Goal: Transaction & Acquisition: Purchase product/service

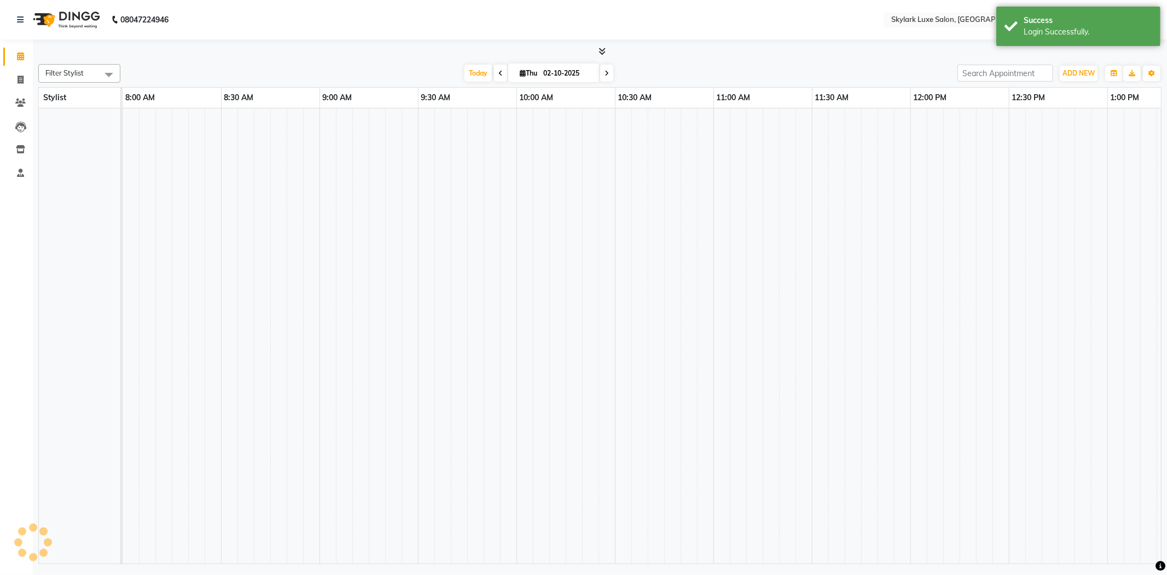
select select "en"
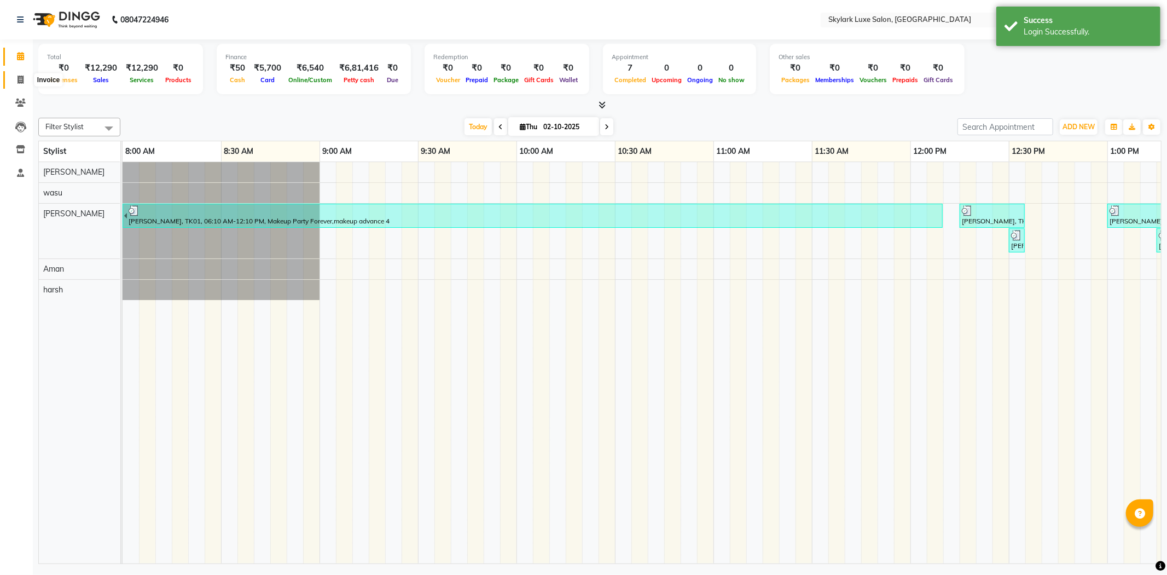
click at [22, 76] on icon at bounding box center [21, 80] width 6 height 8
select select "8191"
select select "service"
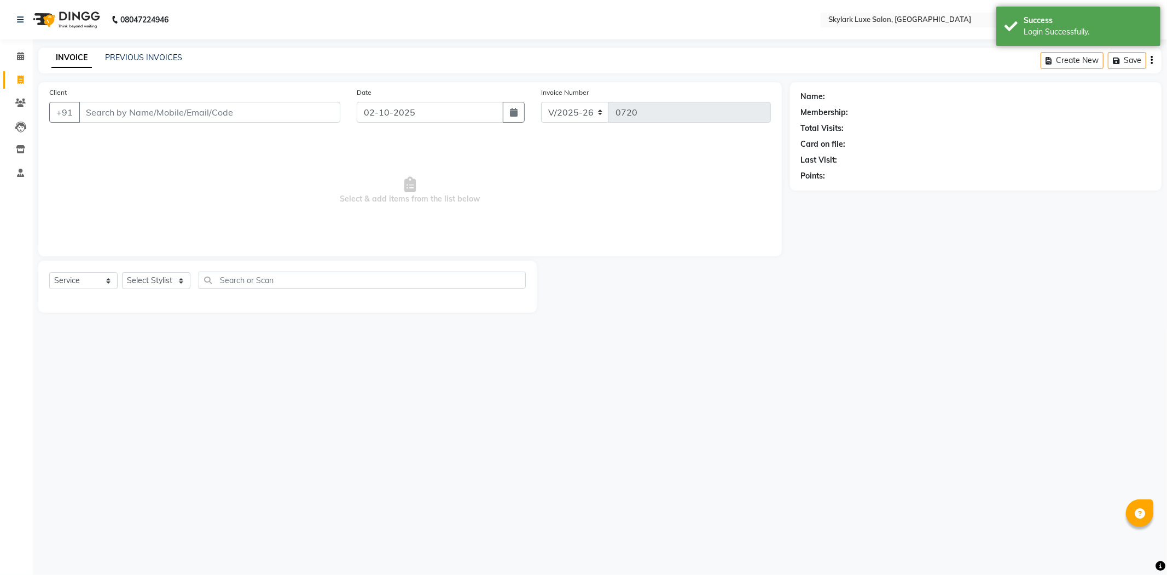
click at [130, 114] on input "Client" at bounding box center [210, 112] width 262 height 21
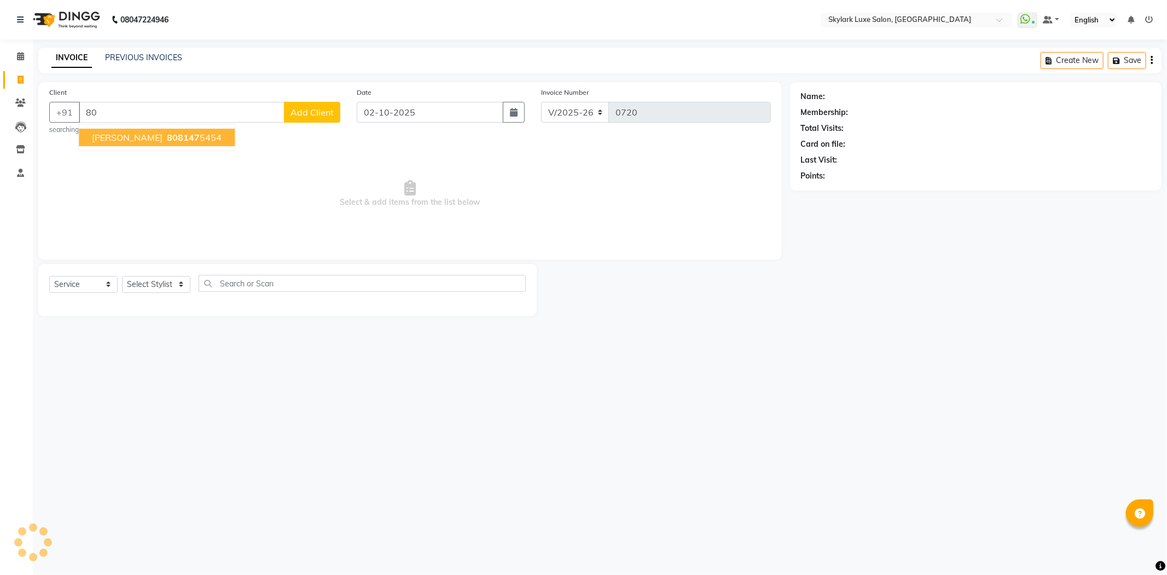
type input "8"
click at [170, 141] on ngb-highlight "723683 1481" at bounding box center [193, 137] width 57 height 11
type input "7236831481"
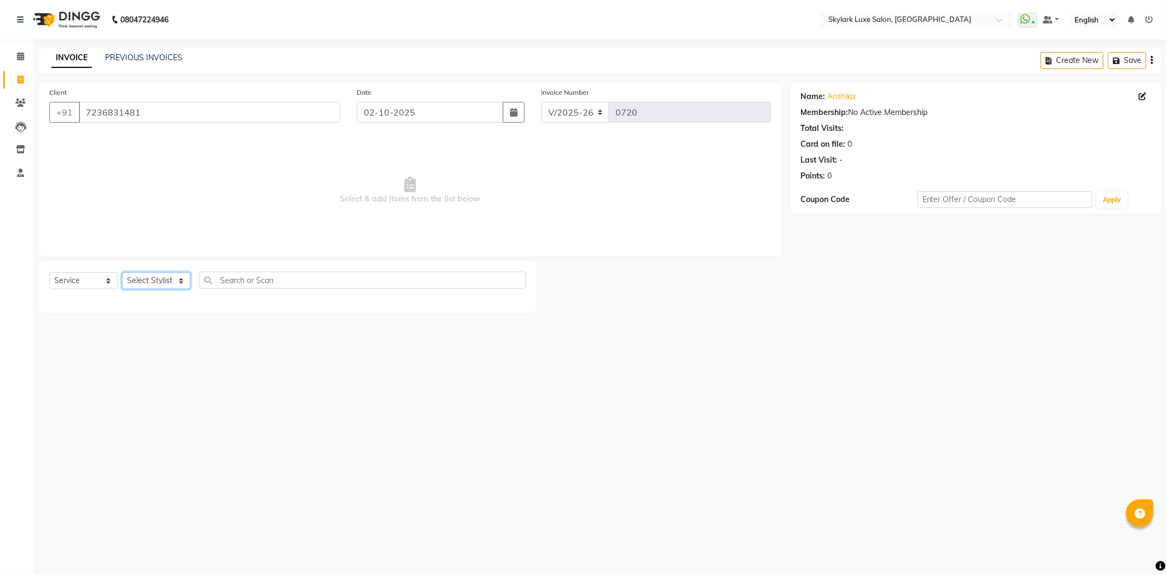
click at [131, 276] on select "Select Stylist Aman amy Gurwinder harsh wasu" at bounding box center [156, 280] width 68 height 17
select select "85058"
click at [122, 273] on select "Select Stylist Aman amy Gurwinder harsh wasu" at bounding box center [156, 280] width 68 height 17
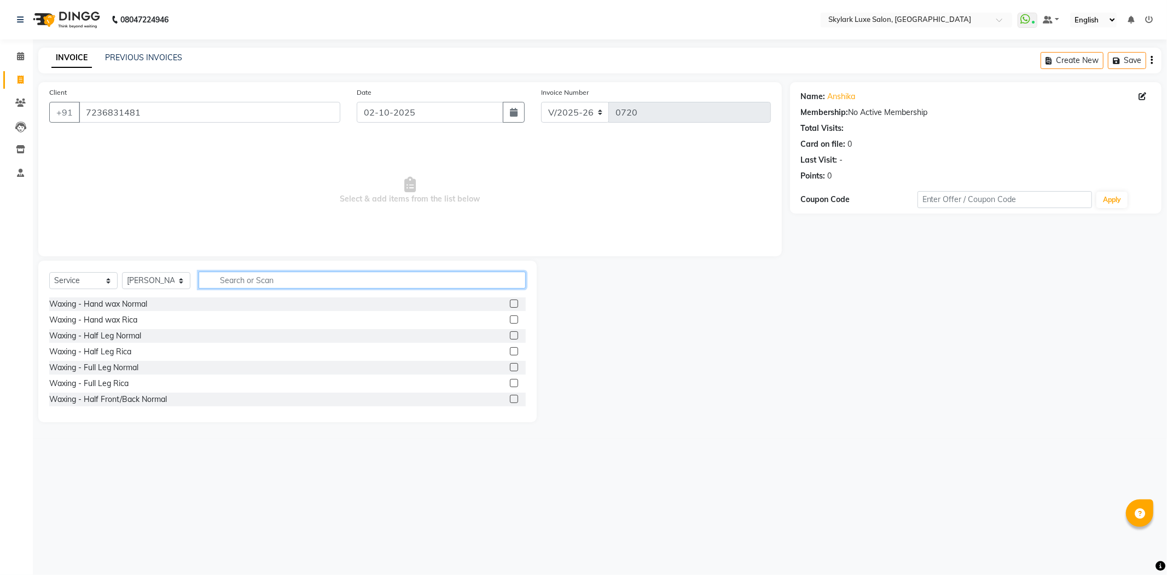
click at [275, 277] on input "text" at bounding box center [362, 279] width 327 height 17
type input "BRAZI"
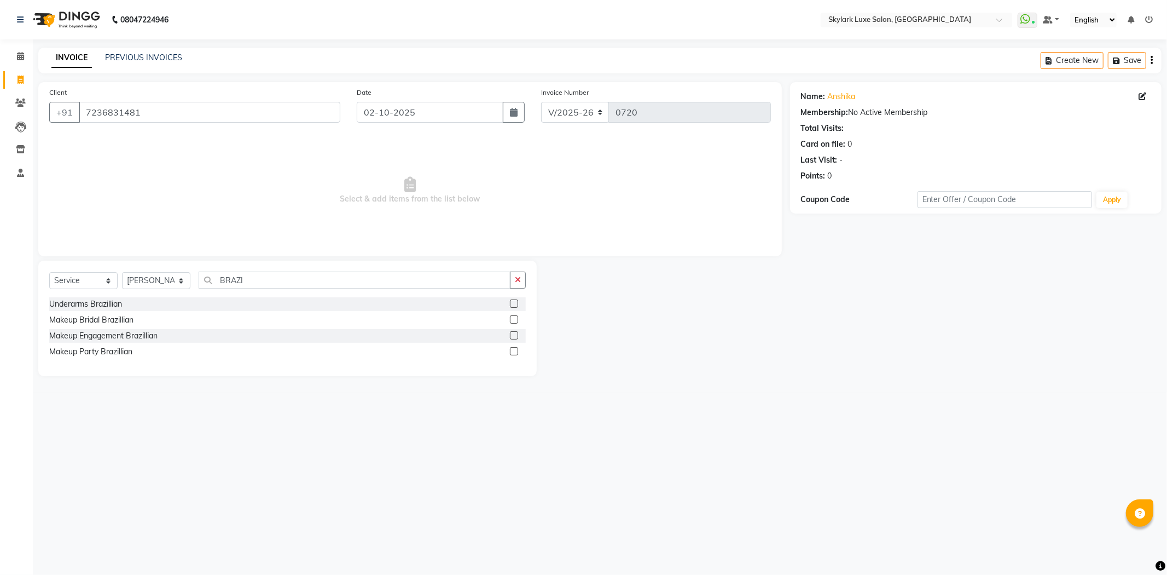
click at [513, 337] on label at bounding box center [514, 335] width 8 height 8
click at [513, 337] on input "checkbox" at bounding box center [513, 335] width 7 height 7
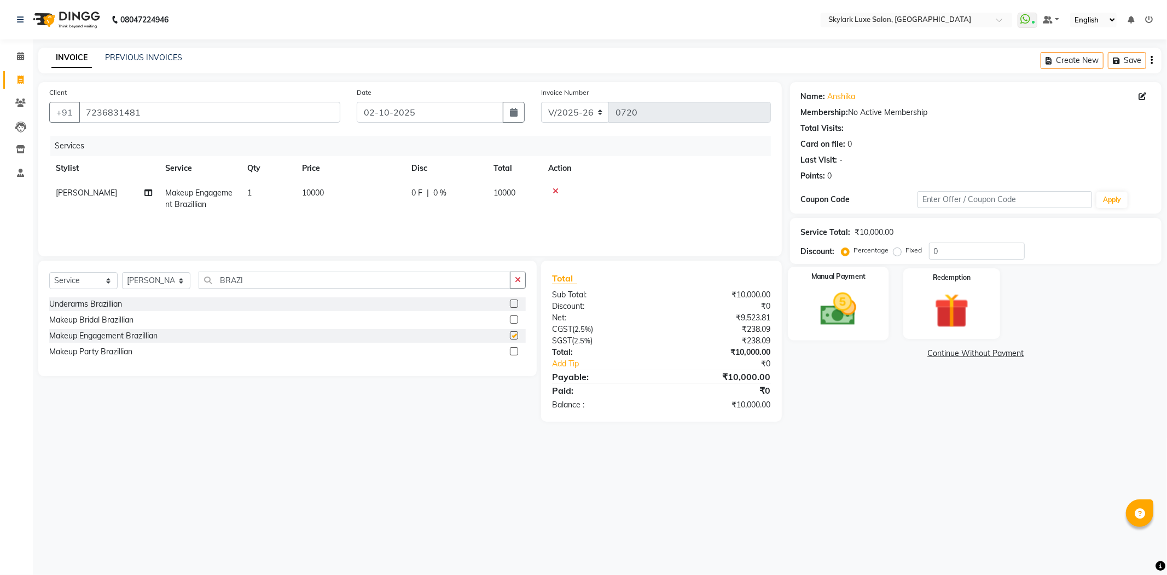
checkbox input "false"
click at [906, 254] on label "Fixed" at bounding box center [914, 250] width 16 height 10
click at [896, 254] on input "Fixed" at bounding box center [900, 250] width 8 height 8
radio input "true"
drag, startPoint x: 954, startPoint y: 248, endPoint x: 944, endPoint y: 247, distance: 11.0
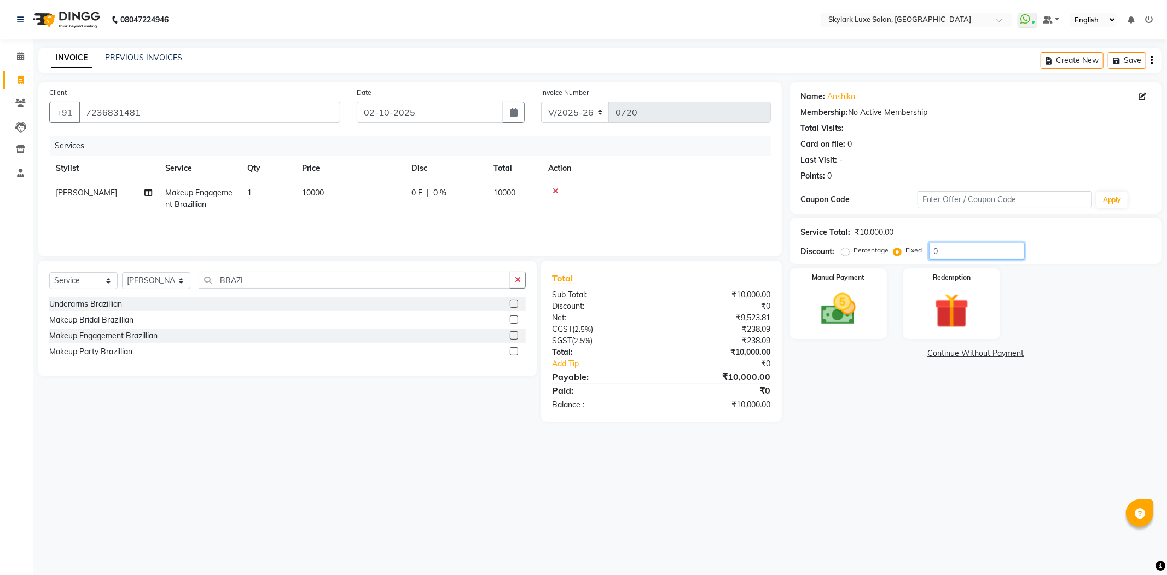
click at [952, 248] on input "0" at bounding box center [977, 250] width 96 height 17
type input "0"
type input "1000"
click at [871, 337] on div "Manual Payment" at bounding box center [838, 303] width 101 height 73
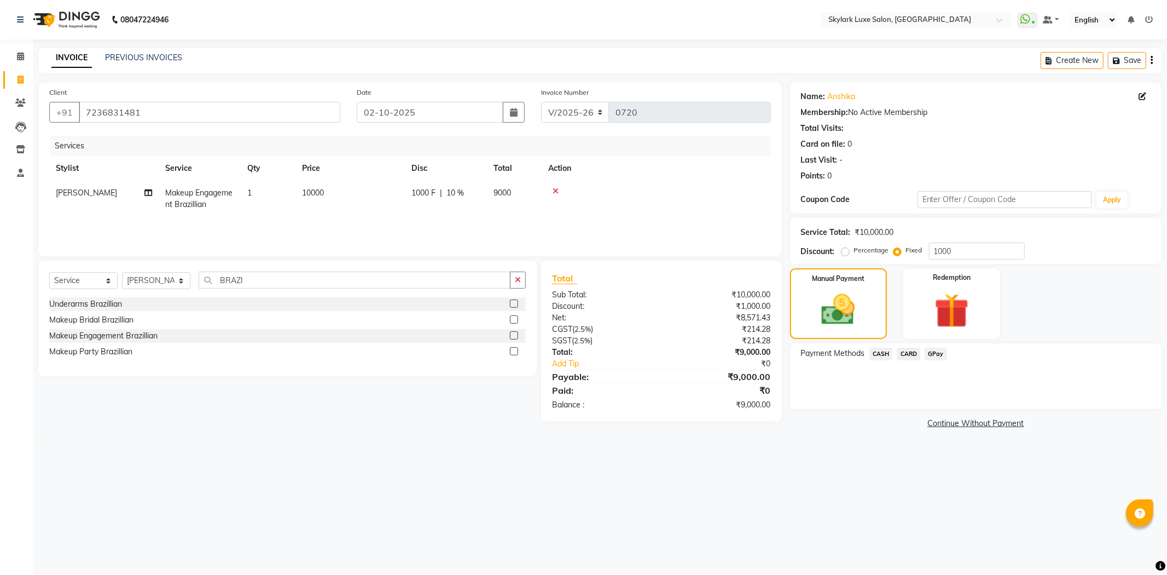
click at [932, 352] on span "GPay" at bounding box center [936, 354] width 22 height 13
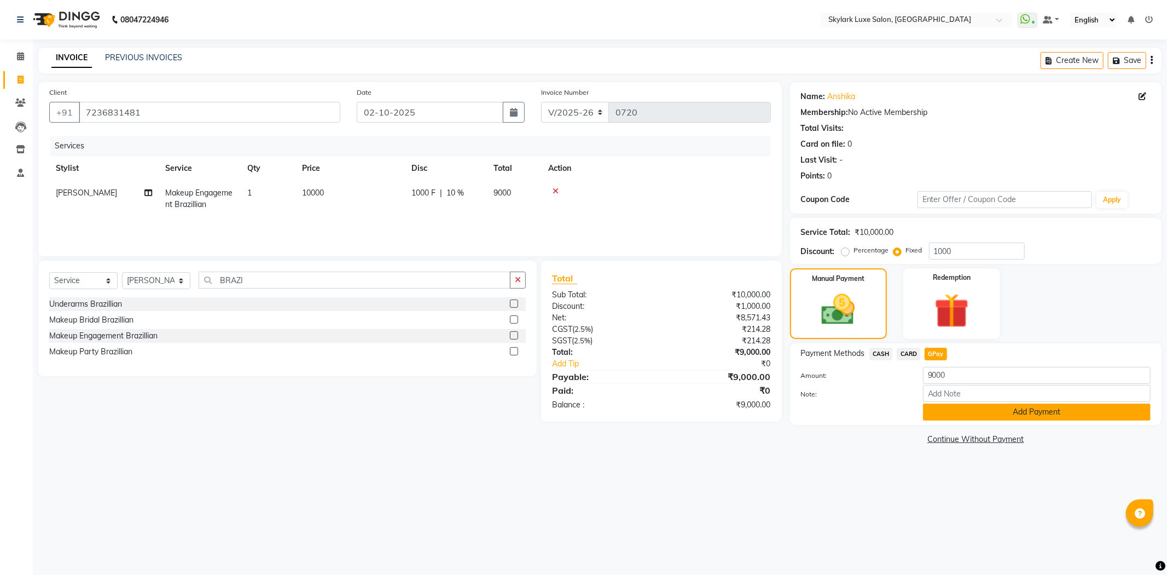
click at [987, 413] on button "Add Payment" at bounding box center [1037, 411] width 228 height 17
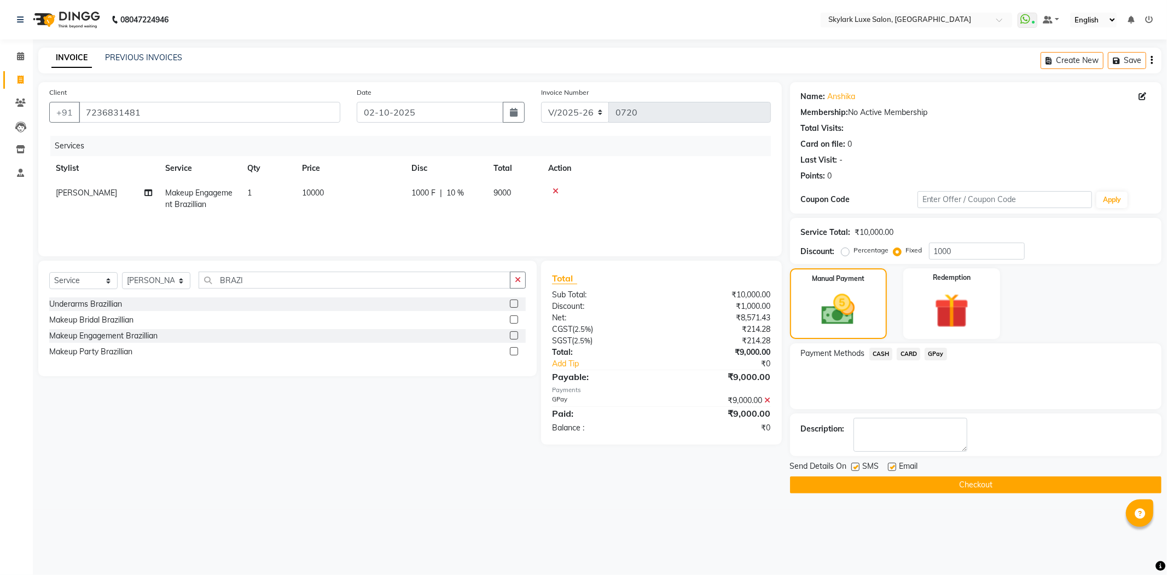
click at [1002, 485] on button "Checkout" at bounding box center [976, 484] width 372 height 17
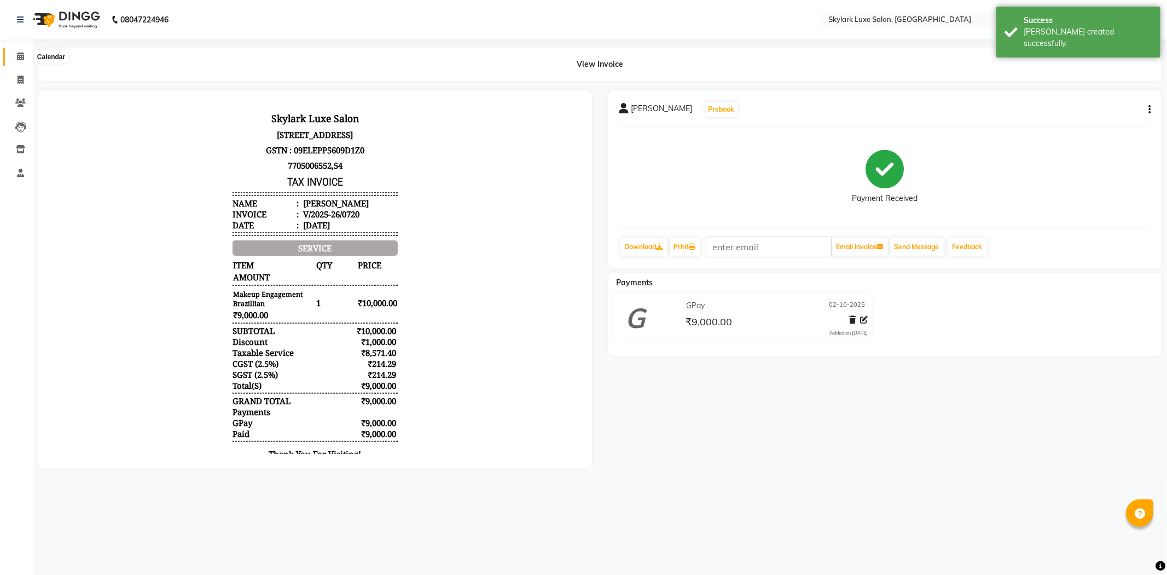
click at [21, 51] on span at bounding box center [20, 56] width 19 height 13
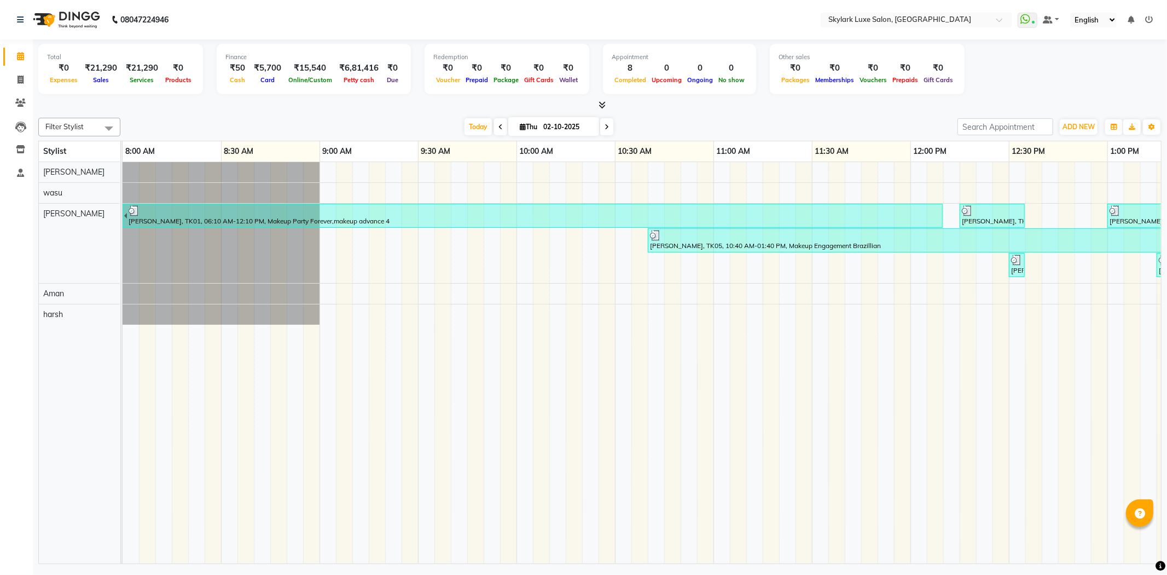
click at [106, 128] on span at bounding box center [109, 128] width 22 height 21
click at [49, 197] on div "amy" at bounding box center [79, 195] width 70 height 11
checkbox input "true"
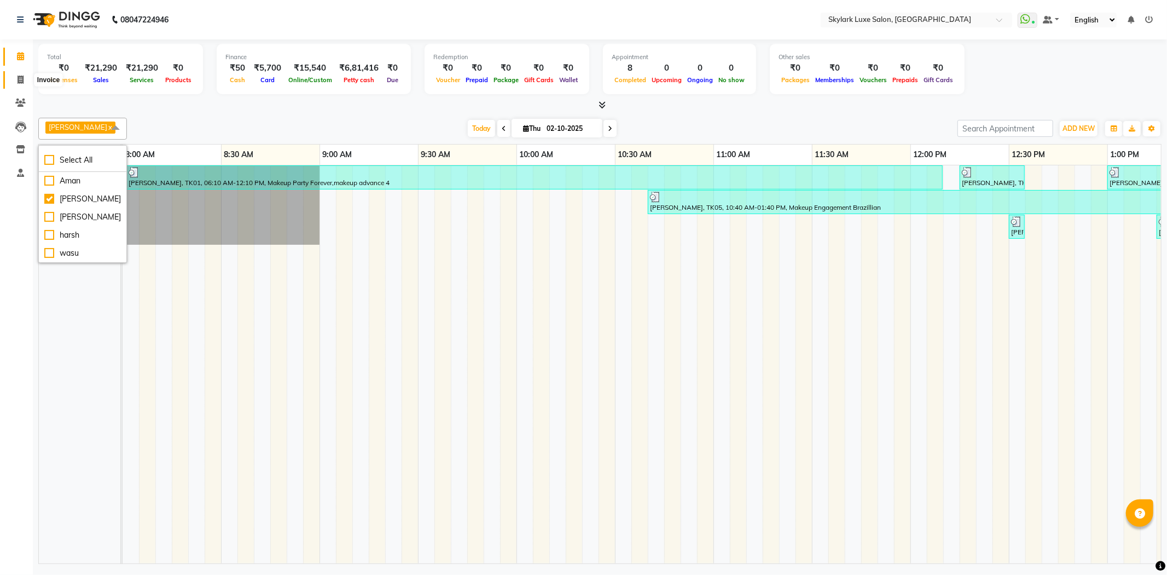
click at [19, 77] on icon at bounding box center [21, 80] width 6 height 8
select select "8191"
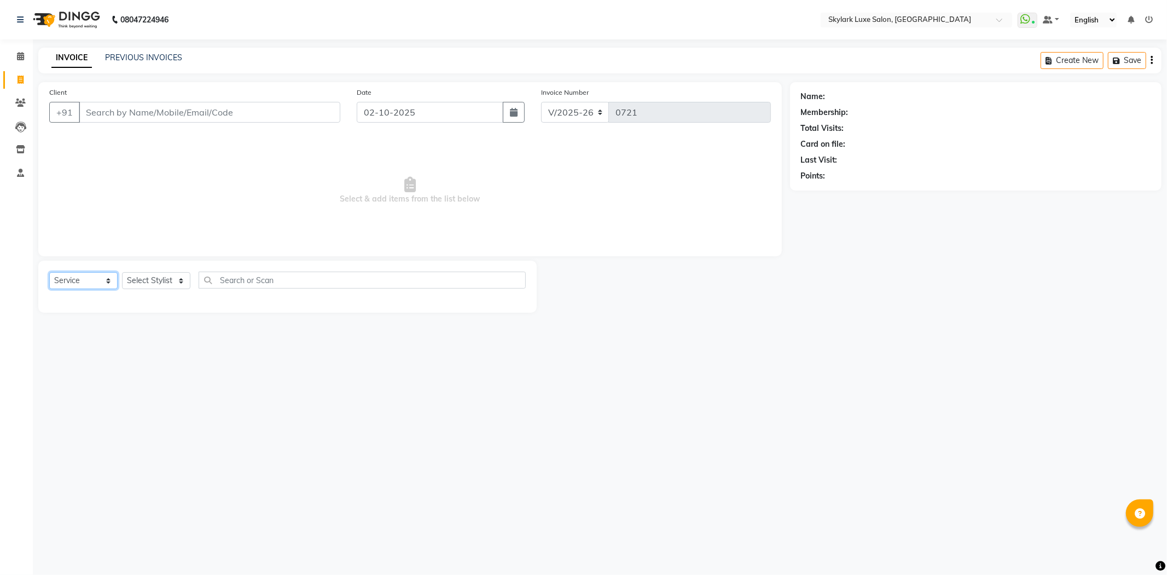
click at [109, 286] on select "Select Service Product Membership Package Voucher Prepaid Gift Card" at bounding box center [83, 280] width 68 height 17
click at [49, 273] on select "Select Service Product Membership Package Voucher Prepaid Gift Card" at bounding box center [83, 280] width 68 height 17
click at [109, 280] on select "Select Service Product Membership Package Voucher Prepaid Gift Card" at bounding box center [83, 280] width 68 height 17
select select "product"
click at [49, 273] on select "Select Service Product Membership Package Voucher Prepaid Gift Card" at bounding box center [83, 280] width 68 height 17
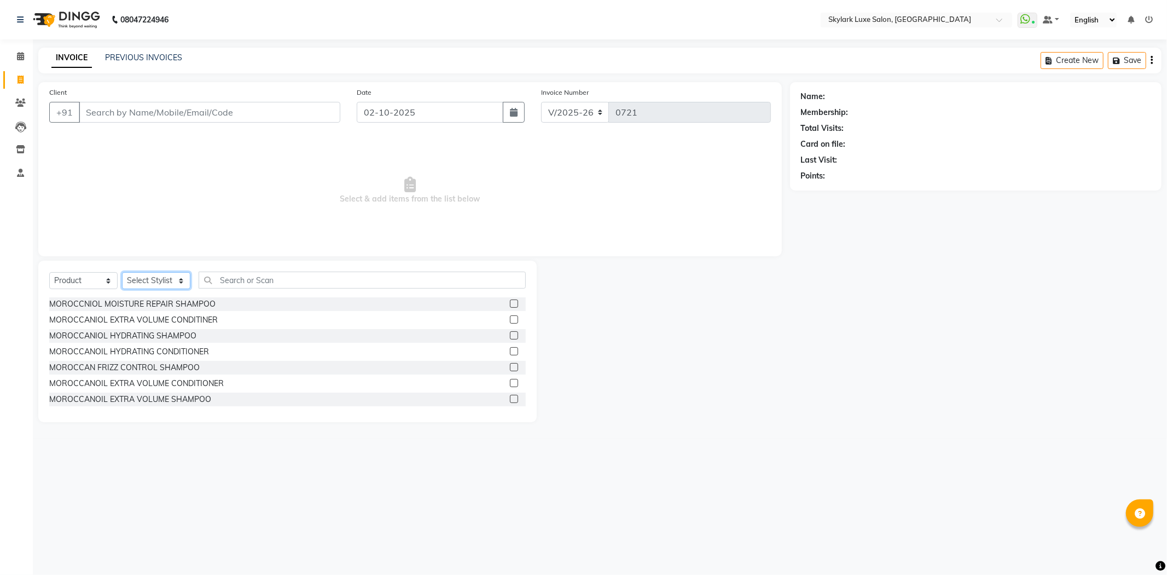
click at [183, 286] on select "Select Stylist Aman amy Gurwinder harsh wasu" at bounding box center [156, 280] width 68 height 17
select select "85058"
click at [122, 273] on select "Select Stylist Aman amy Gurwinder harsh wasu" at bounding box center [156, 280] width 68 height 17
click at [236, 277] on input "text" at bounding box center [362, 279] width 327 height 17
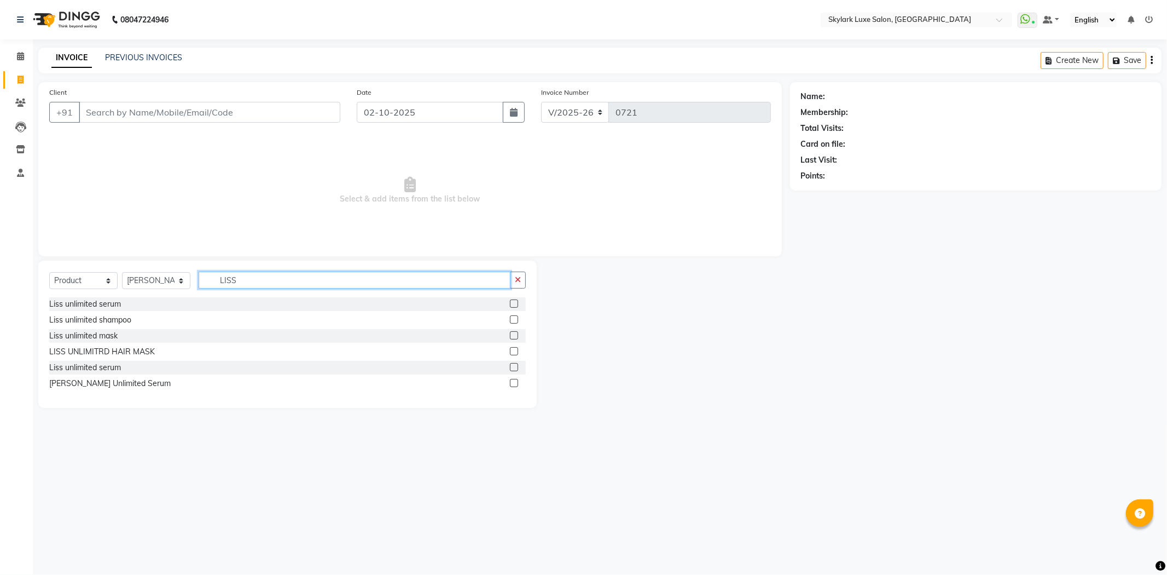
type input "LISS"
click at [513, 303] on label at bounding box center [514, 303] width 8 height 8
click at [513, 303] on input "checkbox" at bounding box center [513, 303] width 7 height 7
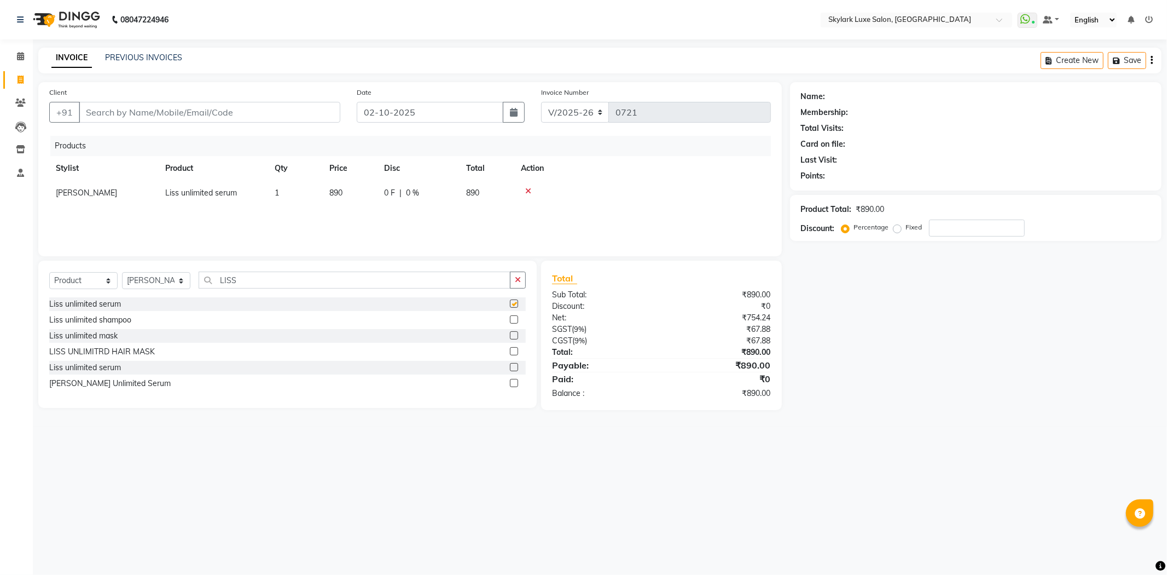
checkbox input "false"
click at [275, 277] on input "LISS" at bounding box center [355, 279] width 312 height 17
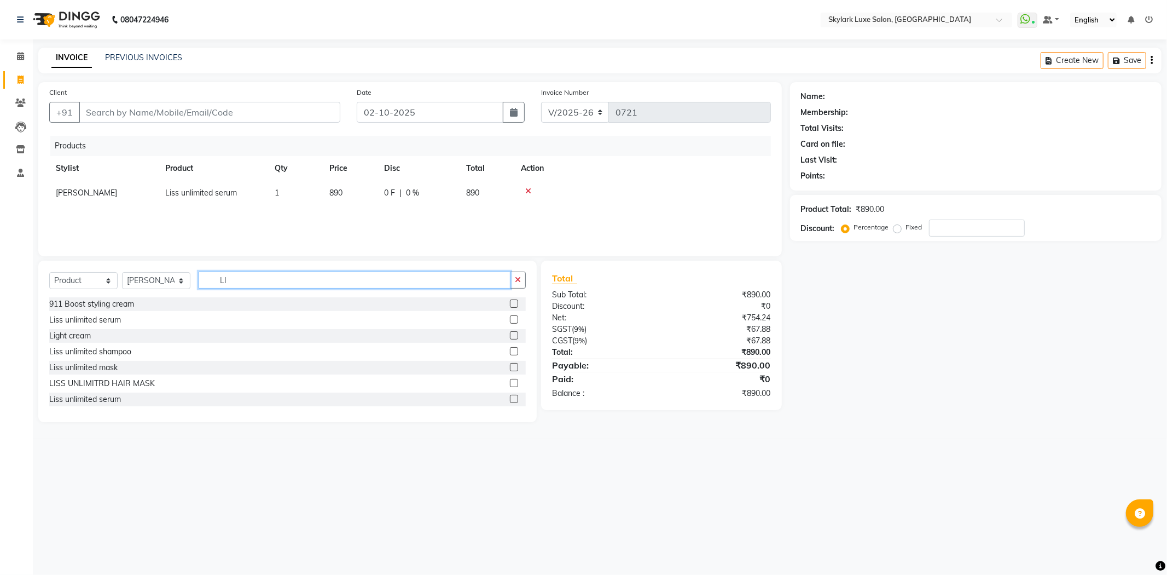
type input "L"
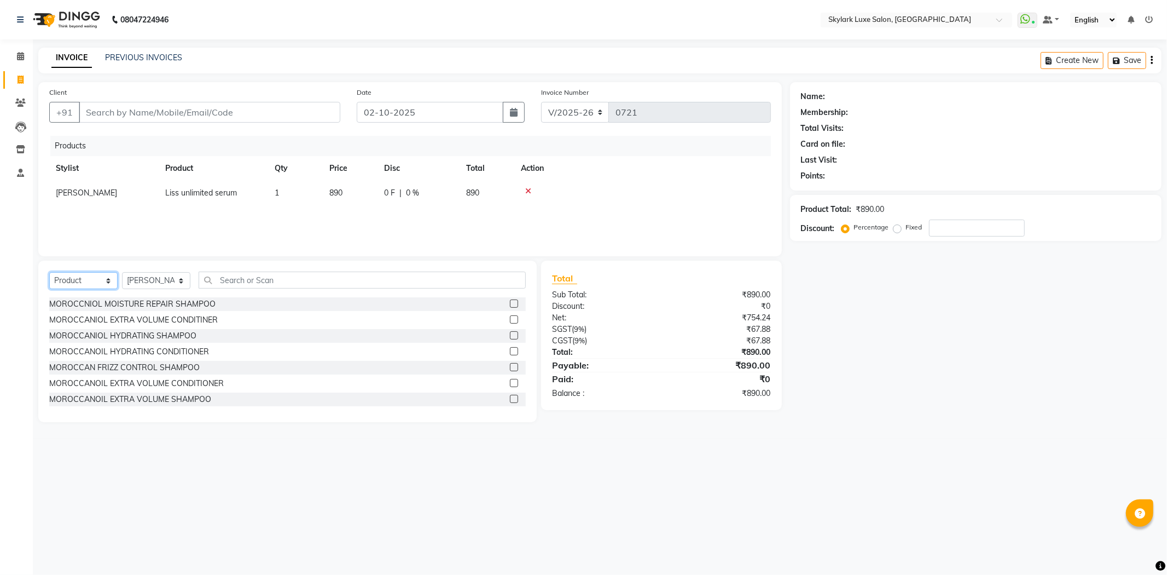
click at [108, 280] on select "Select Service Product Membership Package Voucher Prepaid Gift Card" at bounding box center [83, 280] width 68 height 17
select select "service"
click at [49, 273] on select "Select Service Product Membership Package Voucher Prepaid Gift Card" at bounding box center [83, 280] width 68 height 17
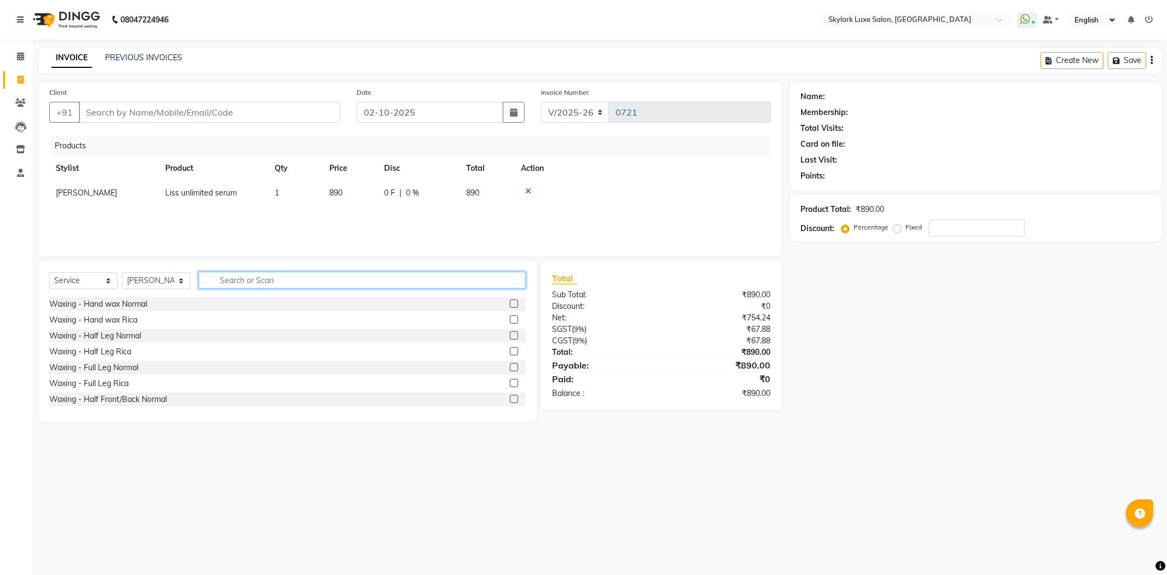
click at [231, 280] on input "text" at bounding box center [362, 279] width 327 height 17
type input "SPA"
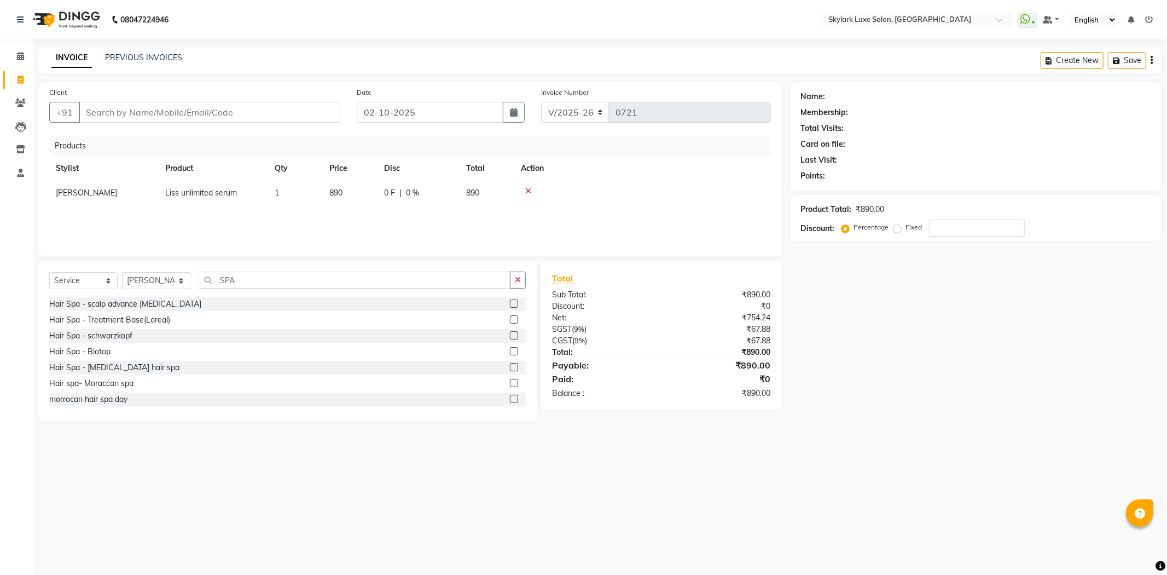
click at [510, 319] on label at bounding box center [514, 319] width 8 height 8
click at [510, 319] on input "checkbox" at bounding box center [513, 319] width 7 height 7
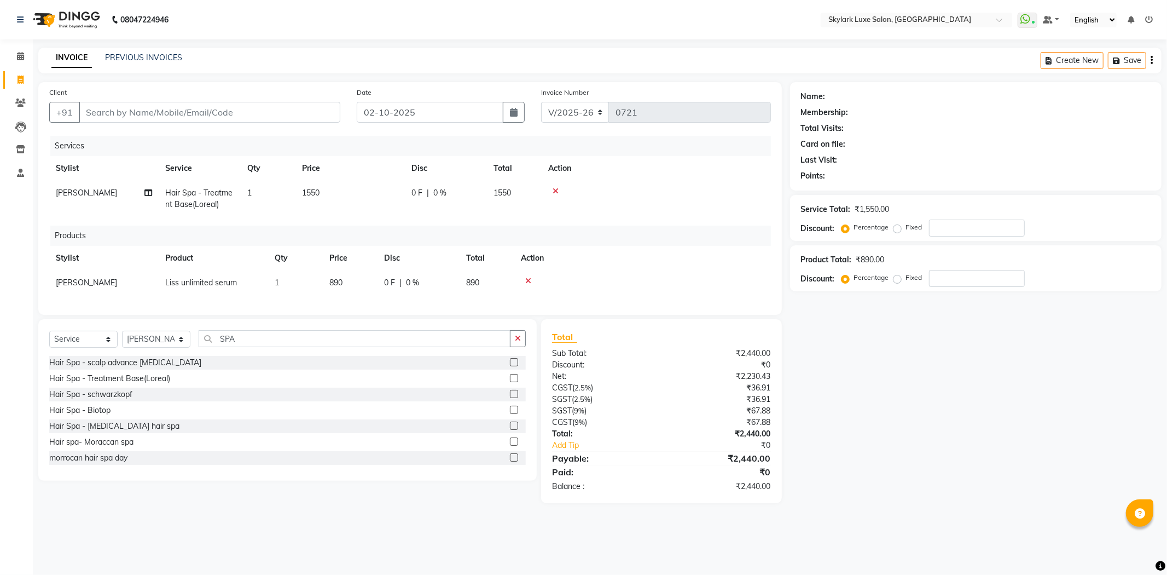
click at [510, 382] on label at bounding box center [514, 378] width 8 height 8
click at [510, 382] on input "checkbox" at bounding box center [513, 378] width 7 height 7
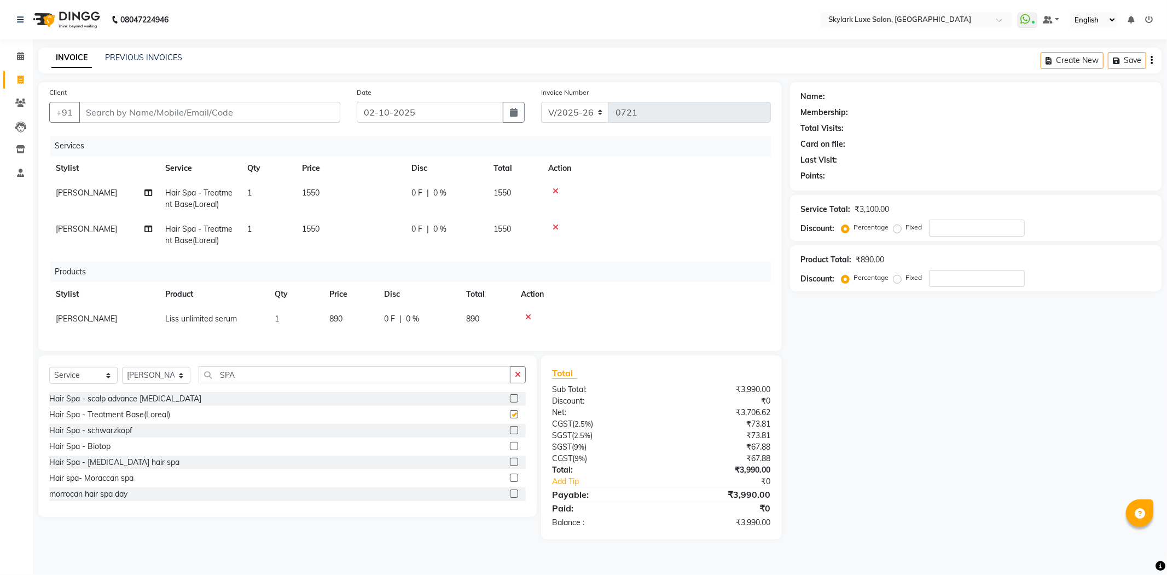
checkbox input "false"
click at [105, 109] on input "Client" at bounding box center [210, 112] width 262 height 21
click at [870, 360] on div "Name: Membership: Total Visits: Card on file: Last Visit: Points: Service Total…" at bounding box center [980, 310] width 380 height 457
drag, startPoint x: 245, startPoint y: 378, endPoint x: 242, endPoint y: 386, distance: 8.1
click at [245, 379] on input "SPA" at bounding box center [355, 374] width 312 height 17
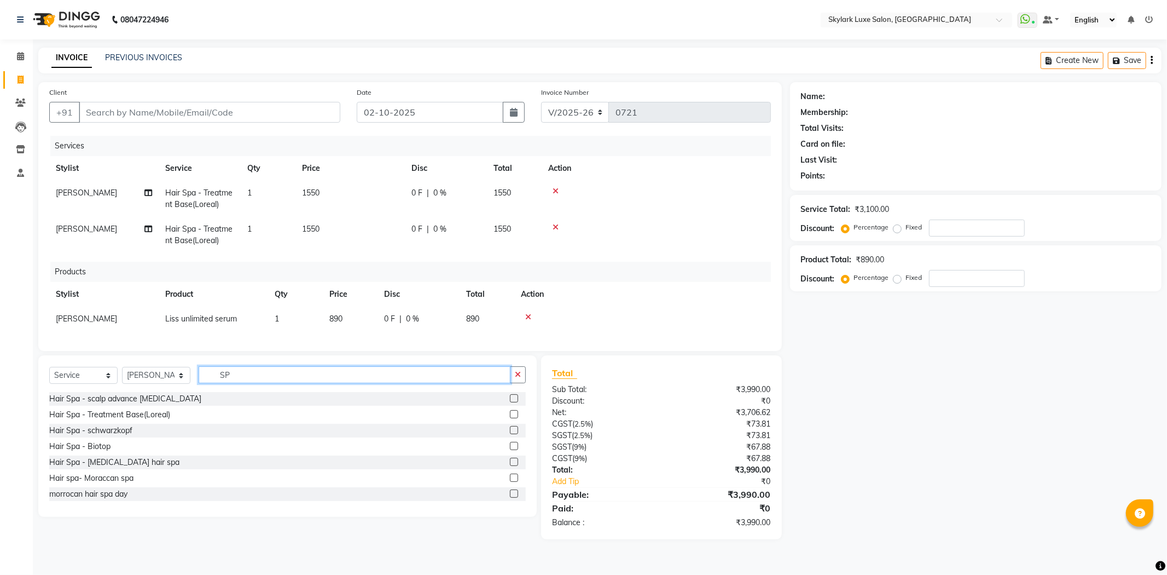
type input "S"
type input "T"
drag, startPoint x: 268, startPoint y: 378, endPoint x: 254, endPoint y: 377, distance: 14.3
click at [267, 380] on input "text" at bounding box center [362, 374] width 327 height 17
type input "T"
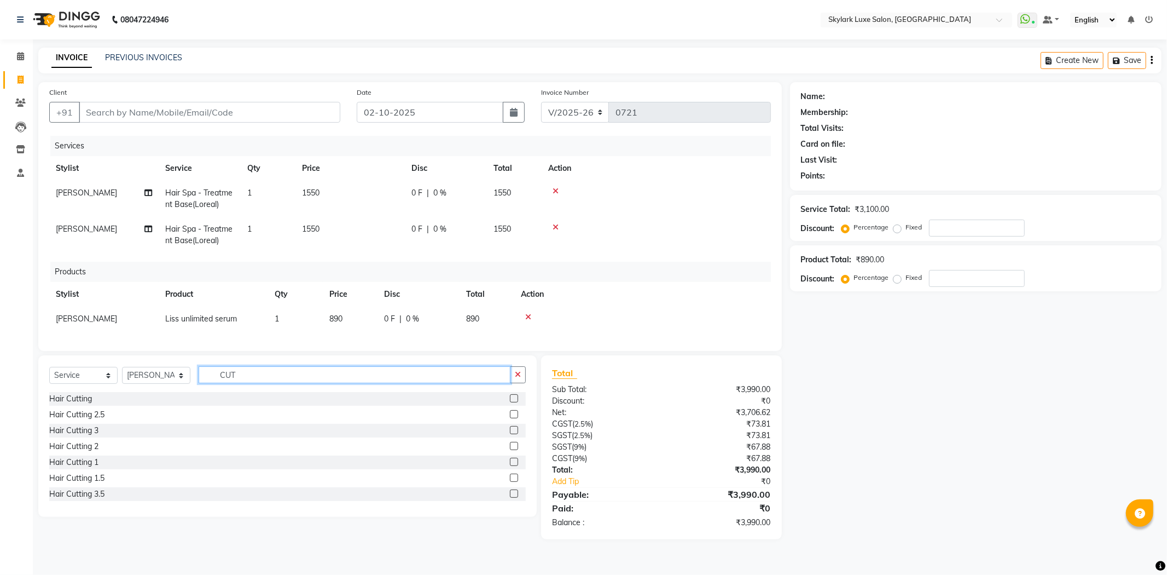
type input "CUT"
click at [510, 466] on label at bounding box center [514, 462] width 8 height 8
click at [510, 466] on input "checkbox" at bounding box center [513, 462] width 7 height 7
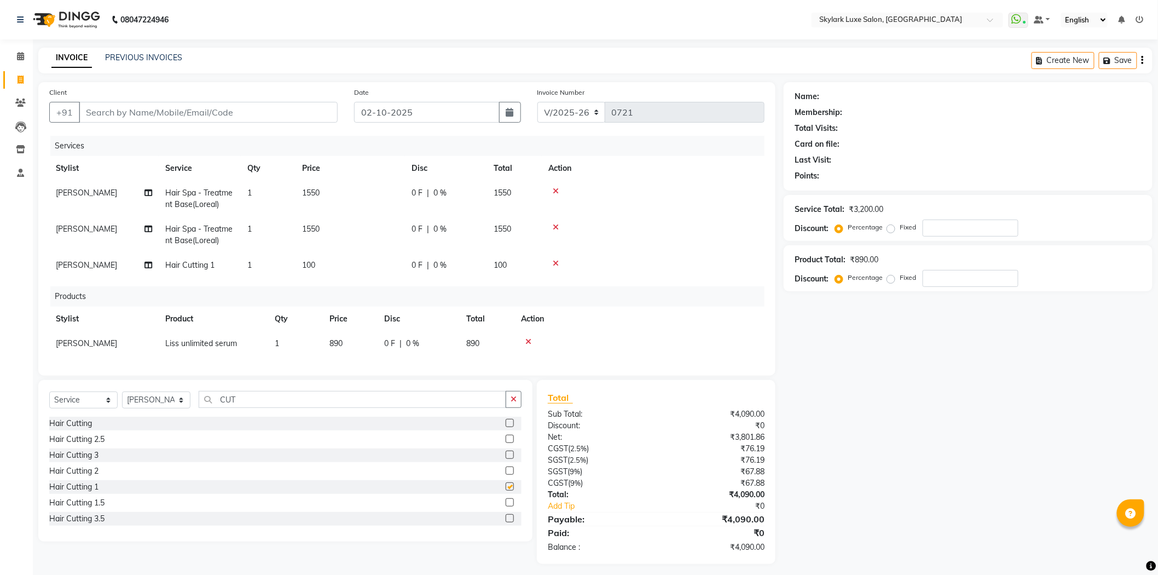
checkbox input "false"
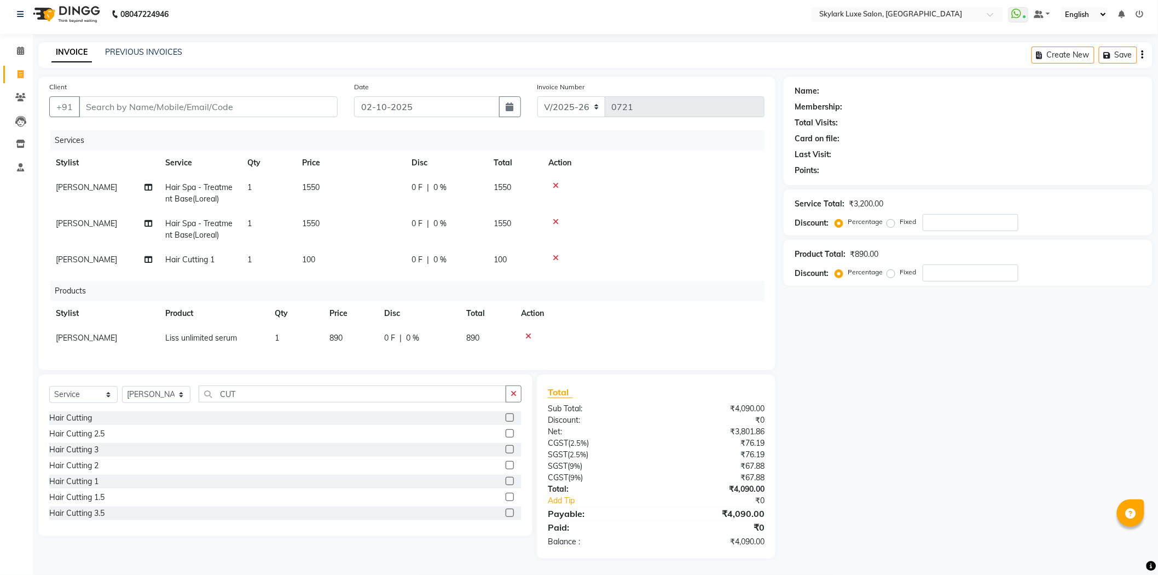
scroll to position [14, 0]
click at [118, 96] on input "Client" at bounding box center [208, 106] width 259 height 21
type input "8"
type input "0"
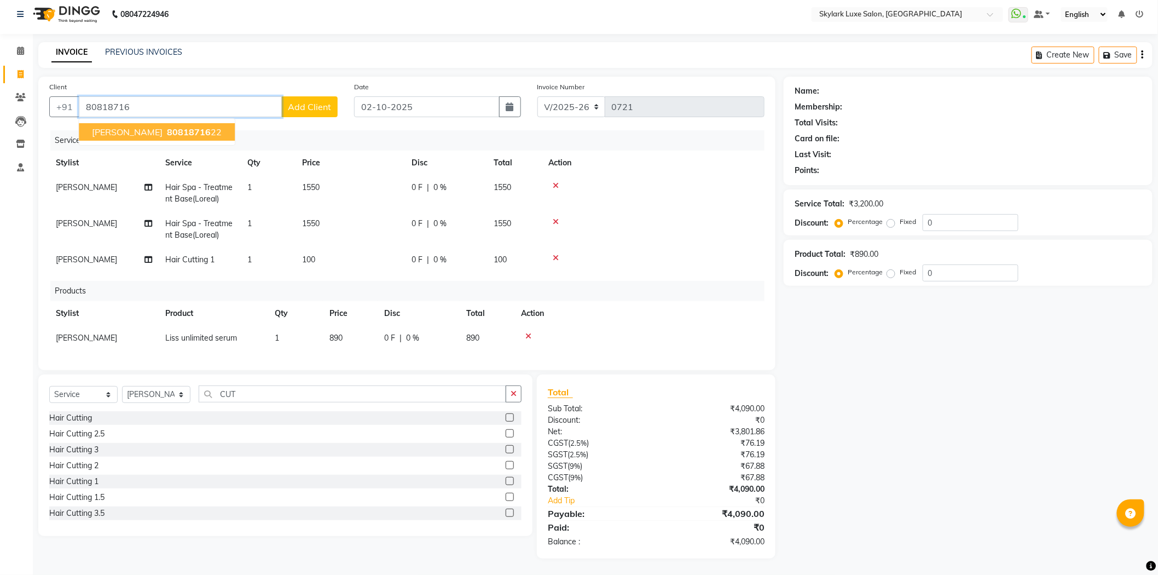
click at [182, 126] on span "80818716" at bounding box center [189, 131] width 44 height 11
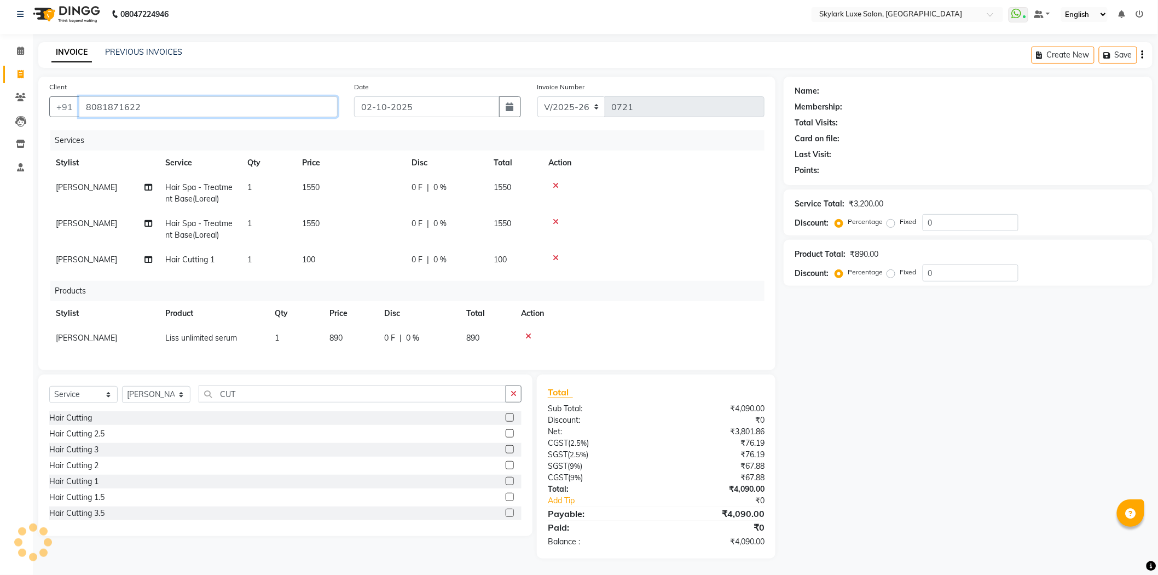
type input "8081871622"
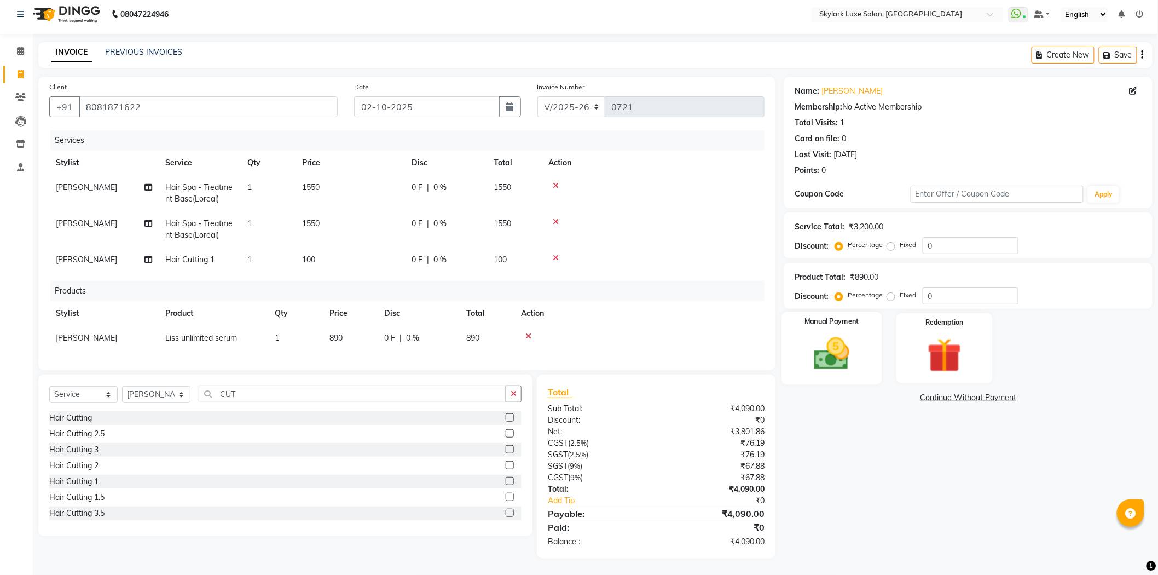
click at [864, 345] on div "Manual Payment" at bounding box center [832, 347] width 100 height 73
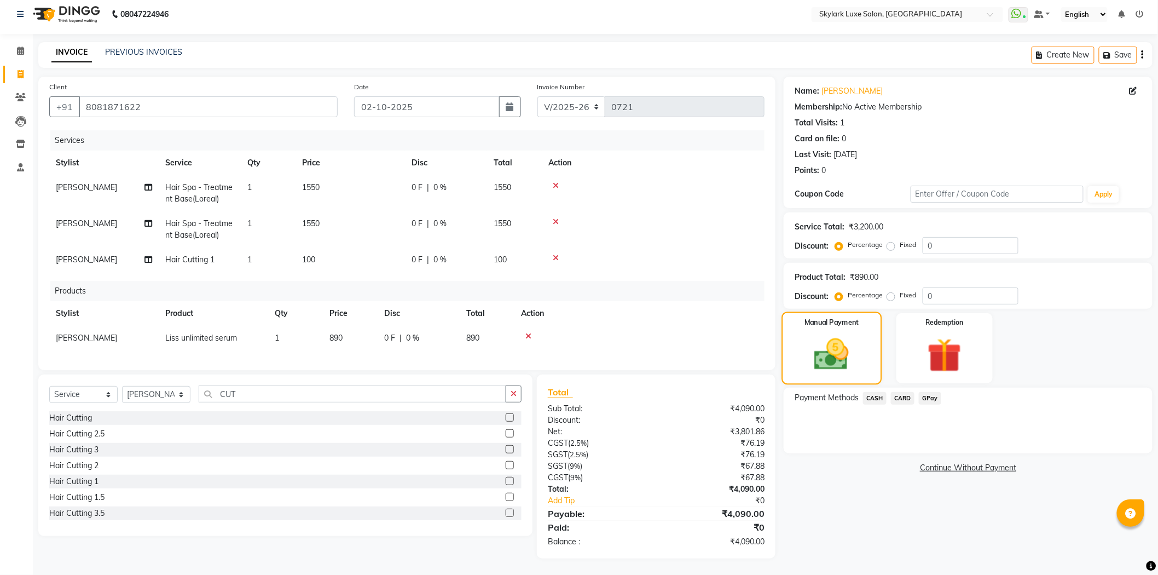
click at [866, 371] on div "Manual Payment" at bounding box center [832, 347] width 100 height 73
click at [871, 392] on span "CASH" at bounding box center [875, 398] width 24 height 13
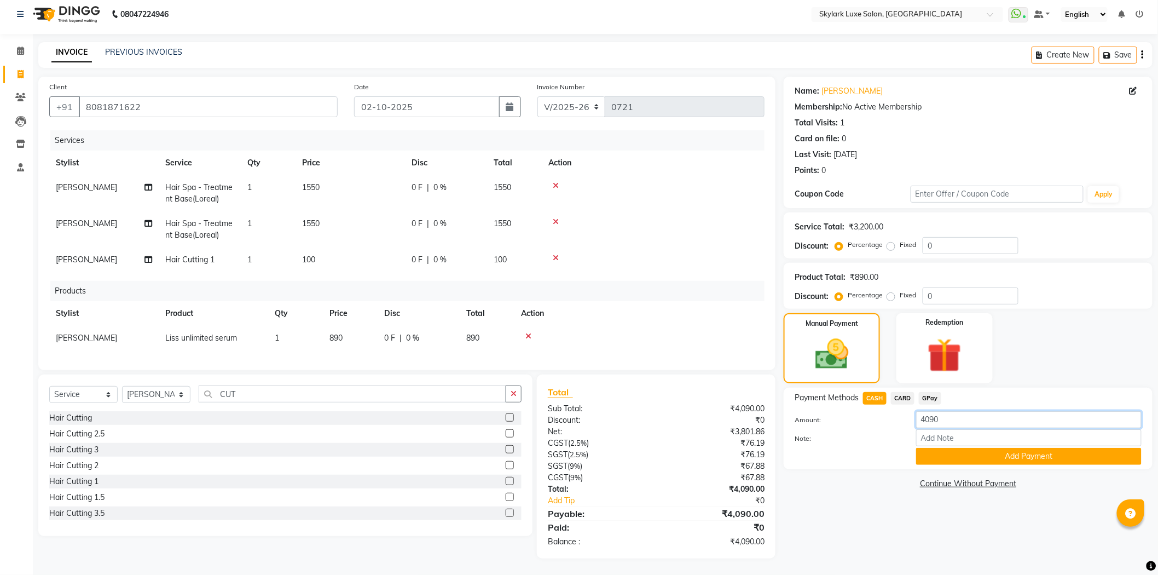
click at [953, 414] on input "4090" at bounding box center [1028, 419] width 225 height 17
type input "4000"
click at [984, 448] on button "Add Payment" at bounding box center [1028, 456] width 225 height 17
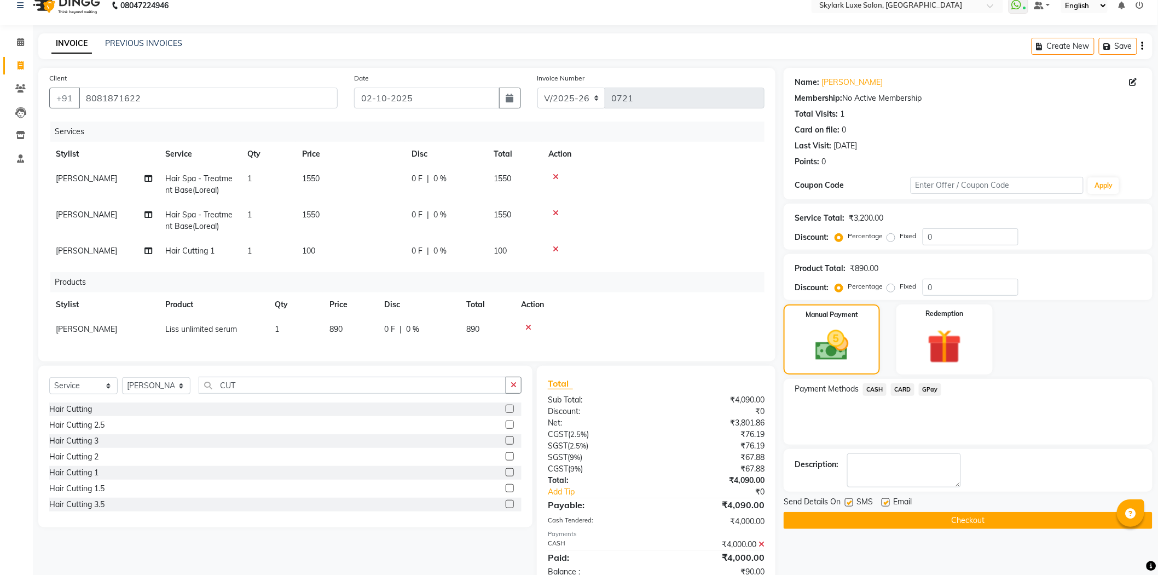
click at [932, 386] on span "GPay" at bounding box center [930, 389] width 22 height 13
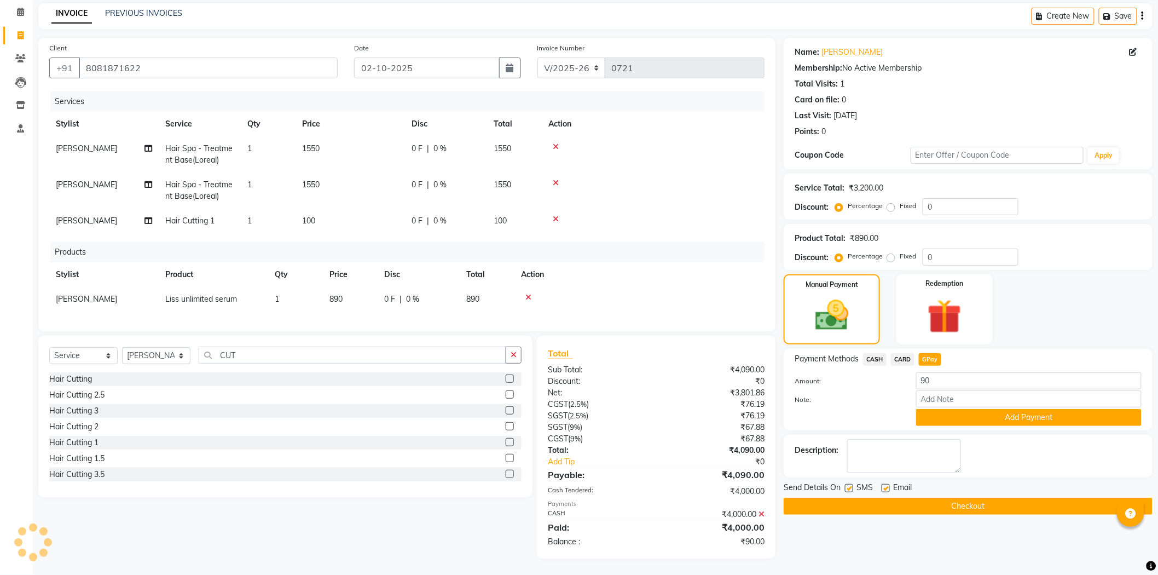
scroll to position [53, 0]
click at [947, 374] on input "90" at bounding box center [1028, 380] width 225 height 17
click at [953, 372] on input "90" at bounding box center [1028, 380] width 225 height 17
click at [970, 409] on button "Add Payment" at bounding box center [1028, 417] width 225 height 17
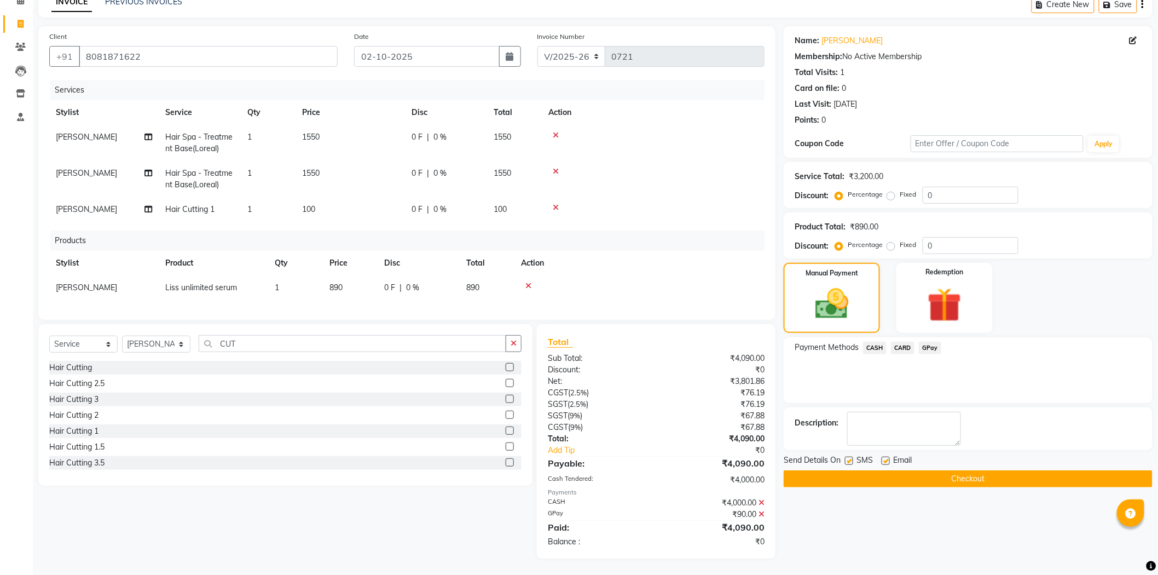
scroll to position [65, 0]
click at [971, 472] on button "Checkout" at bounding box center [968, 478] width 369 height 17
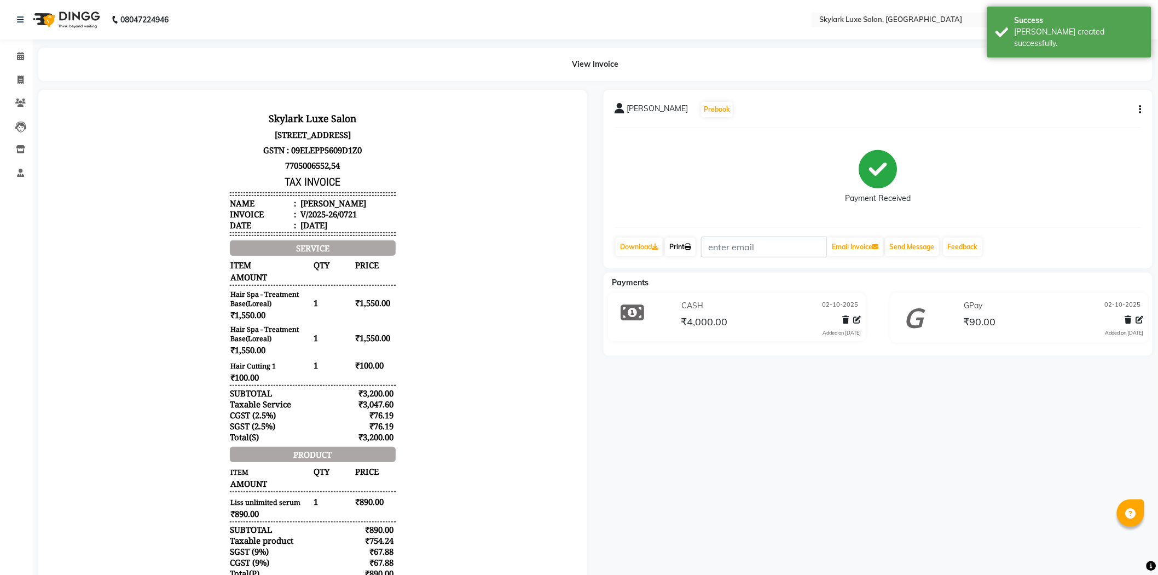
click at [685, 250] on link "Print" at bounding box center [680, 247] width 31 height 19
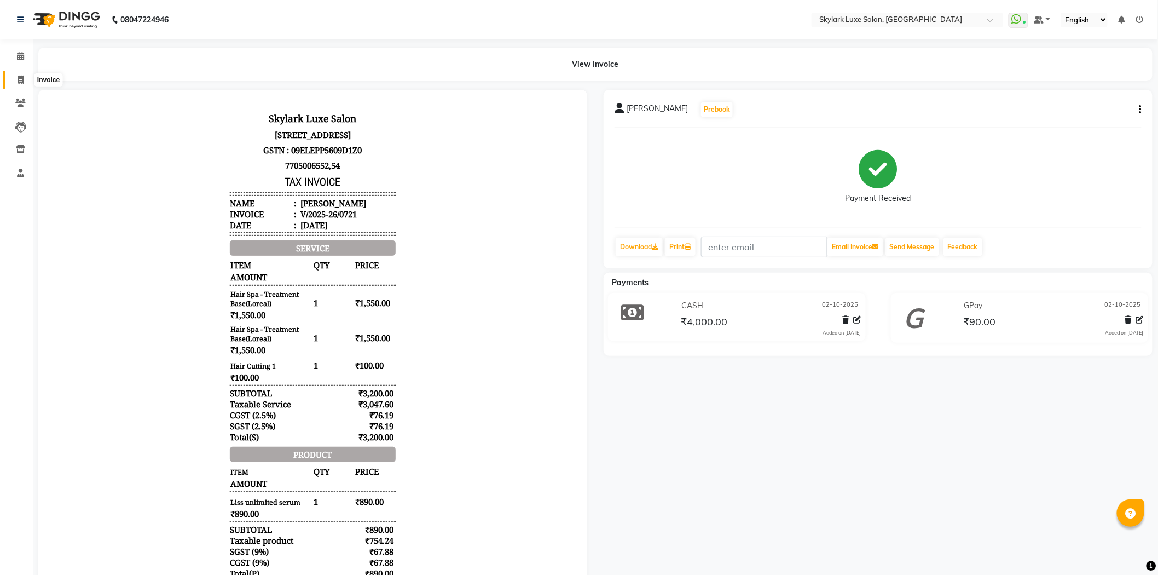
click at [21, 76] on icon at bounding box center [21, 80] width 6 height 8
select select "service"
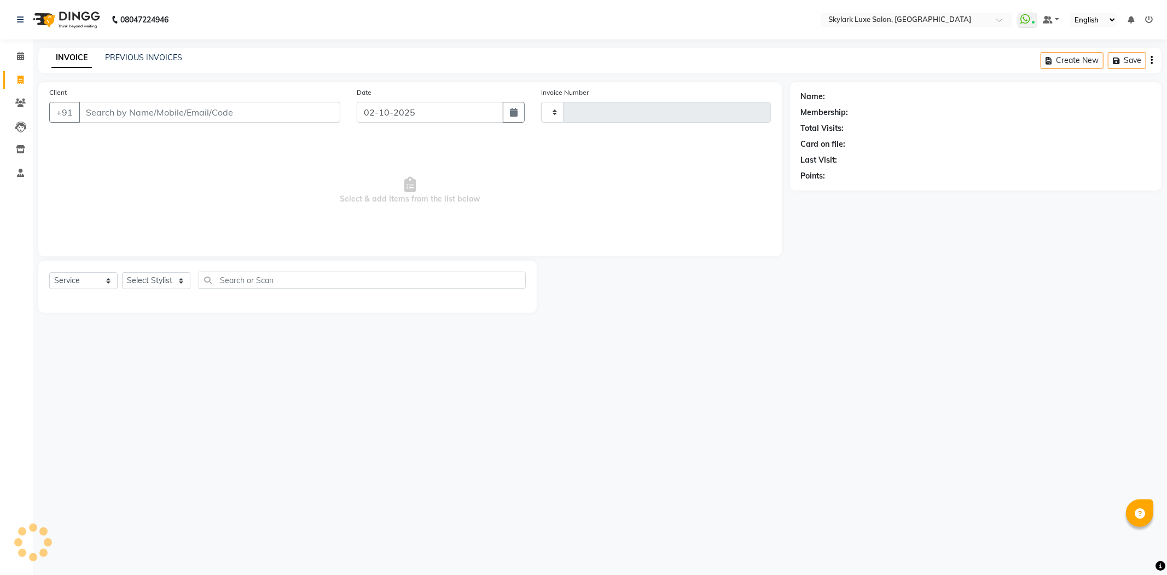
type input "0722"
select select "8191"
click at [124, 117] on input "Client" at bounding box center [210, 112] width 262 height 21
click at [111, 281] on select "Select Service Product Membership Package Voucher Prepaid Gift Card" at bounding box center [83, 280] width 68 height 17
select select "V"
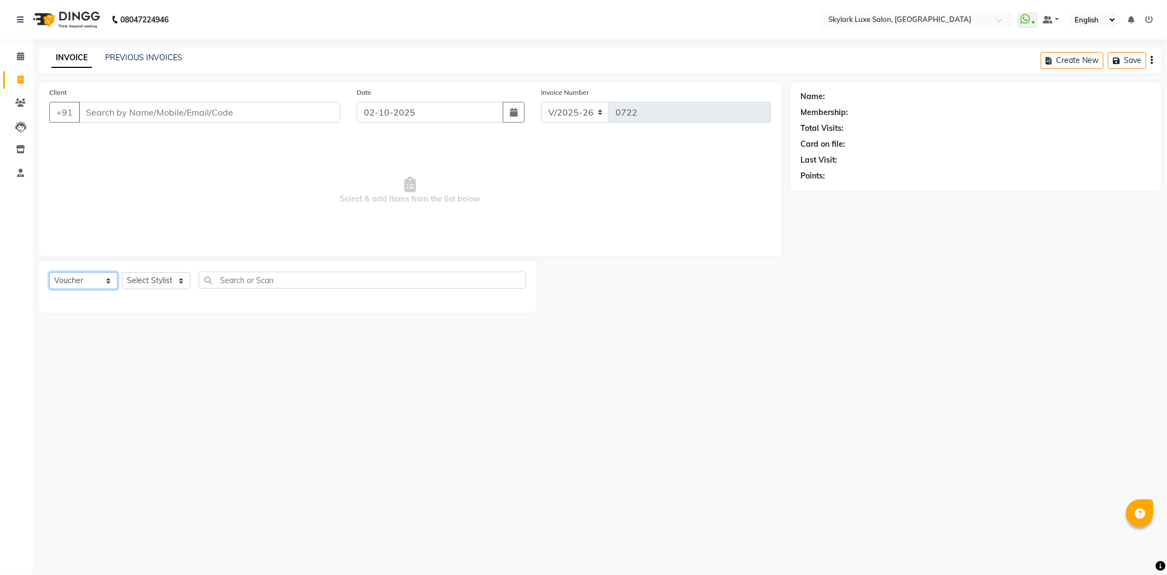
click at [49, 273] on select "Select Service Product Membership Package Voucher Prepaid Gift Card" at bounding box center [83, 280] width 68 height 17
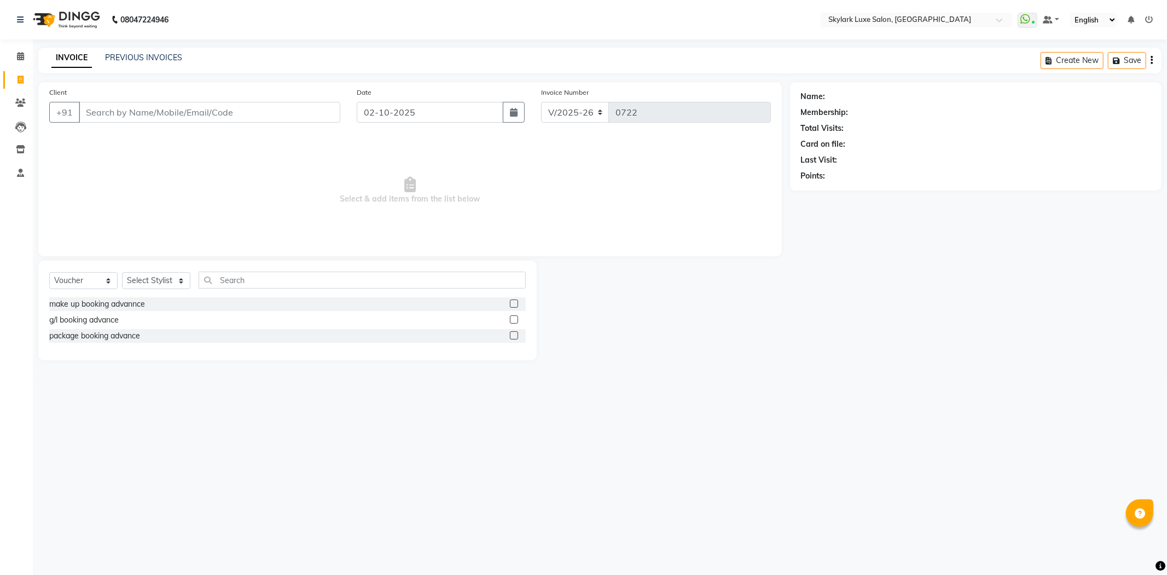
click at [512, 321] on label at bounding box center [514, 319] width 8 height 8
click at [512, 321] on input "checkbox" at bounding box center [513, 319] width 7 height 7
checkbox input "false"
click at [136, 281] on select "Select Stylist [PERSON_NAME] [PERSON_NAME] wasu" at bounding box center [156, 280] width 68 height 17
click at [122, 273] on select "Select Stylist [PERSON_NAME] [PERSON_NAME] wasu" at bounding box center [156, 280] width 68 height 17
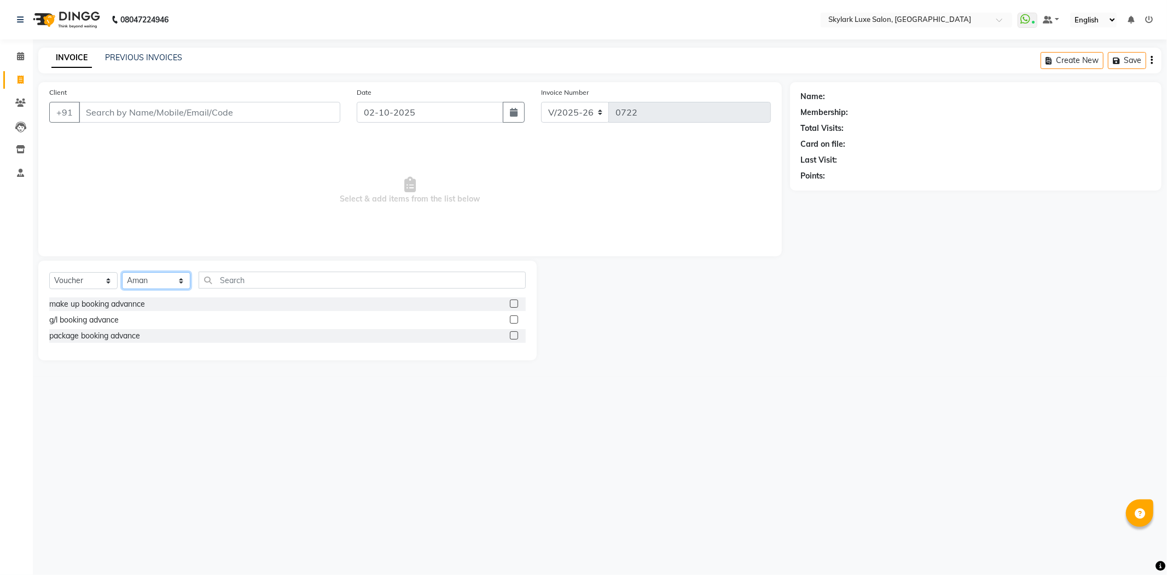
drag, startPoint x: 148, startPoint y: 282, endPoint x: 149, endPoint y: 287, distance: 5.5
click at [148, 282] on select "Select Stylist [PERSON_NAME] [PERSON_NAME] wasu" at bounding box center [156, 280] width 68 height 17
select select "85058"
click at [122, 273] on select "Select Stylist [PERSON_NAME] [PERSON_NAME] wasu" at bounding box center [156, 280] width 68 height 17
click at [512, 321] on label at bounding box center [514, 319] width 8 height 8
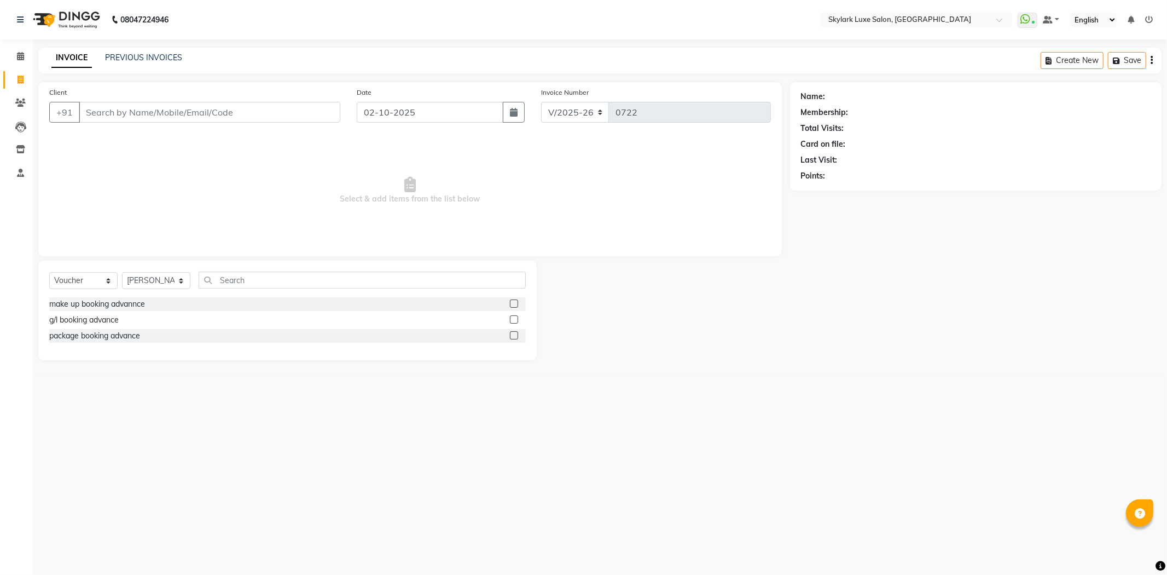
click at [512, 321] on input "checkbox" at bounding box center [513, 319] width 7 height 7
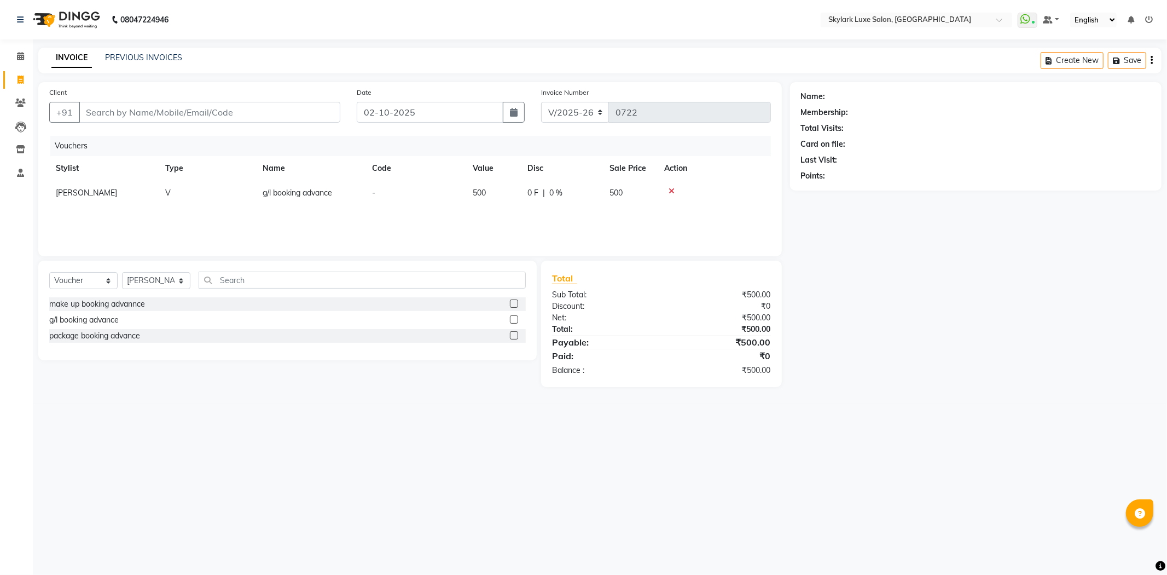
click at [512, 320] on label at bounding box center [514, 319] width 8 height 8
click at [512, 320] on input "checkbox" at bounding box center [513, 319] width 7 height 7
checkbox input "false"
click at [118, 111] on input "Client" at bounding box center [210, 112] width 262 height 21
type input "7390844300"
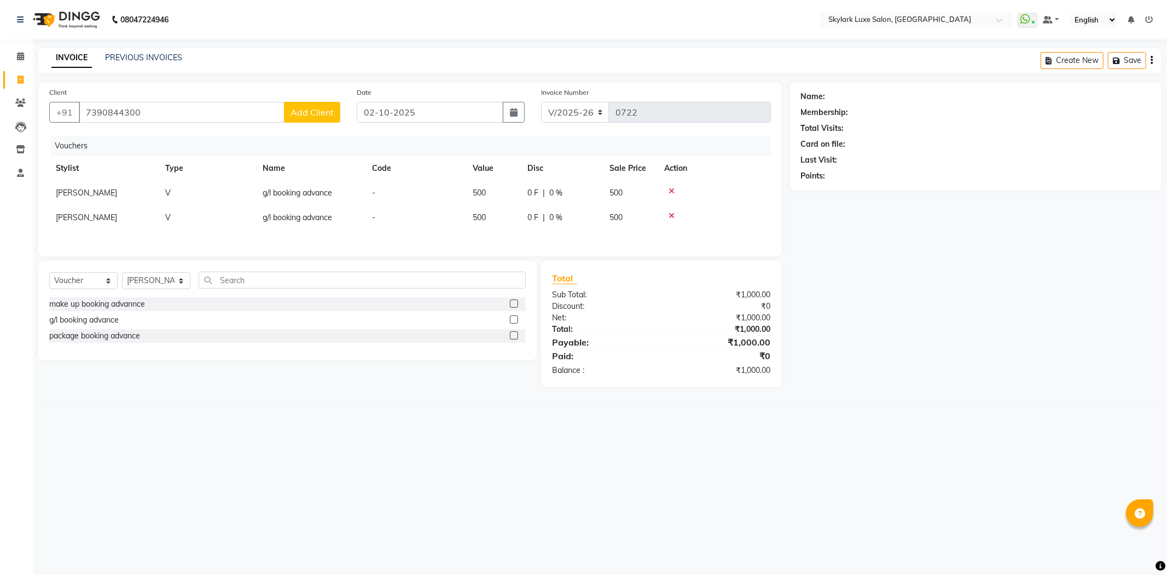
click at [331, 115] on span "Add Client" at bounding box center [312, 112] width 43 height 11
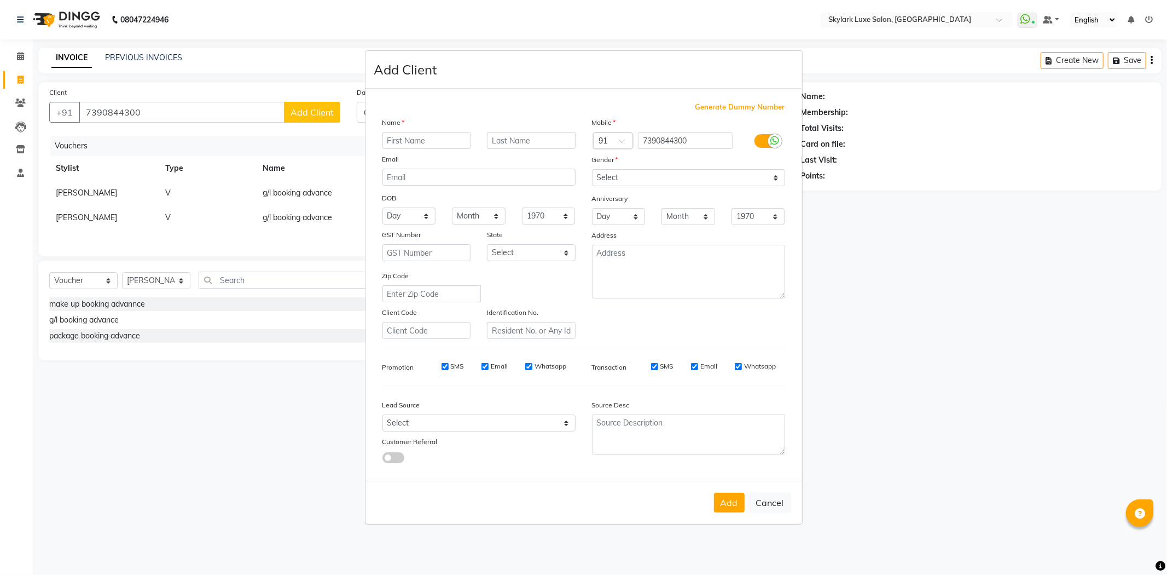
click at [414, 146] on input "text" at bounding box center [427, 140] width 89 height 17
type input "SHIVANI KASODAN"
click at [670, 182] on select "Select Male Female Other Prefer Not To Say" at bounding box center [688, 177] width 193 height 17
select select "female"
click at [592, 169] on select "Select Male Female Other Prefer Not To Say" at bounding box center [688, 177] width 193 height 17
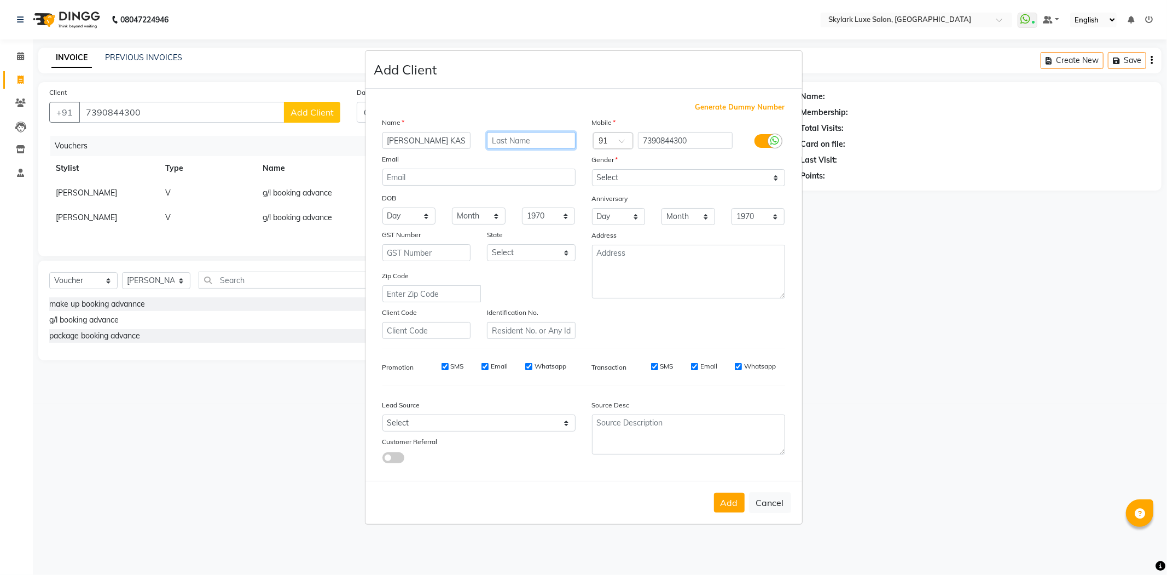
click at [495, 140] on input "text" at bounding box center [531, 140] width 89 height 17
type input "21 NOV 2025"
click at [716, 177] on select "Select Male Female Other Prefer Not To Say" at bounding box center [688, 177] width 193 height 17
click at [592, 169] on select "Select Male Female Other Prefer Not To Say" at bounding box center [688, 177] width 193 height 17
click at [735, 507] on button "Add" at bounding box center [729, 503] width 31 height 20
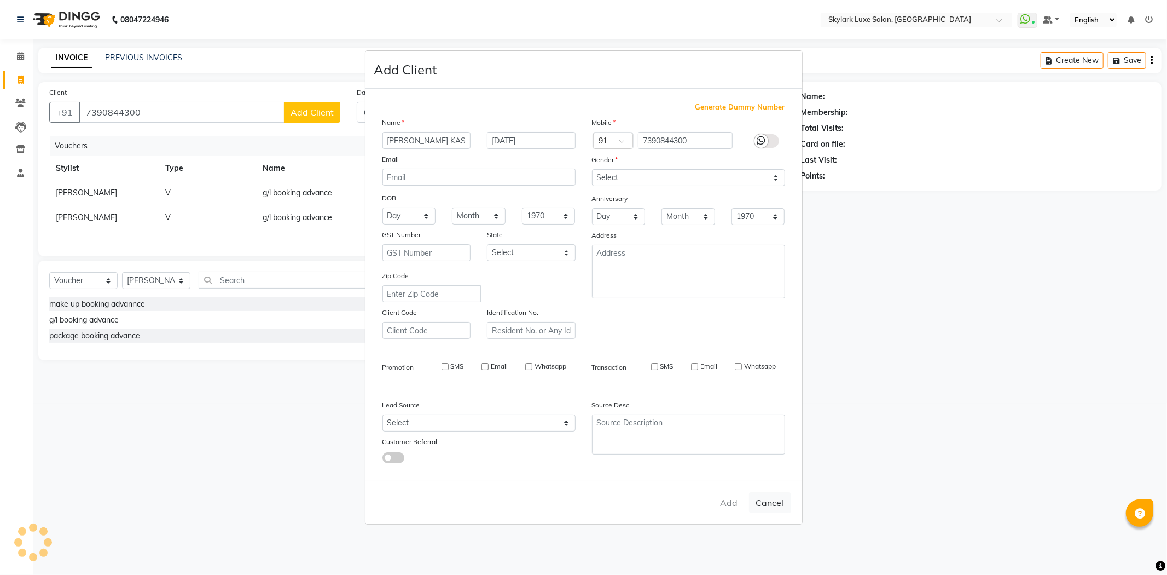
select select
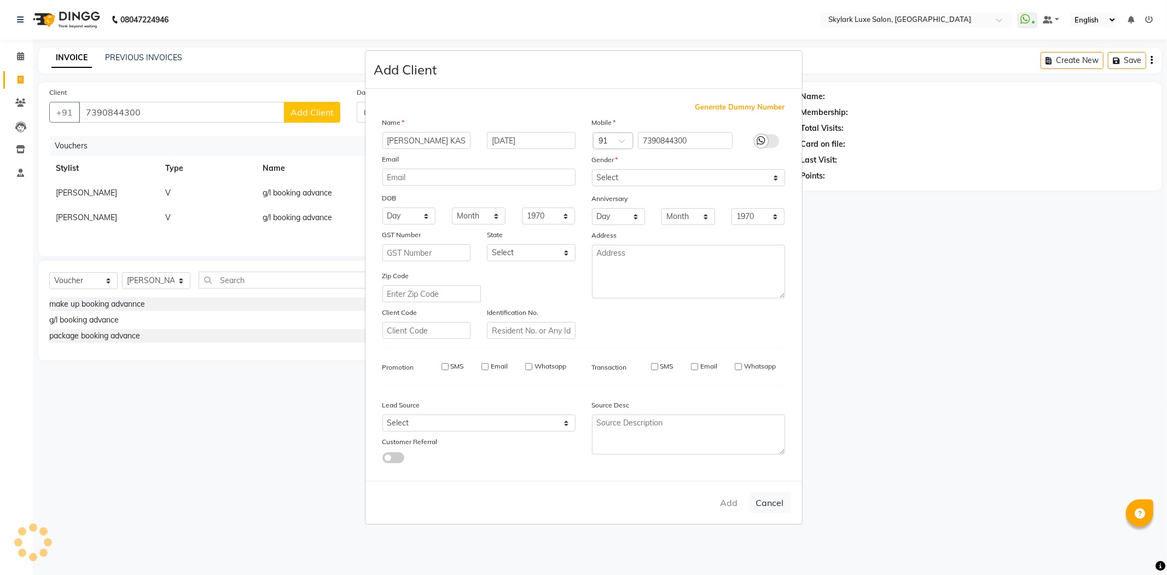
select select
checkbox input "false"
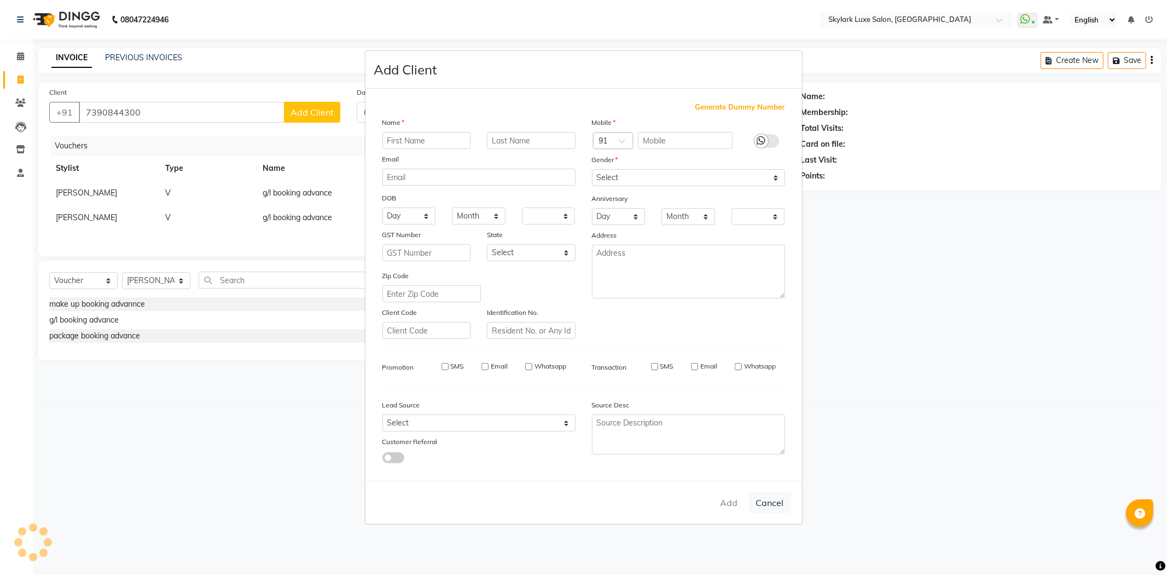
checkbox input "false"
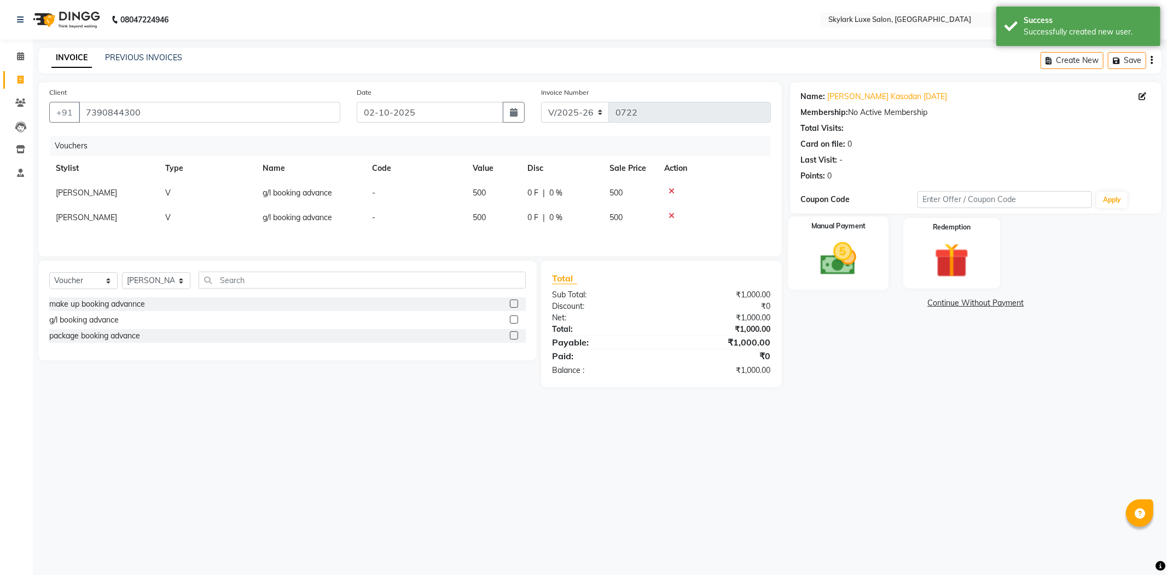
click at [847, 276] on img at bounding box center [838, 259] width 59 height 42
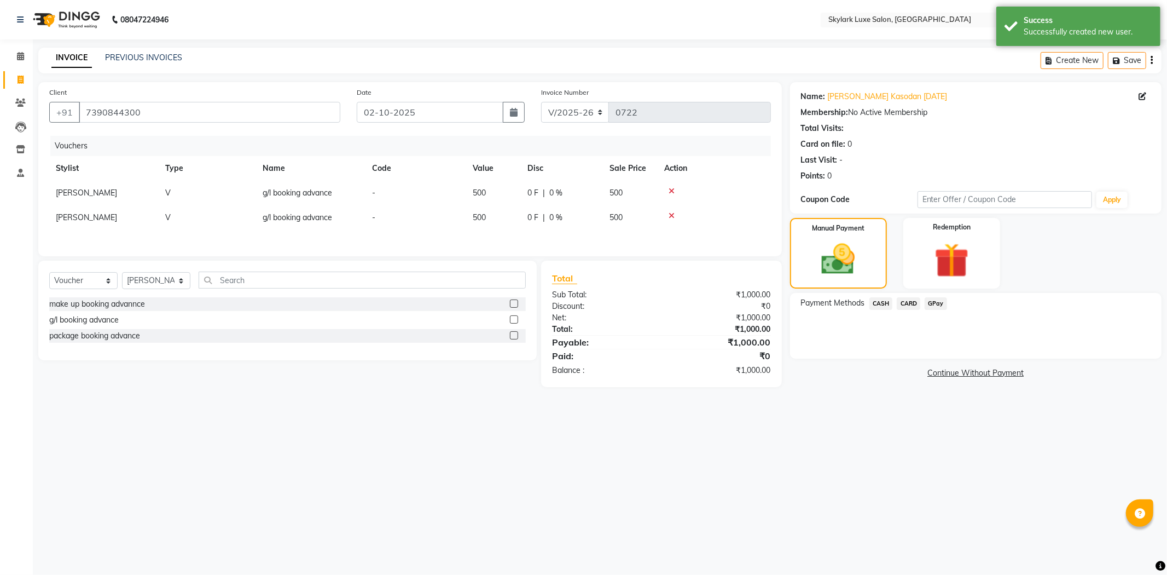
drag, startPoint x: 877, startPoint y: 302, endPoint x: 882, endPoint y: 309, distance: 9.0
click at [877, 303] on span "CASH" at bounding box center [882, 303] width 24 height 13
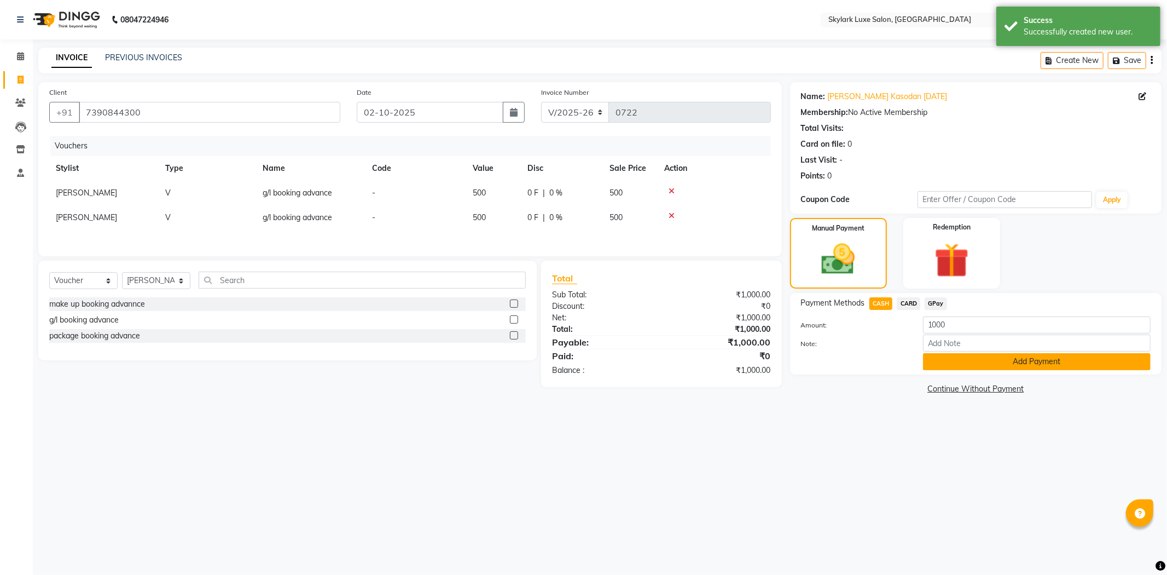
click at [946, 363] on button "Add Payment" at bounding box center [1037, 361] width 228 height 17
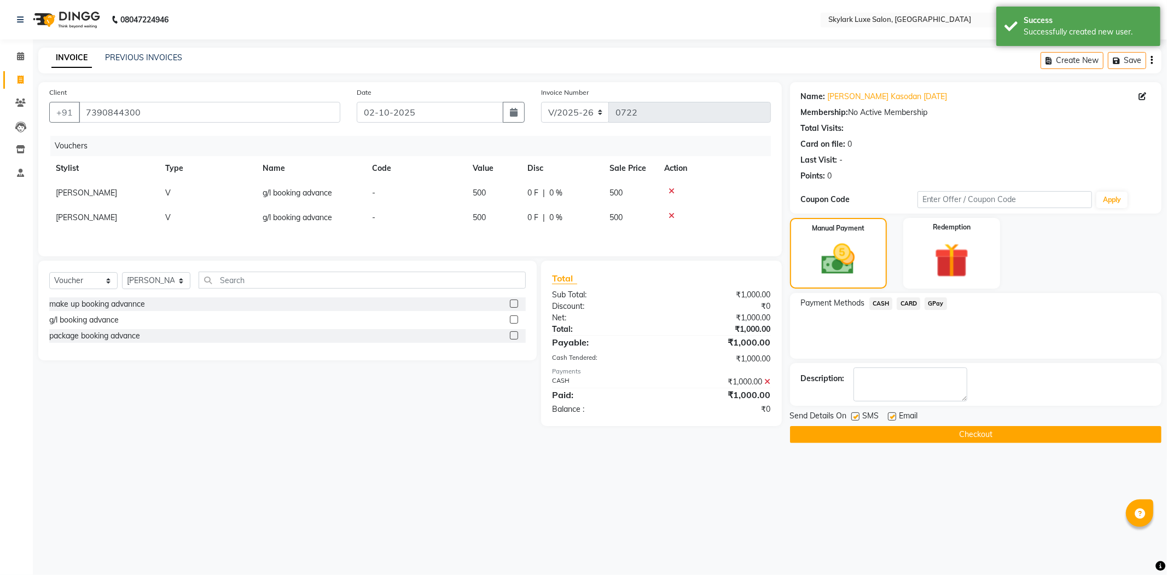
click at [979, 434] on button "Checkout" at bounding box center [976, 434] width 372 height 17
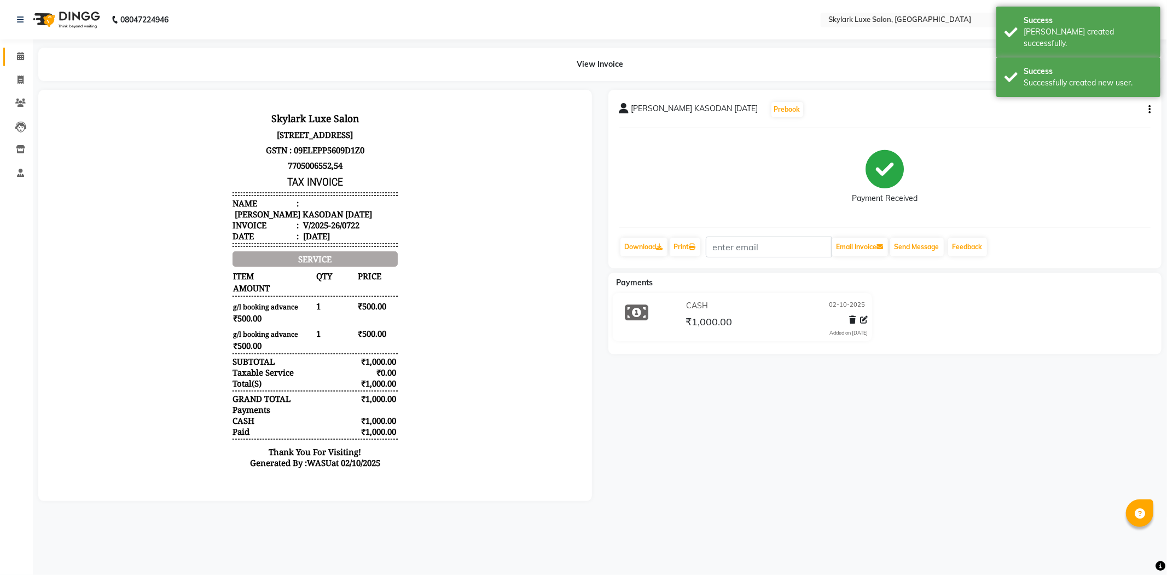
click at [3, 52] on link "Calendar" at bounding box center [16, 57] width 26 height 18
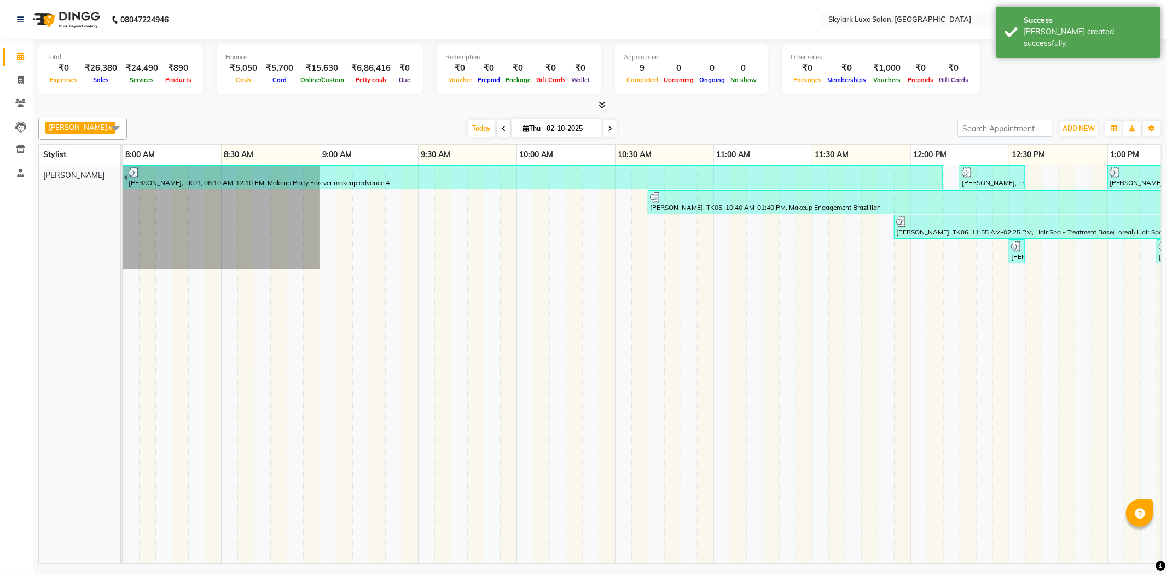
scroll to position [0, 900]
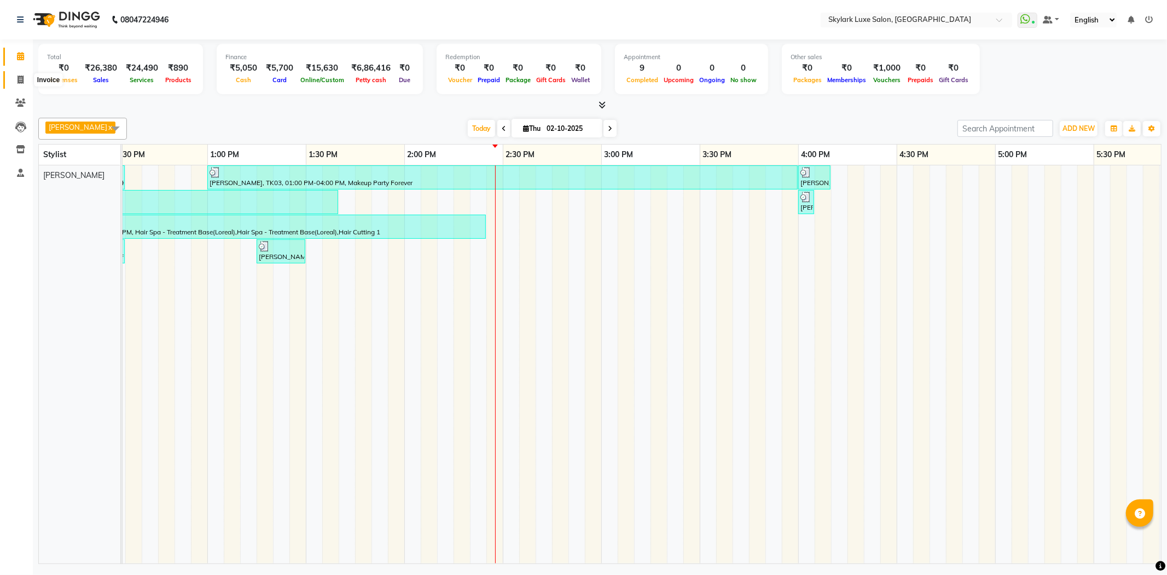
click at [19, 80] on icon at bounding box center [21, 80] width 6 height 8
select select "service"
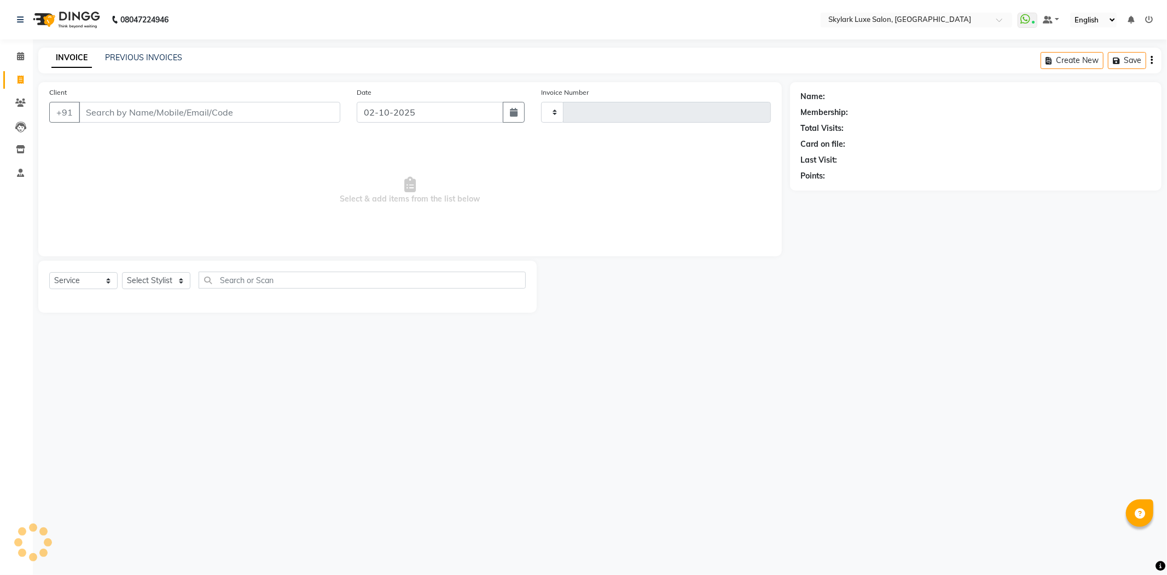
type input "0723"
select select "8191"
click at [138, 53] on div "INVOICE PREVIOUS INVOICES Create New Save" at bounding box center [600, 61] width 1124 height 26
click at [140, 57] on link "PREVIOUS INVOICES" at bounding box center [143, 58] width 77 height 10
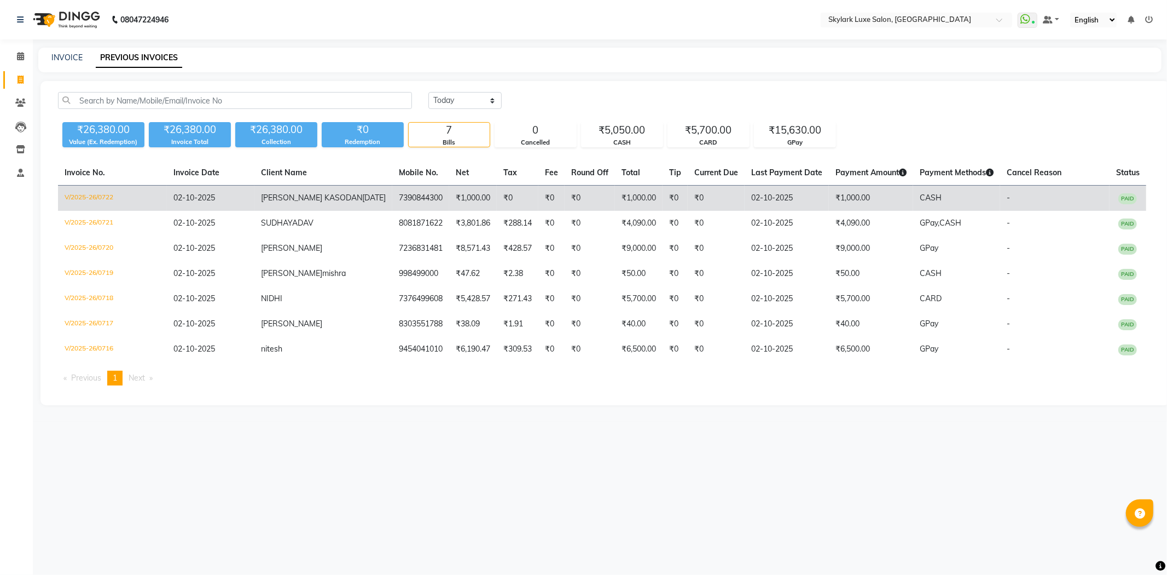
click at [174, 199] on span "02-10-2025" at bounding box center [194, 198] width 42 height 10
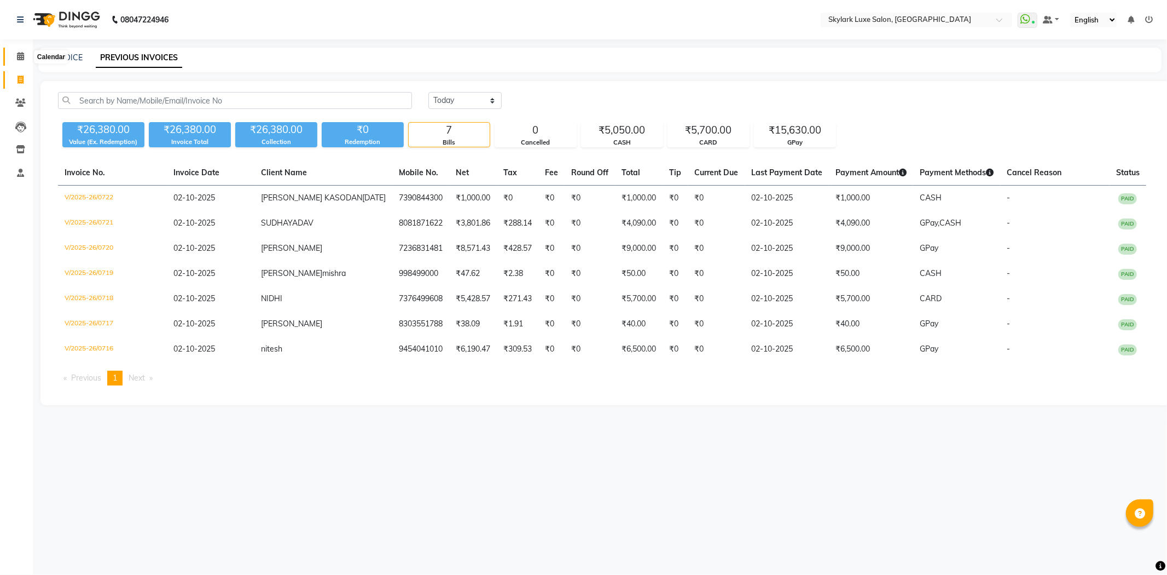
click at [15, 59] on span at bounding box center [20, 56] width 19 height 13
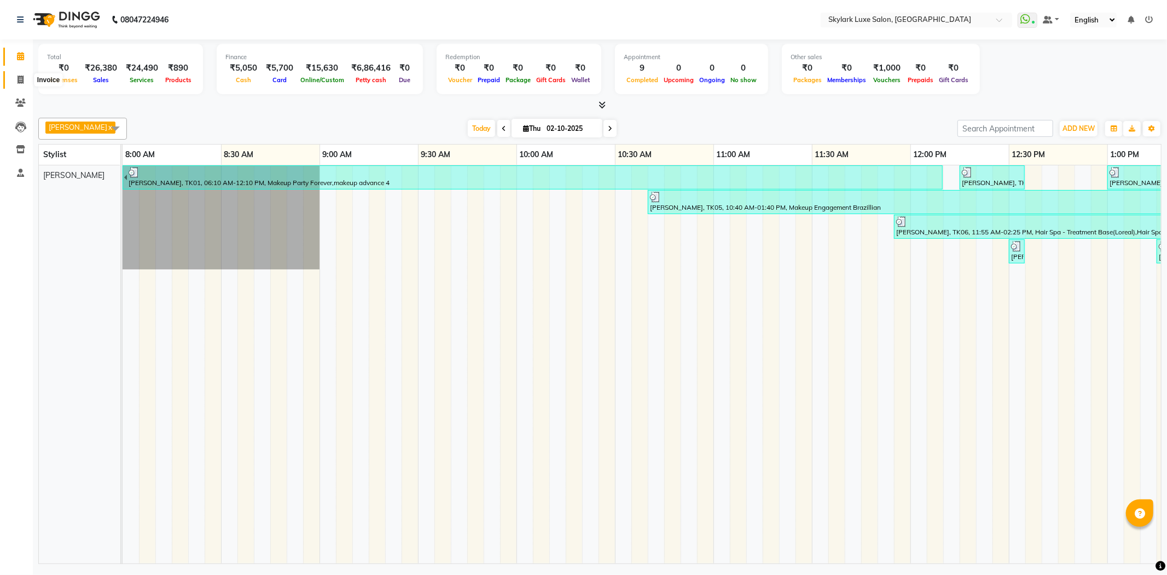
click at [18, 78] on icon at bounding box center [21, 80] width 6 height 8
select select "service"
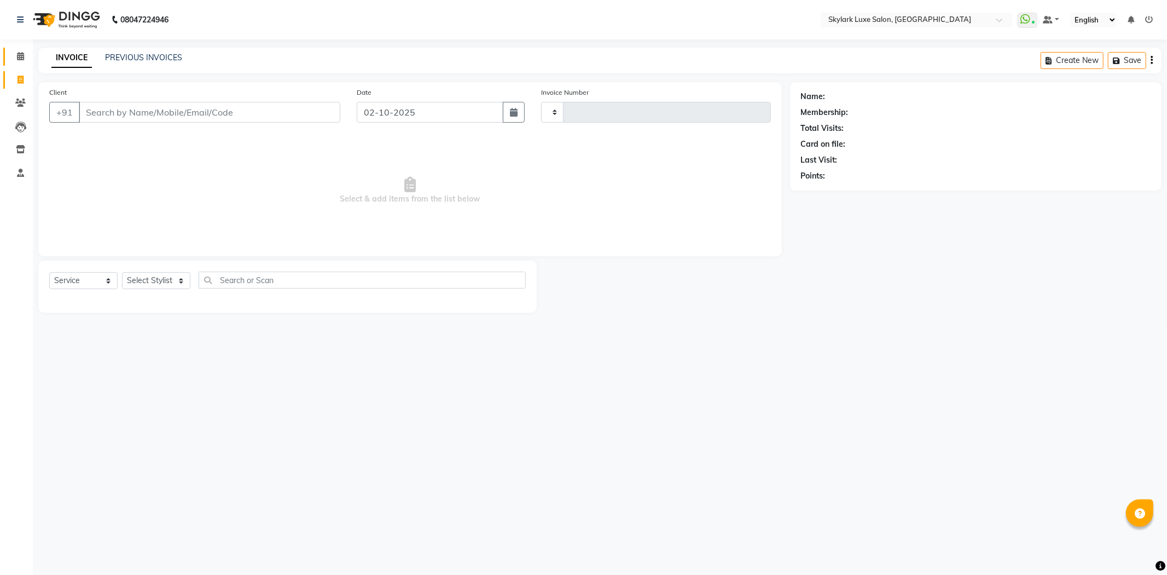
type input "0723"
select select "8191"
click at [19, 50] on link "Calendar" at bounding box center [16, 57] width 26 height 18
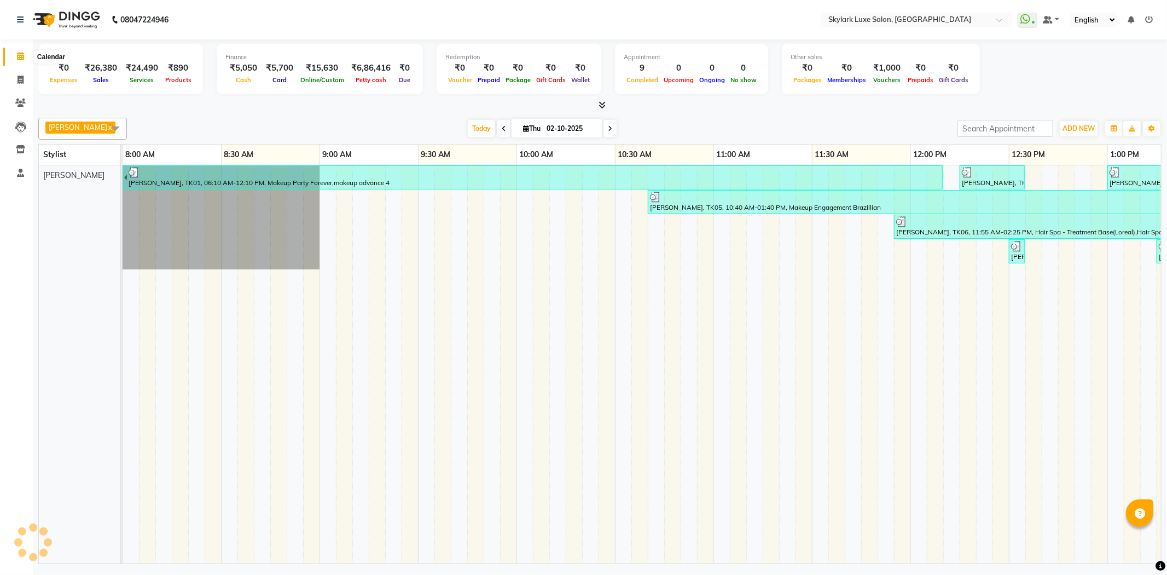
click at [22, 56] on icon at bounding box center [20, 56] width 7 height 8
drag, startPoint x: 18, startPoint y: 81, endPoint x: 16, endPoint y: 74, distance: 7.2
click at [18, 80] on icon at bounding box center [21, 80] width 6 height 8
select select "8191"
select select "service"
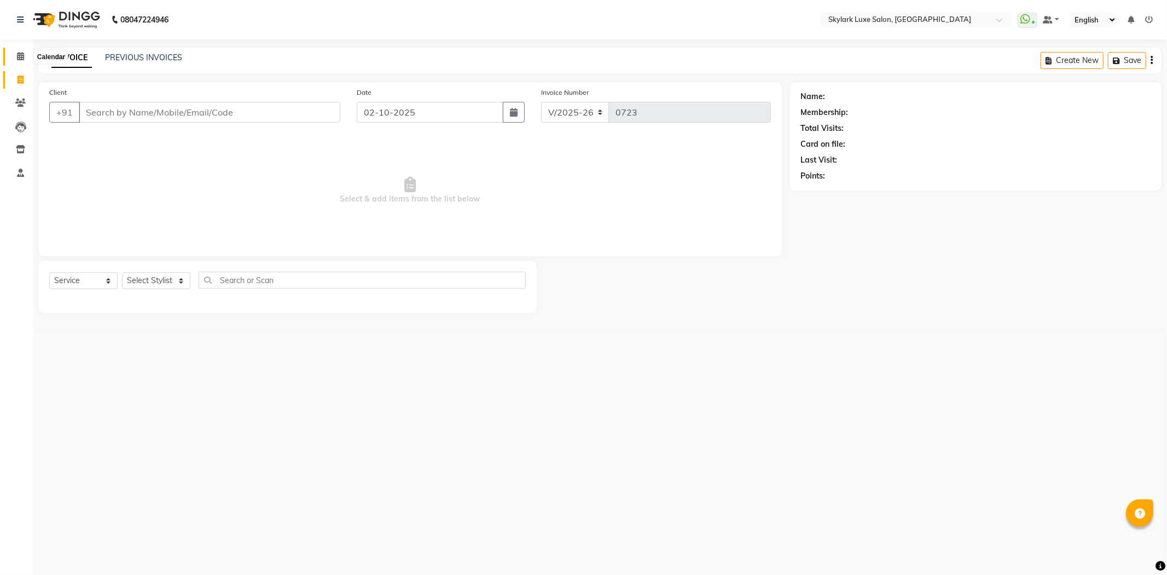
click at [18, 57] on icon at bounding box center [20, 56] width 7 height 8
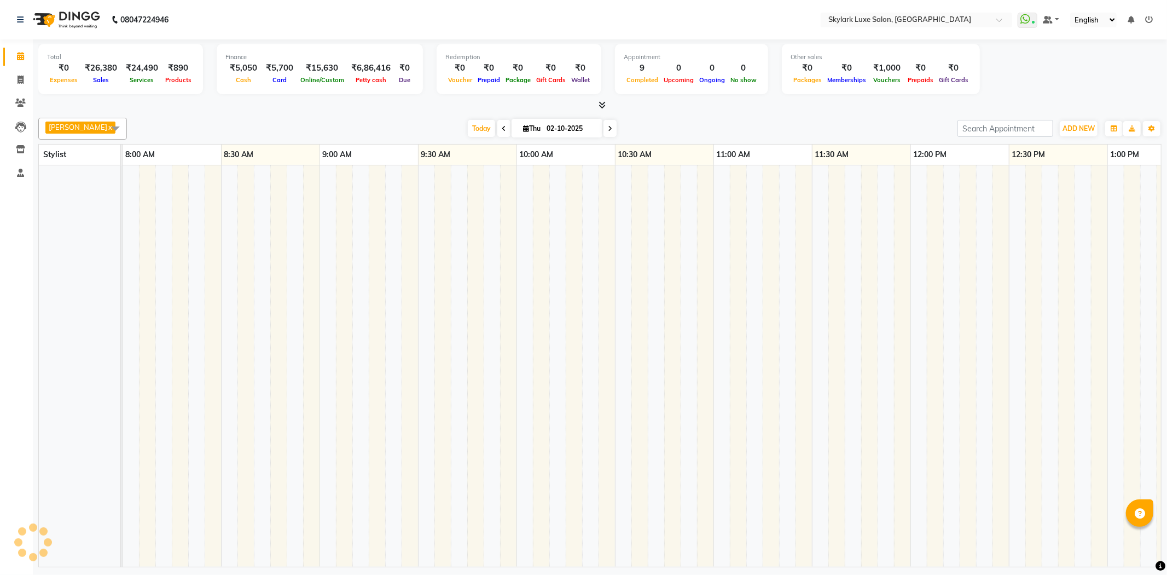
scroll to position [0, 1183]
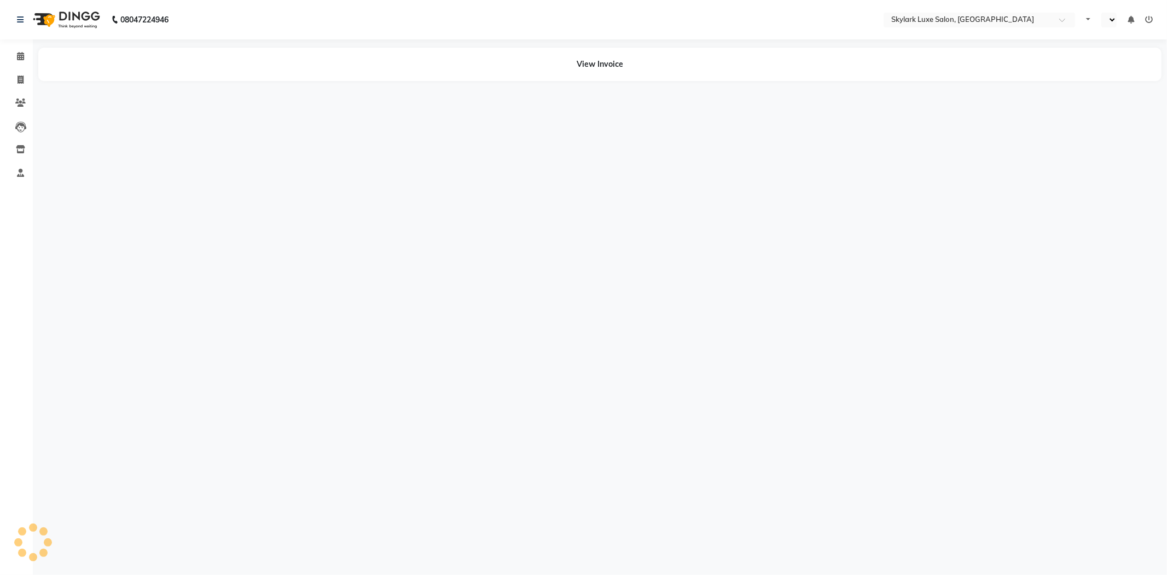
select select "en"
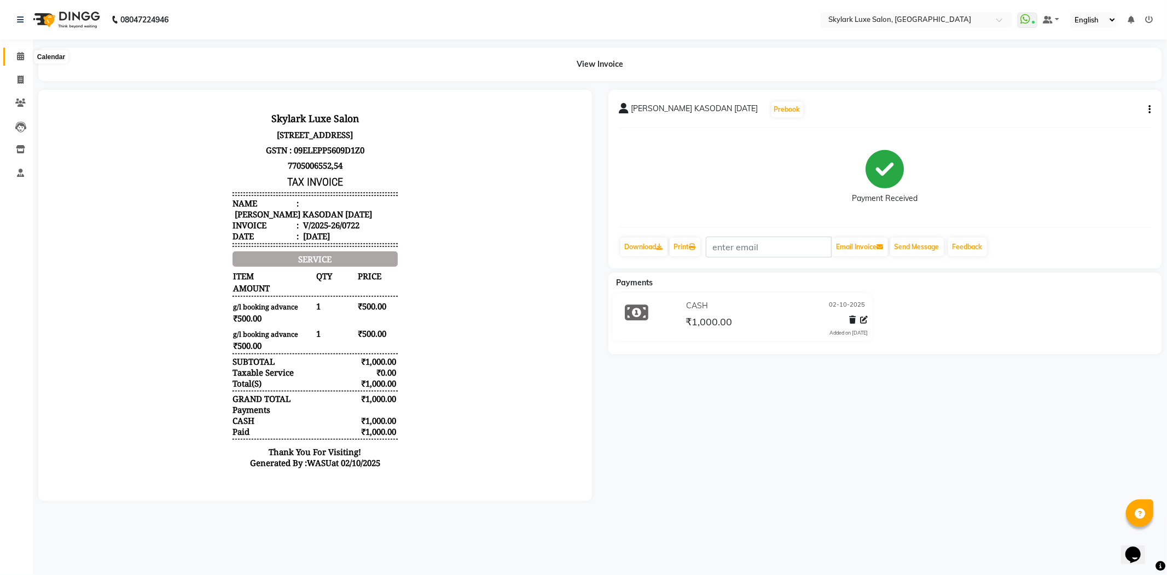
click at [15, 59] on span at bounding box center [20, 56] width 19 height 13
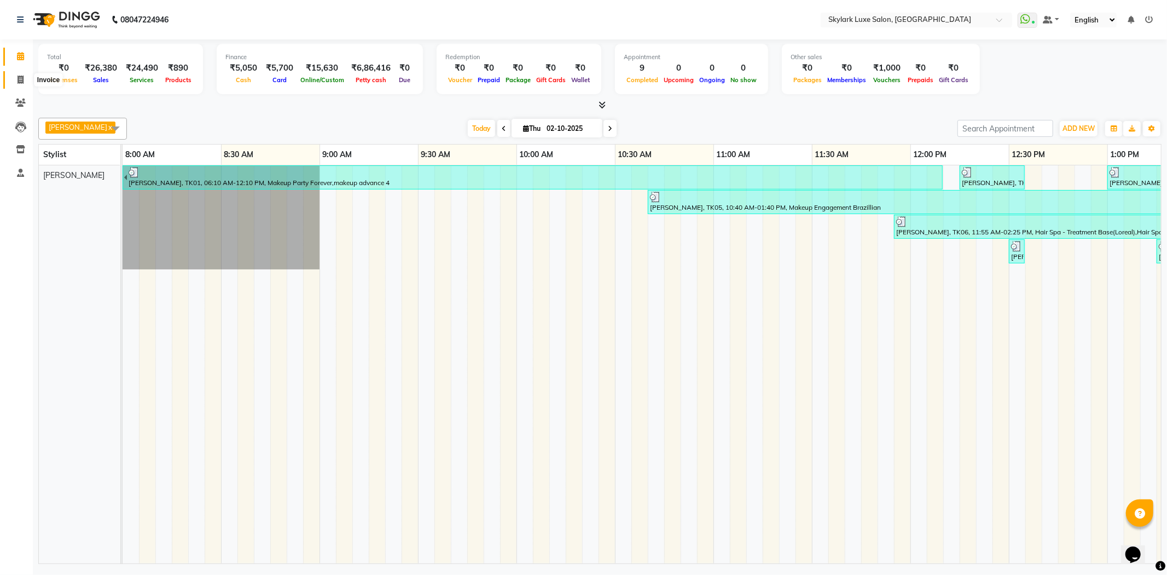
click at [14, 78] on span at bounding box center [20, 80] width 19 height 13
select select "8191"
select select "service"
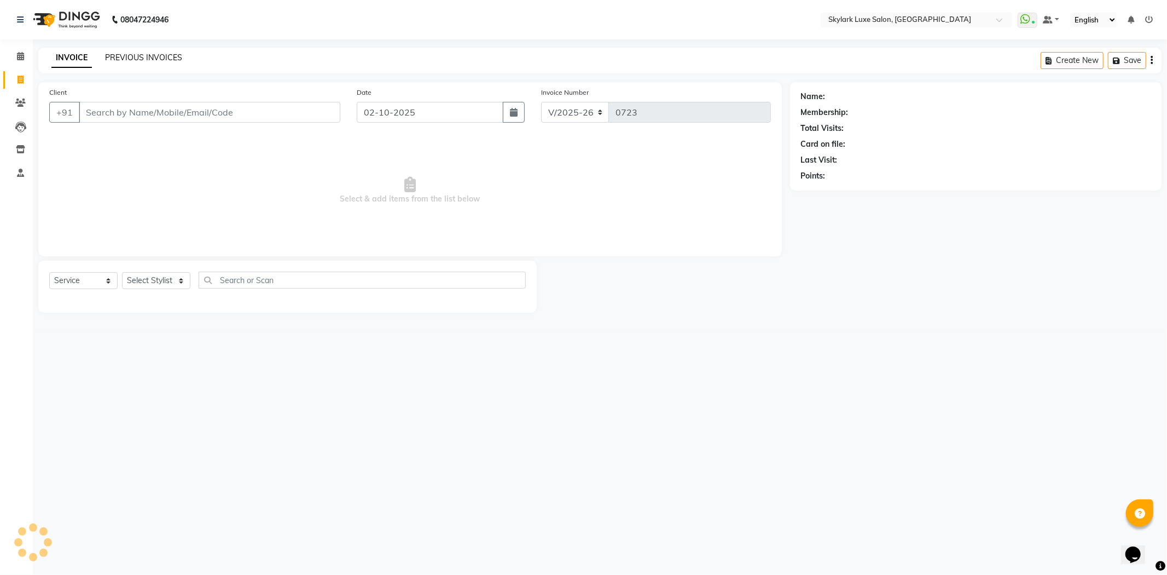
click at [124, 55] on link "PREVIOUS INVOICES" at bounding box center [143, 58] width 77 height 10
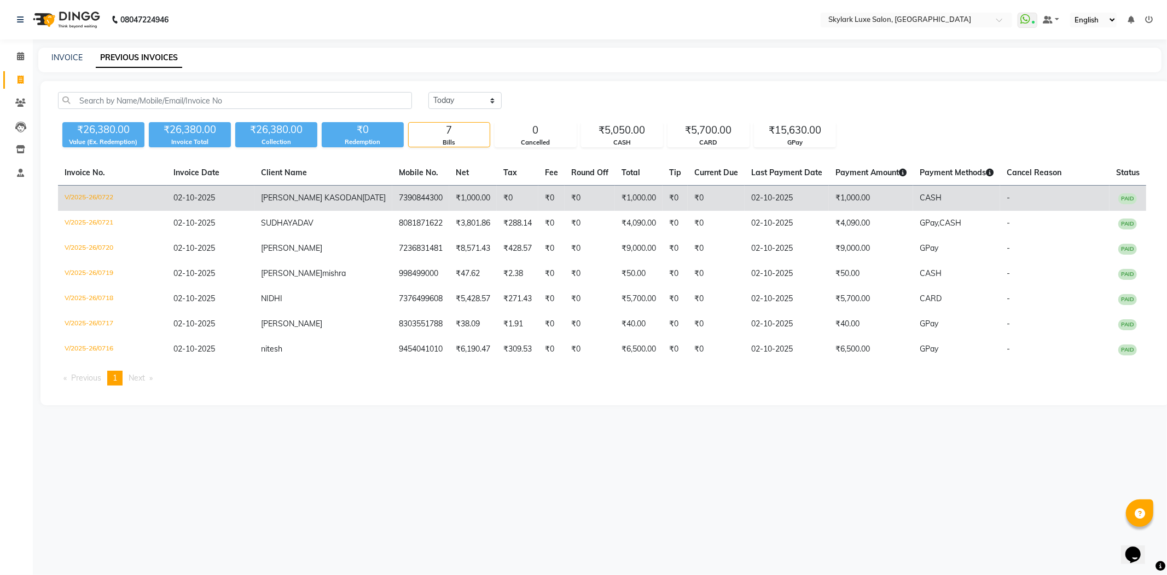
click at [362, 199] on span "21 NOV 2025" at bounding box center [374, 198] width 24 height 10
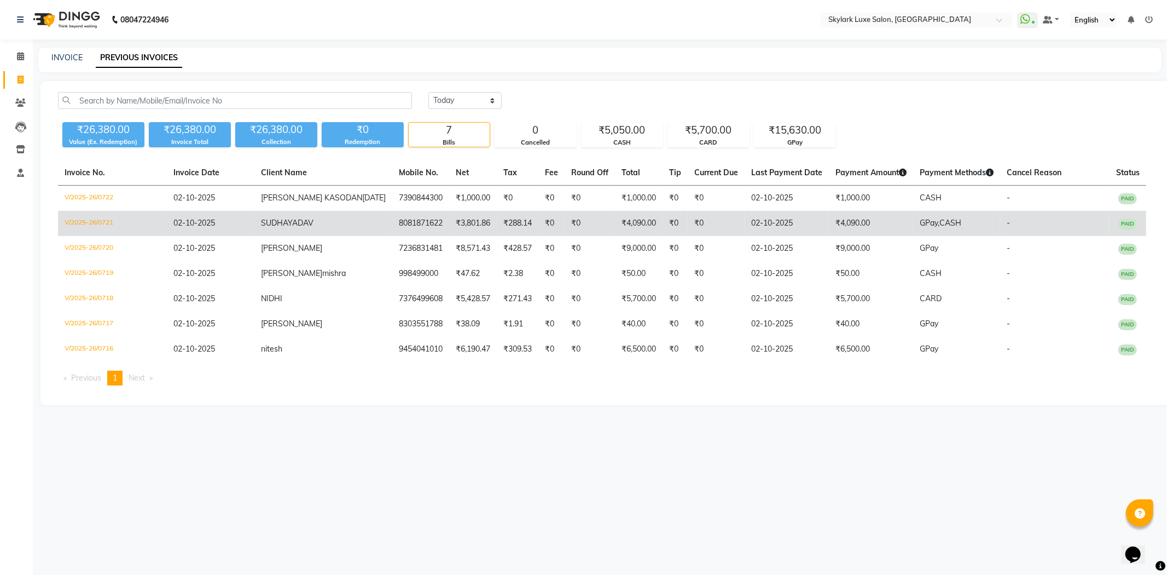
click at [641, 225] on td "₹4,090.00" at bounding box center [639, 223] width 48 height 25
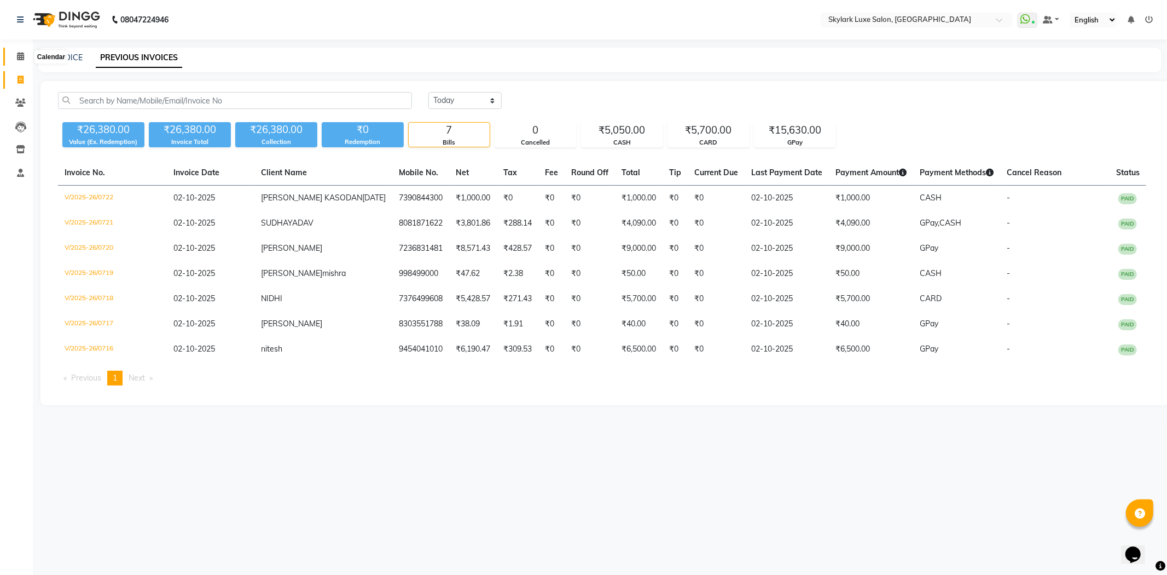
click at [15, 59] on span at bounding box center [20, 56] width 19 height 13
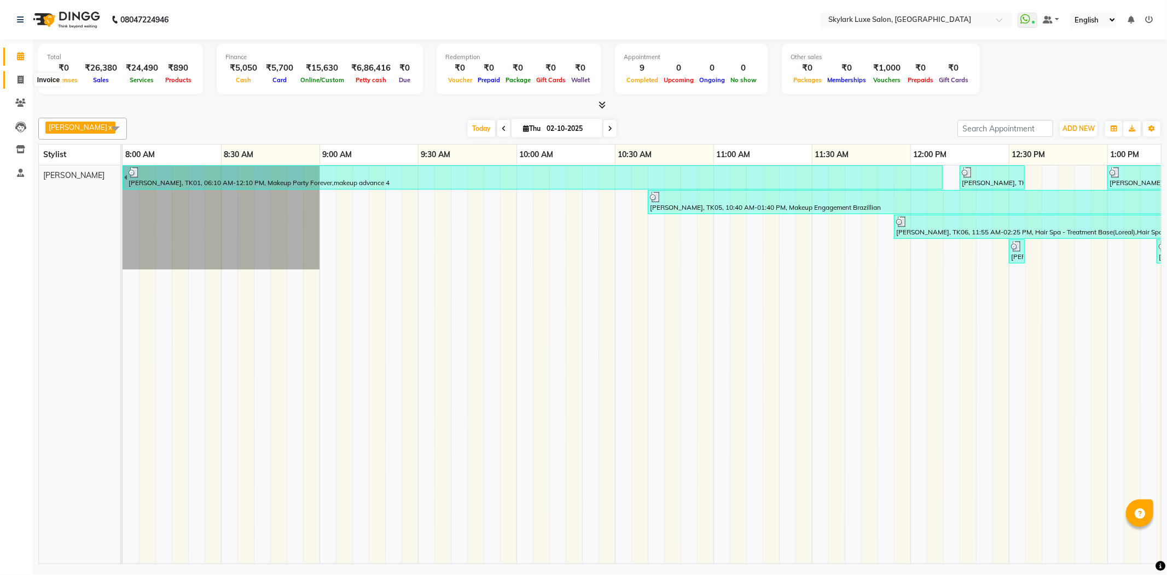
click at [23, 77] on icon at bounding box center [21, 80] width 6 height 8
select select "service"
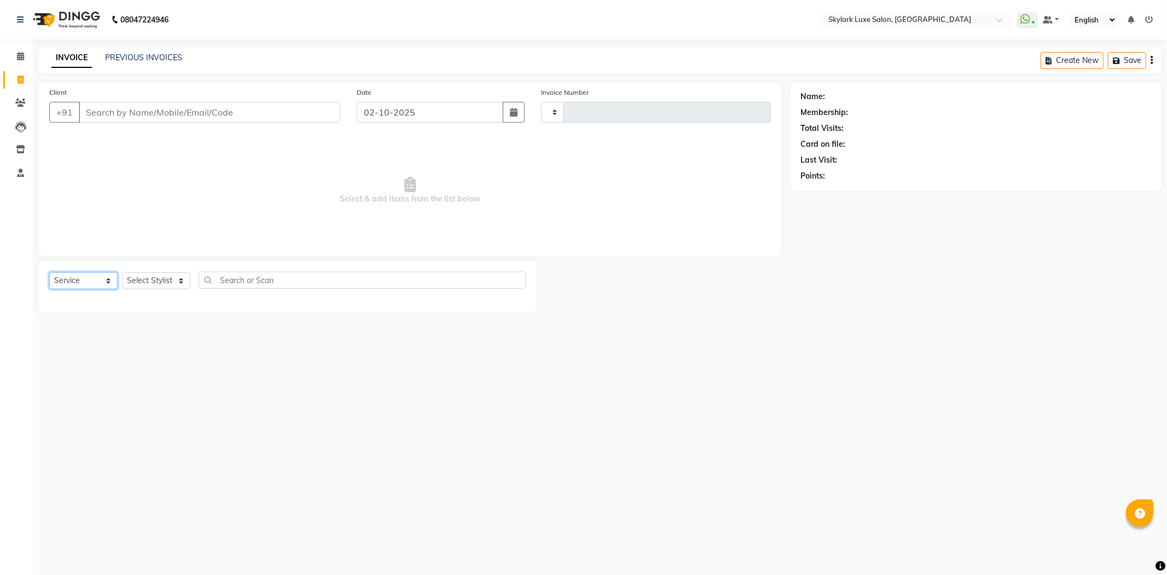
click at [103, 279] on select "Select Service Product Membership Package Voucher Prepaid Gift Card" at bounding box center [83, 280] width 68 height 17
click at [49, 273] on select "Select Service Product Membership Package Voucher Prepaid Gift Card" at bounding box center [83, 280] width 68 height 17
click at [167, 278] on select "Select Stylist" at bounding box center [156, 280] width 68 height 17
click at [172, 281] on select "Select Stylist" at bounding box center [156, 280] width 68 height 17
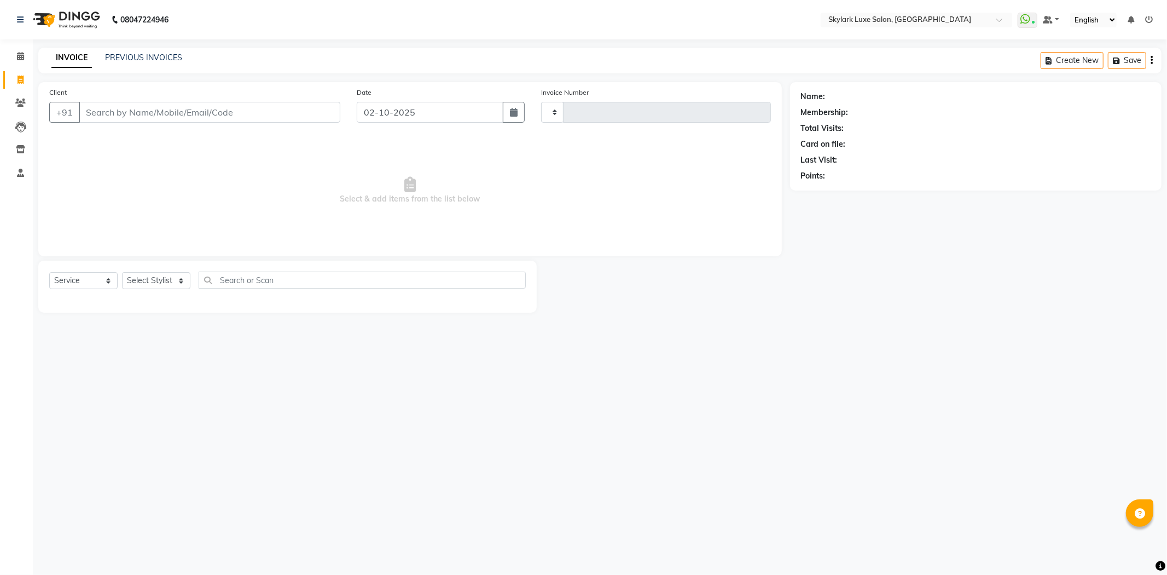
drag, startPoint x: 887, startPoint y: 430, endPoint x: 824, endPoint y: 431, distance: 62.4
click at [882, 431] on div "08047224946 Select Location × Skylark Luxe Salon, R S Mall WhatsApp Status ✕ St…" at bounding box center [583, 287] width 1167 height 575
click at [183, 282] on select "Select Stylist" at bounding box center [156, 280] width 68 height 17
click at [182, 282] on select "Select Stylist" at bounding box center [156, 280] width 68 height 17
click at [183, 282] on select "Select Stylist" at bounding box center [156, 280] width 68 height 17
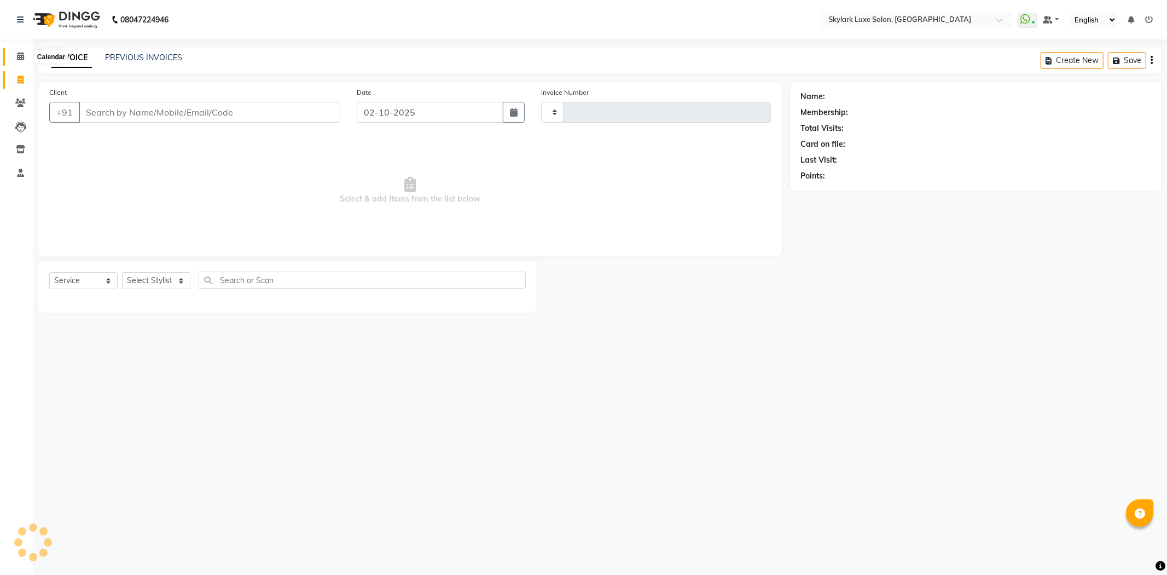
click at [20, 56] on icon at bounding box center [20, 56] width 7 height 8
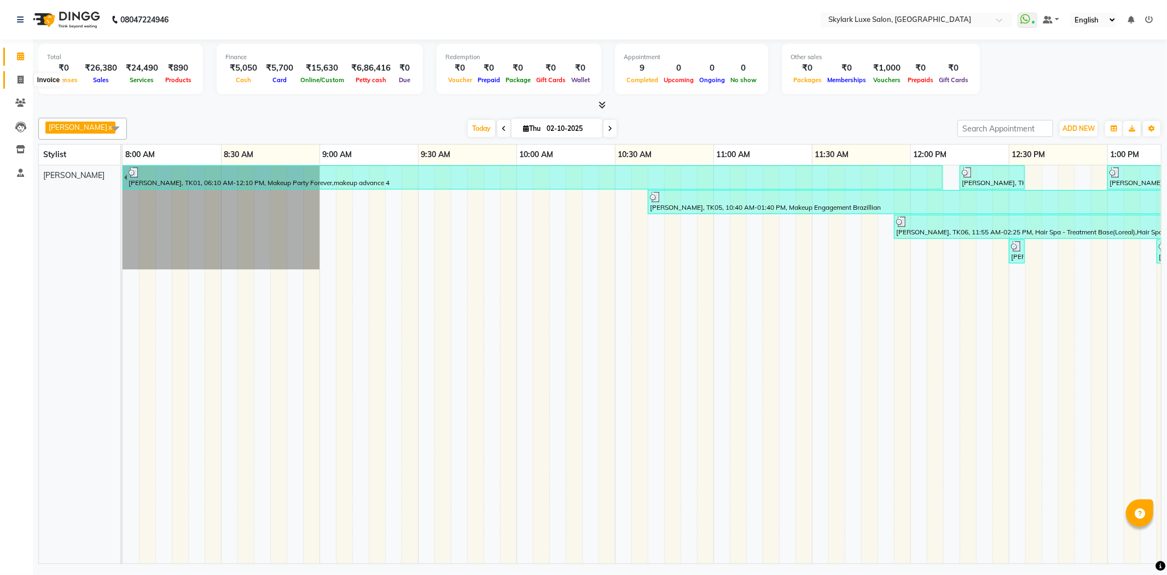
click at [24, 79] on span at bounding box center [20, 80] width 19 height 13
select select "service"
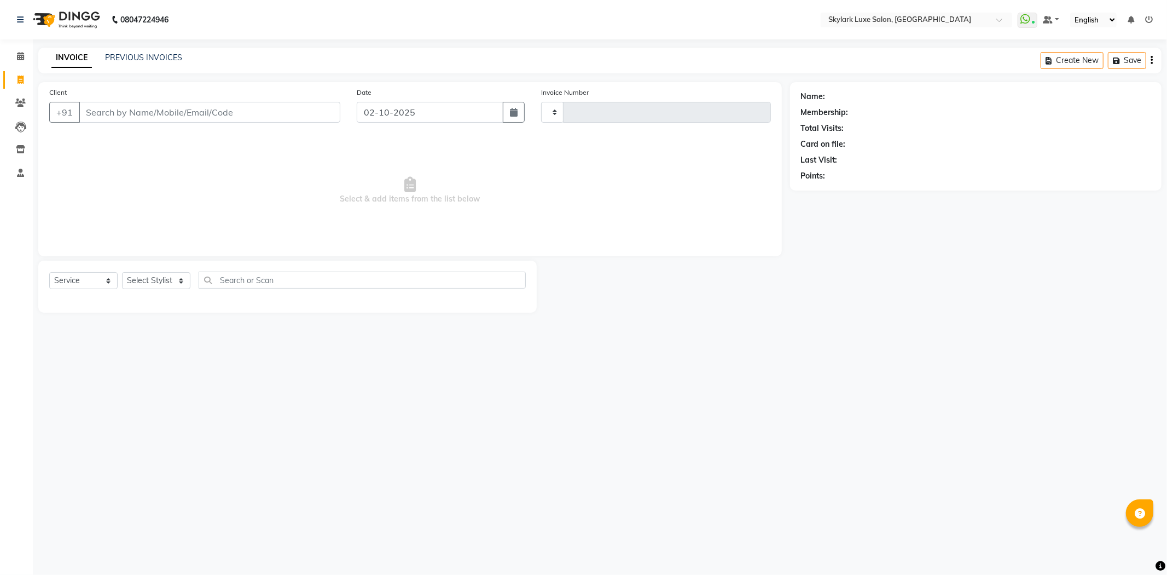
type input "0723"
select select "8191"
click at [171, 280] on select "Select Stylist Aman amy Gurwinder harsh wasu" at bounding box center [156, 280] width 68 height 17
select select "85058"
click at [122, 273] on select "Select Stylist Aman amy Gurwinder harsh wasu" at bounding box center [156, 280] width 68 height 17
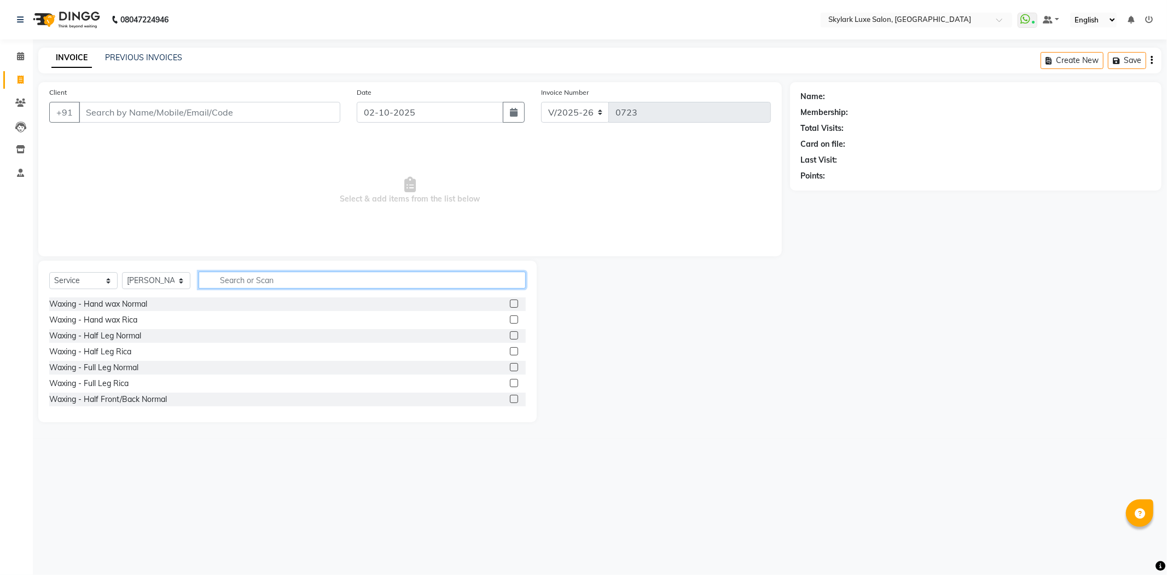
click at [216, 281] on input "text" at bounding box center [362, 279] width 327 height 17
type input "AROMA"
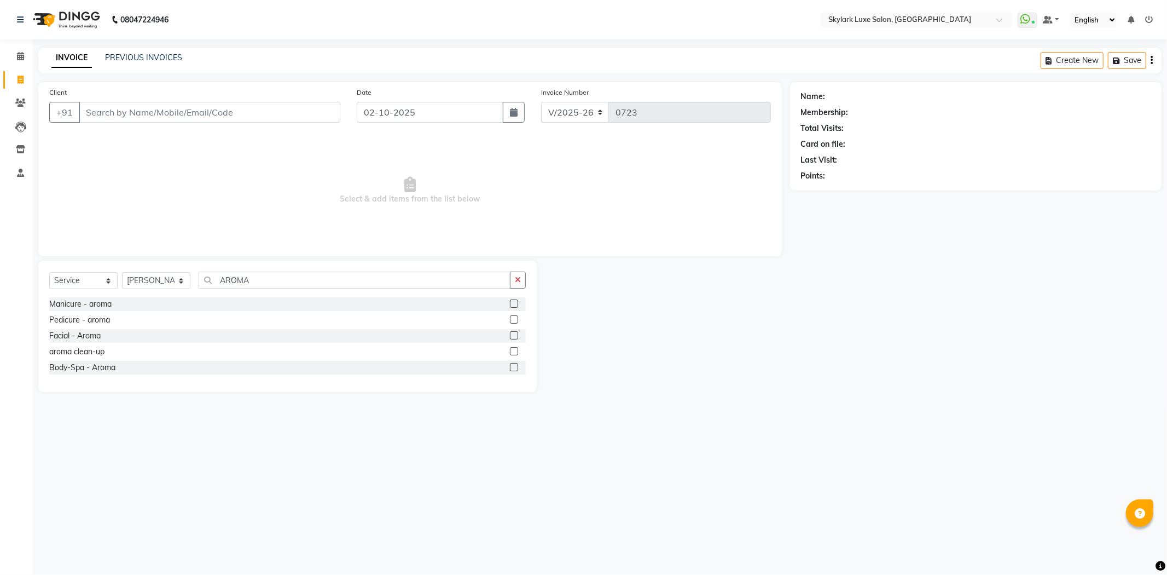
click at [513, 334] on label at bounding box center [514, 335] width 8 height 8
click at [513, 334] on input "checkbox" at bounding box center [513, 335] width 7 height 7
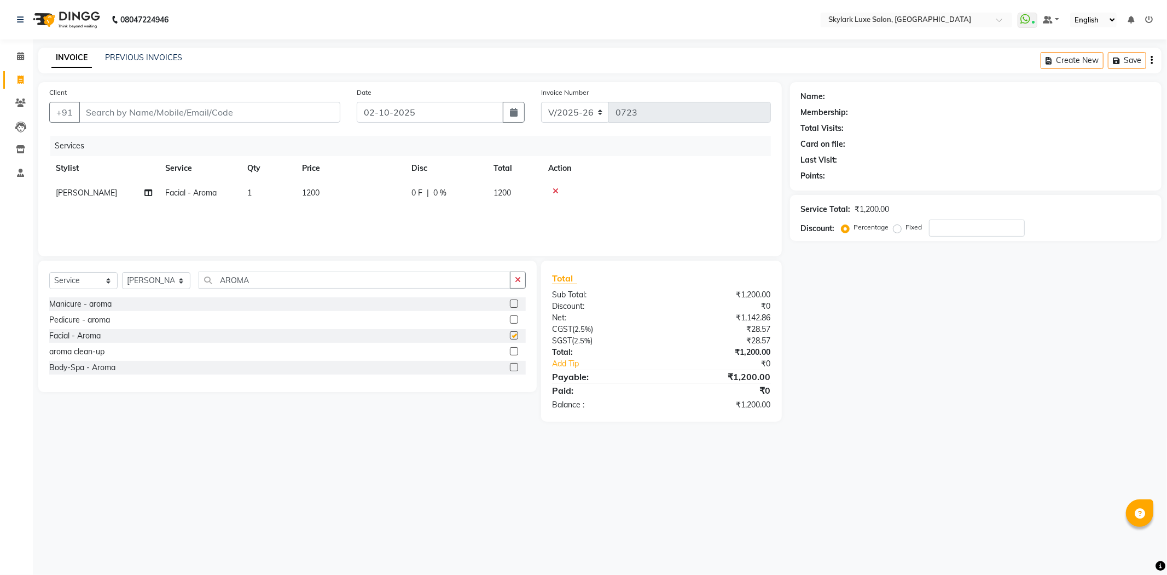
checkbox input "false"
click at [307, 271] on div "Select Service Product Membership Package Voucher Prepaid Gift Card Select Styl…" at bounding box center [287, 326] width 499 height 131
click at [309, 282] on input "AROMA" at bounding box center [355, 279] width 312 height 17
type input "A"
click at [510, 318] on label at bounding box center [514, 319] width 8 height 8
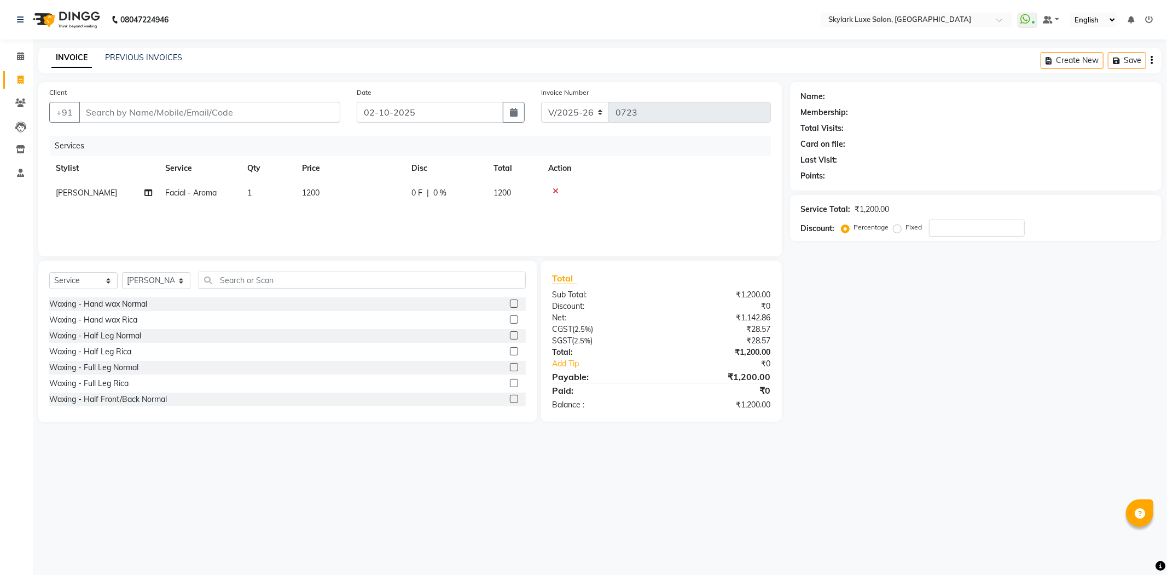
click at [510, 318] on input "checkbox" at bounding box center [513, 319] width 7 height 7
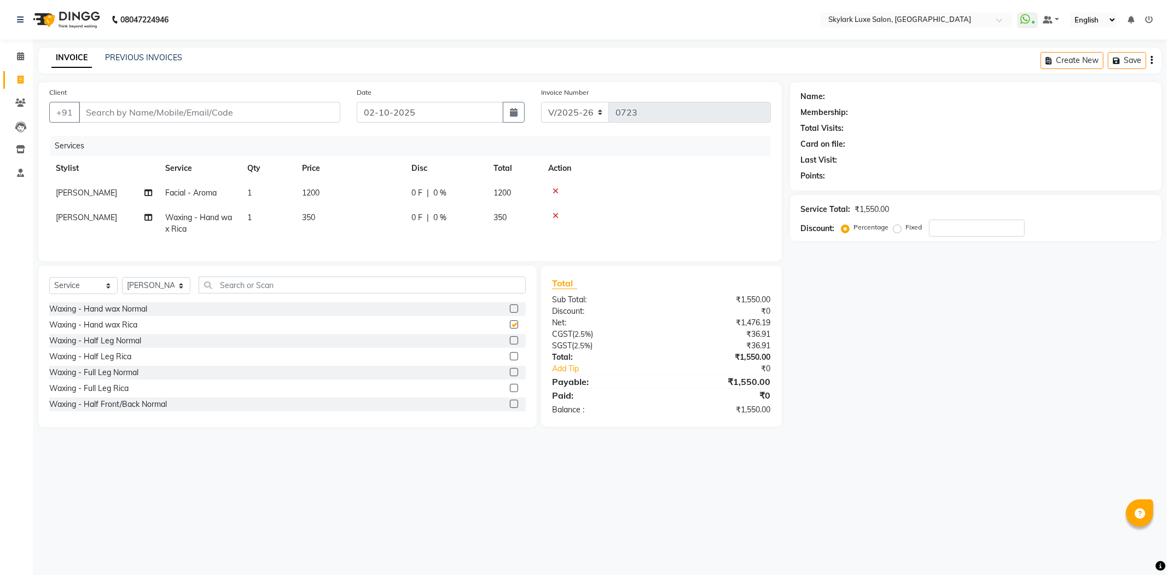
checkbox input "false"
click at [510, 366] on label at bounding box center [514, 361] width 8 height 8
click at [510, 366] on input "checkbox" at bounding box center [513, 361] width 7 height 7
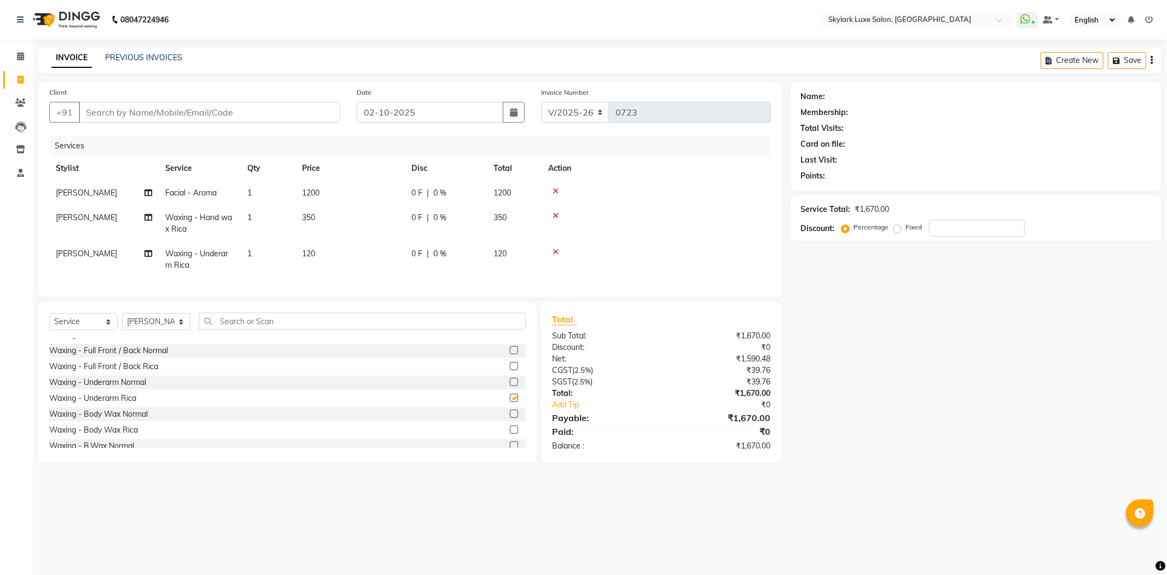
checkbox input "false"
click at [510, 396] on label at bounding box center [514, 392] width 8 height 8
click at [510, 396] on input "checkbox" at bounding box center [513, 392] width 7 height 7
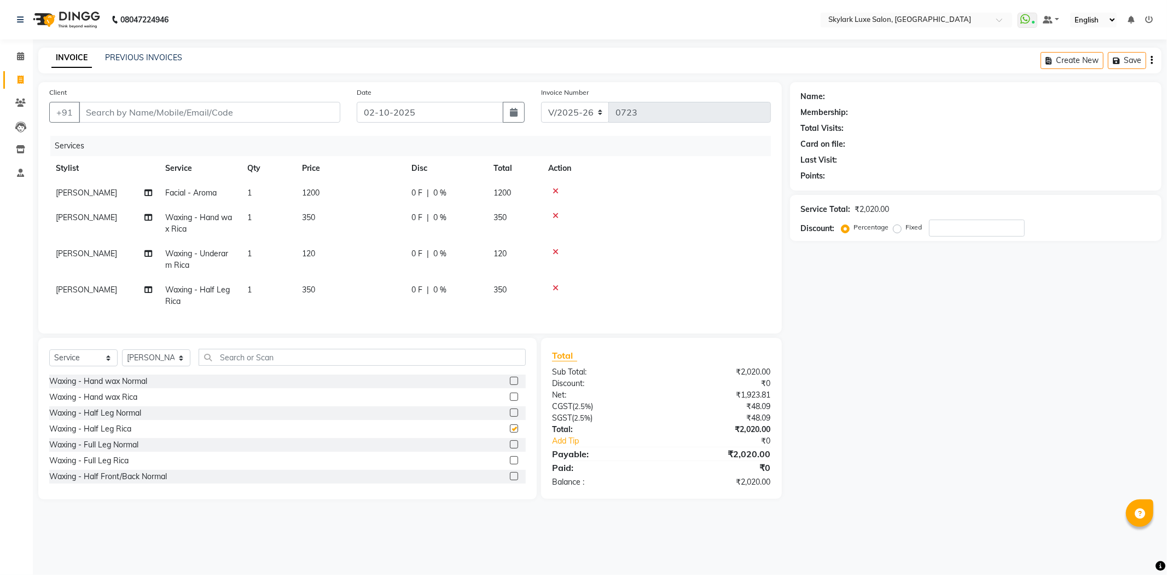
checkbox input "false"
click at [104, 110] on input "Client" at bounding box center [210, 112] width 262 height 21
type input "8"
type input "0"
type input "8576052876"
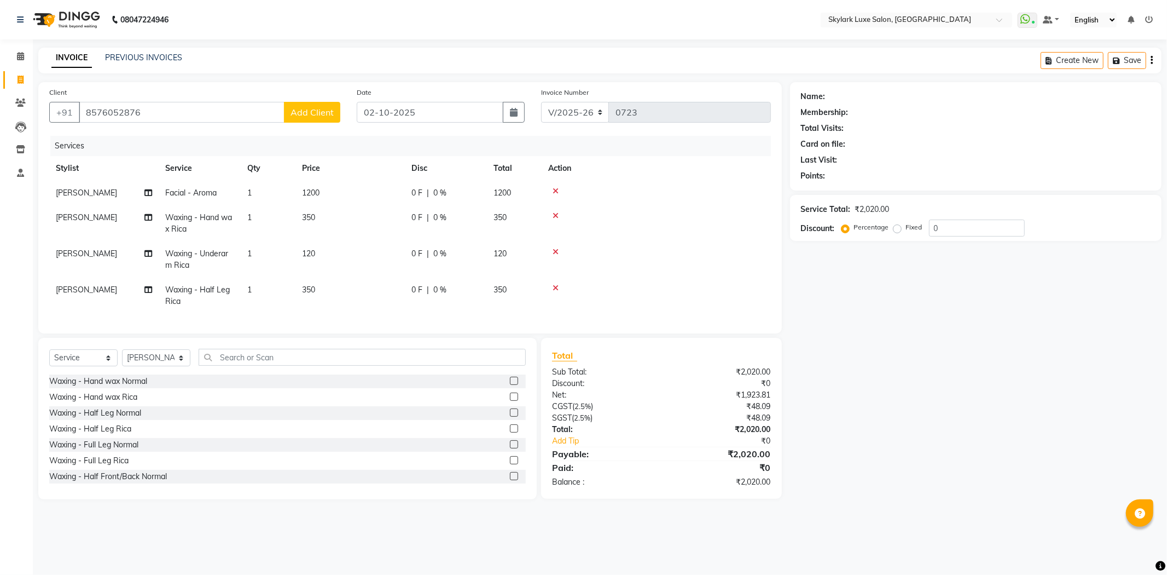
click at [327, 110] on span "Add Client" at bounding box center [312, 112] width 43 height 11
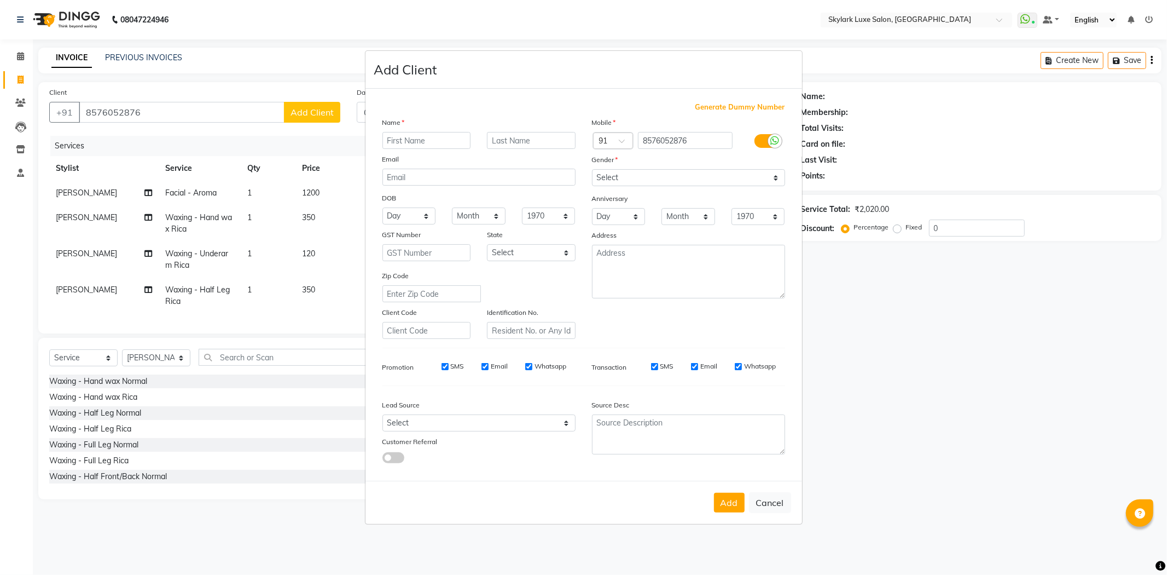
click at [383, 134] on input "text" at bounding box center [427, 140] width 89 height 17
type input "SEEMA"
click at [687, 182] on select "Select [DEMOGRAPHIC_DATA] [DEMOGRAPHIC_DATA] Other Prefer Not To Say" at bounding box center [688, 177] width 193 height 17
select select "[DEMOGRAPHIC_DATA]"
click at [592, 169] on select "Select [DEMOGRAPHIC_DATA] [DEMOGRAPHIC_DATA] Other Prefer Not To Say" at bounding box center [688, 177] width 193 height 17
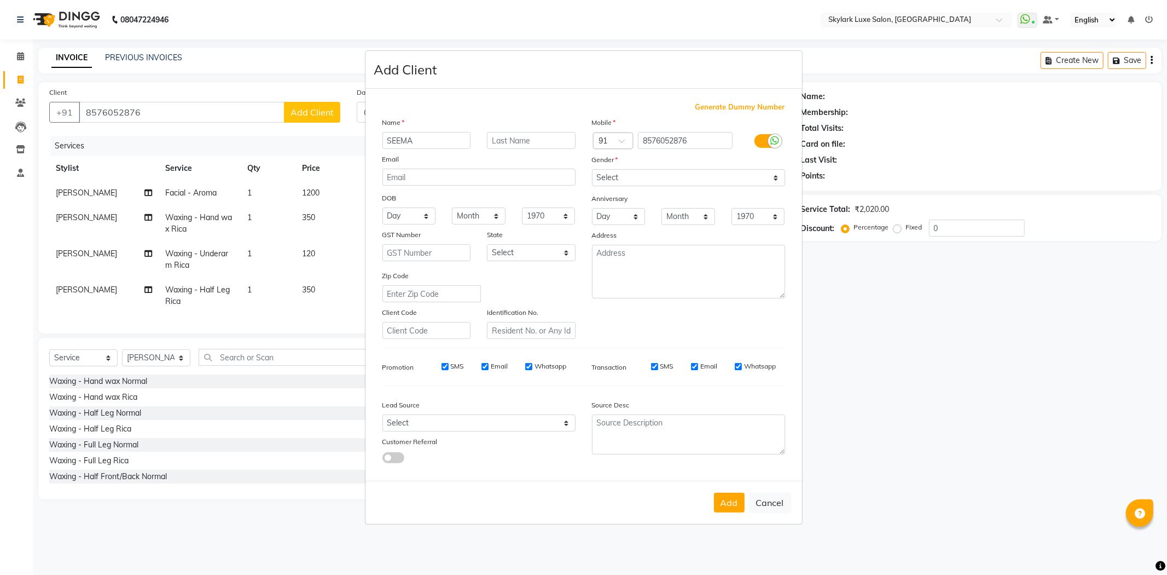
click at [733, 501] on button "Add" at bounding box center [729, 503] width 31 height 20
select select
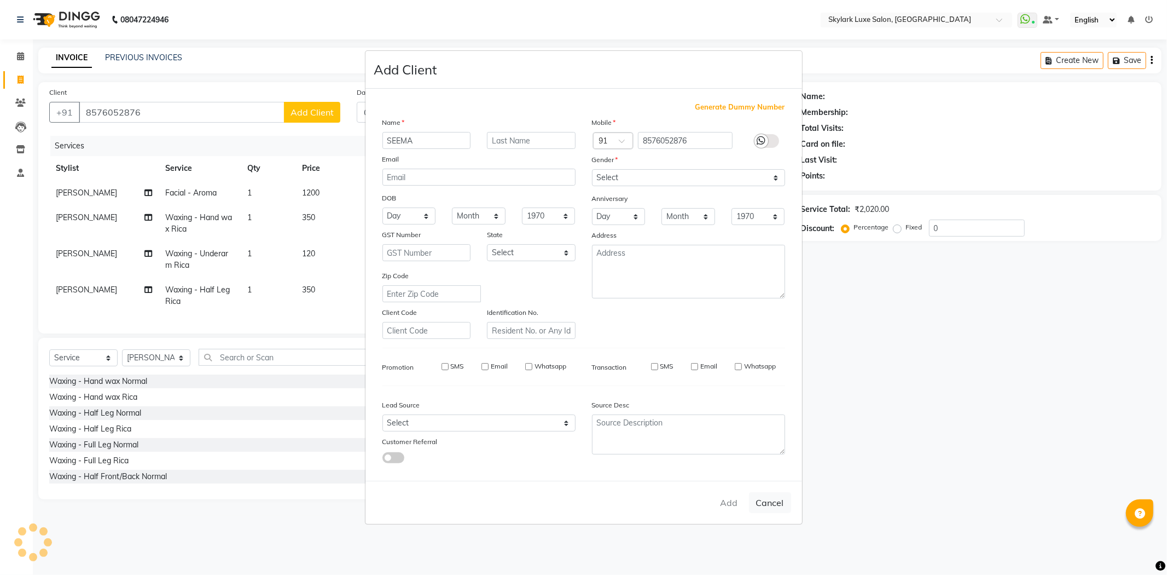
select select
checkbox input "false"
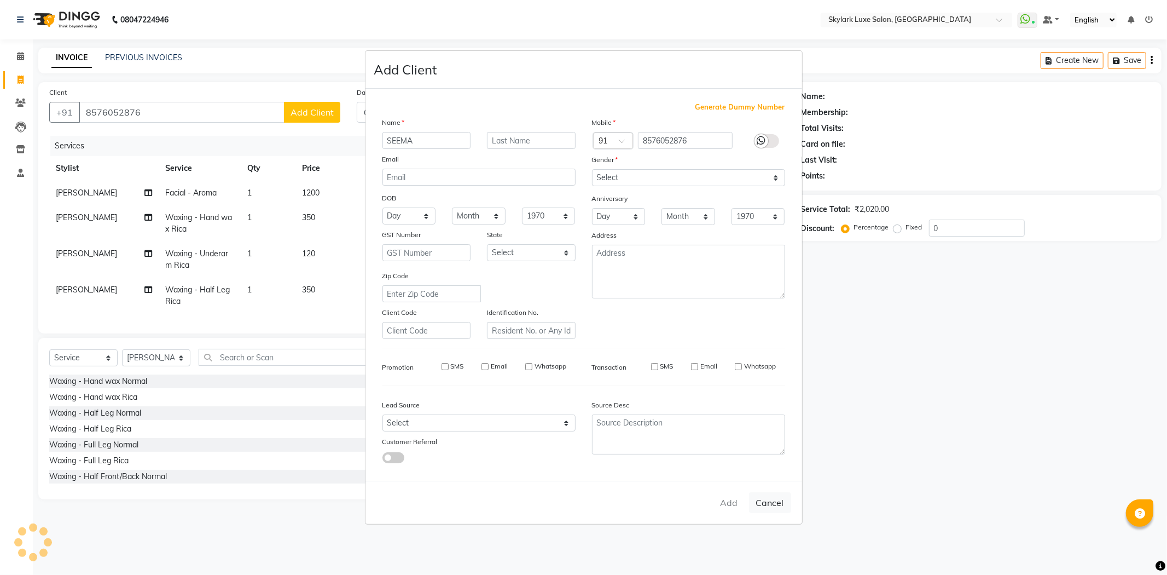
checkbox input "false"
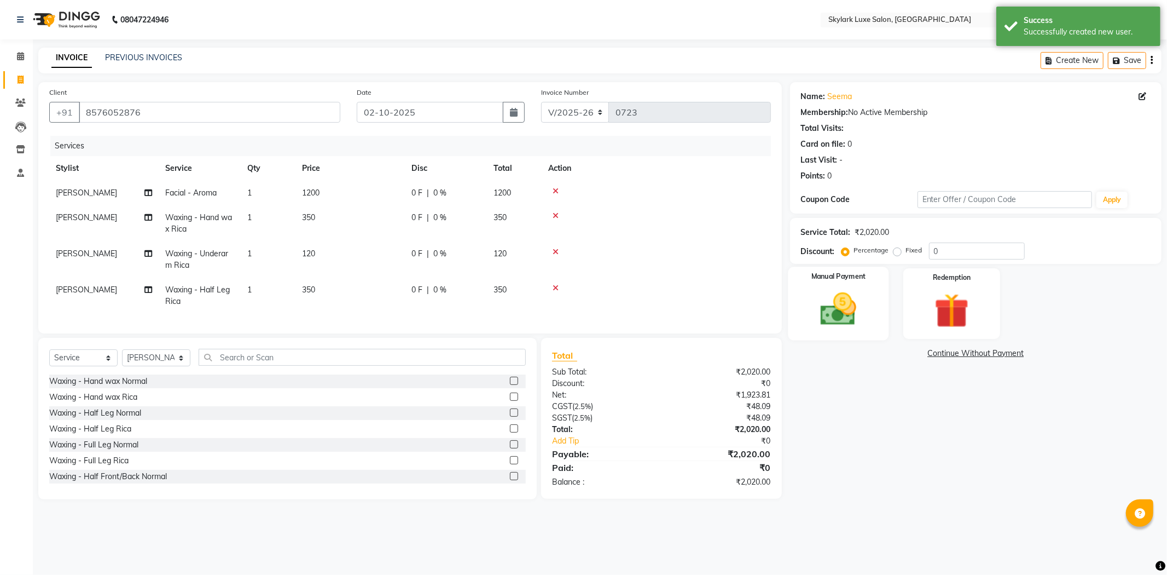
click at [867, 324] on img at bounding box center [838, 309] width 59 height 42
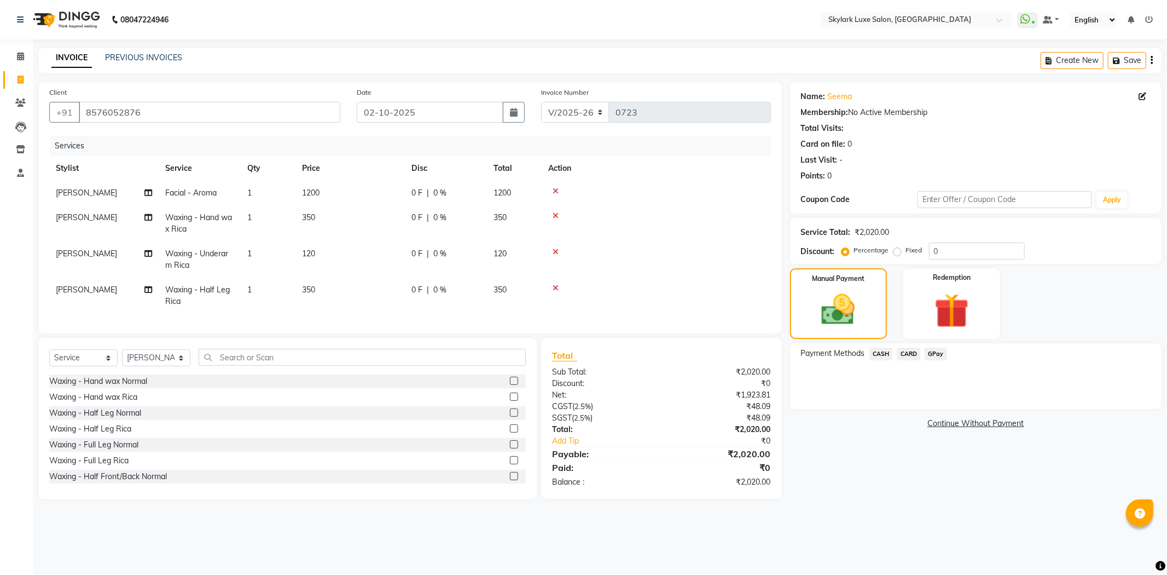
click at [936, 356] on span "GPay" at bounding box center [936, 354] width 22 height 13
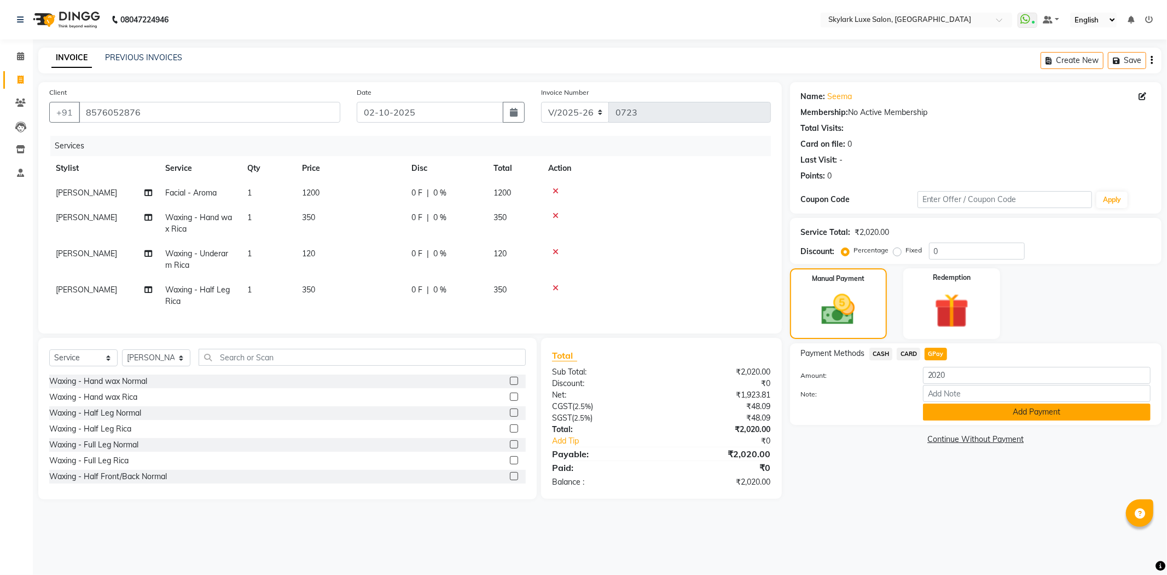
click at [976, 407] on button "Add Payment" at bounding box center [1037, 411] width 228 height 17
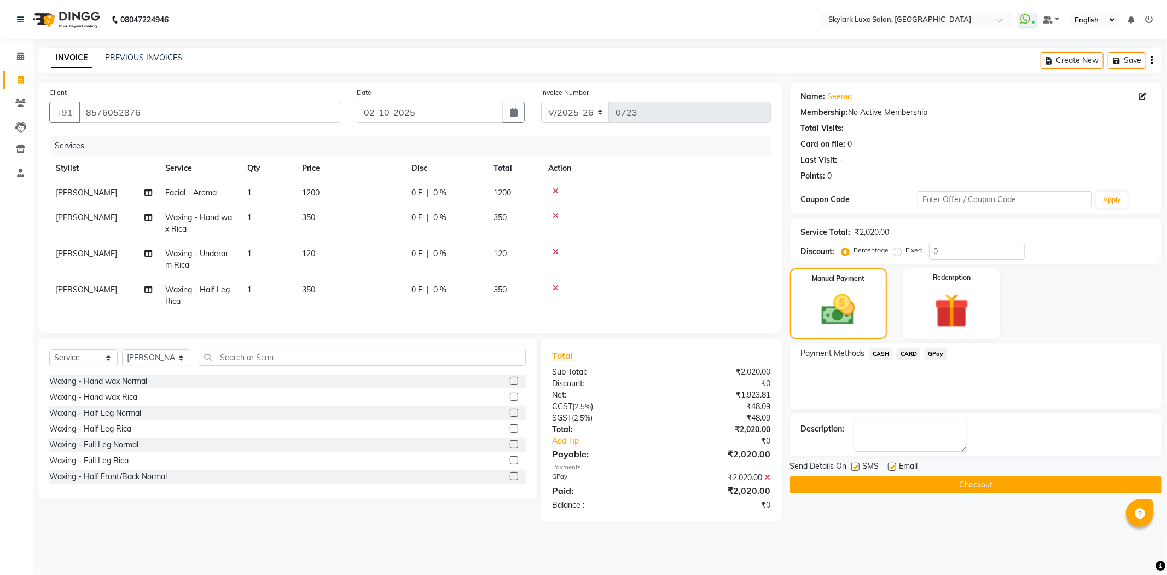
click at [994, 488] on button "Checkout" at bounding box center [976, 484] width 372 height 17
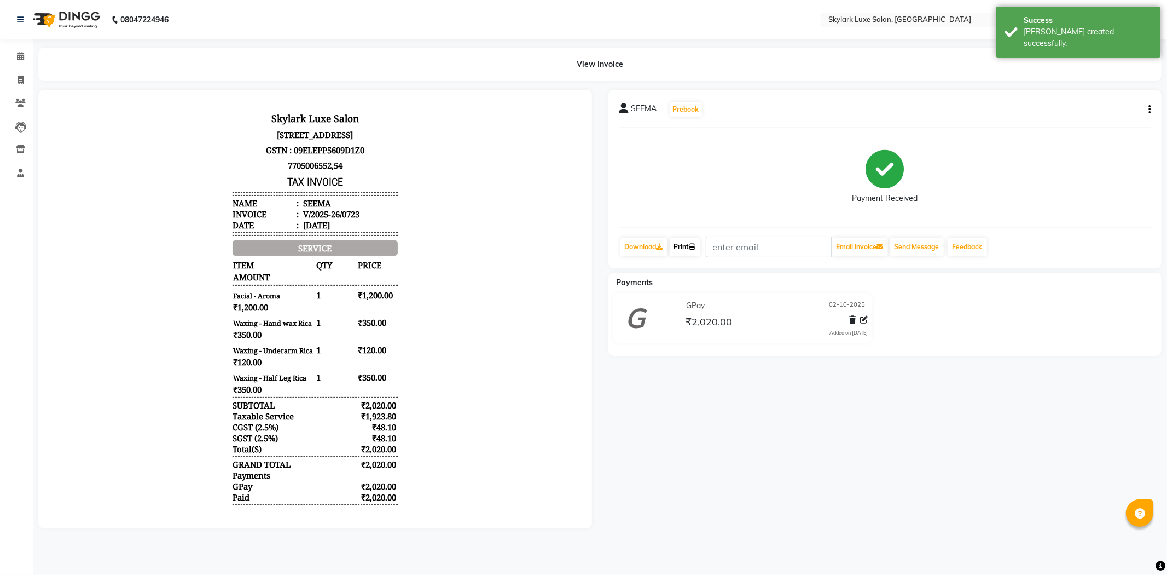
click at [692, 246] on link "Print" at bounding box center [685, 247] width 31 height 19
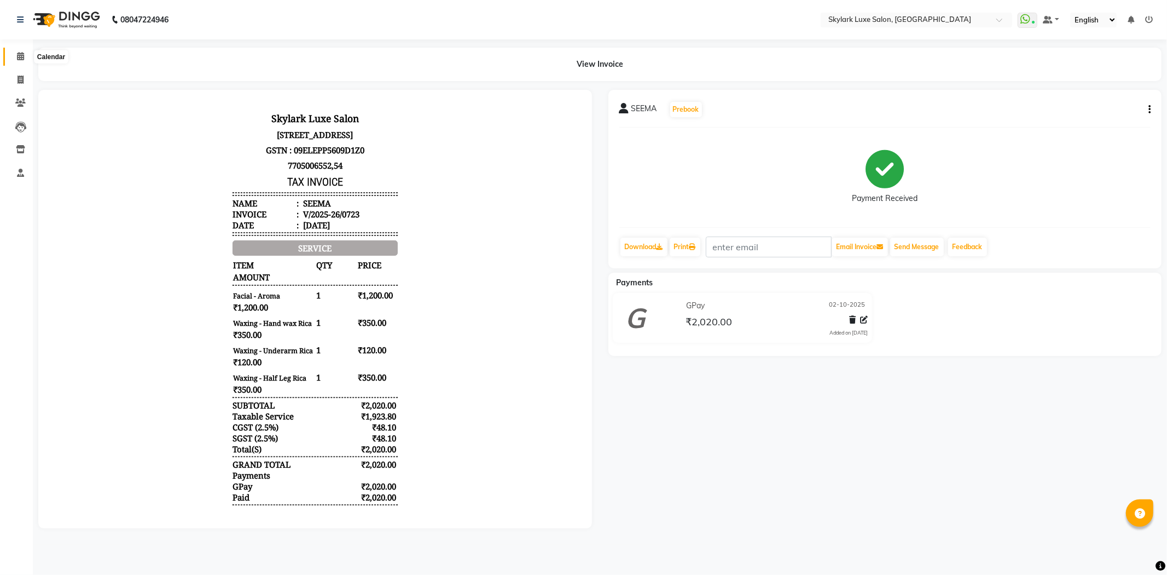
click at [25, 56] on span at bounding box center [20, 56] width 19 height 13
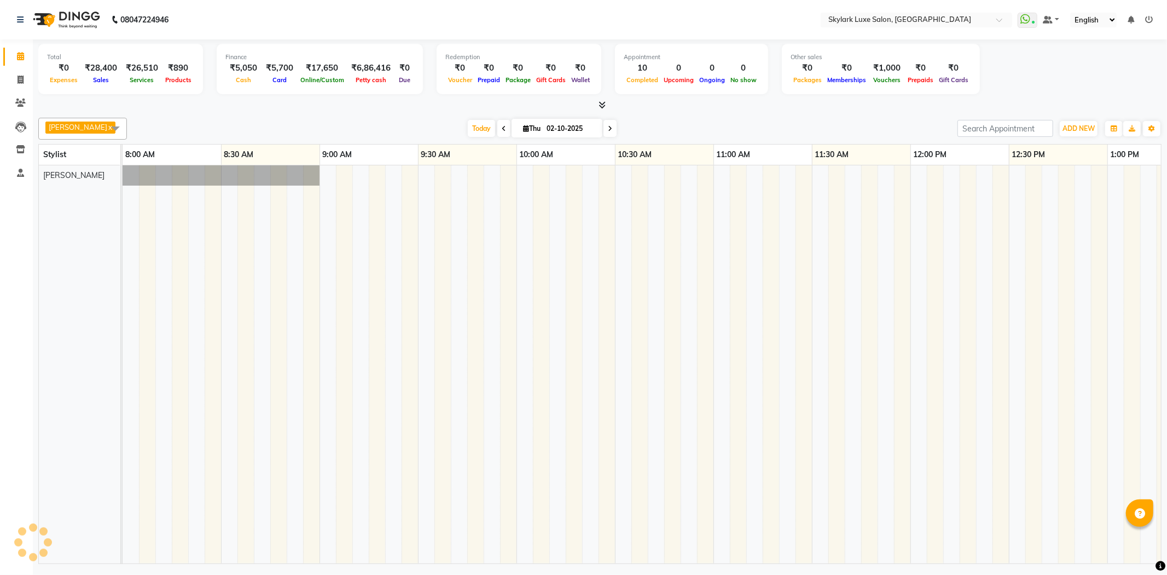
scroll to position [0, 1523]
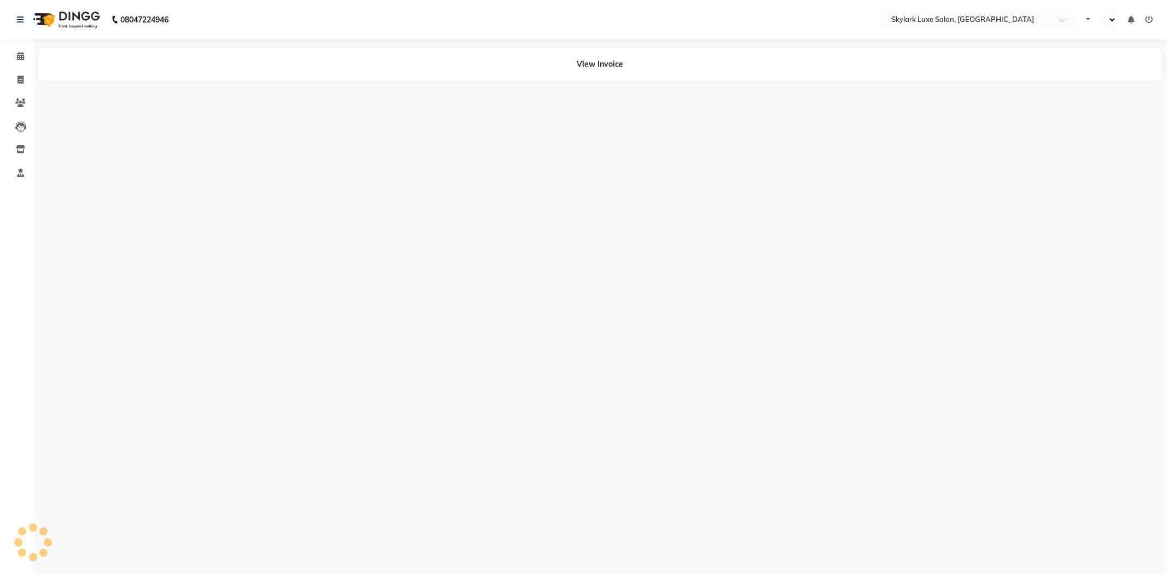
select select "en"
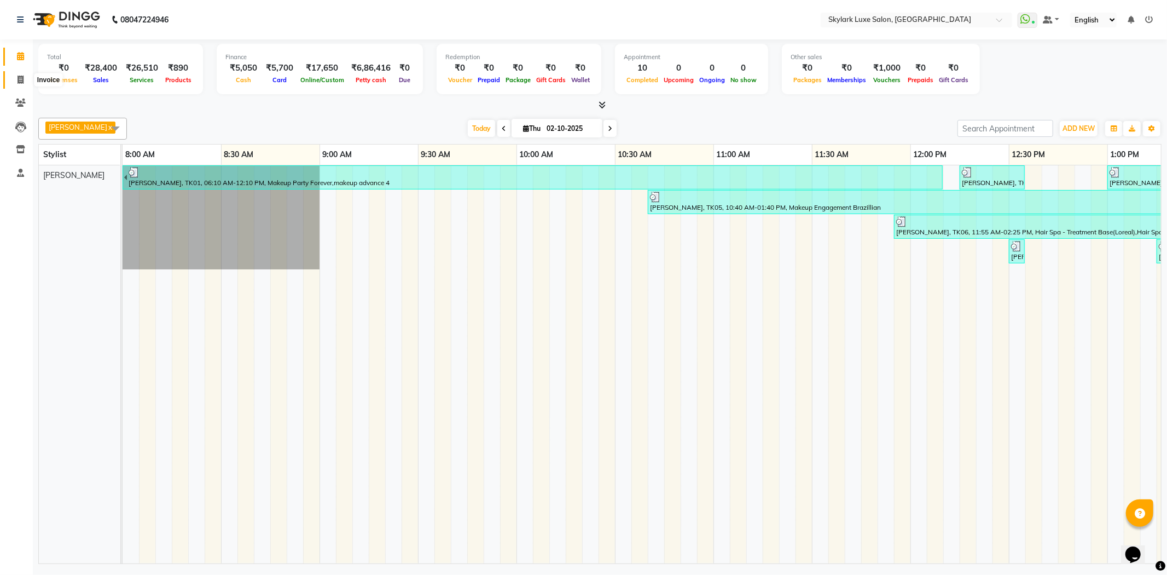
drag, startPoint x: 19, startPoint y: 80, endPoint x: 25, endPoint y: 79, distance: 6.0
click at [19, 80] on icon at bounding box center [21, 80] width 6 height 8
select select "service"
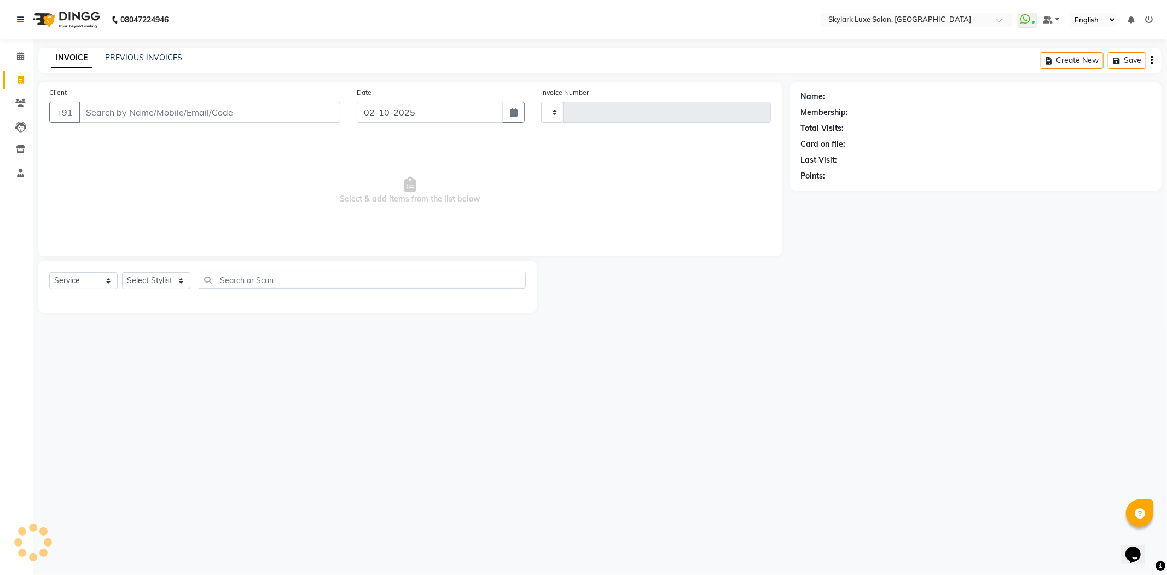
type input "0724"
select select "8191"
click at [154, 282] on select "Select Stylist" at bounding box center [156, 280] width 68 height 17
click at [171, 277] on select "Select Stylist" at bounding box center [156, 280] width 68 height 17
click at [170, 277] on select "Select Stylist" at bounding box center [156, 280] width 68 height 17
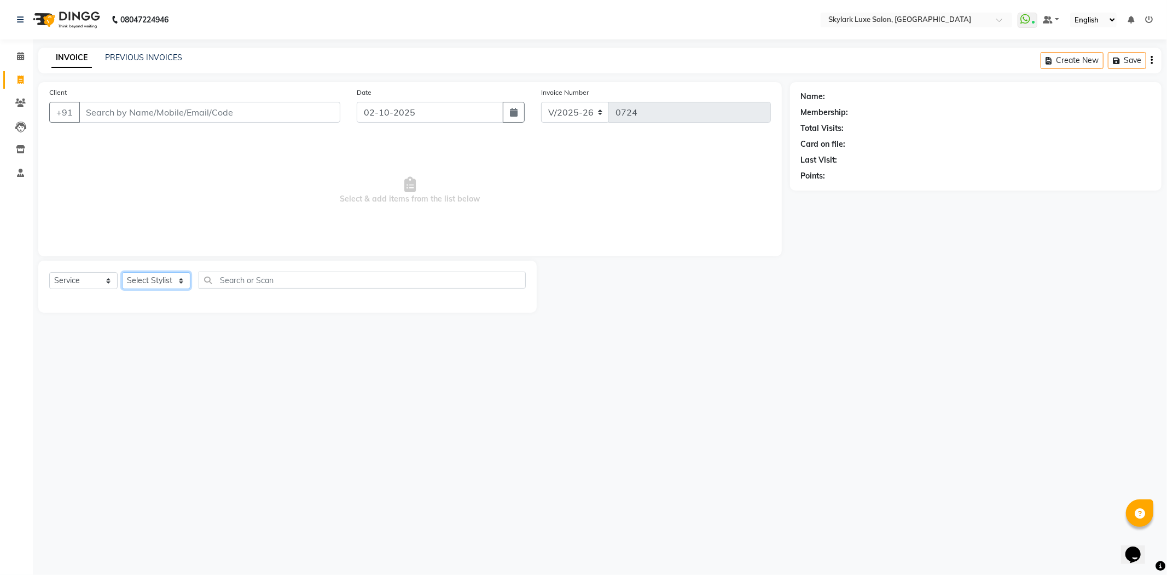
click at [170, 278] on select "Select Stylist Aman amy Gurwinder harsh wasu" at bounding box center [156, 280] width 68 height 17
click at [169, 282] on select "Select Stylist Aman amy Gurwinder harsh wasu" at bounding box center [156, 280] width 68 height 17
select select "86739"
click at [122, 273] on select "Select Stylist Aman amy Gurwinder harsh wasu" at bounding box center [156, 280] width 68 height 17
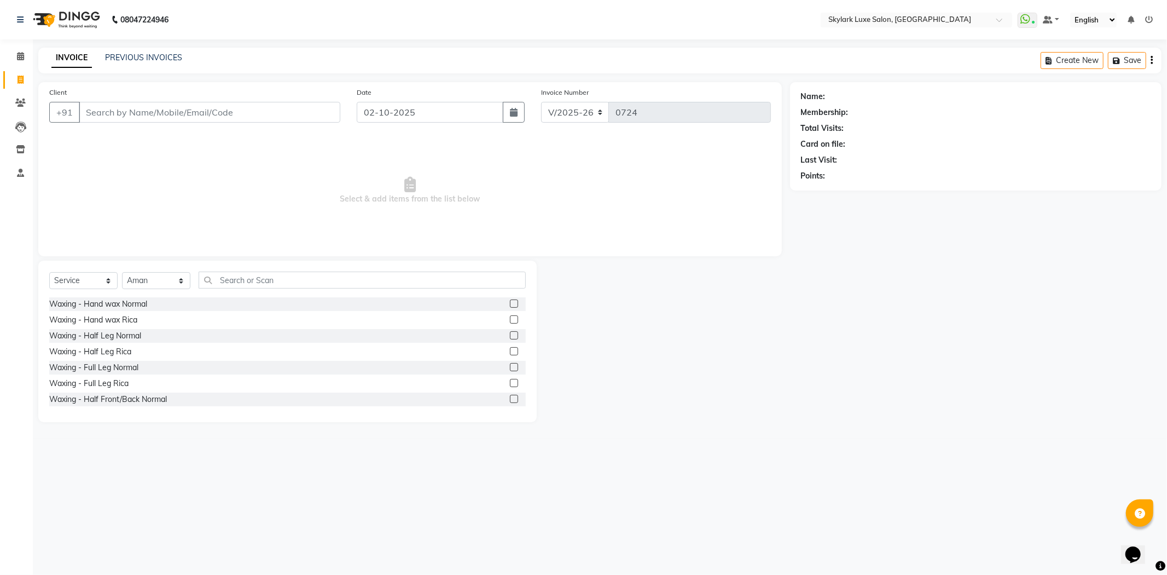
click at [510, 303] on label at bounding box center [514, 303] width 8 height 8
click at [510, 303] on input "checkbox" at bounding box center [513, 303] width 7 height 7
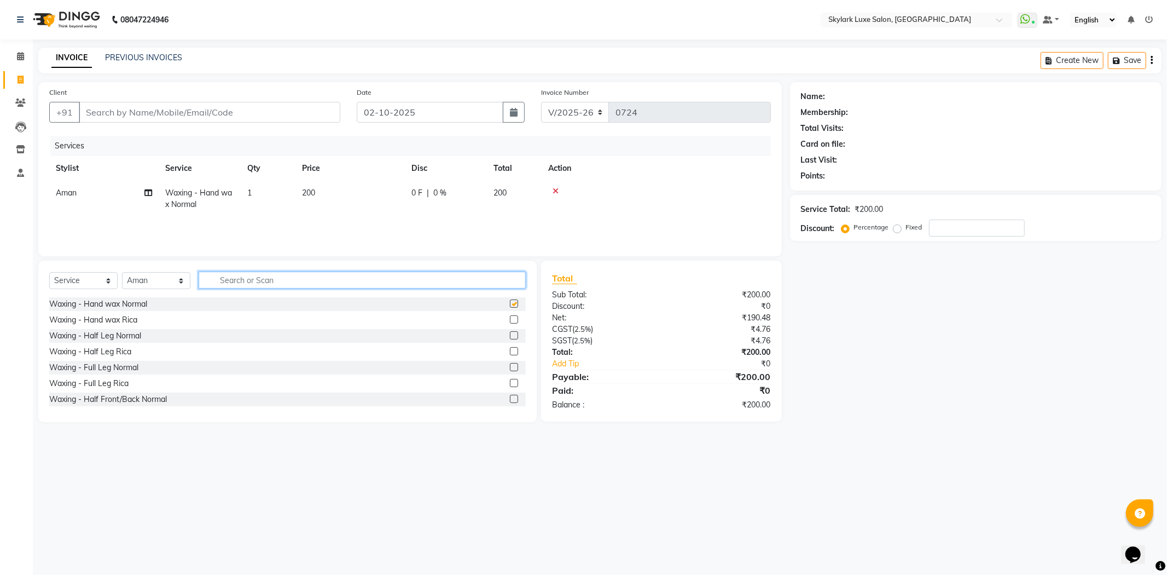
checkbox input "false"
click at [327, 280] on input "text" at bounding box center [362, 279] width 327 height 17
type input "TH"
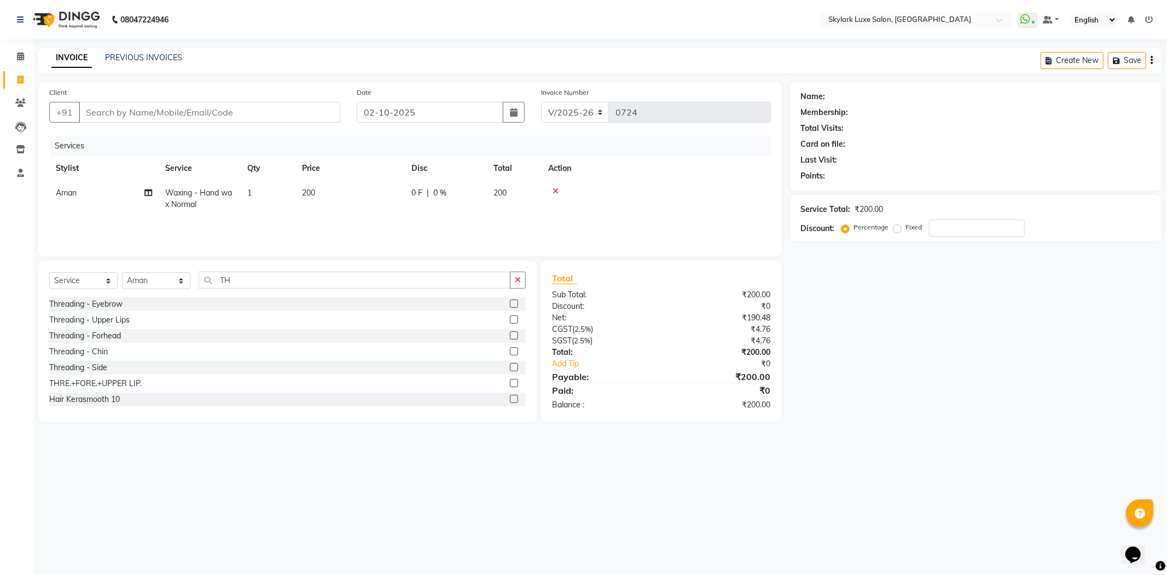
click at [510, 384] on label at bounding box center [514, 383] width 8 height 8
click at [510, 384] on input "checkbox" at bounding box center [513, 383] width 7 height 7
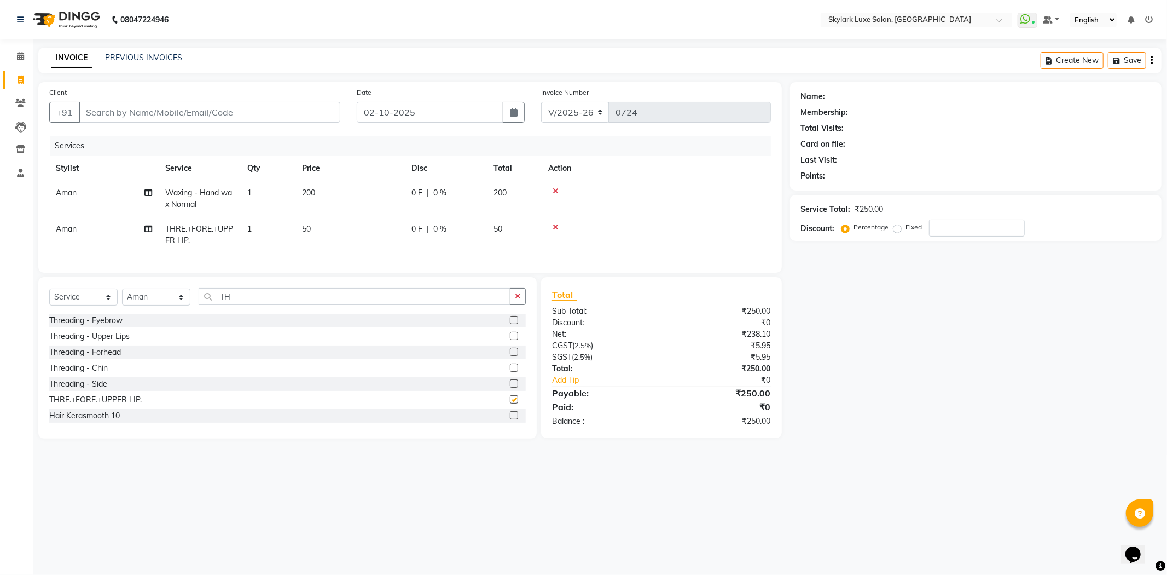
checkbox input "false"
click at [166, 118] on input "Client" at bounding box center [210, 112] width 262 height 21
type input "9"
type input "0"
type input "9452048774"
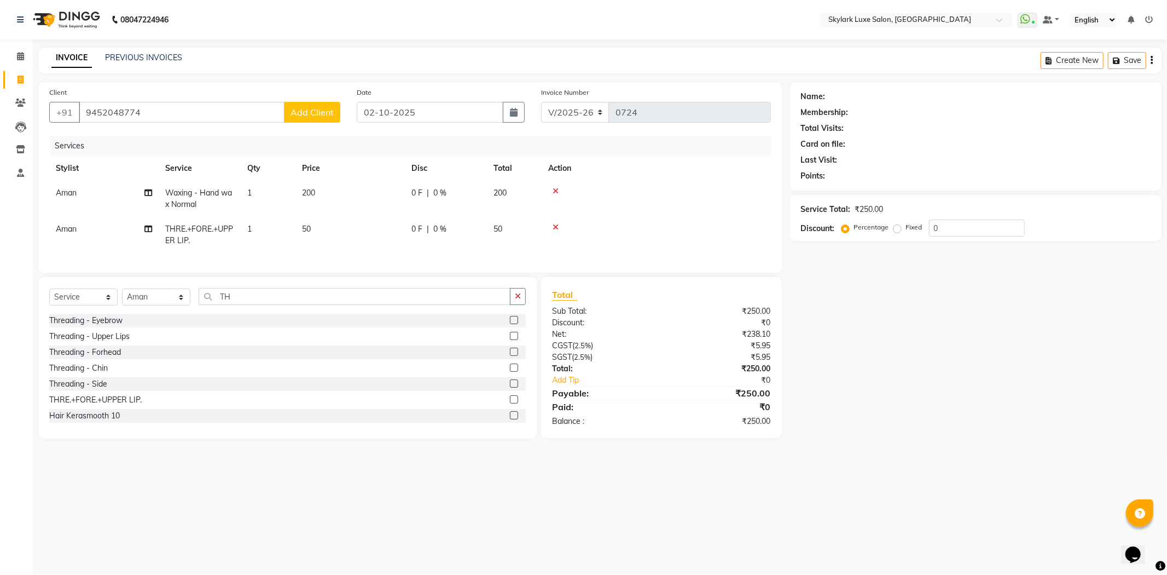
click at [317, 113] on span "Add Client" at bounding box center [312, 112] width 43 height 11
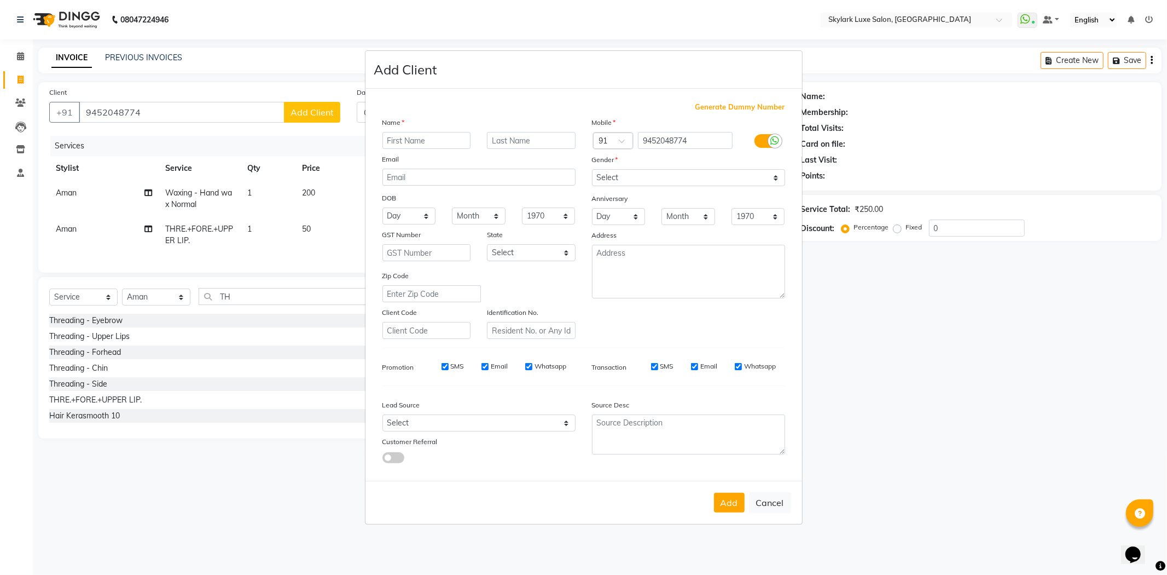
click at [400, 141] on input "text" at bounding box center [427, 140] width 89 height 17
type input "PRITA SINGH"
click at [736, 177] on select "Select [DEMOGRAPHIC_DATA] [DEMOGRAPHIC_DATA] Other Prefer Not To Say" at bounding box center [688, 177] width 193 height 17
select select "[DEMOGRAPHIC_DATA]"
click at [592, 169] on select "Select [DEMOGRAPHIC_DATA] [DEMOGRAPHIC_DATA] Other Prefer Not To Say" at bounding box center [688, 177] width 193 height 17
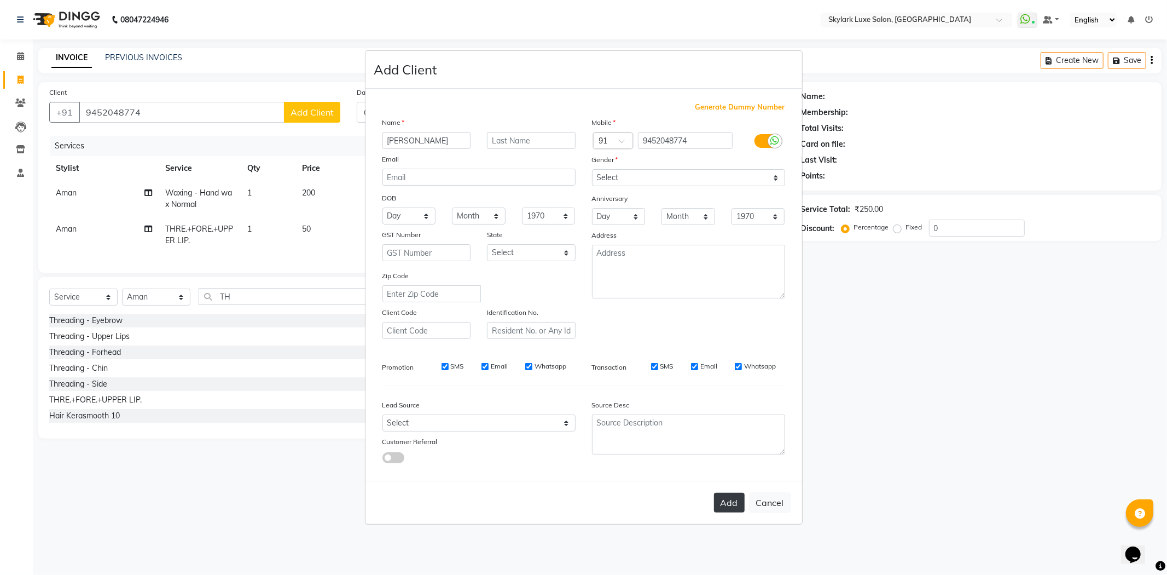
click at [726, 507] on button "Add" at bounding box center [729, 503] width 31 height 20
select select
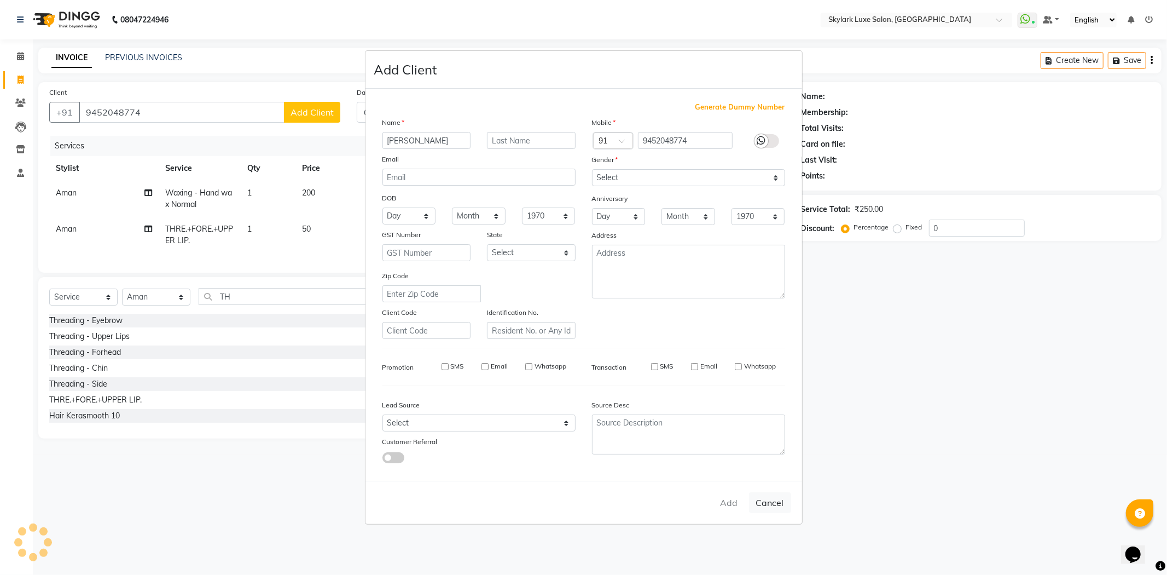
select select
checkbox input "false"
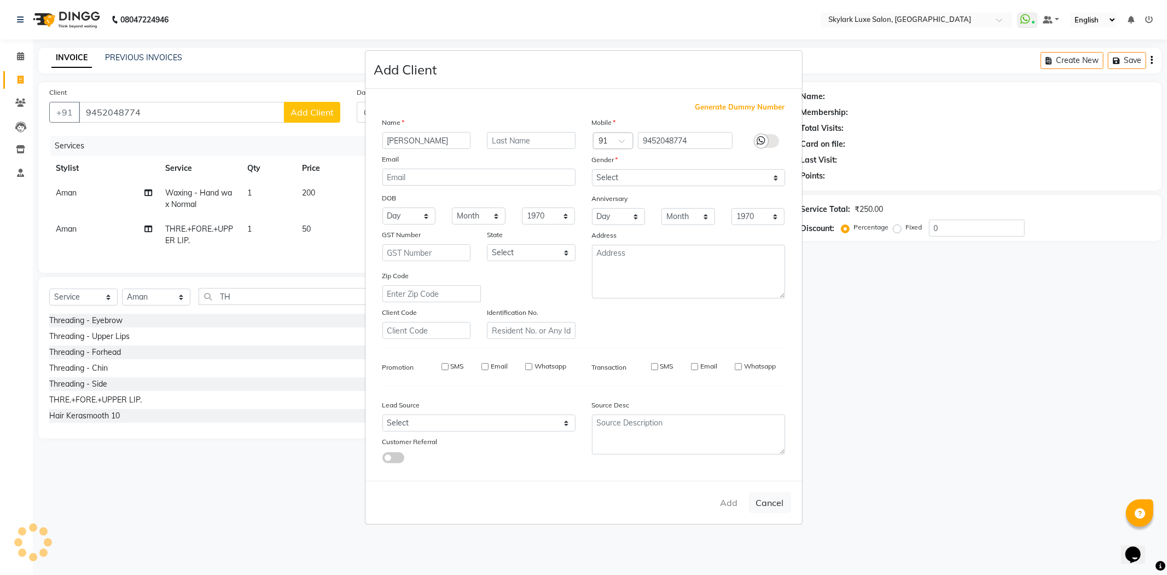
checkbox input "false"
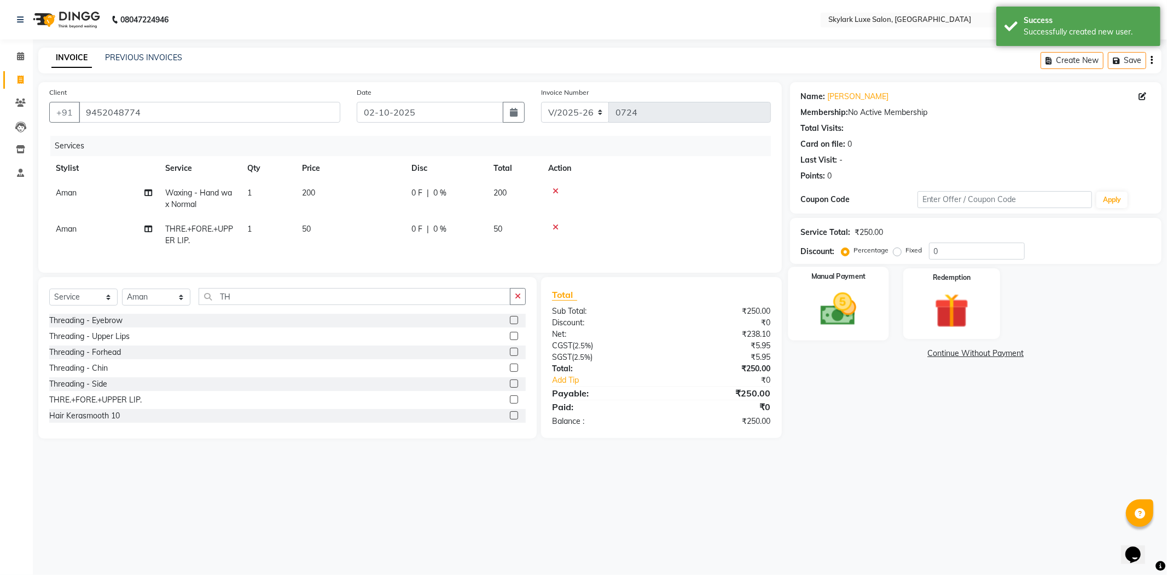
click at [865, 330] on div "Manual Payment" at bounding box center [838, 303] width 101 height 73
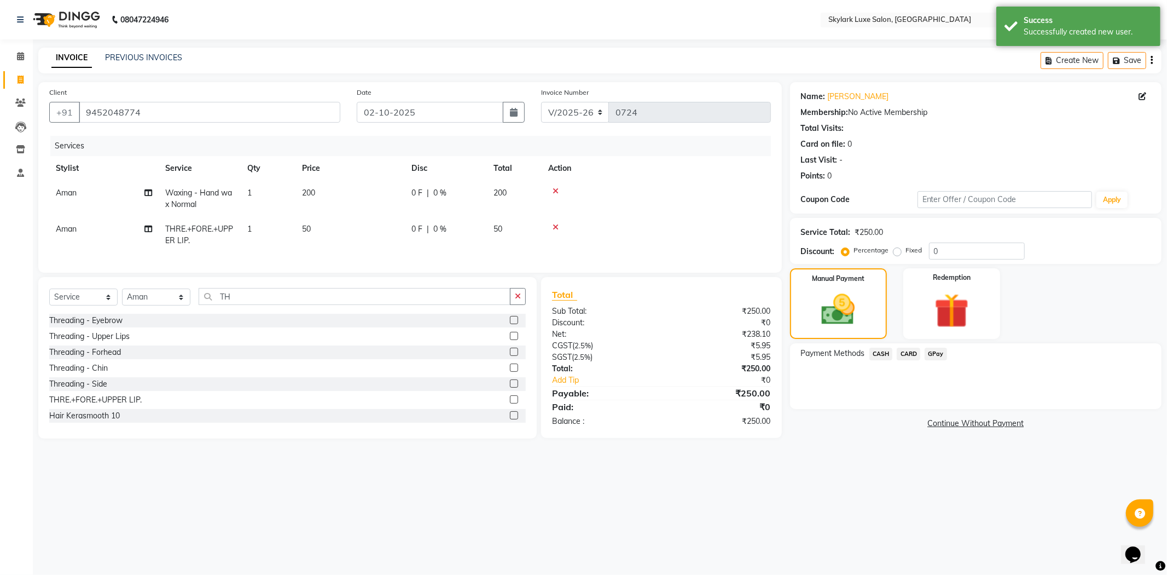
click at [891, 354] on span "CASH" at bounding box center [882, 354] width 24 height 13
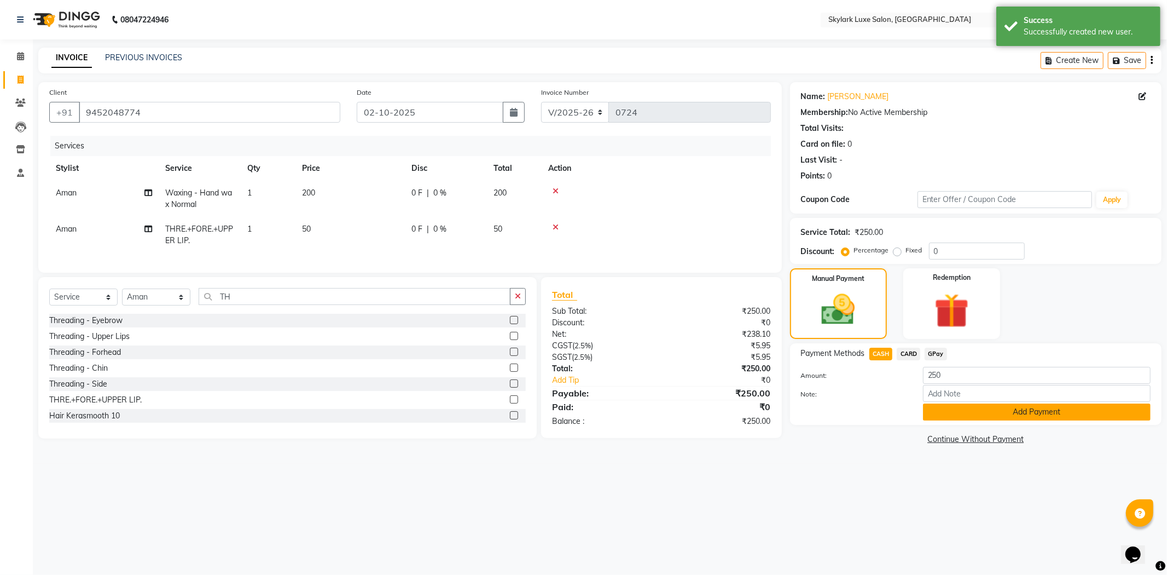
click at [955, 418] on button "Add Payment" at bounding box center [1037, 411] width 228 height 17
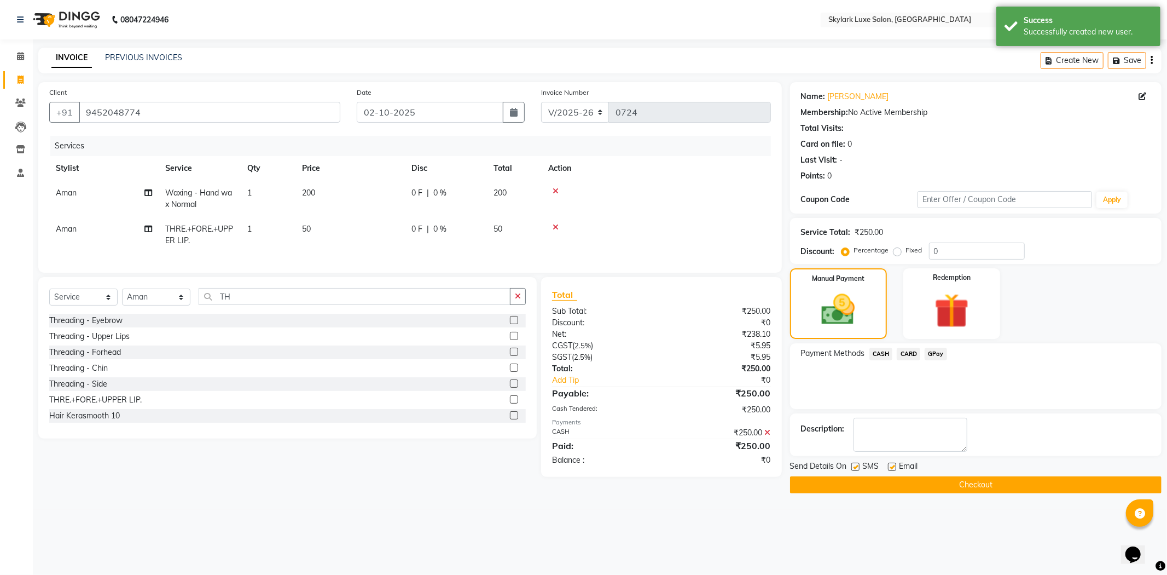
click at [968, 480] on button "Checkout" at bounding box center [976, 484] width 372 height 17
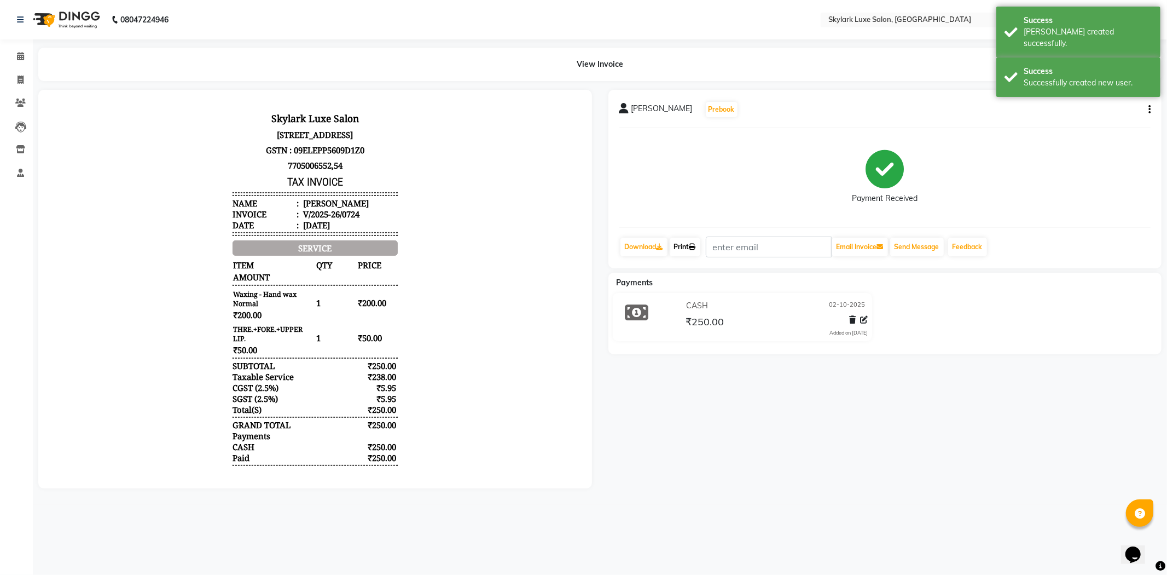
click at [682, 244] on link "Print" at bounding box center [685, 247] width 31 height 19
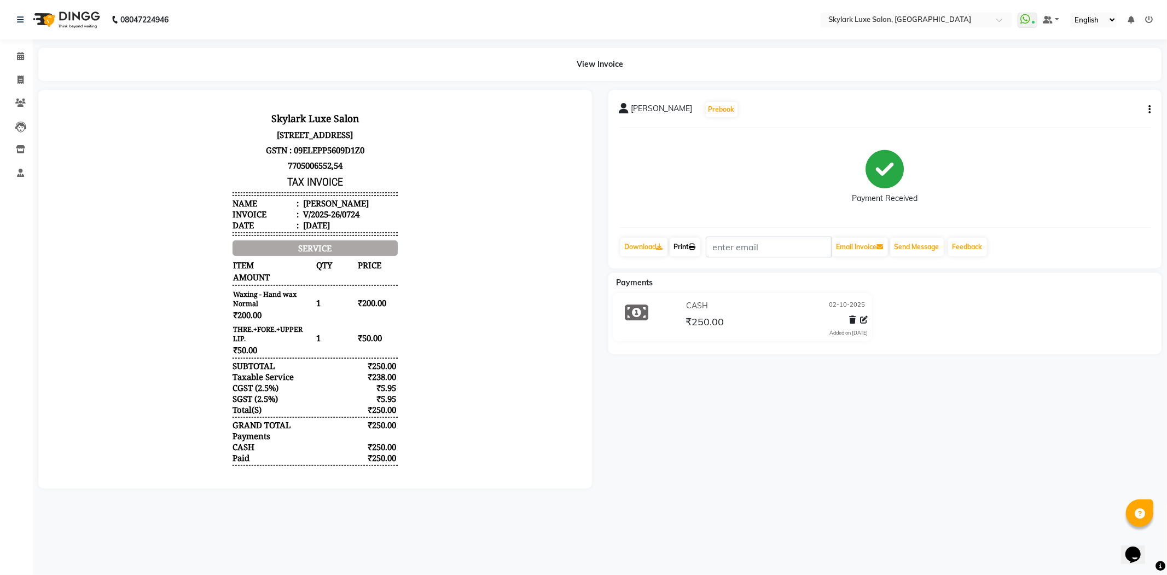
click at [684, 245] on link "Print" at bounding box center [685, 247] width 31 height 19
click at [20, 79] on icon at bounding box center [21, 80] width 6 height 8
select select "service"
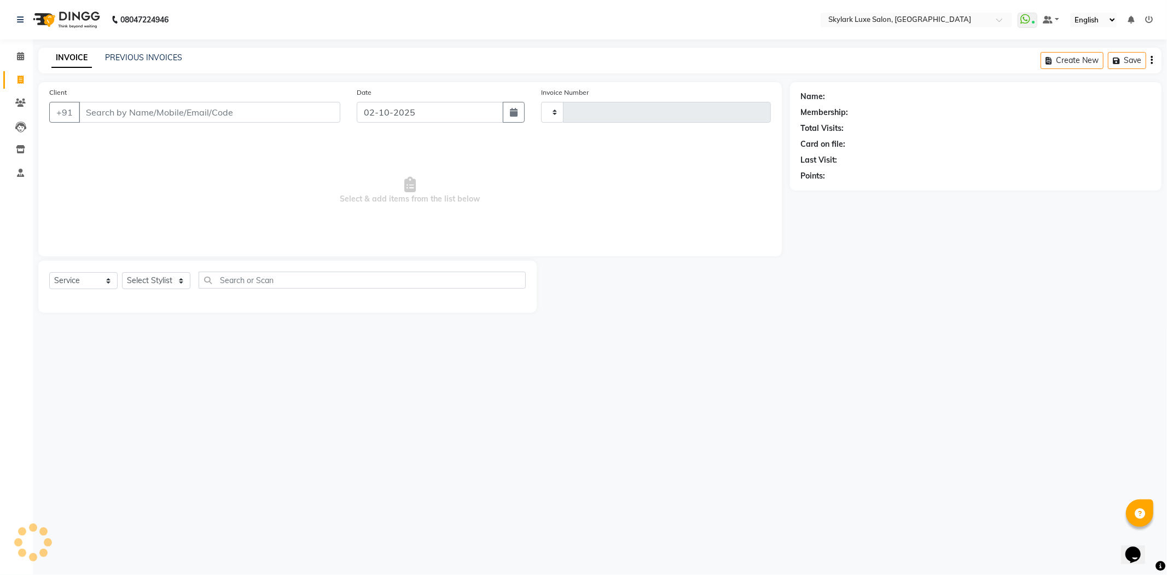
type input "0725"
select select "8191"
click at [18, 77] on icon at bounding box center [21, 80] width 6 height 8
select select "service"
type input "0725"
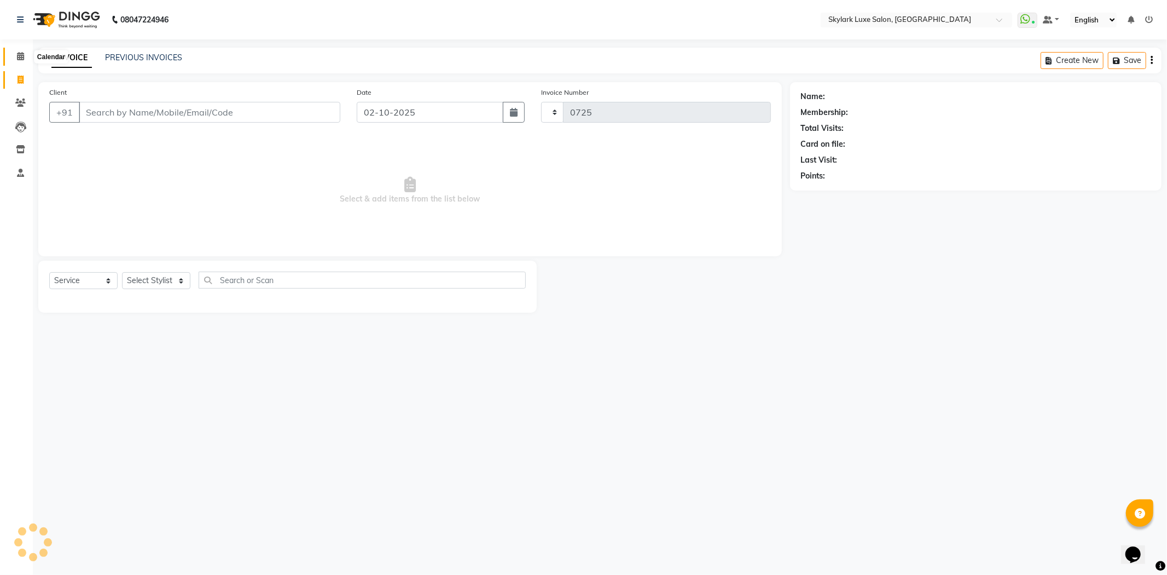
select select "8191"
click at [148, 56] on link "PREVIOUS INVOICES" at bounding box center [143, 58] width 77 height 10
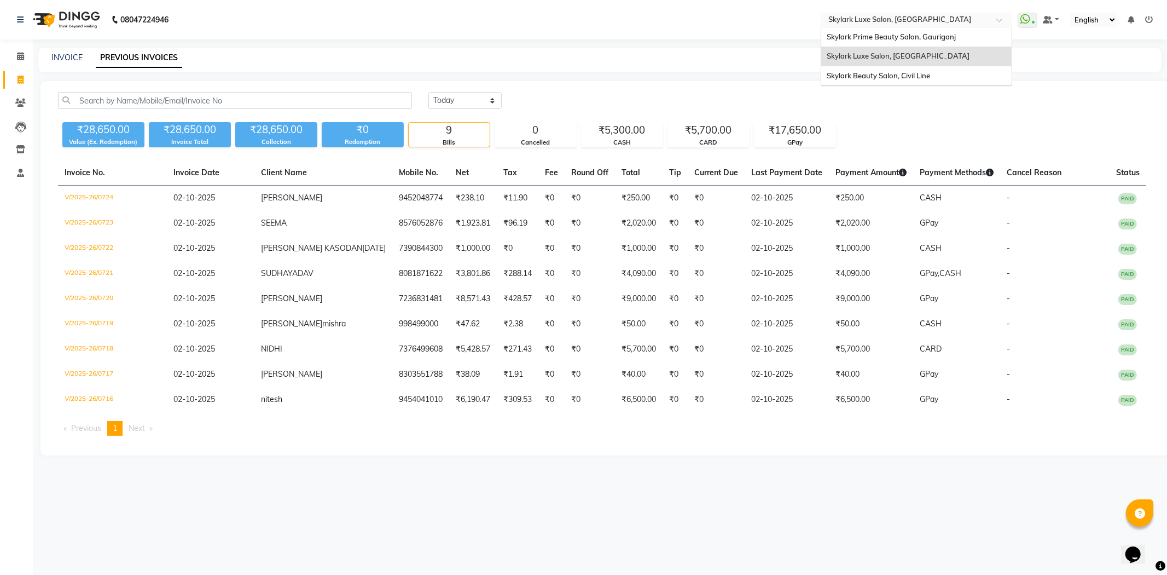
click at [997, 22] on div at bounding box center [917, 20] width 192 height 11
click at [909, 74] on span "Skylark Beauty Salon, Civil Line" at bounding box center [878, 75] width 103 height 9
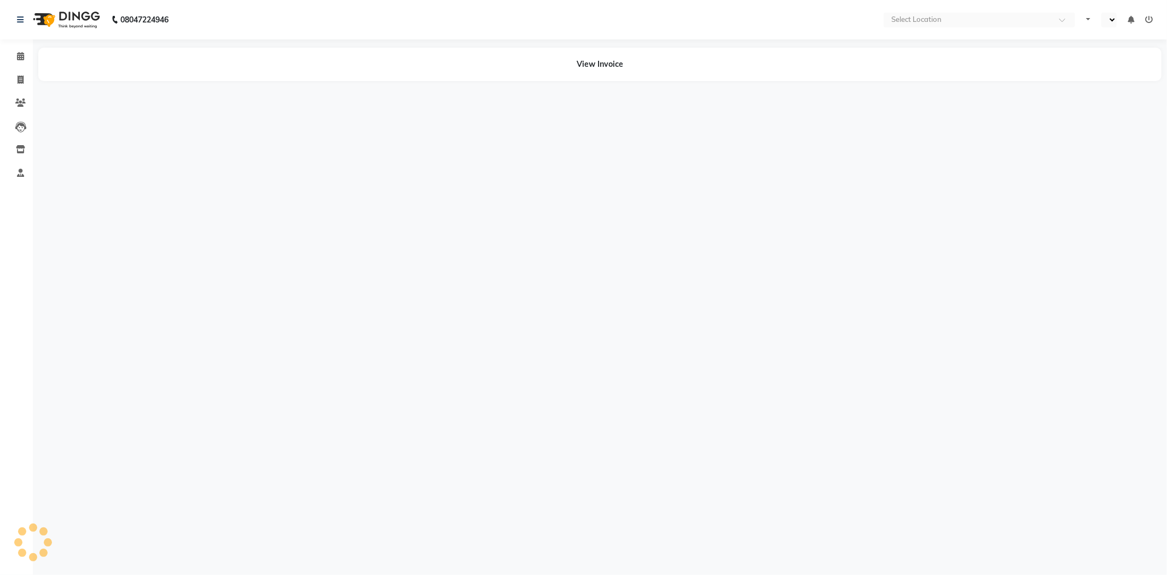
select select "en"
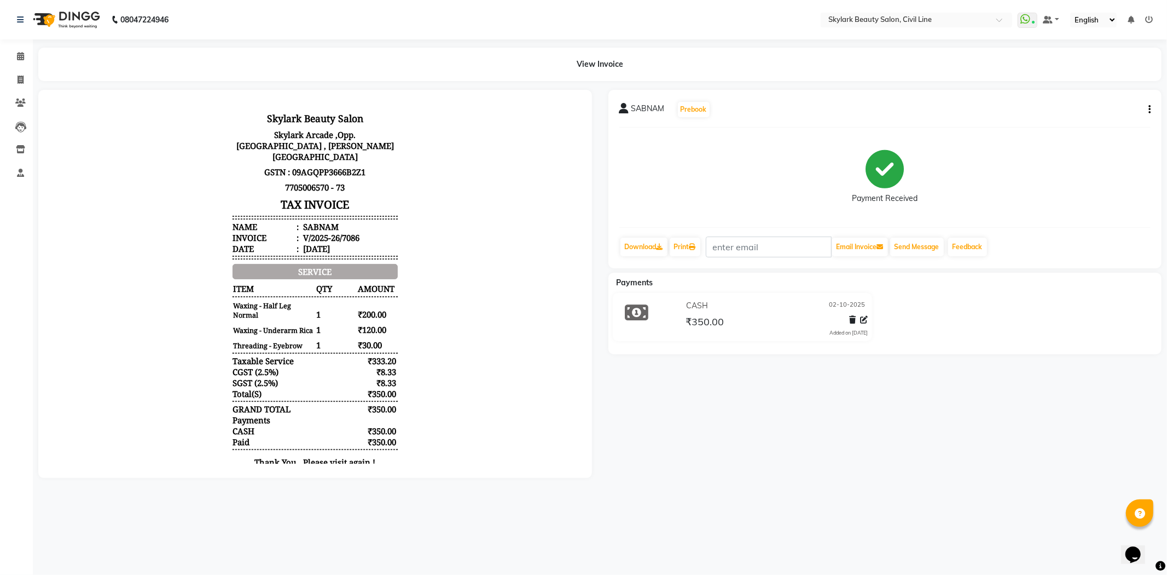
click at [1149, 110] on icon "button" at bounding box center [1150, 109] width 2 height 1
click at [1078, 117] on div "Edit Invoice" at bounding box center [1095, 116] width 75 height 14
select select "service"
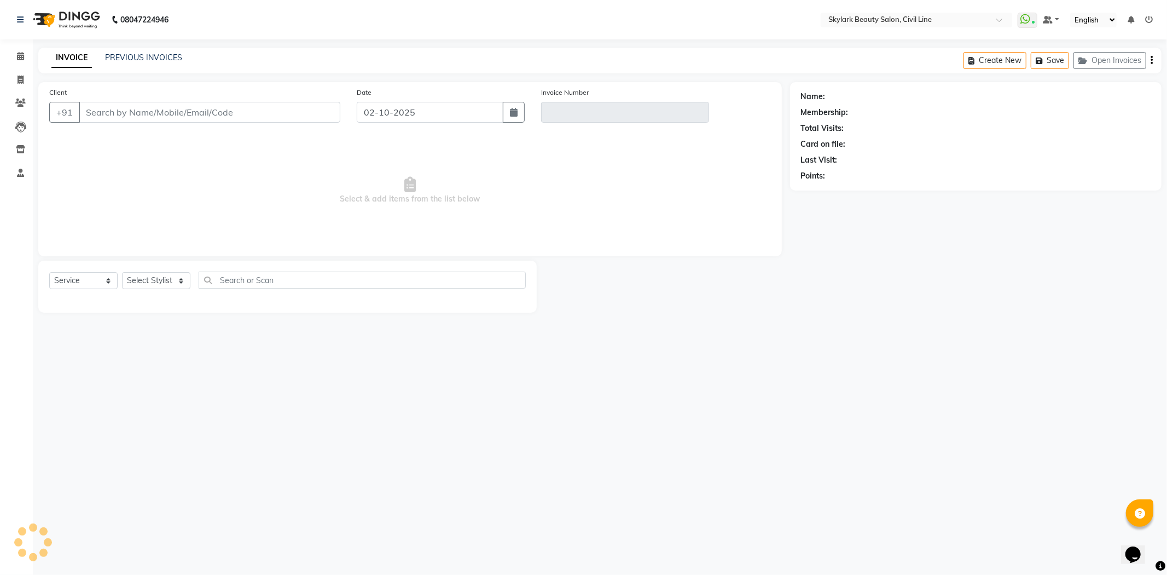
type input "7860149933"
type input "V/2025-26/7086"
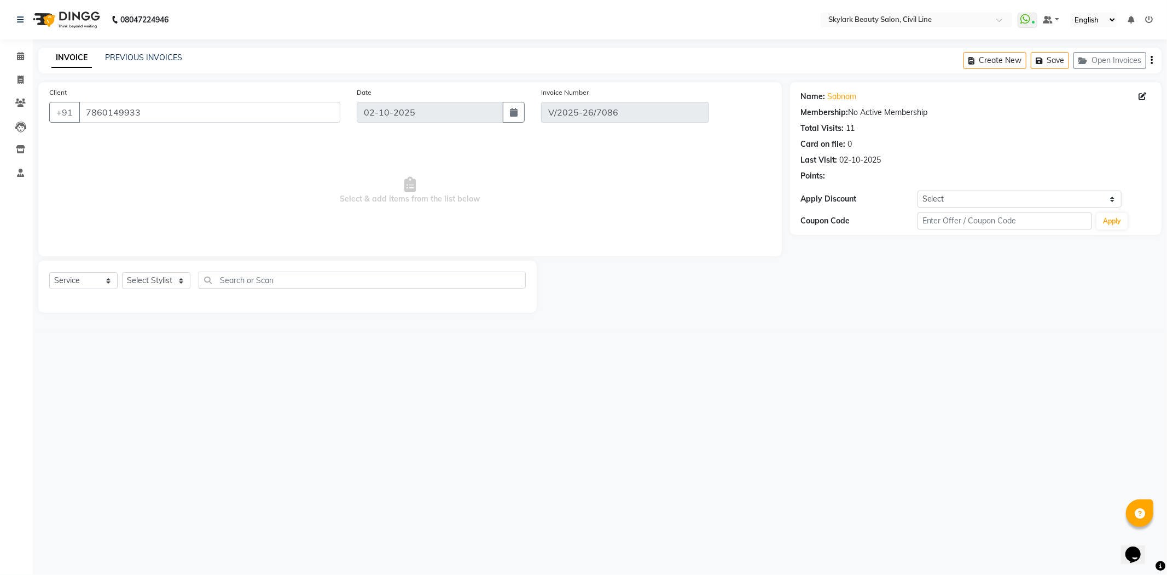
select select "select"
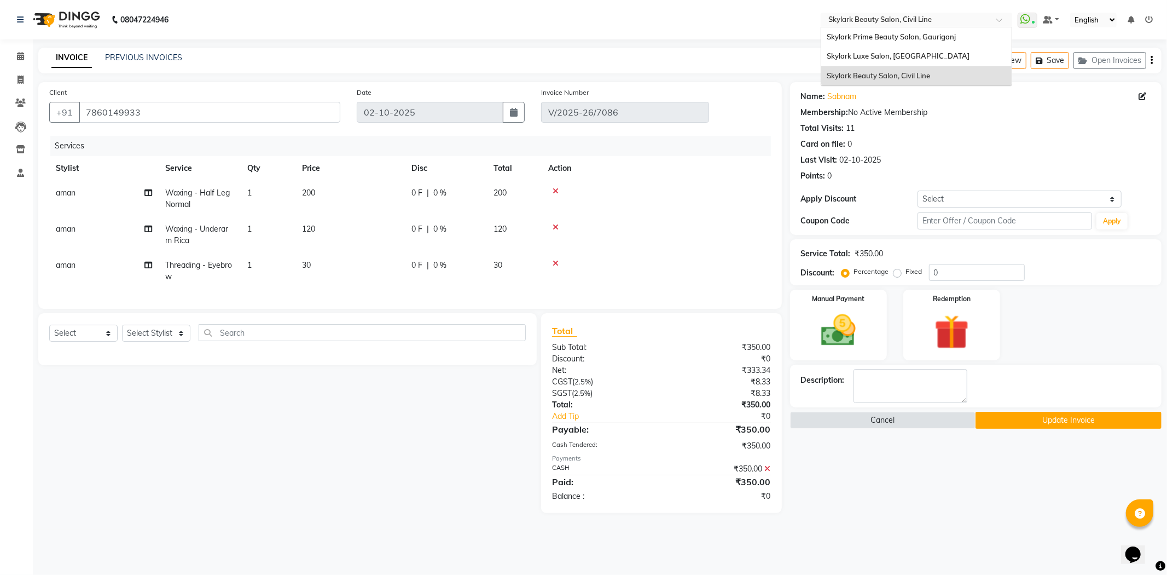
click at [999, 21] on span at bounding box center [1004, 23] width 14 height 11
click at [923, 55] on div "Skylark Luxe Salon, [GEOGRAPHIC_DATA]" at bounding box center [917, 57] width 190 height 20
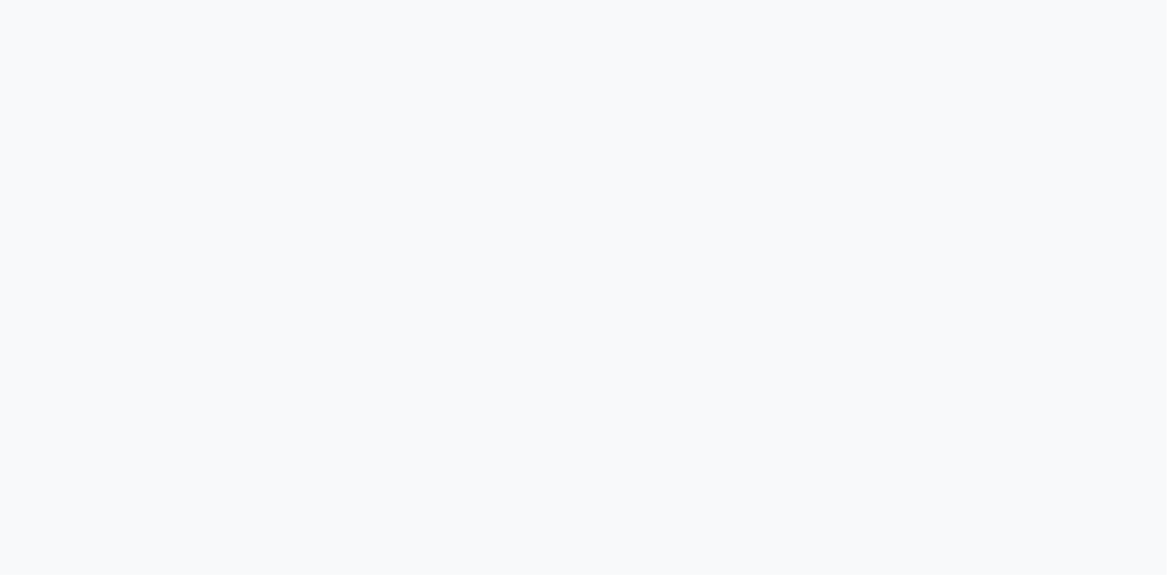
select select "service"
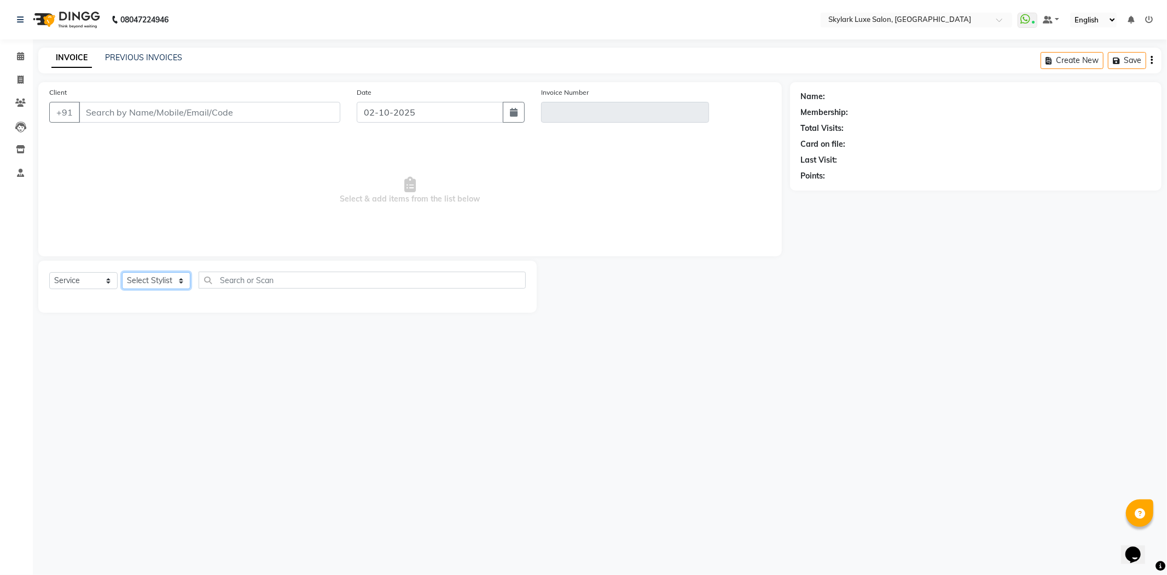
click at [176, 286] on select "Select Stylist [PERSON_NAME] [PERSON_NAME] wasu" at bounding box center [156, 280] width 68 height 17
select select "85058"
click at [122, 273] on select "Select Stylist [PERSON_NAME] [PERSON_NAME] wasu" at bounding box center [156, 280] width 68 height 17
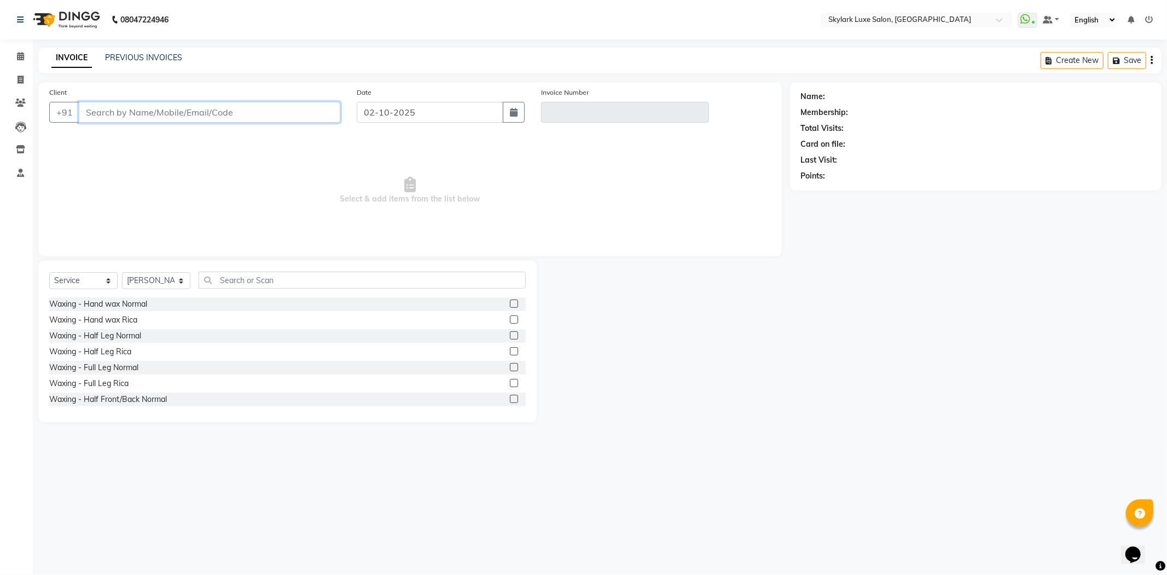
click at [128, 110] on input "Client" at bounding box center [210, 112] width 262 height 21
click at [510, 356] on label at bounding box center [514, 356] width 8 height 8
click at [510, 356] on input "checkbox" at bounding box center [513, 357] width 7 height 7
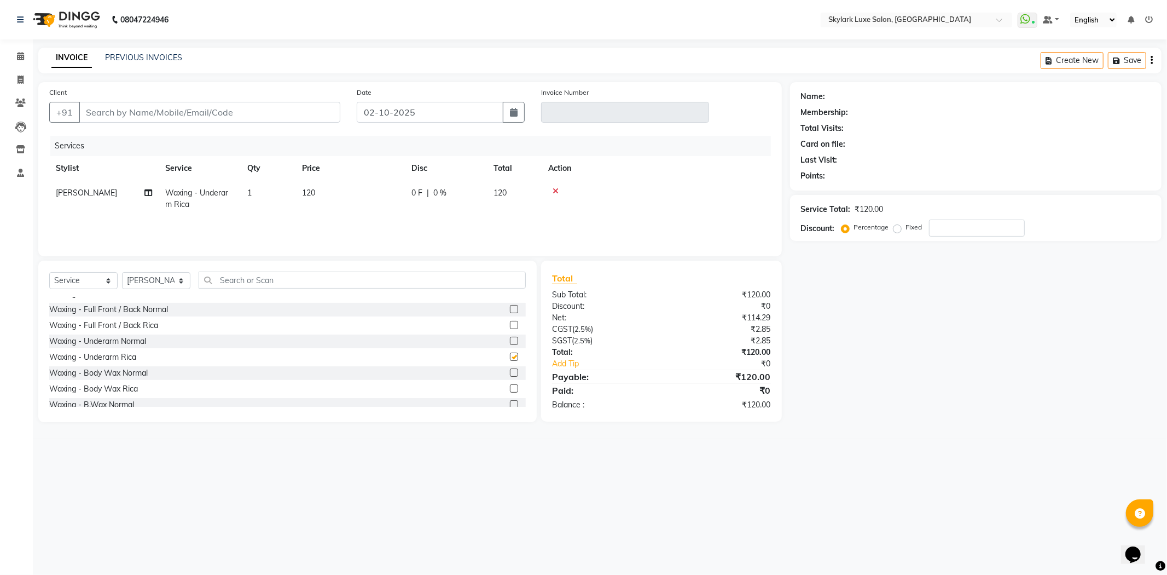
checkbox input "false"
click at [291, 275] on input "text" at bounding box center [362, 279] width 327 height 17
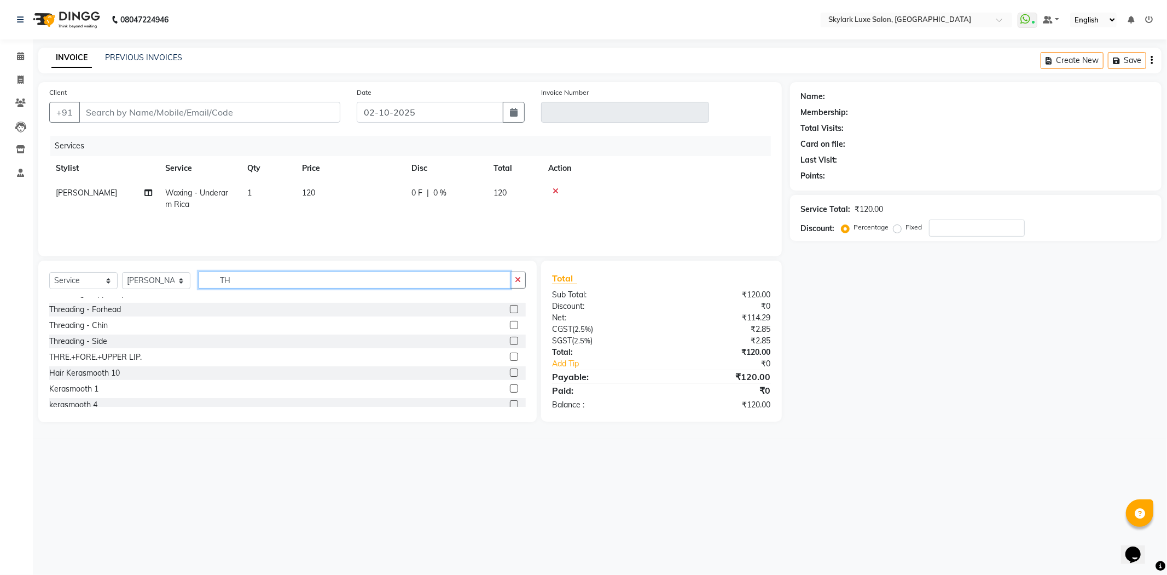
scroll to position [0, 0]
type input "TH"
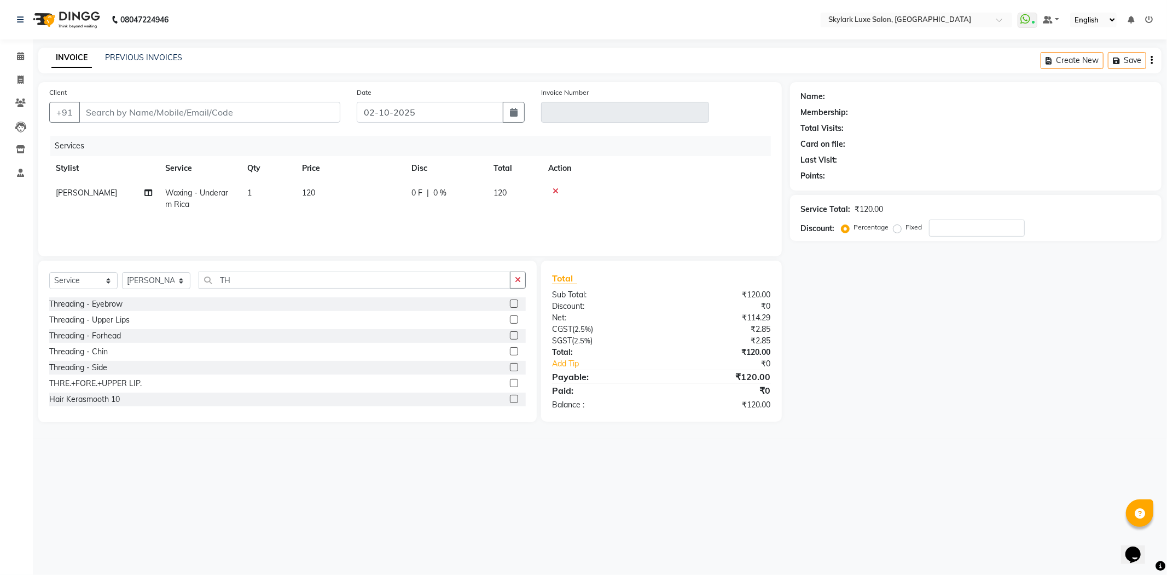
click at [510, 305] on label at bounding box center [514, 303] width 8 height 8
click at [510, 305] on input "checkbox" at bounding box center [513, 303] width 7 height 7
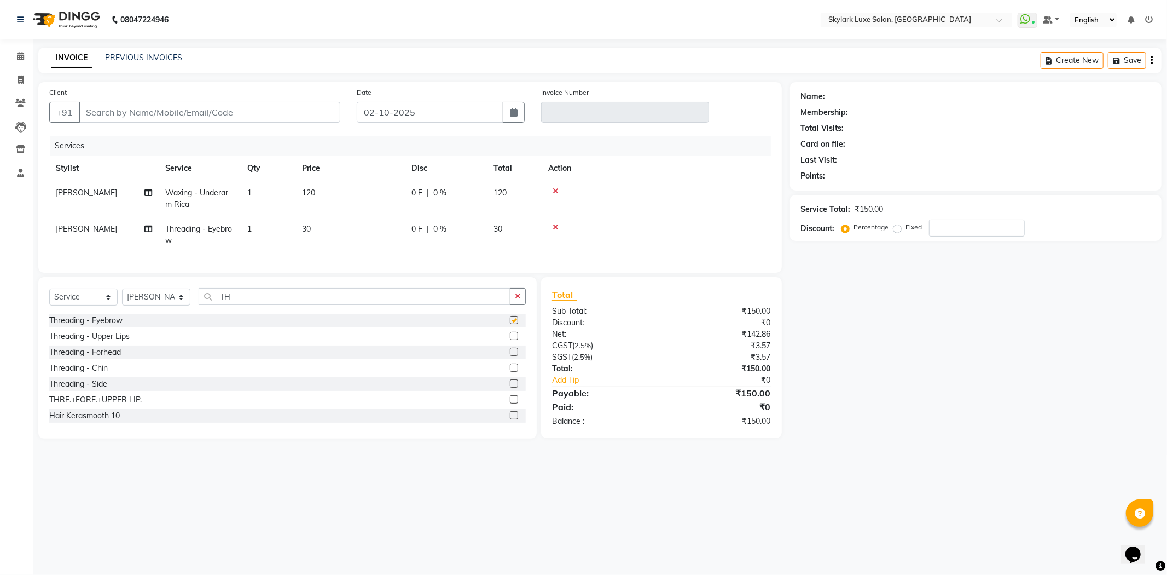
checkbox input "false"
click at [143, 108] on input "Client" at bounding box center [210, 112] width 262 height 21
type input "8"
type input "0"
type input "8009870042"
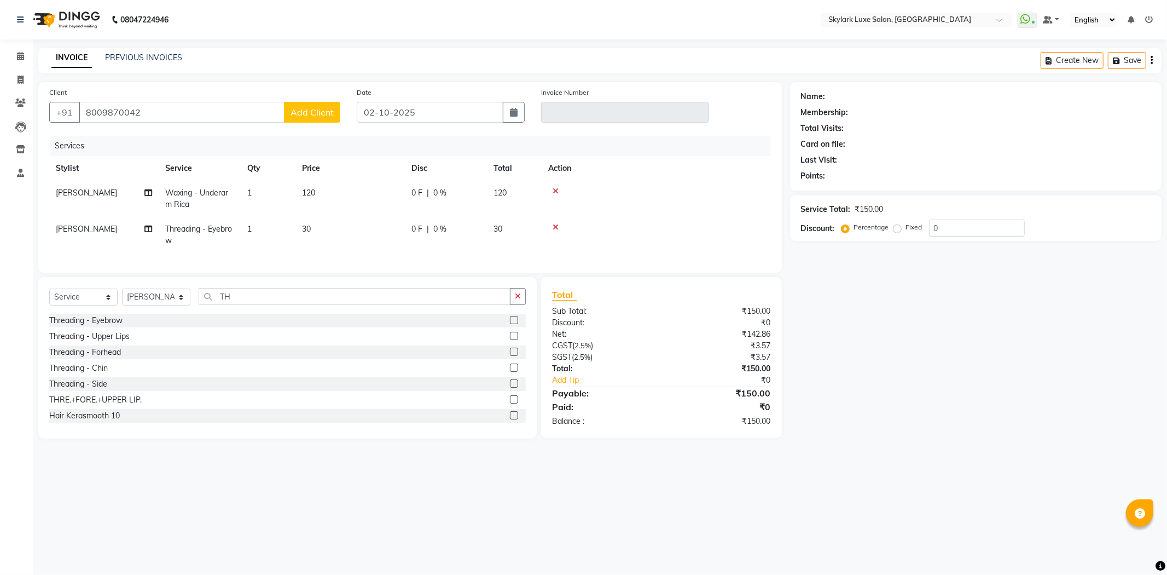
click at [323, 114] on span "Add Client" at bounding box center [312, 112] width 43 height 11
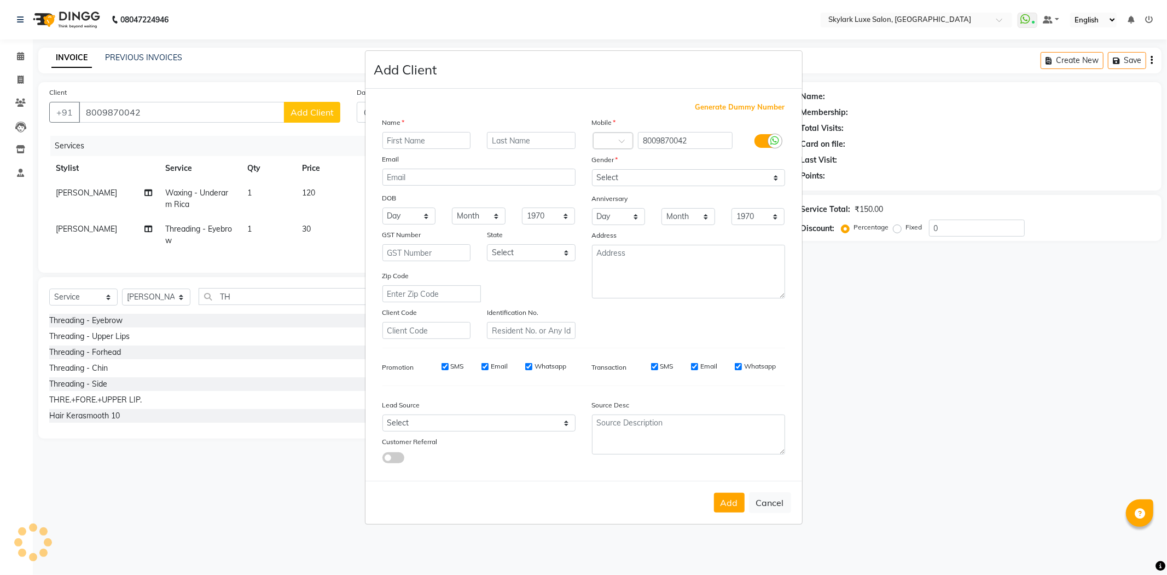
click at [439, 139] on input "text" at bounding box center [427, 140] width 89 height 17
type input "[PERSON_NAME]"
drag, startPoint x: 713, startPoint y: 171, endPoint x: 710, endPoint y: 183, distance: 12.3
click at [713, 171] on select "Select [DEMOGRAPHIC_DATA] [DEMOGRAPHIC_DATA] Other Prefer Not To Say" at bounding box center [688, 177] width 193 height 17
select select "[DEMOGRAPHIC_DATA]"
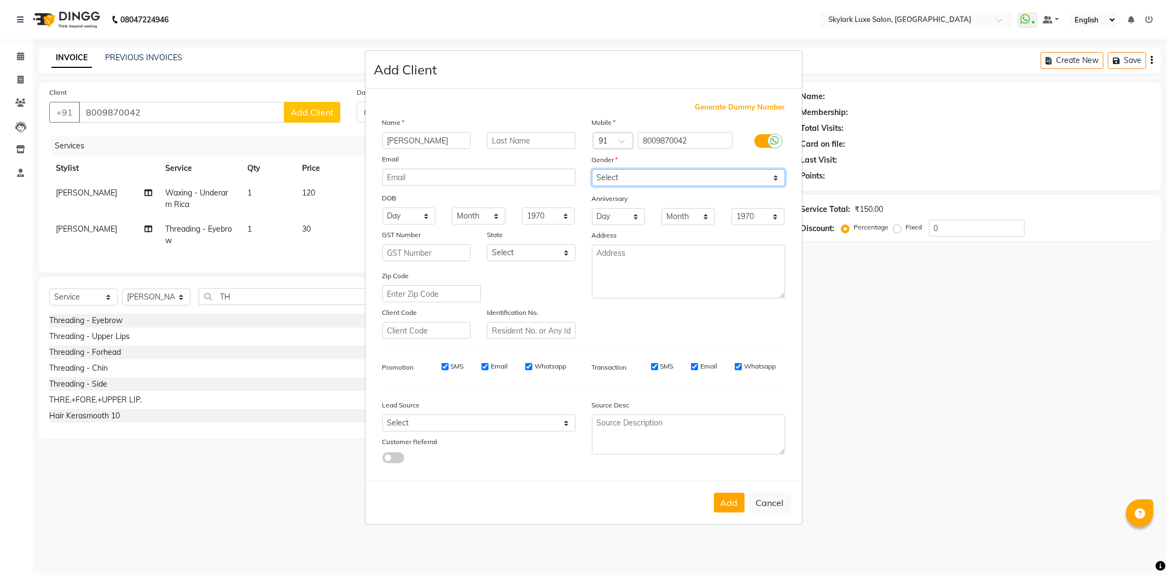
click at [592, 169] on select "Select [DEMOGRAPHIC_DATA] [DEMOGRAPHIC_DATA] Other Prefer Not To Say" at bounding box center [688, 177] width 193 height 17
drag, startPoint x: 735, startPoint y: 499, endPoint x: 746, endPoint y: 470, distance: 31.5
click at [734, 497] on button "Add" at bounding box center [729, 503] width 31 height 20
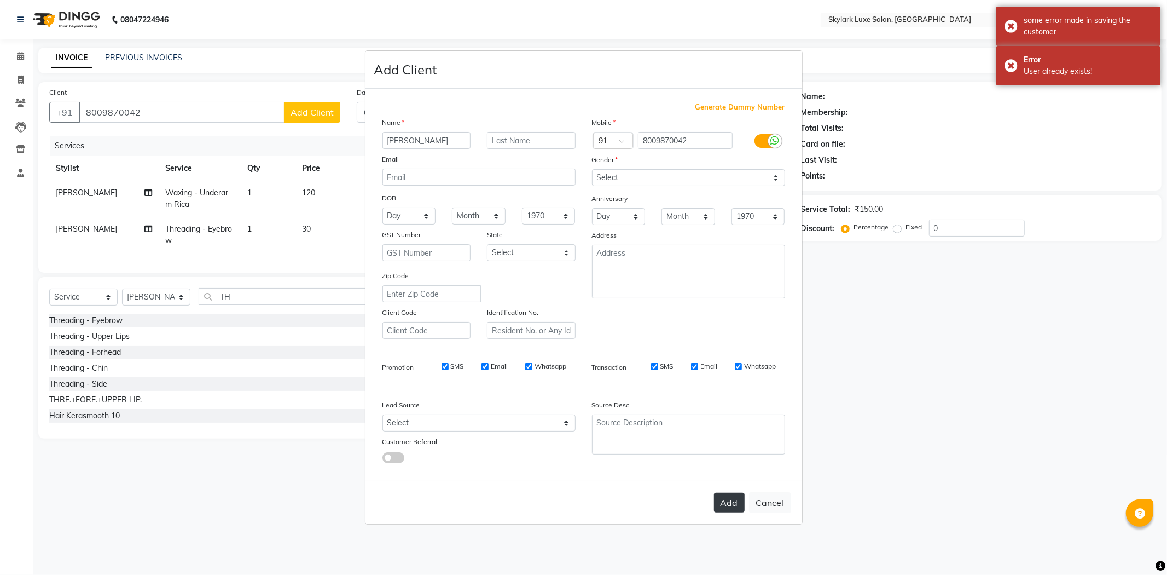
click at [731, 506] on button "Add" at bounding box center [729, 503] width 31 height 20
drag, startPoint x: 772, startPoint y: 500, endPoint x: 778, endPoint y: 490, distance: 11.3
click at [773, 499] on button "Cancel" at bounding box center [770, 502] width 42 height 21
select select
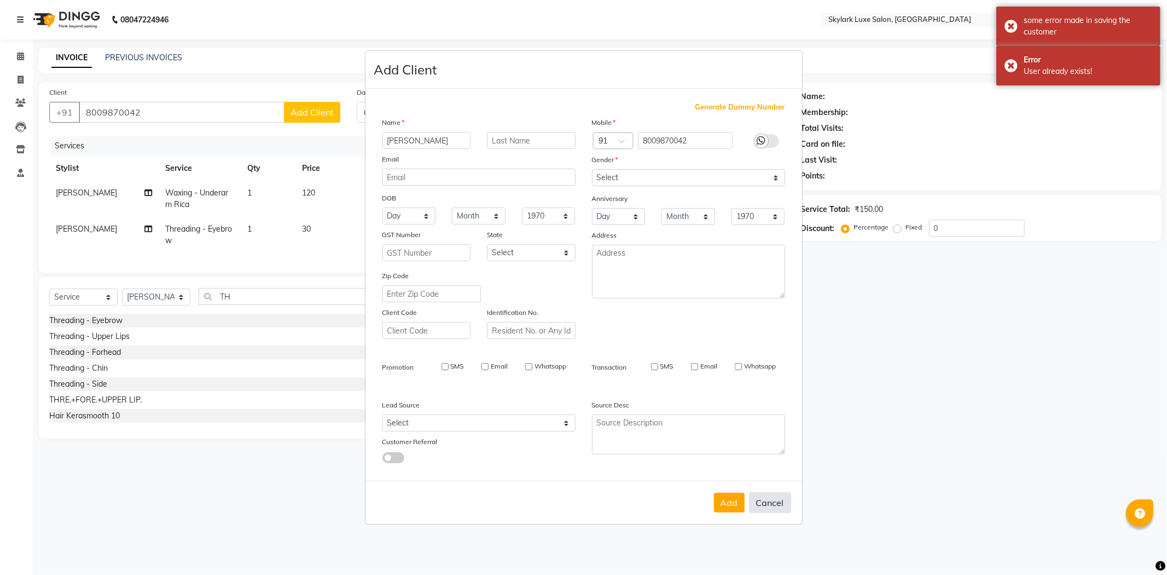
select select
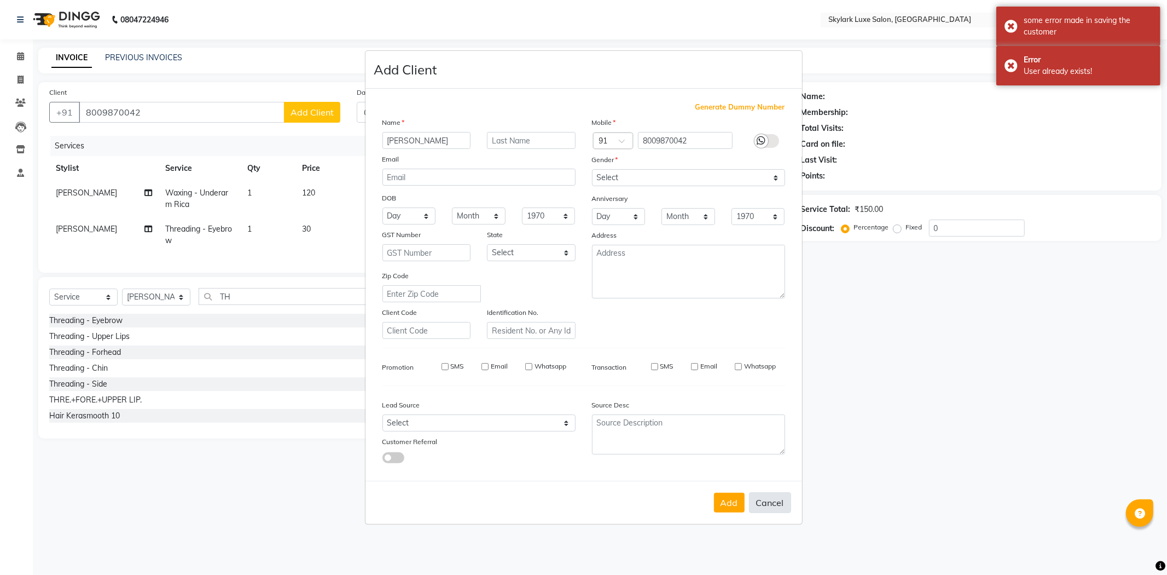
checkbox input "false"
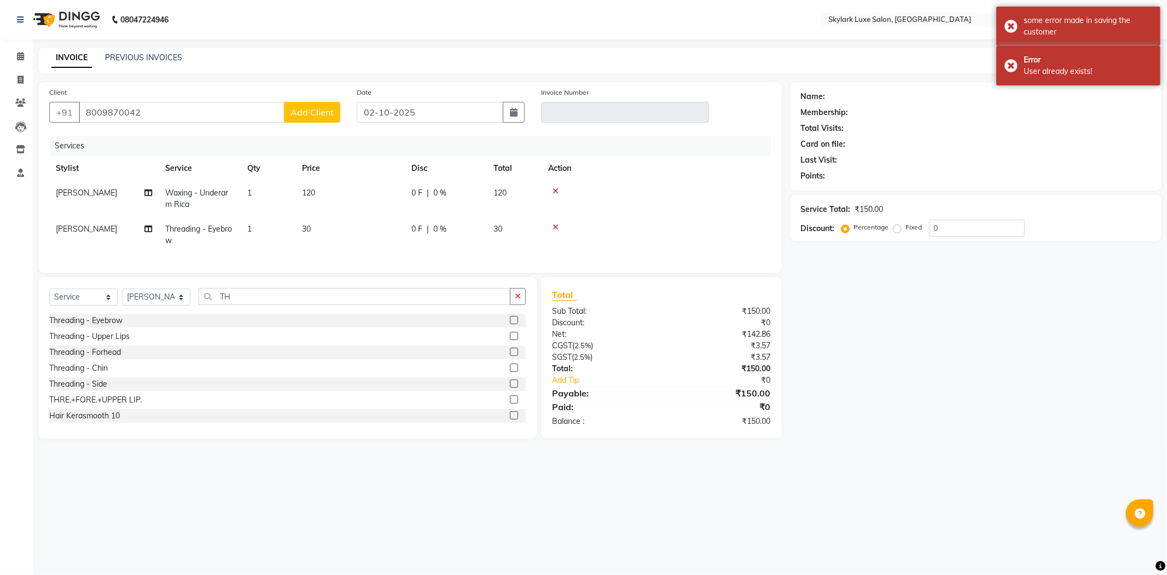
click at [315, 115] on span "Add Client" at bounding box center [312, 112] width 43 height 11
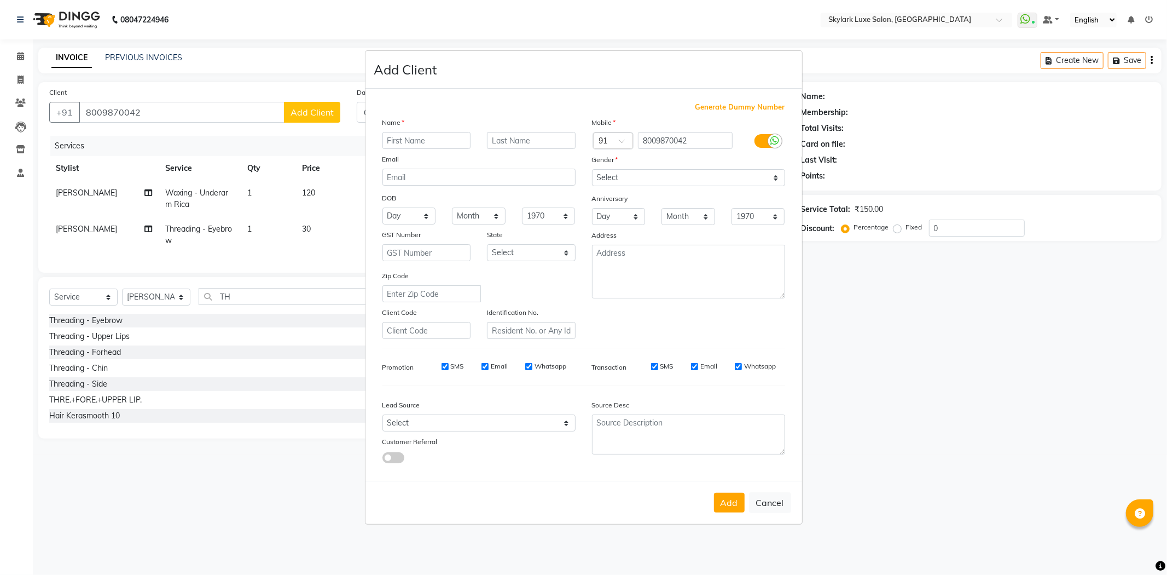
click at [425, 132] on input "text" at bounding box center [427, 140] width 89 height 17
type input "[PERSON_NAME]"
click at [685, 178] on select "Select [DEMOGRAPHIC_DATA] [DEMOGRAPHIC_DATA] Other Prefer Not To Say" at bounding box center [688, 177] width 193 height 17
select select "[DEMOGRAPHIC_DATA]"
click at [592, 169] on select "Select [DEMOGRAPHIC_DATA] [DEMOGRAPHIC_DATA] Other Prefer Not To Say" at bounding box center [688, 177] width 193 height 17
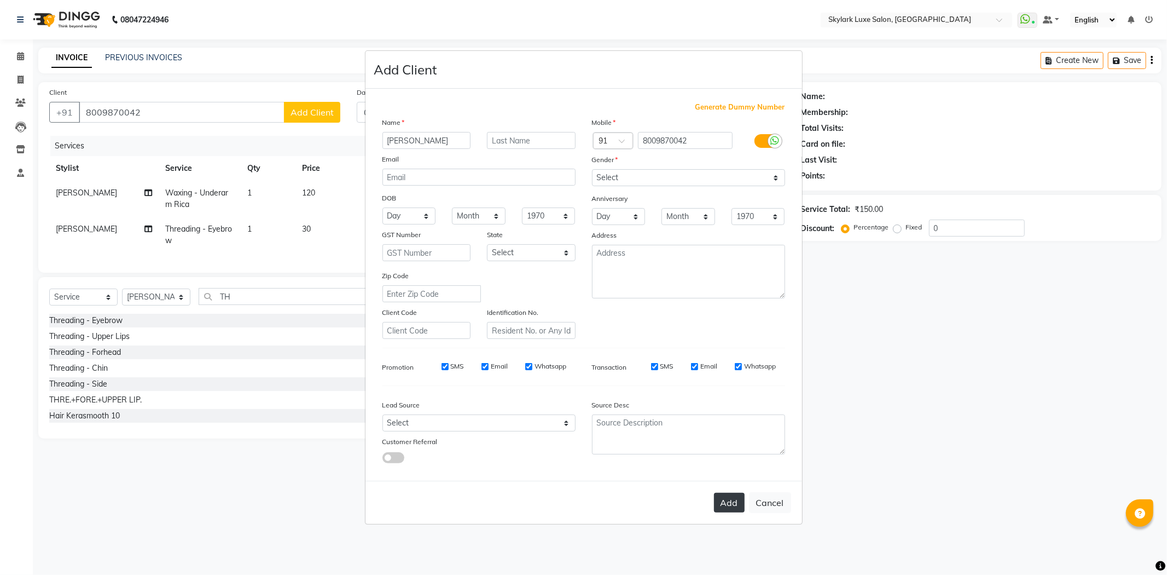
click at [724, 499] on button "Add" at bounding box center [729, 503] width 31 height 20
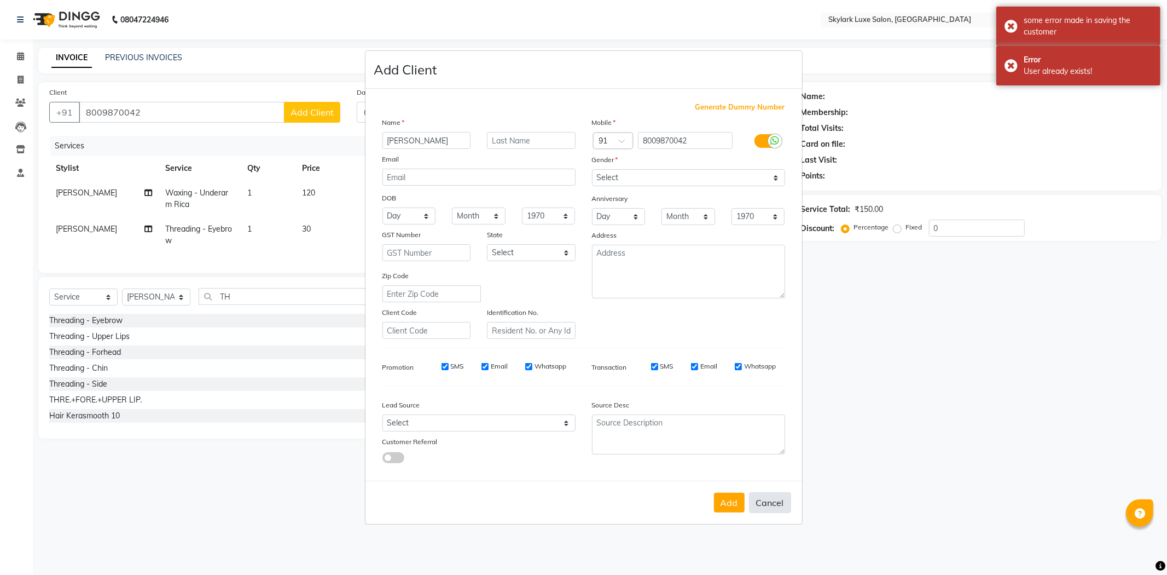
click at [773, 496] on button "Cancel" at bounding box center [770, 502] width 42 height 21
select select
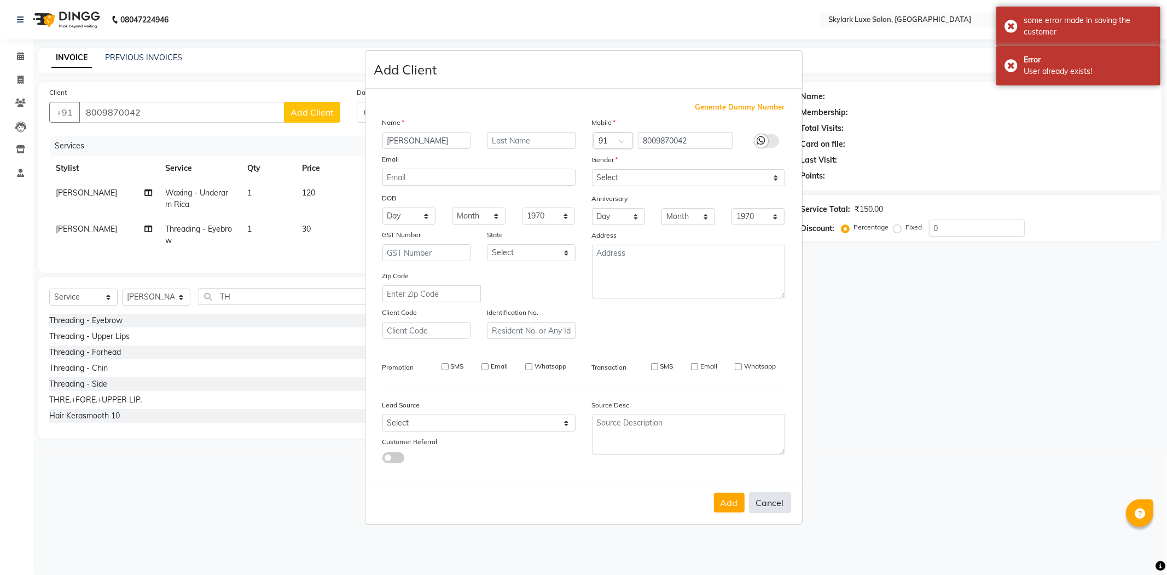
select select
checkbox input "false"
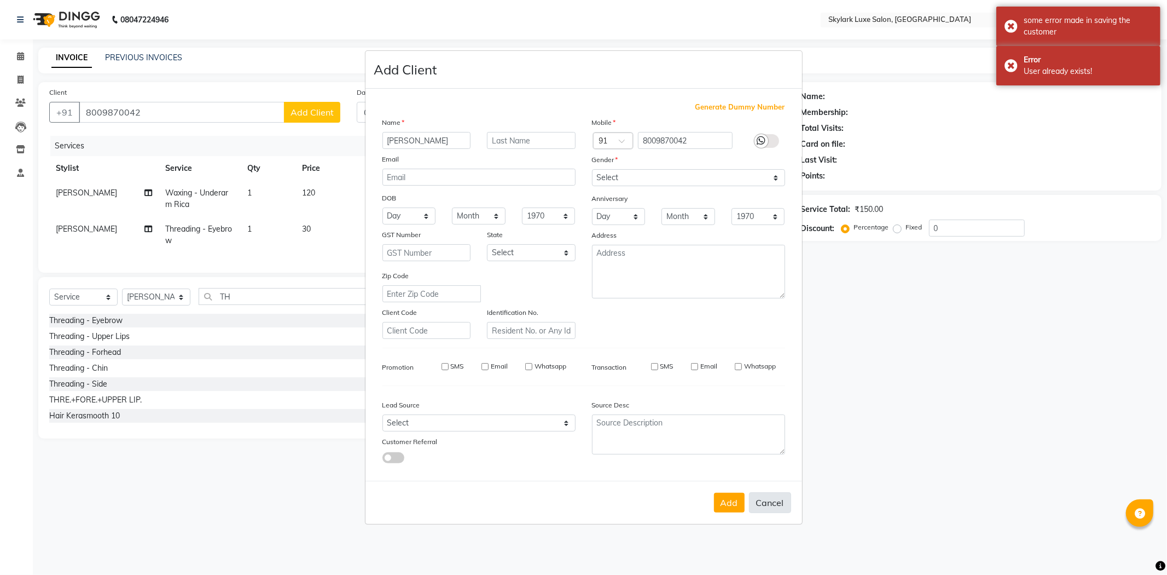
checkbox input "false"
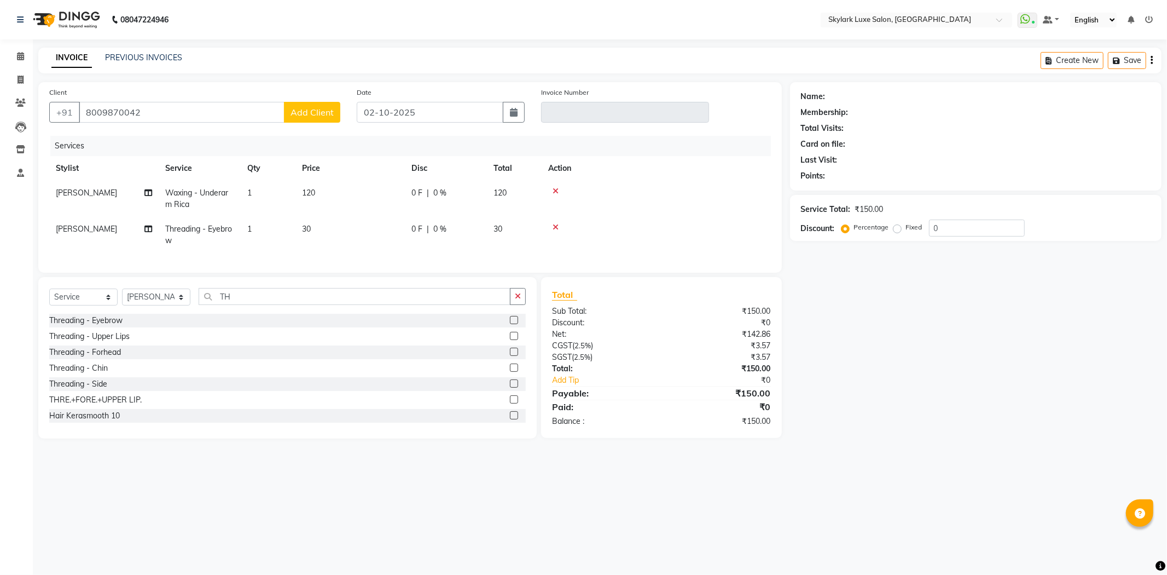
drag, startPoint x: 907, startPoint y: 439, endPoint x: 830, endPoint y: 416, distance: 79.8
click at [906, 438] on div "Name: Membership: Total Visits: Card on file: Last Visit: Points: Service Total…" at bounding box center [980, 260] width 380 height 356
click at [297, 111] on span "Add Client" at bounding box center [312, 112] width 43 height 11
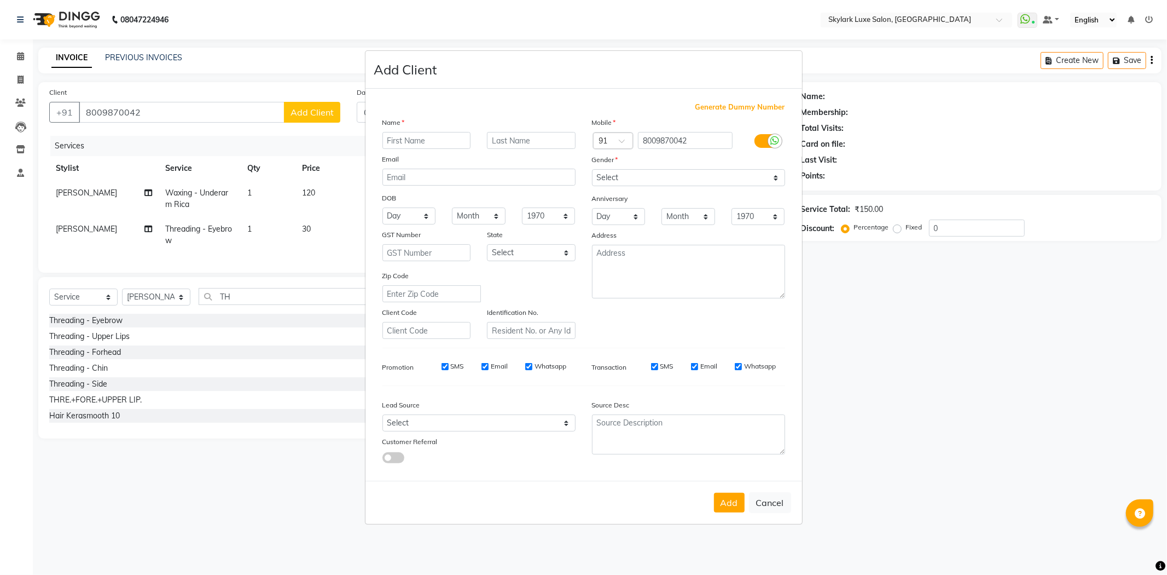
click at [442, 134] on input "text" at bounding box center [427, 140] width 89 height 17
type input "VARTIKA"
click at [720, 183] on select "Select Male Female Other Prefer Not To Say" at bounding box center [688, 177] width 193 height 17
select select "female"
click at [592, 169] on select "Select Male Female Other Prefer Not To Say" at bounding box center [688, 177] width 193 height 17
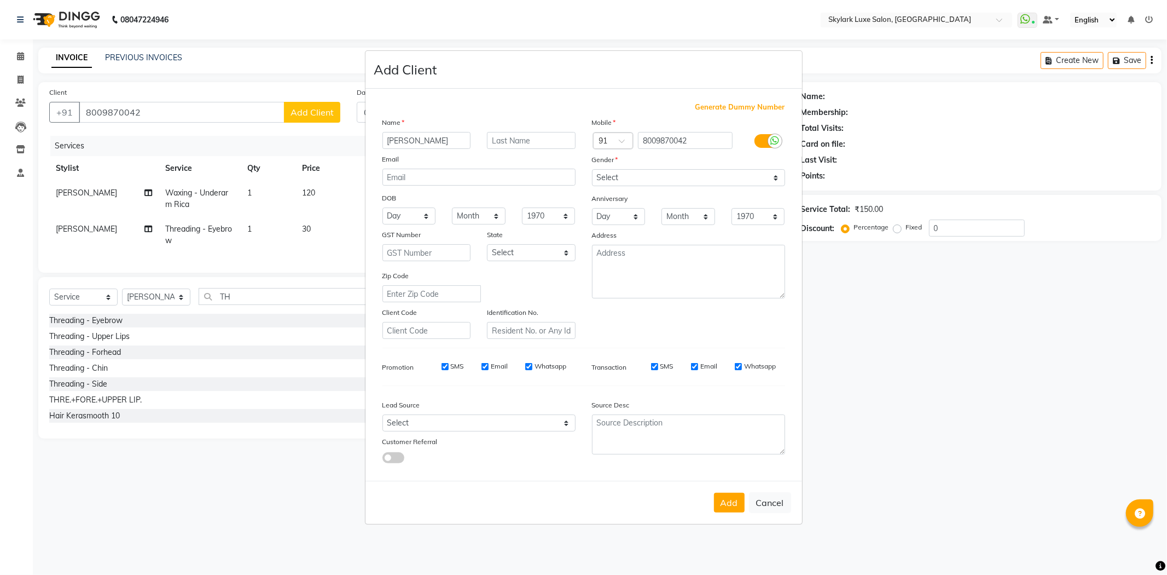
click at [737, 501] on button "Add" at bounding box center [729, 503] width 31 height 20
drag, startPoint x: 780, startPoint y: 501, endPoint x: 681, endPoint y: 453, distance: 110.1
click at [779, 501] on button "Cancel" at bounding box center [770, 502] width 42 height 21
select select
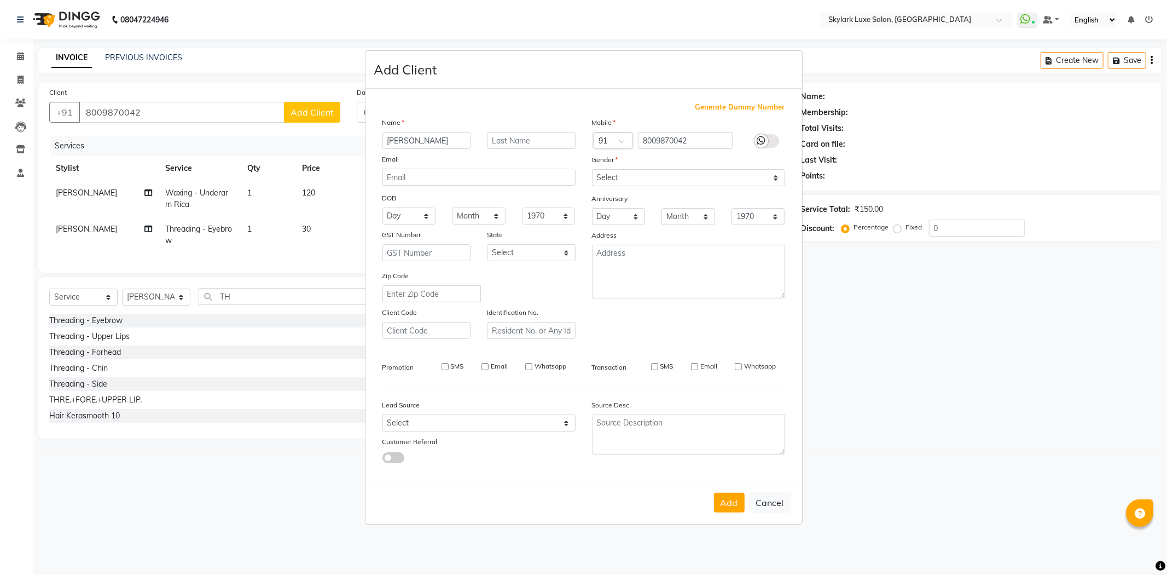
select select
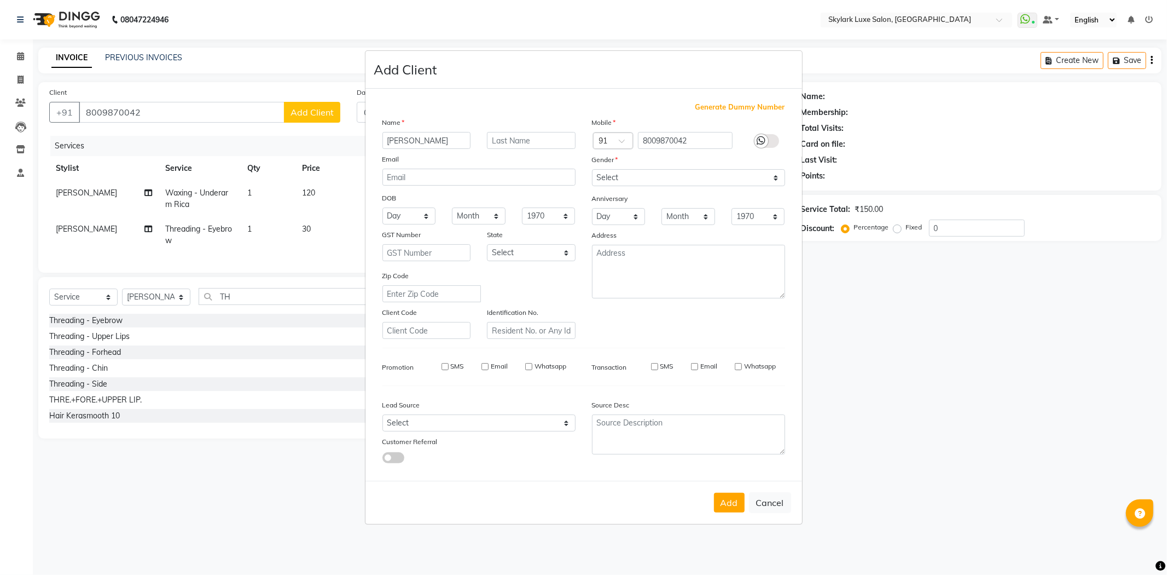
checkbox input "false"
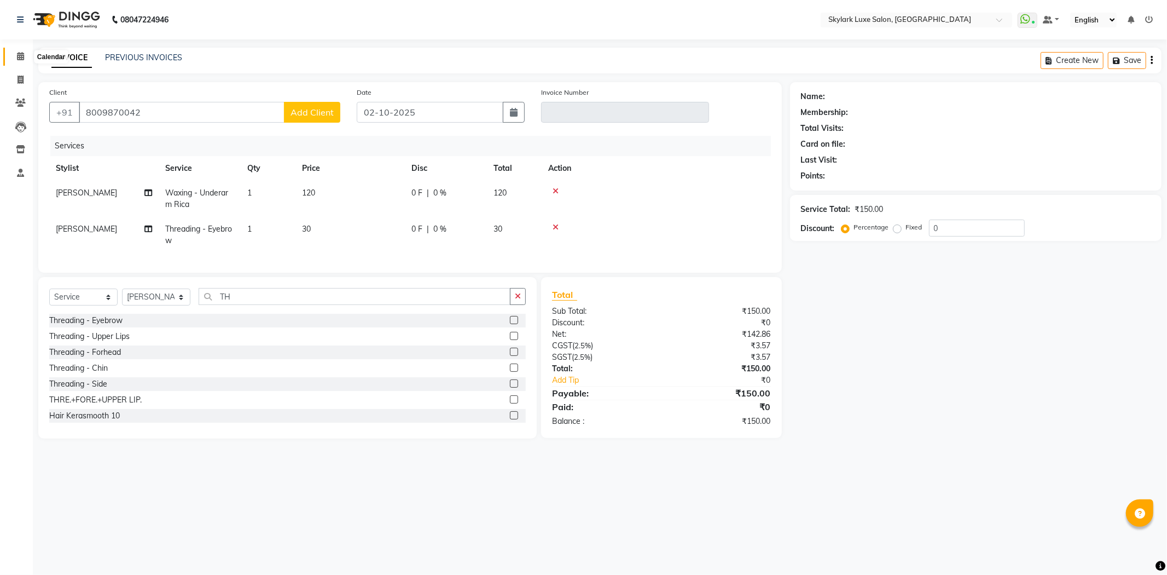
click at [14, 56] on span at bounding box center [20, 56] width 19 height 13
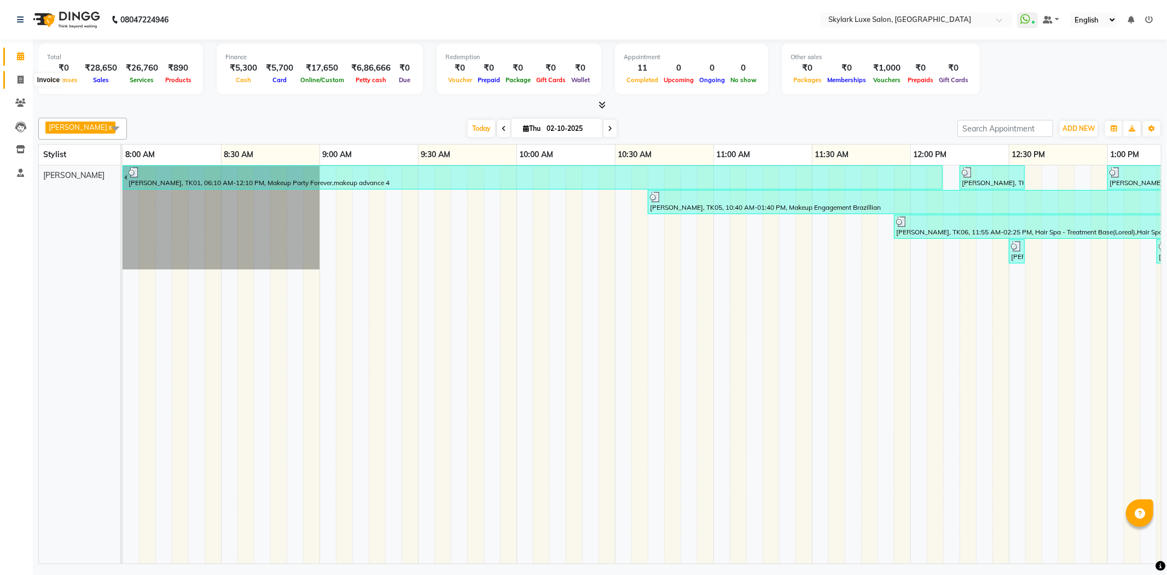
click at [18, 78] on icon at bounding box center [21, 80] width 6 height 8
select select "8191"
select select "service"
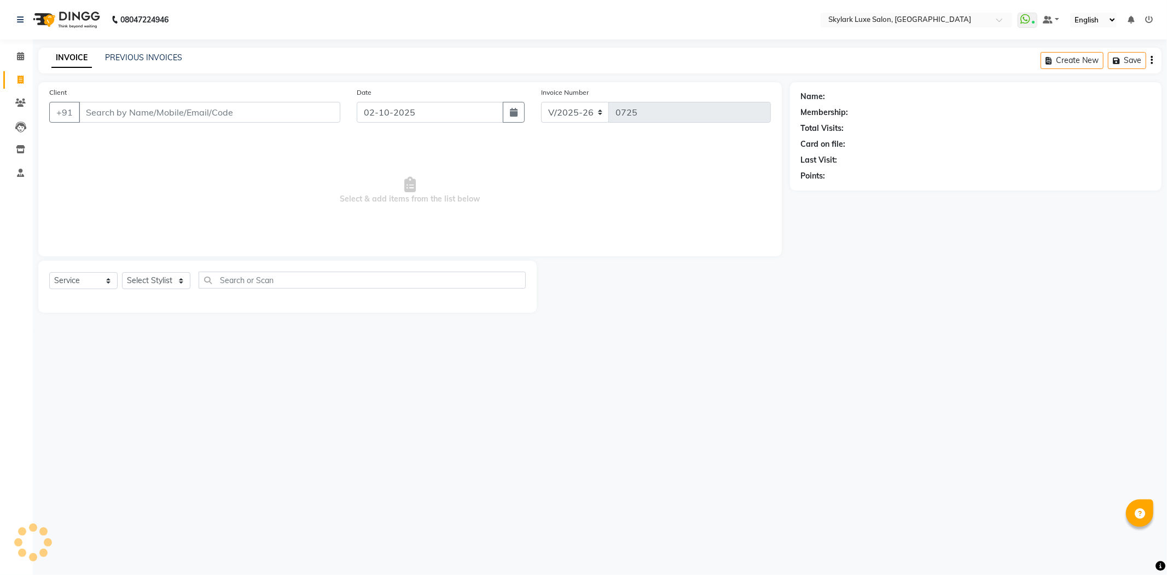
click at [122, 114] on input "Client" at bounding box center [210, 112] width 262 height 21
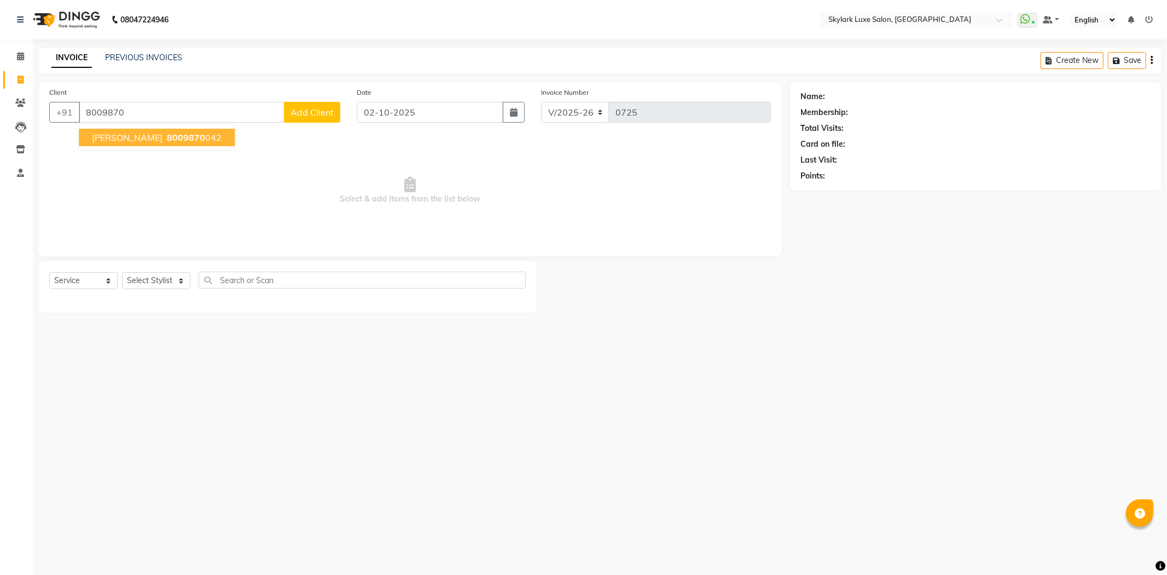
drag, startPoint x: 152, startPoint y: 136, endPoint x: 297, endPoint y: 120, distance: 145.8
click at [167, 136] on span "8009870" at bounding box center [186, 137] width 38 height 11
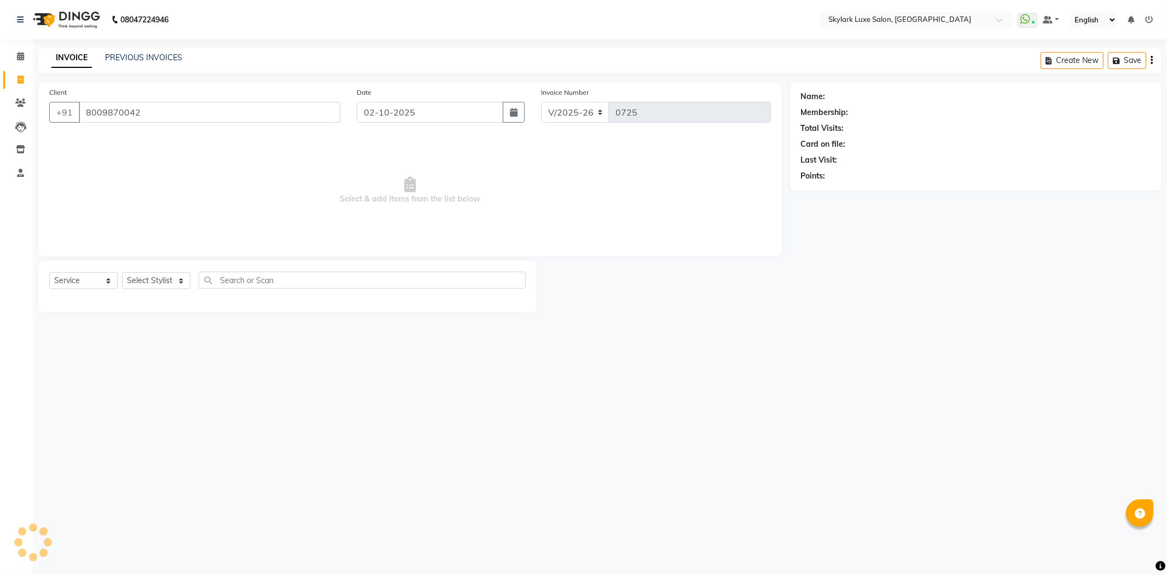
type input "8009870042"
click at [164, 280] on select "Select Stylist Aman amy Gurwinder harsh wasu" at bounding box center [156, 280] width 68 height 17
select select "86739"
click at [122, 273] on select "Select Stylist Aman amy Gurwinder harsh wasu" at bounding box center [156, 280] width 68 height 17
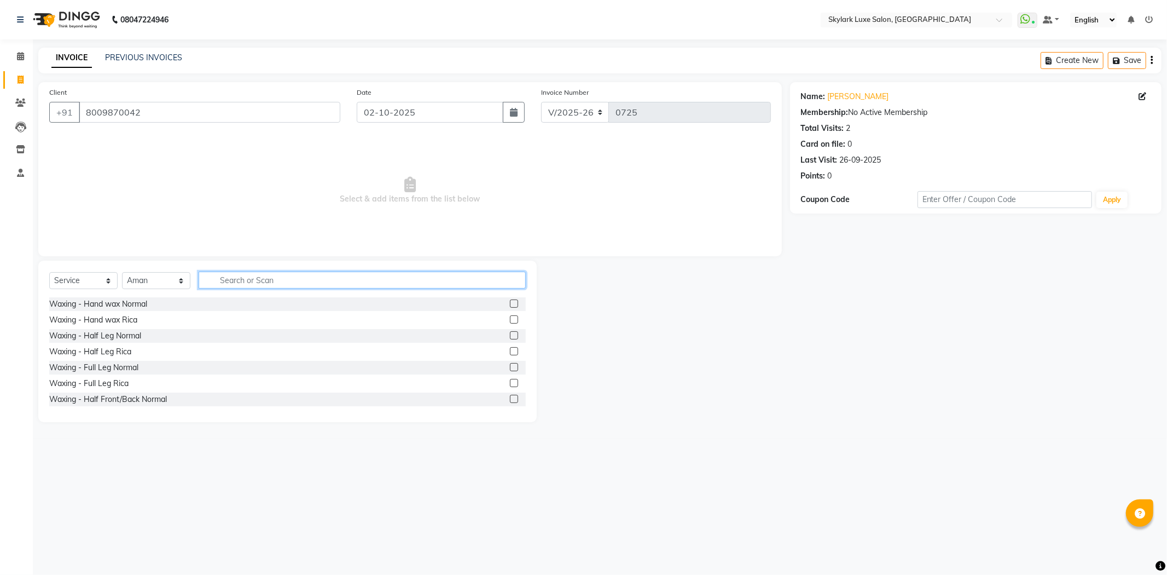
click at [218, 282] on input "text" at bounding box center [362, 279] width 327 height 17
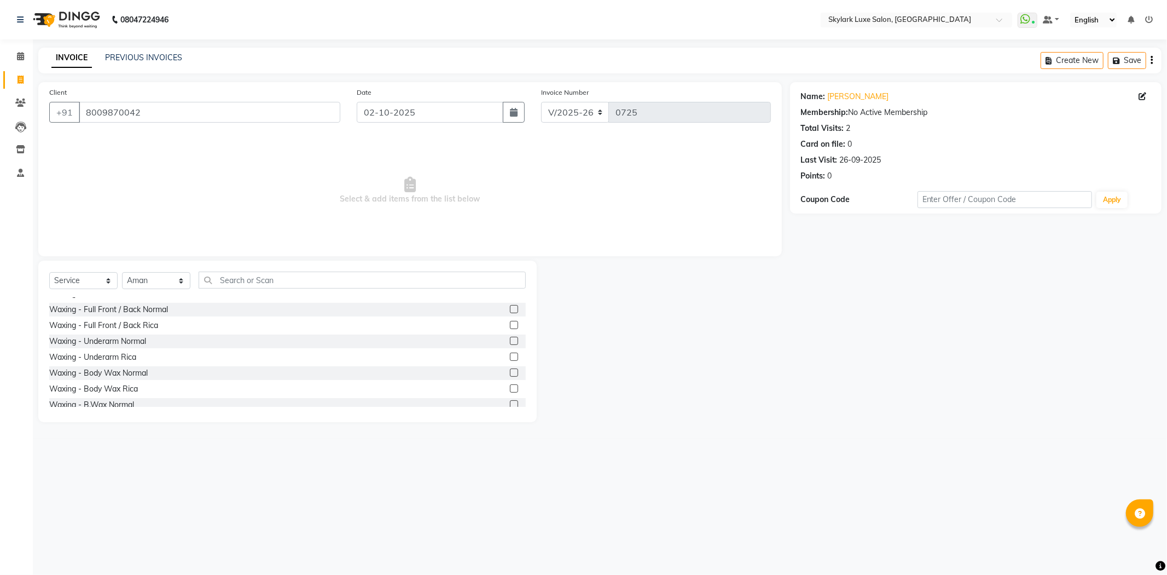
click at [510, 357] on label at bounding box center [514, 356] width 8 height 8
click at [510, 357] on input "checkbox" at bounding box center [513, 357] width 7 height 7
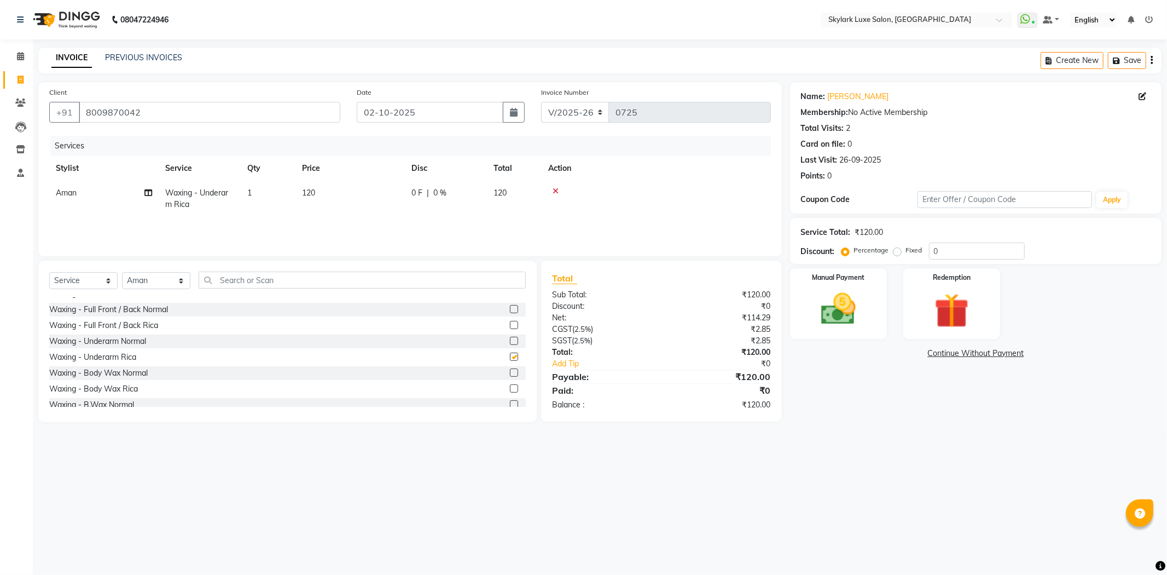
checkbox input "false"
click at [332, 277] on input "text" at bounding box center [362, 279] width 327 height 17
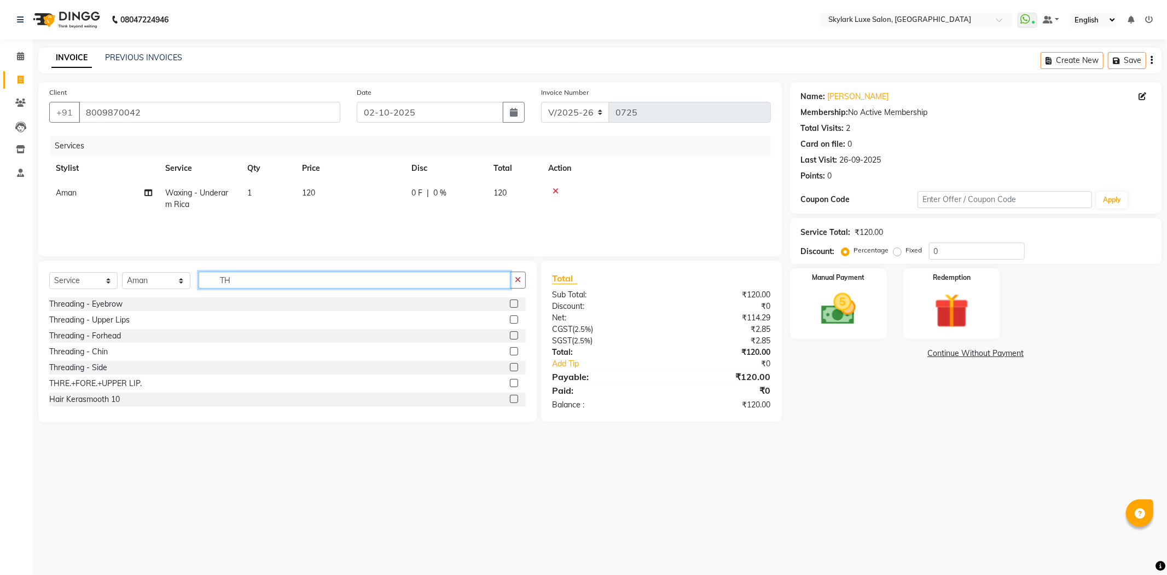
type input "TH"
click at [510, 305] on label at bounding box center [514, 303] width 8 height 8
click at [510, 305] on input "checkbox" at bounding box center [513, 303] width 7 height 7
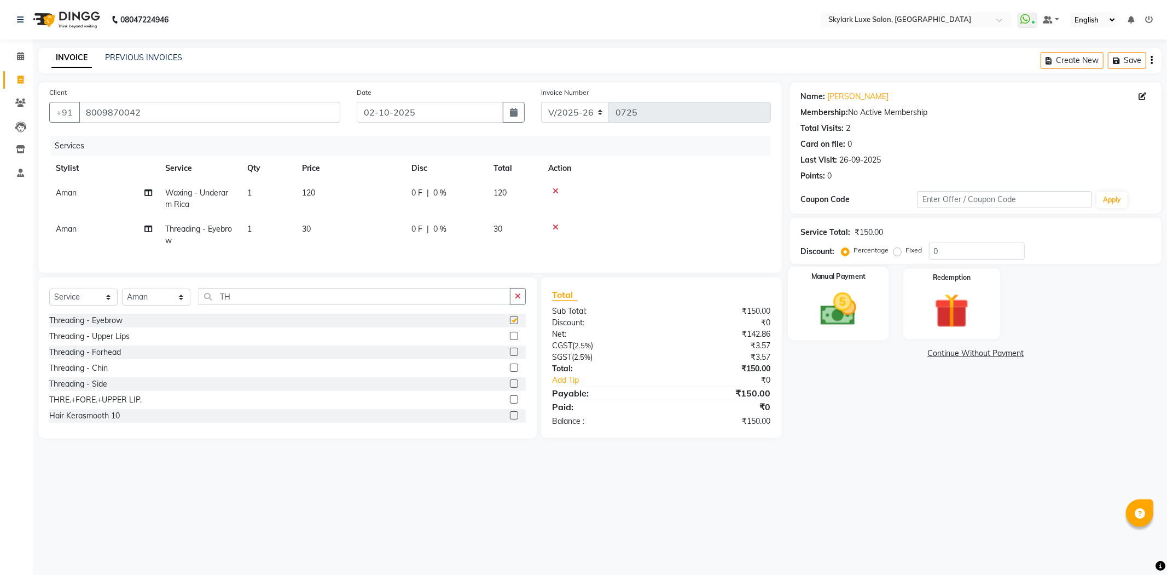
checkbox input "false"
click at [846, 329] on img at bounding box center [838, 309] width 59 height 42
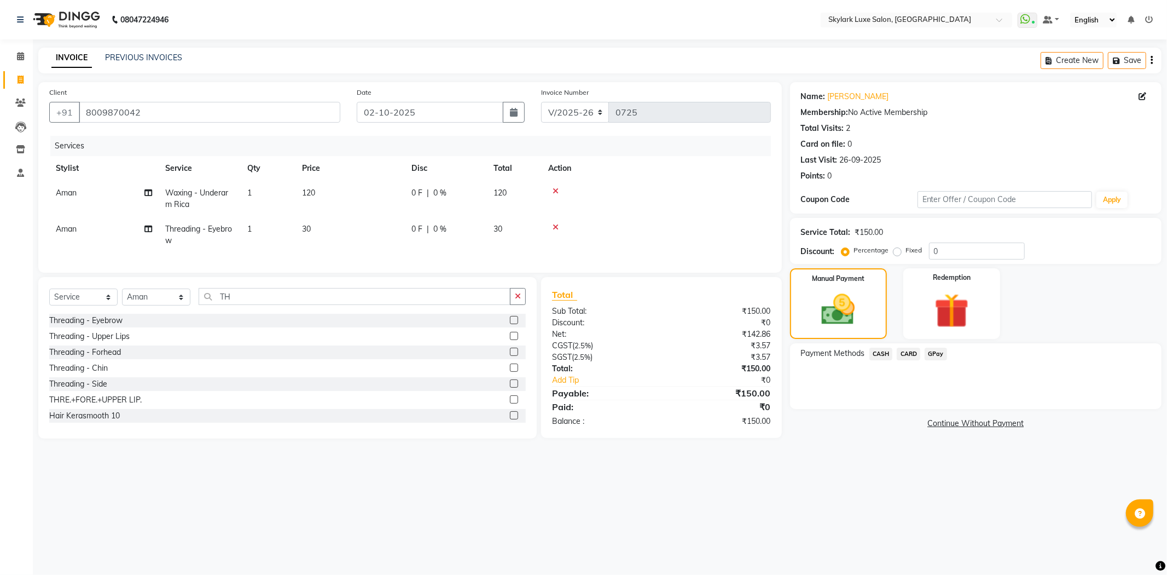
drag, startPoint x: 884, startPoint y: 355, endPoint x: 884, endPoint y: 365, distance: 10.4
click at [884, 356] on span "CASH" at bounding box center [882, 354] width 24 height 13
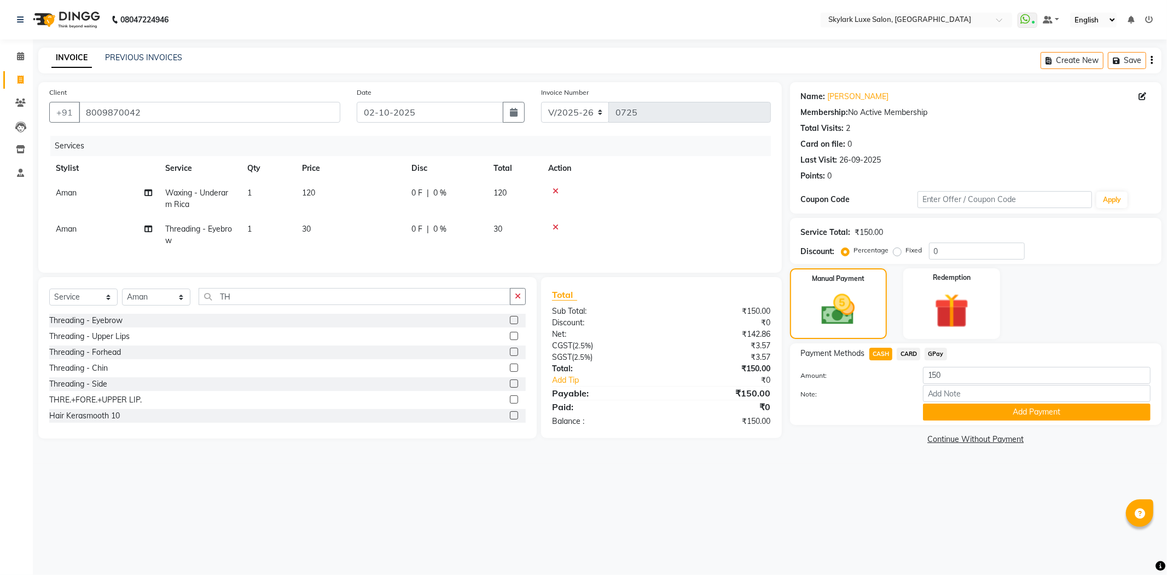
click at [933, 407] on button "Add Payment" at bounding box center [1037, 411] width 228 height 17
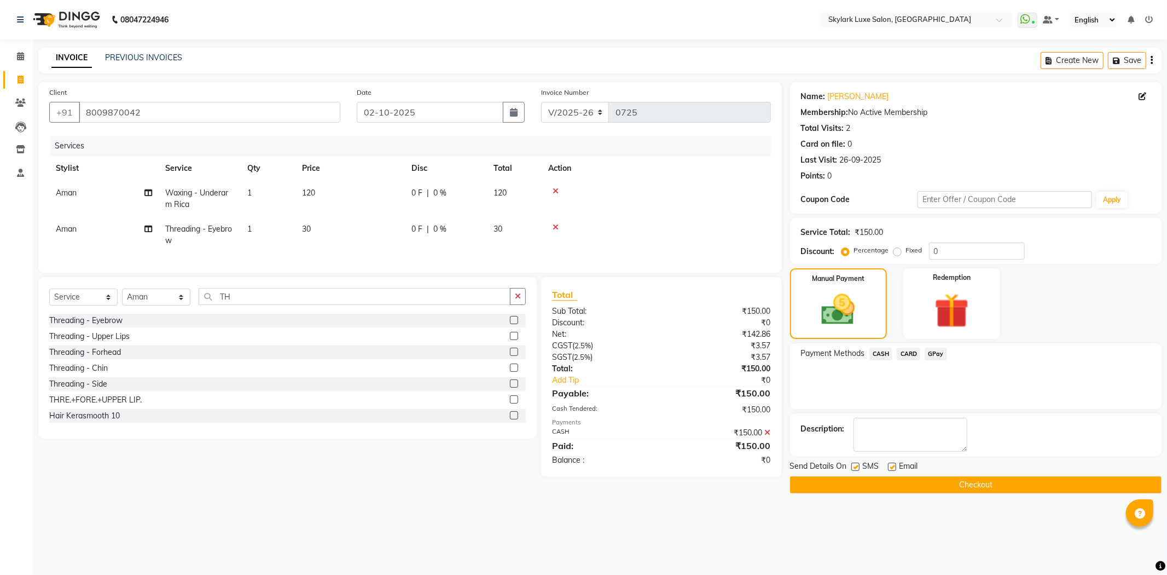
click at [958, 479] on button "Checkout" at bounding box center [976, 484] width 372 height 17
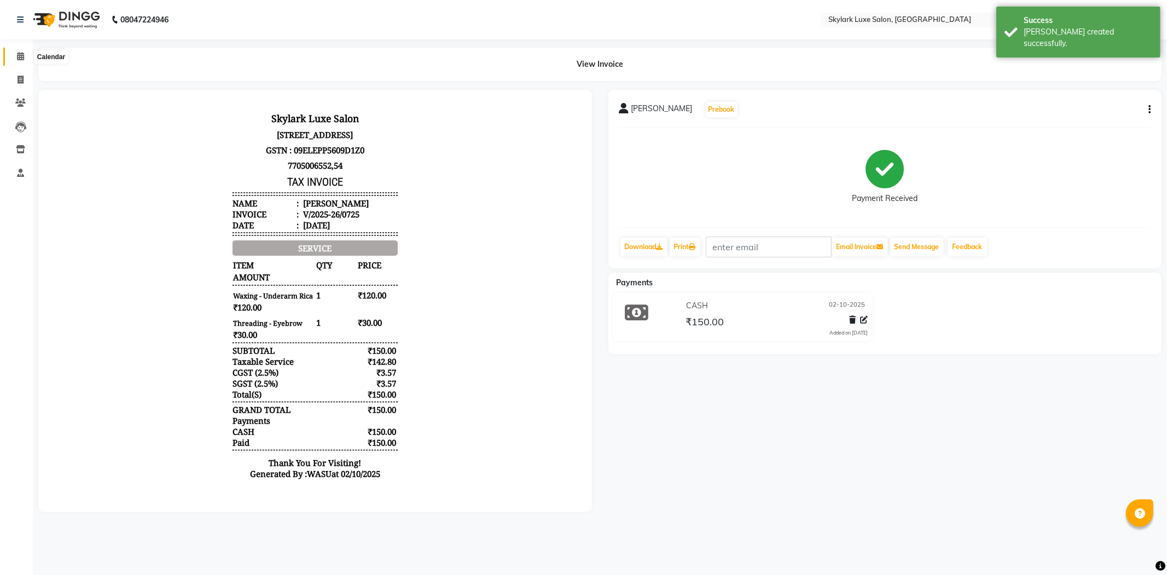
click at [14, 56] on span at bounding box center [20, 56] width 19 height 13
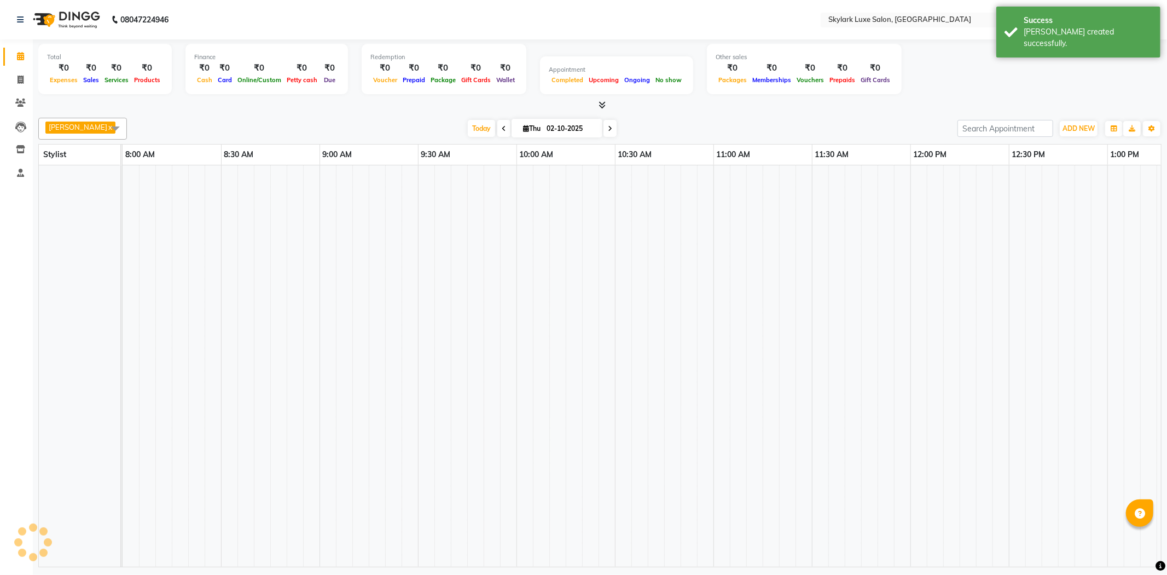
scroll to position [0, 1523]
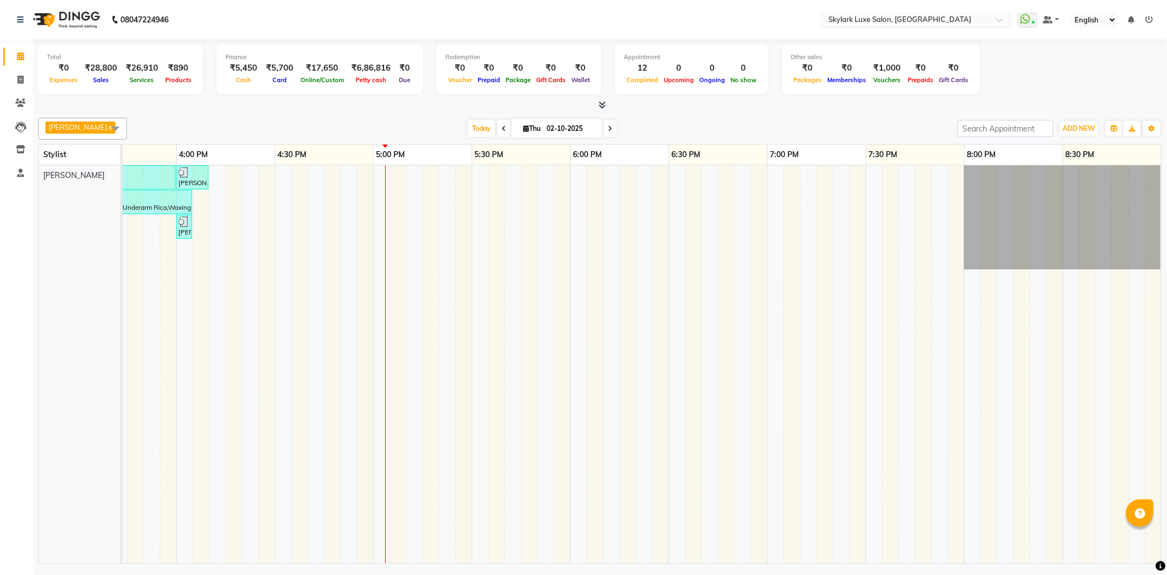
click at [998, 23] on span at bounding box center [1004, 23] width 14 height 11
click at [899, 74] on span "Skylark Beauty Salon, Civil Line" at bounding box center [878, 75] width 103 height 9
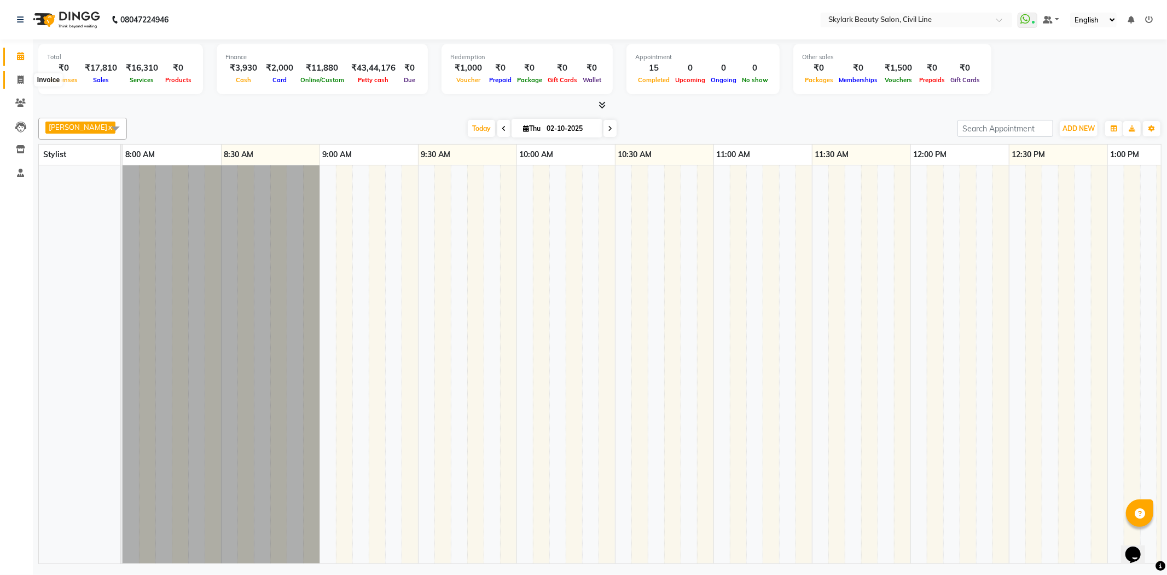
click at [15, 79] on span at bounding box center [20, 80] width 19 height 13
select select "4588"
select select "service"
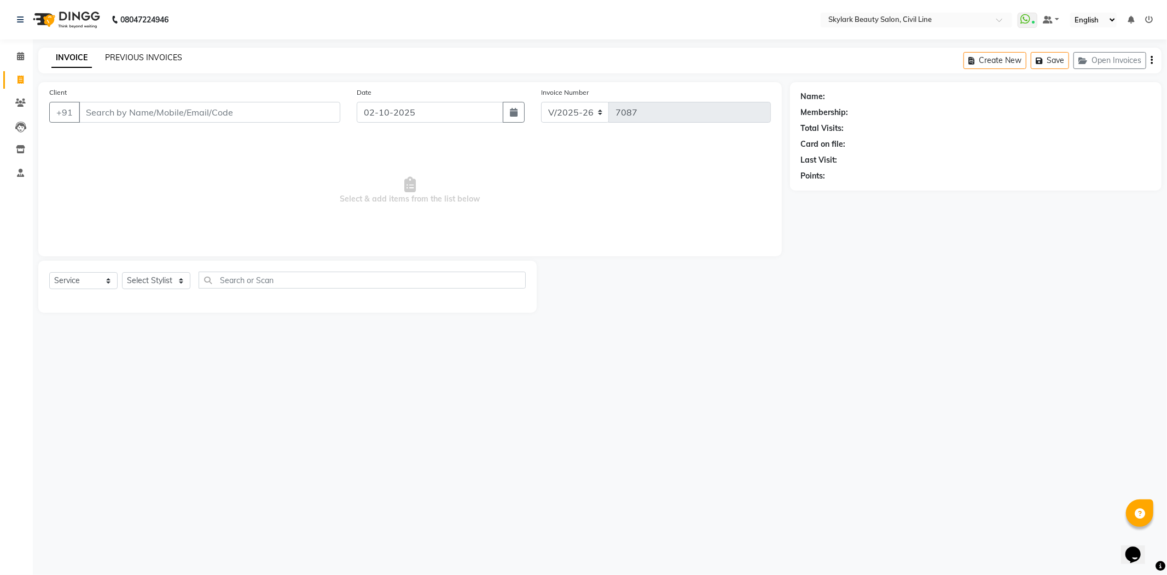
click at [154, 59] on link "PREVIOUS INVOICES" at bounding box center [143, 58] width 77 height 10
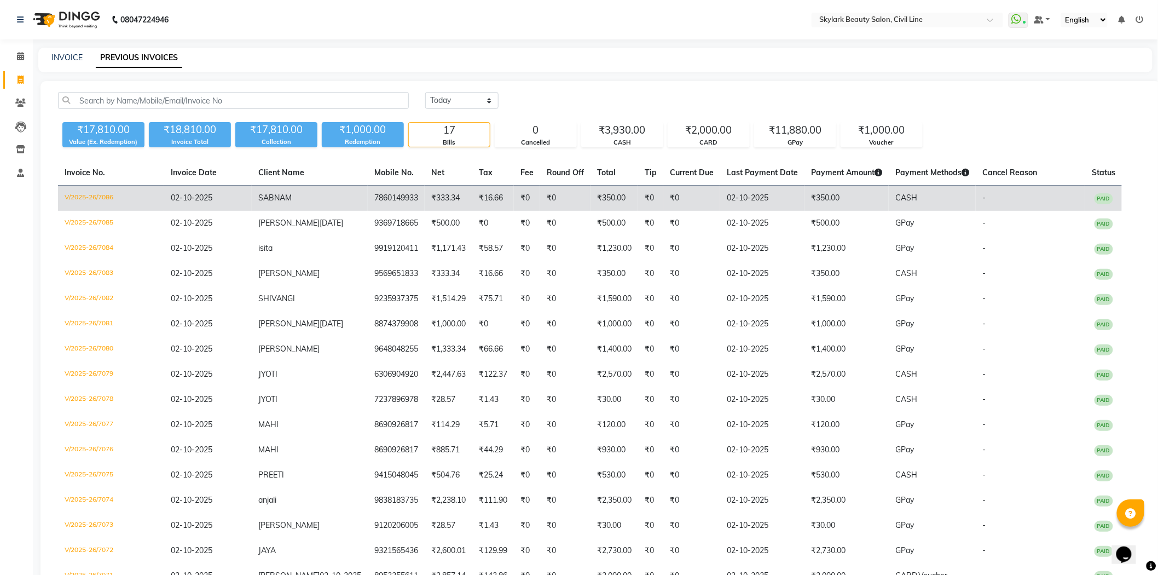
click at [403, 195] on td "7860149933" at bounding box center [396, 199] width 57 height 26
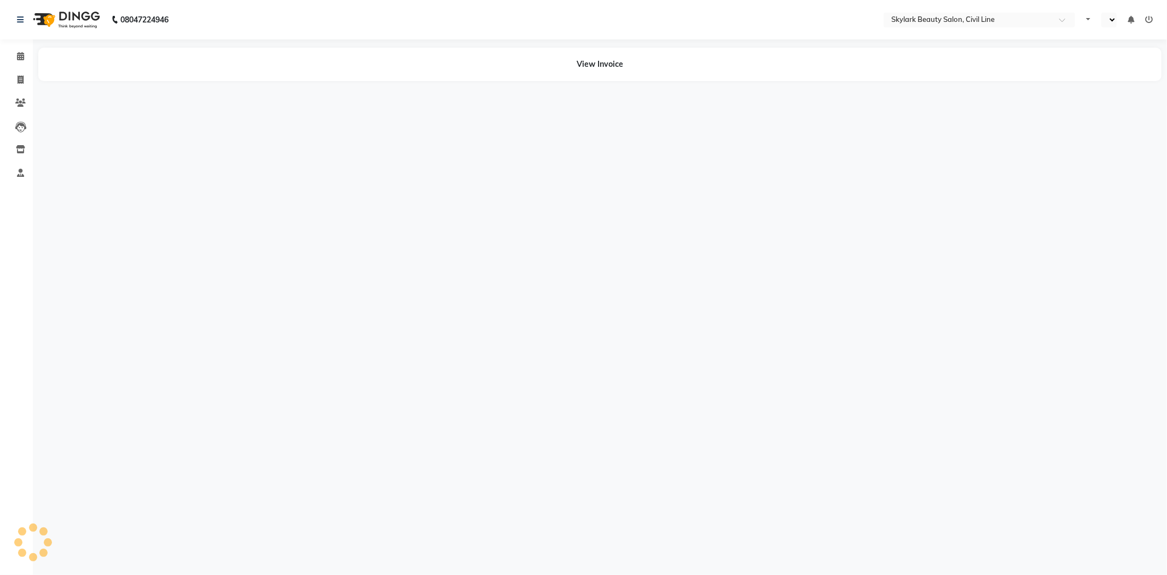
select select "en"
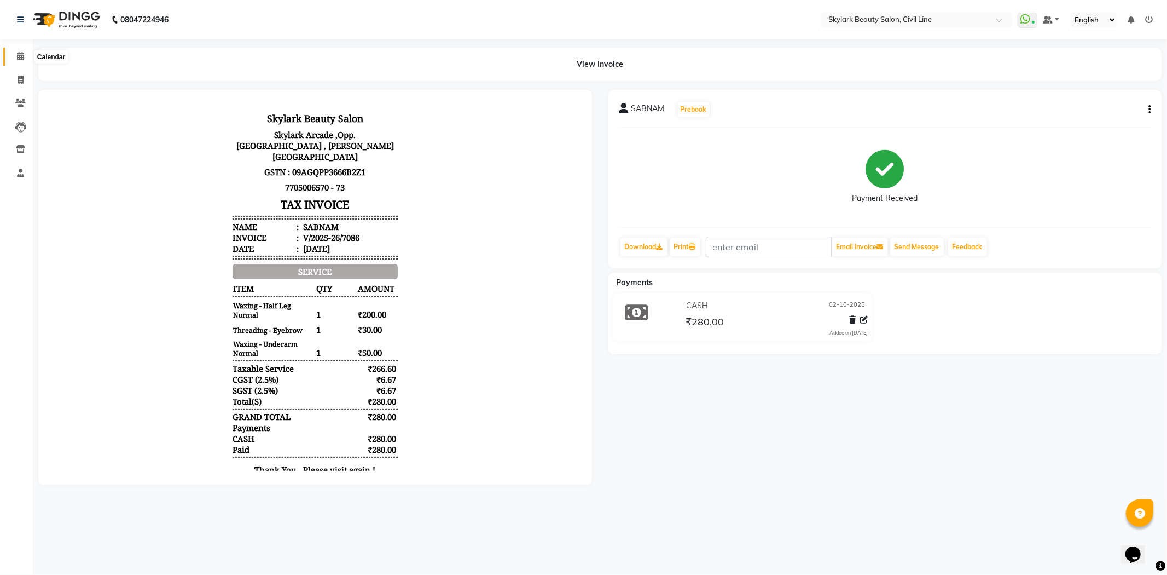
click at [20, 60] on icon at bounding box center [20, 56] width 7 height 8
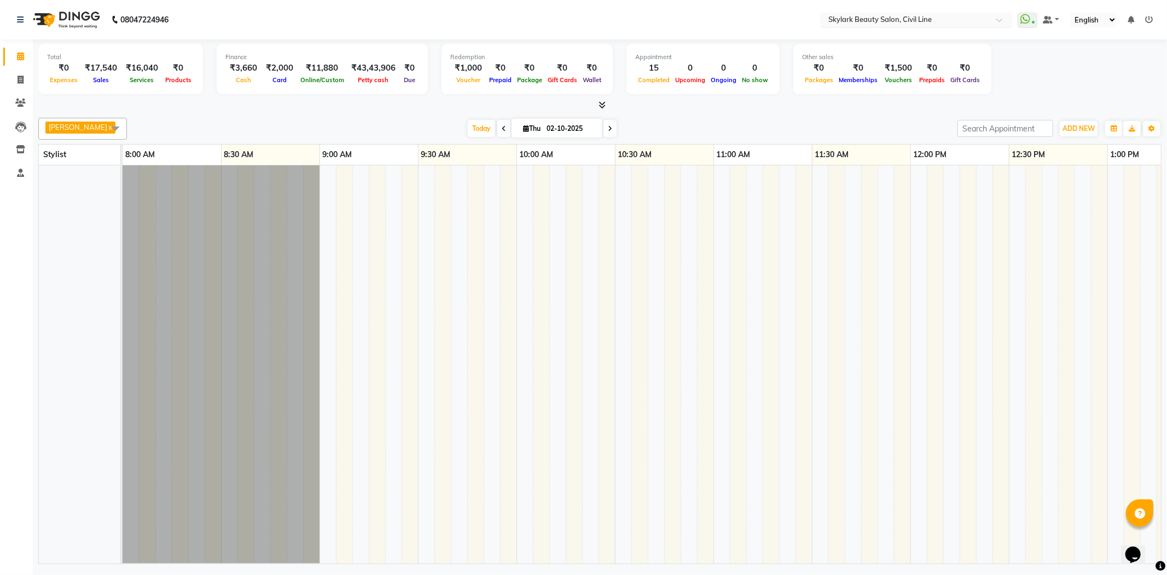
click at [1005, 21] on span at bounding box center [1004, 23] width 14 height 11
click at [884, 74] on span "Skylark Beauty Salon, Civil Line" at bounding box center [878, 75] width 103 height 9
click at [1009, 18] on span at bounding box center [1004, 23] width 14 height 11
click at [921, 58] on span "Skylark Luxe Salon, [GEOGRAPHIC_DATA]" at bounding box center [898, 55] width 143 height 9
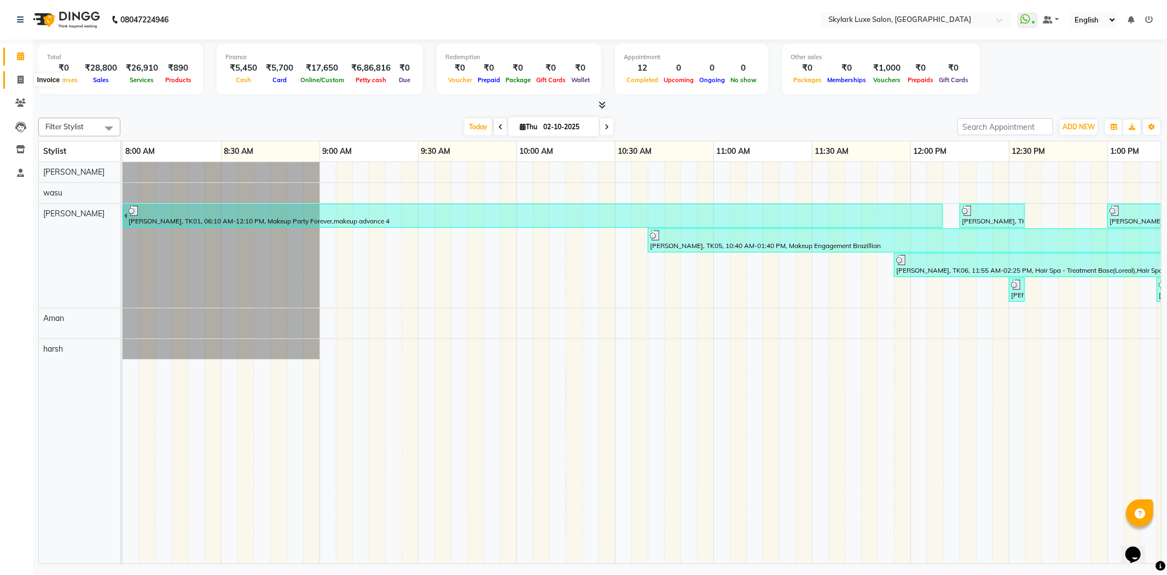
click at [18, 83] on icon at bounding box center [21, 80] width 6 height 8
select select "8191"
select select "service"
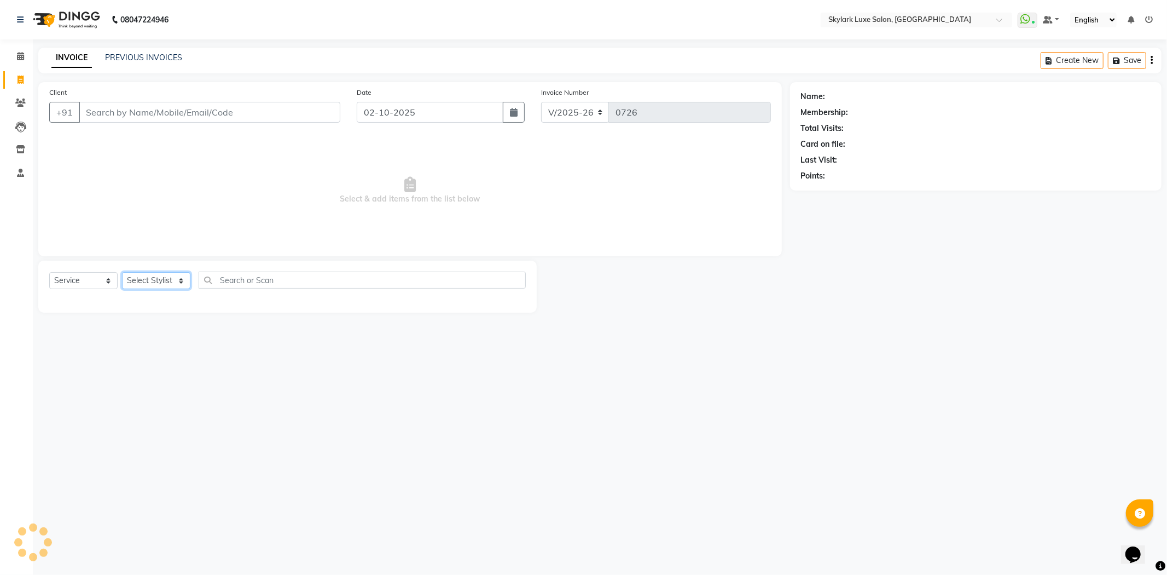
drag, startPoint x: 177, startPoint y: 275, endPoint x: 176, endPoint y: 281, distance: 6.0
click at [177, 275] on select "Select Stylist" at bounding box center [156, 280] width 68 height 17
select select "85058"
click at [122, 273] on select "Select Stylist [PERSON_NAME] [PERSON_NAME] wasu" at bounding box center [156, 280] width 68 height 17
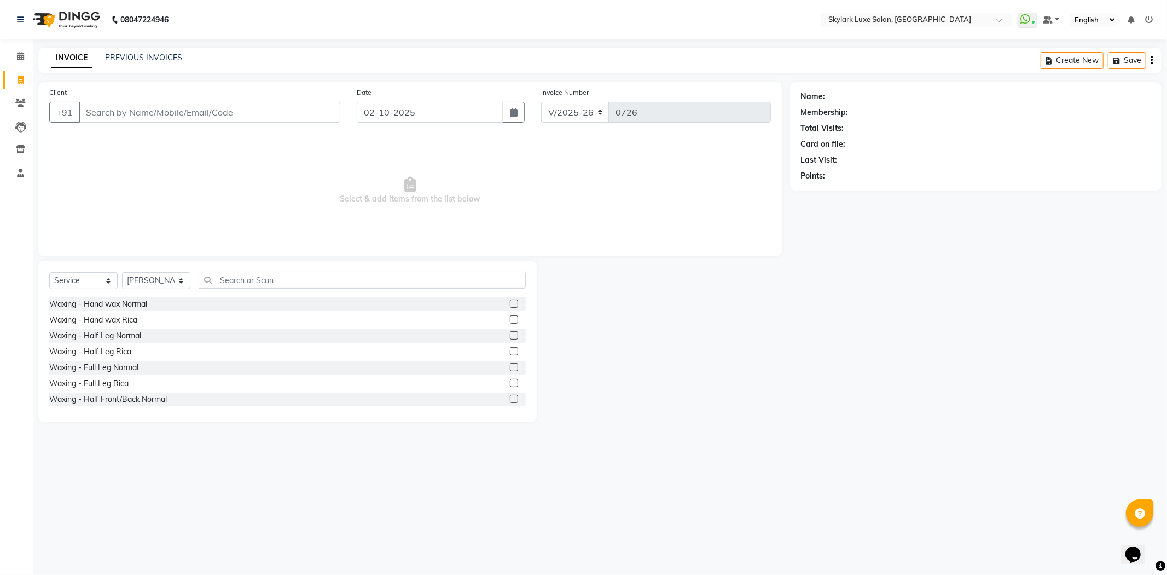
click at [510, 319] on label at bounding box center [514, 319] width 8 height 8
click at [510, 319] on input "checkbox" at bounding box center [513, 319] width 7 height 7
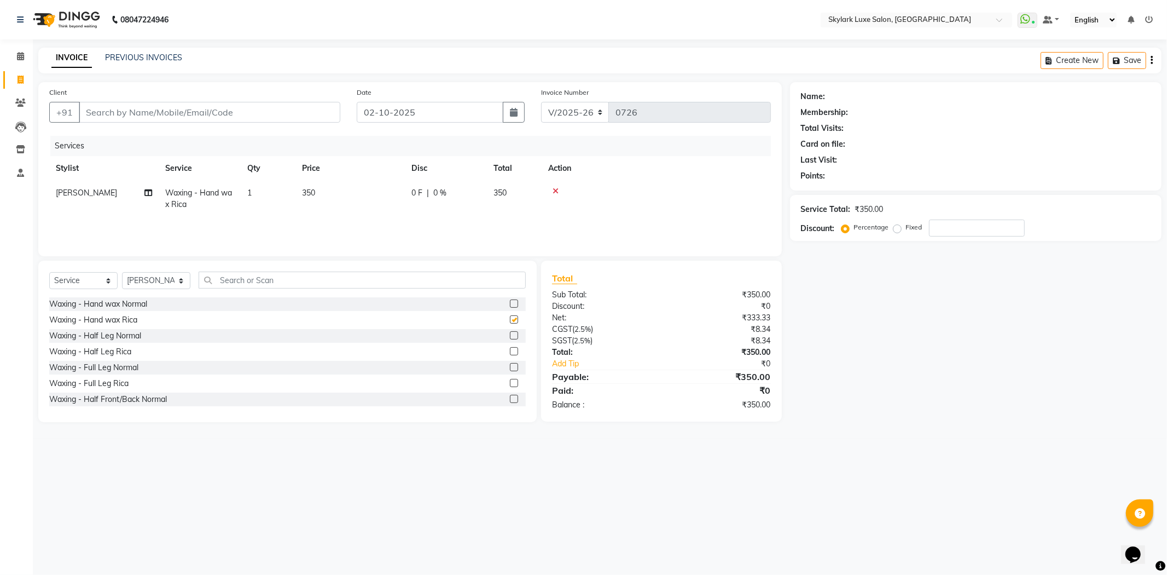
checkbox input "false"
click at [510, 351] on label at bounding box center [514, 351] width 8 height 8
click at [510, 351] on input "checkbox" at bounding box center [513, 351] width 7 height 7
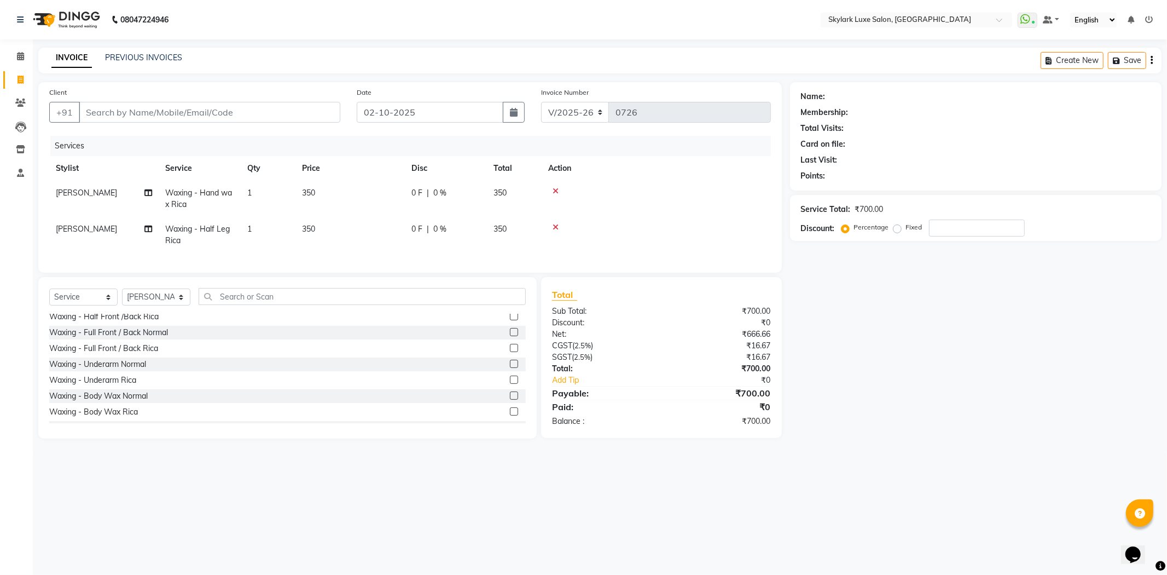
checkbox input "false"
click at [510, 377] on label at bounding box center [514, 373] width 8 height 8
click at [510, 377] on input "checkbox" at bounding box center [513, 373] width 7 height 7
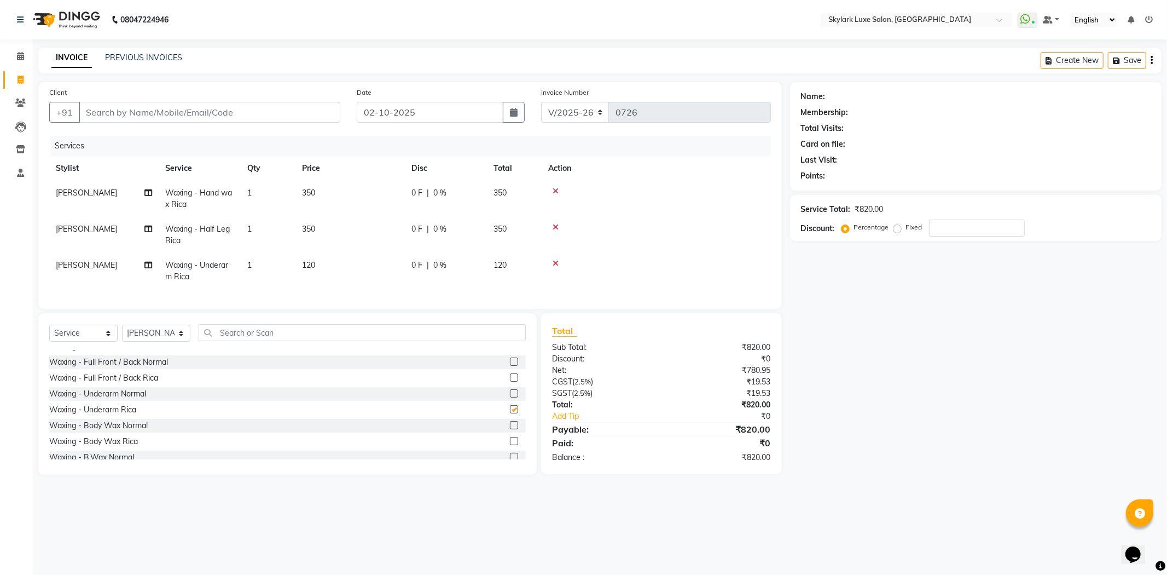
checkbox input "false"
click at [367, 336] on input "text" at bounding box center [362, 332] width 327 height 17
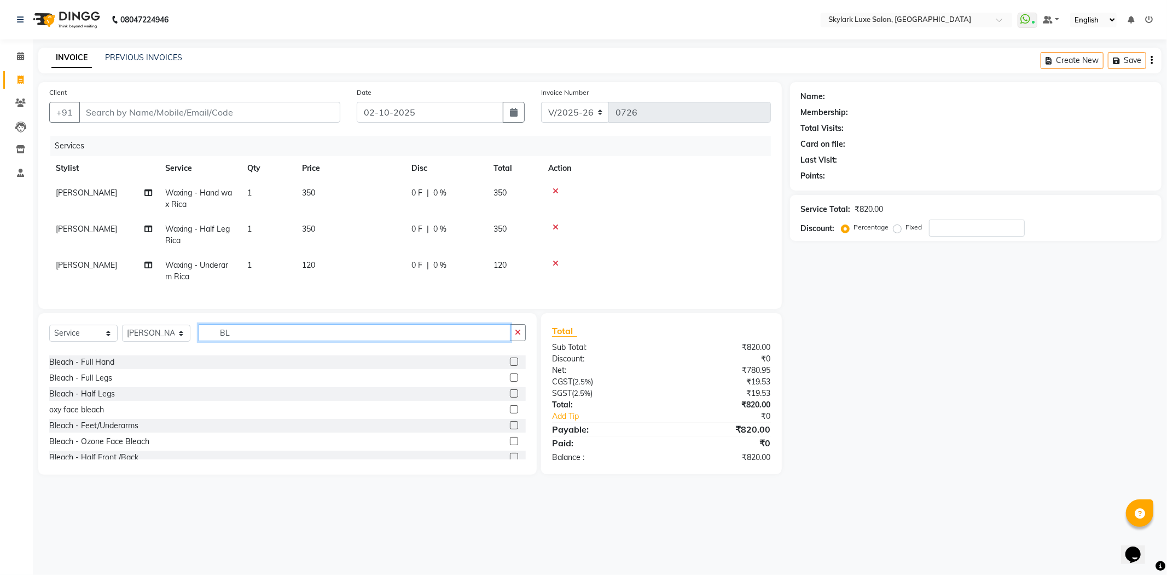
scroll to position [88, 0]
type input "BL"
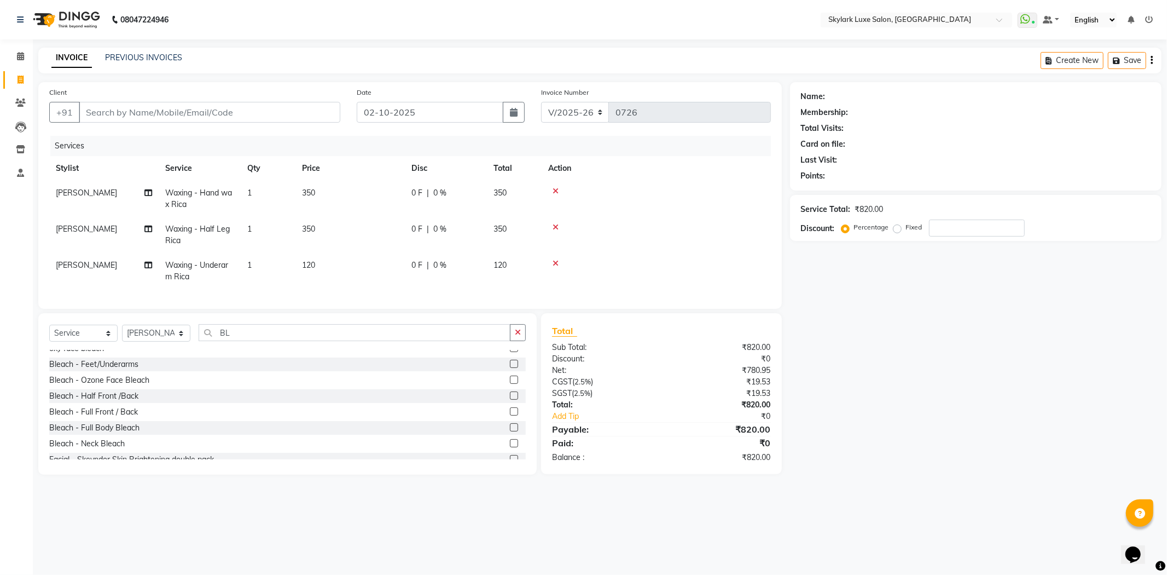
click at [510, 384] on label at bounding box center [514, 379] width 8 height 8
click at [510, 384] on input "checkbox" at bounding box center [513, 380] width 7 height 7
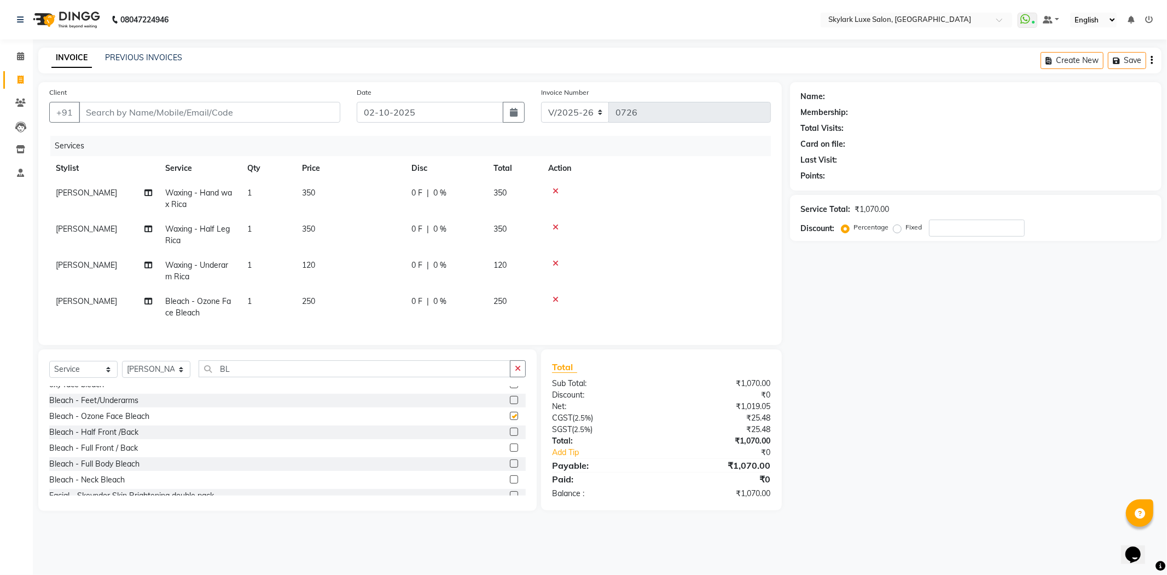
checkbox input "false"
click at [510, 483] on label at bounding box center [514, 479] width 8 height 8
click at [510, 483] on input "checkbox" at bounding box center [513, 479] width 7 height 7
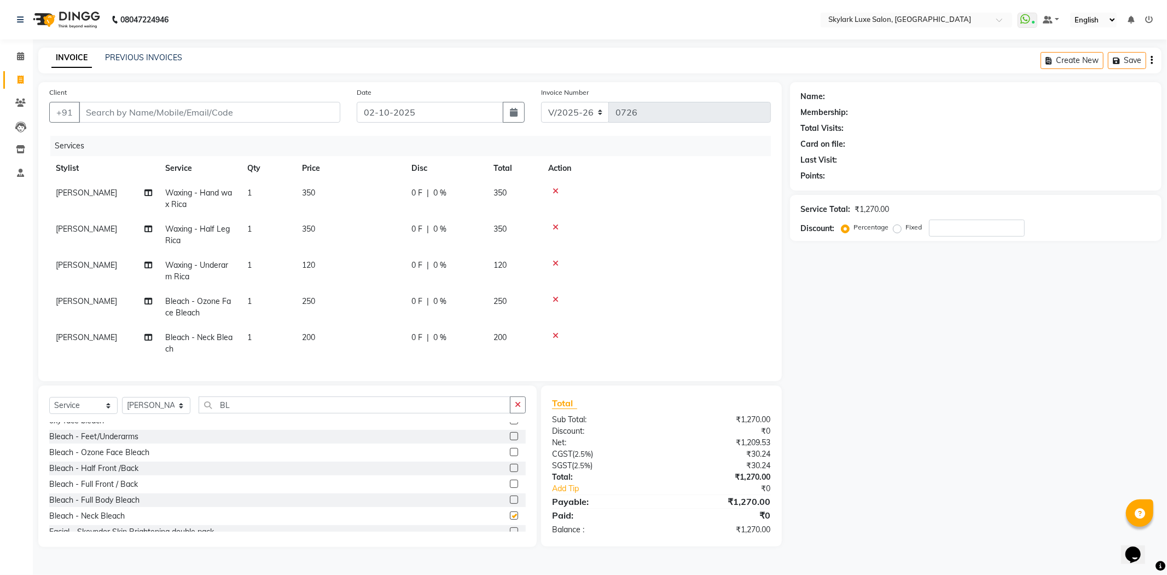
checkbox input "false"
click at [365, 413] on input "BL" at bounding box center [355, 404] width 312 height 17
type input "B"
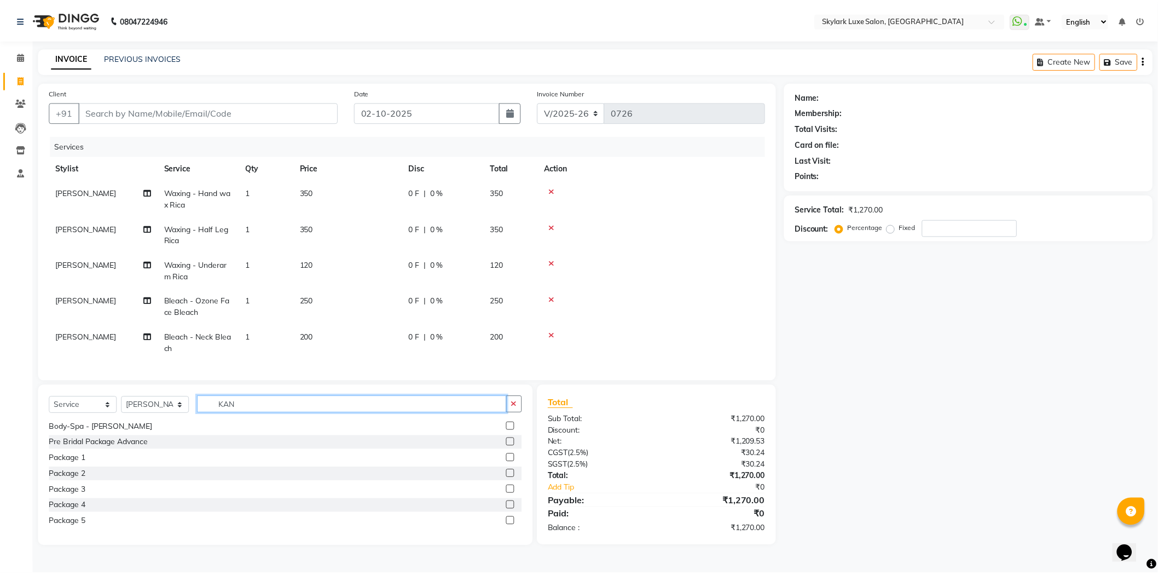
scroll to position [0, 0]
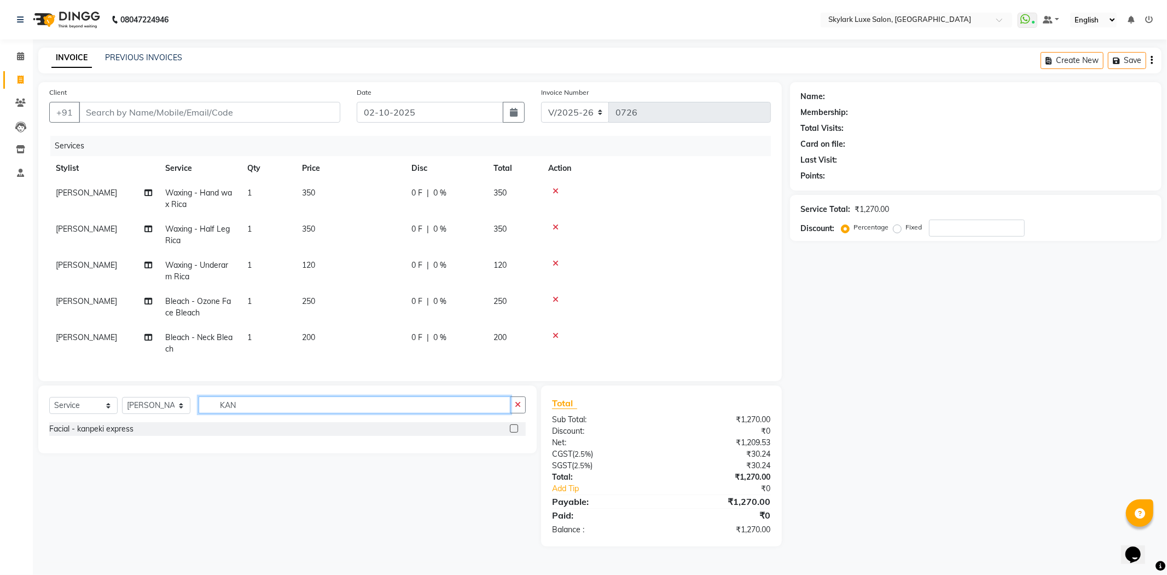
type input "KAN"
click at [515, 432] on label at bounding box center [514, 428] width 8 height 8
click at [515, 432] on input "checkbox" at bounding box center [513, 428] width 7 height 7
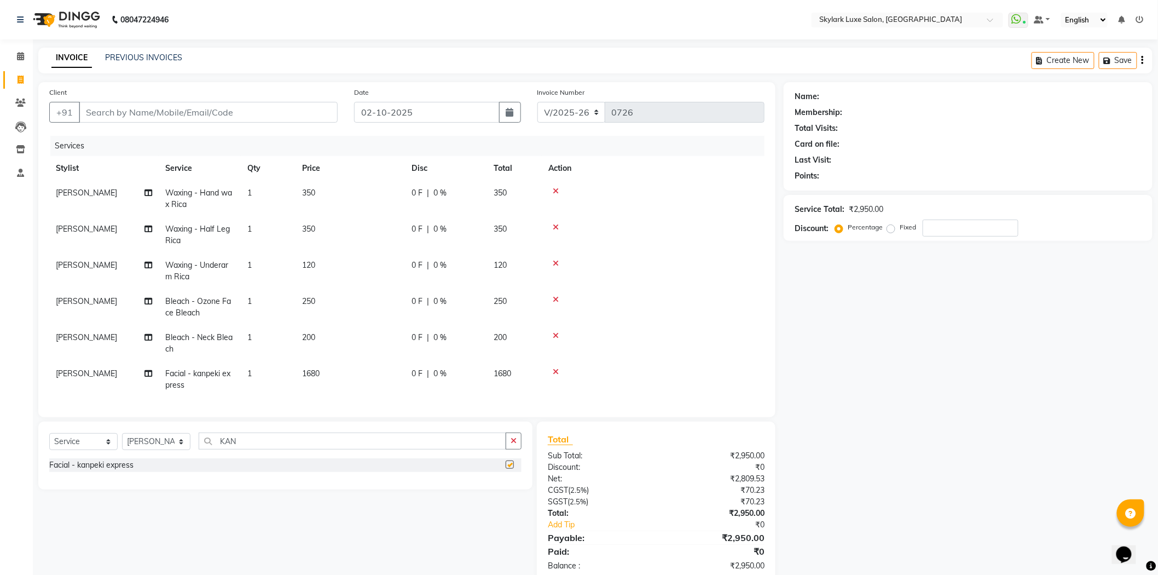
scroll to position [5, 0]
checkbox input "false"
click at [424, 446] on input "KAN" at bounding box center [353, 440] width 308 height 17
type input "K"
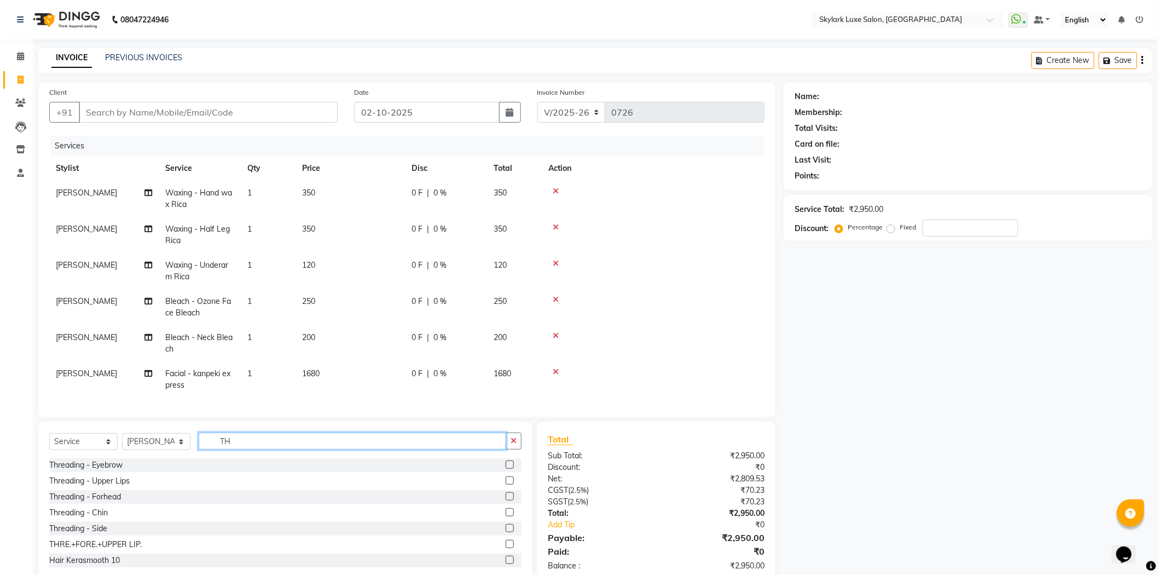
type input "TH"
drag, startPoint x: 501, startPoint y: 546, endPoint x: 441, endPoint y: 484, distance: 86.7
click at [506, 542] on div at bounding box center [514, 544] width 16 height 14
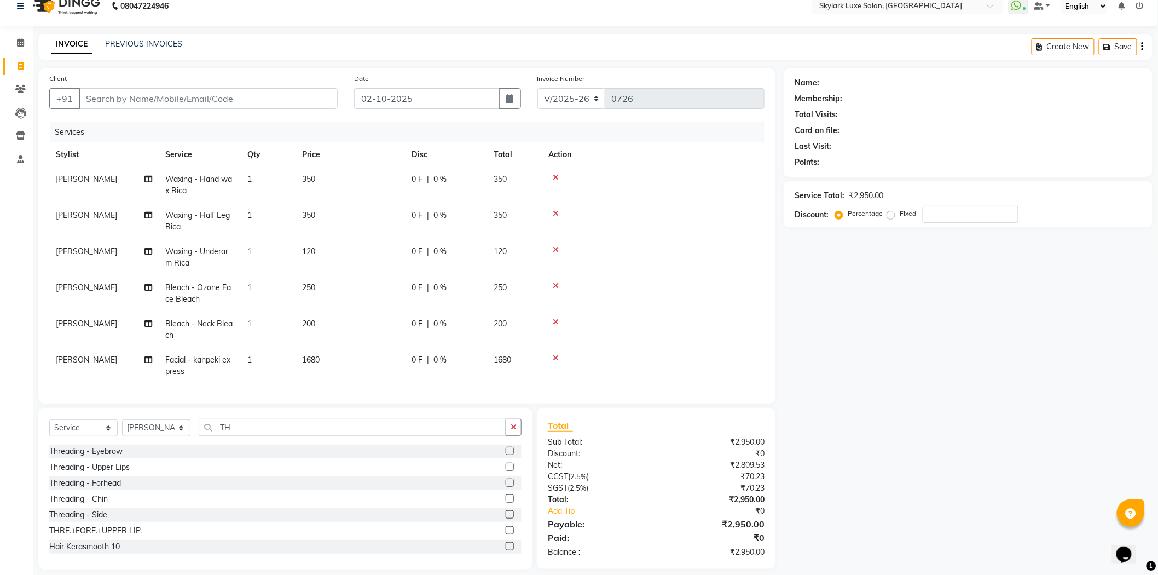
scroll to position [28, 0]
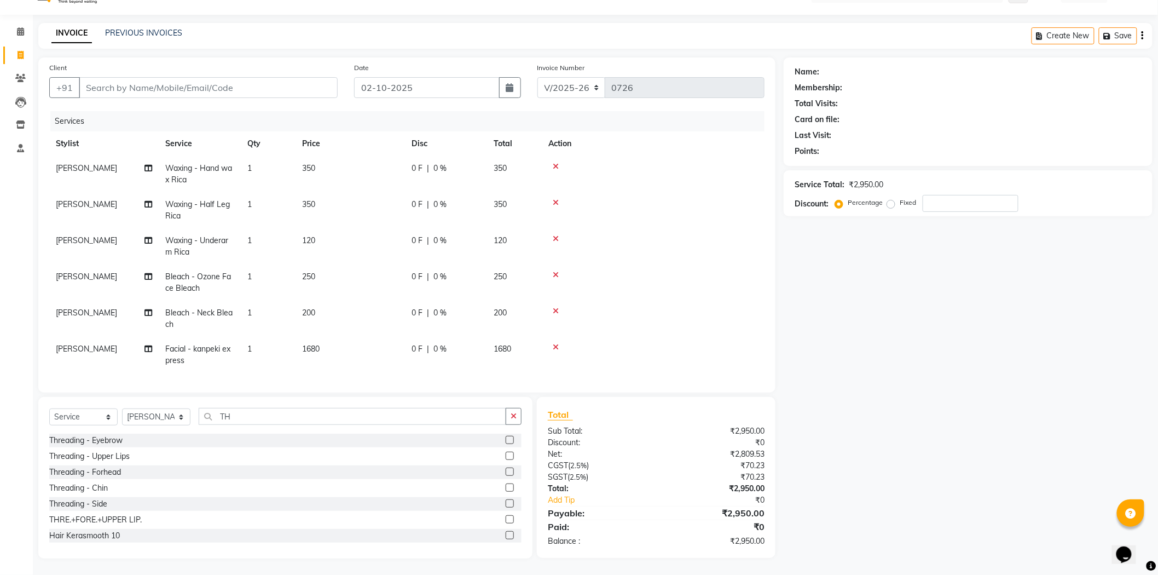
click at [506, 519] on label at bounding box center [510, 519] width 8 height 8
click at [506, 519] on input "checkbox" at bounding box center [509, 519] width 7 height 7
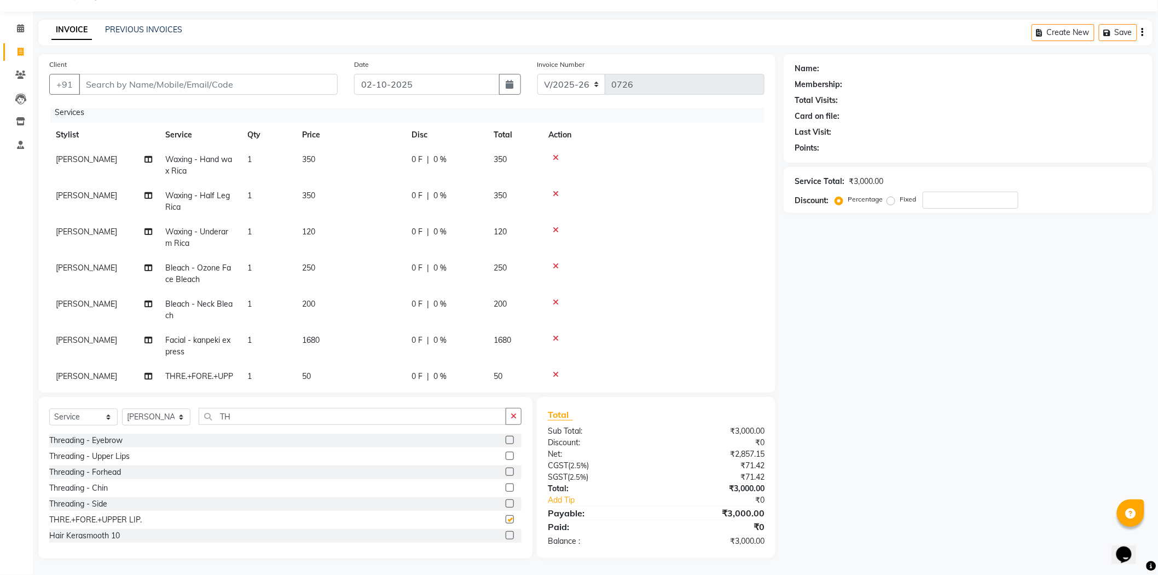
checkbox input "false"
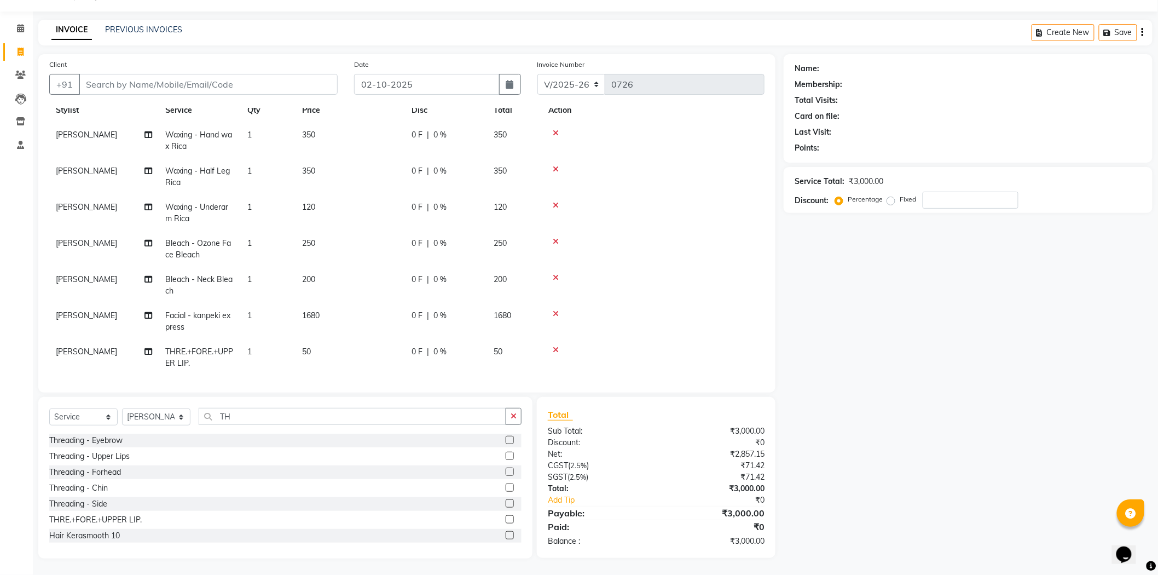
scroll to position [42, 0]
click at [442, 412] on input "TH" at bounding box center [353, 416] width 308 height 17
type input "T"
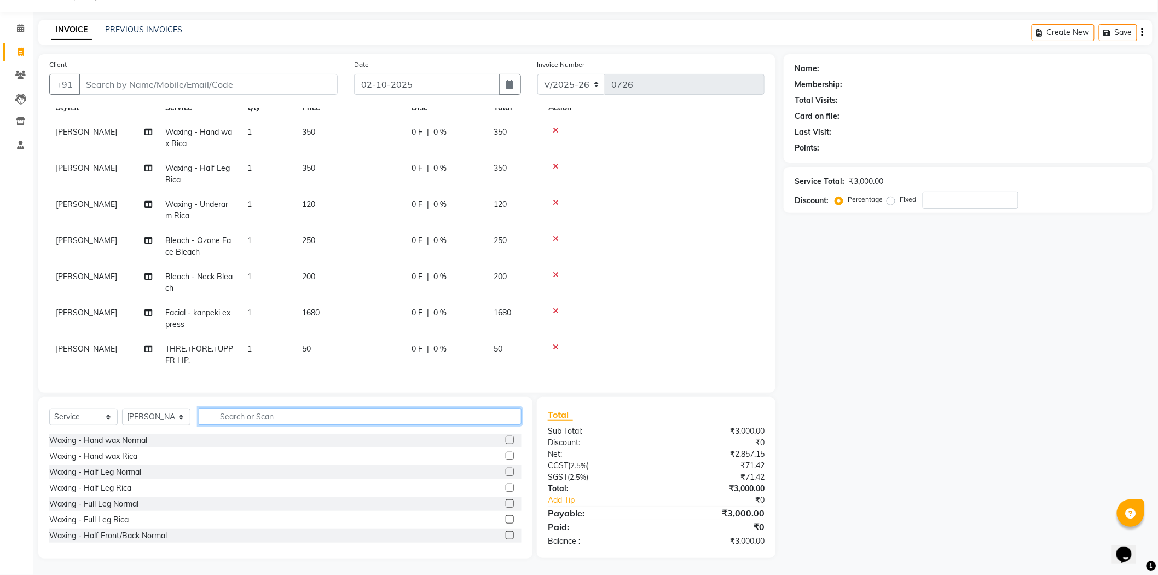
click at [336, 408] on input "text" at bounding box center [360, 416] width 323 height 17
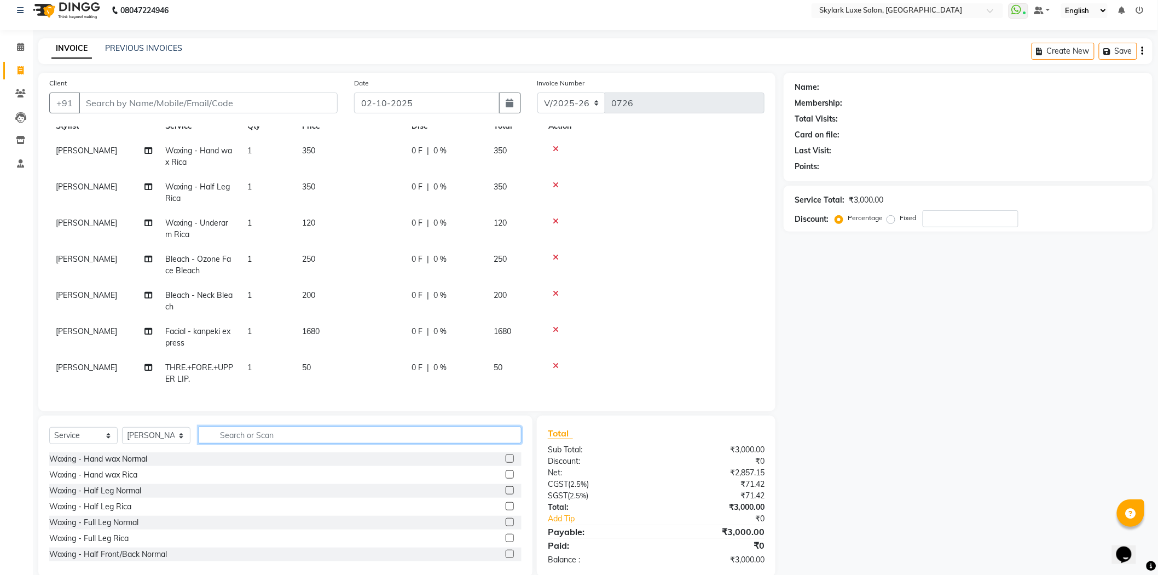
scroll to position [0, 0]
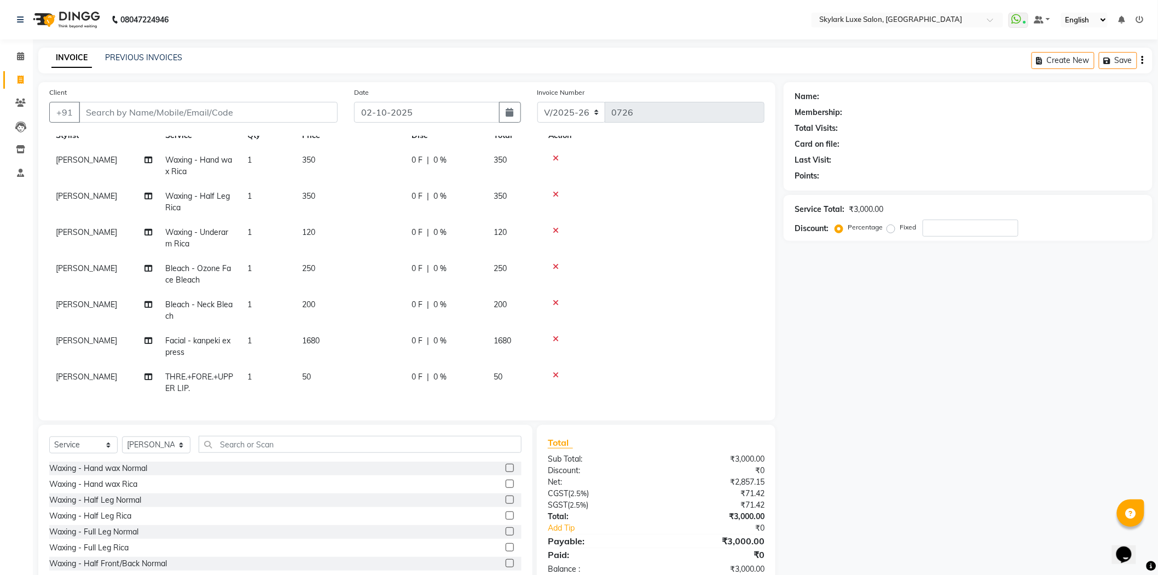
click at [506, 481] on label at bounding box center [510, 483] width 8 height 8
click at [506, 481] on input "checkbox" at bounding box center [509, 484] width 7 height 7
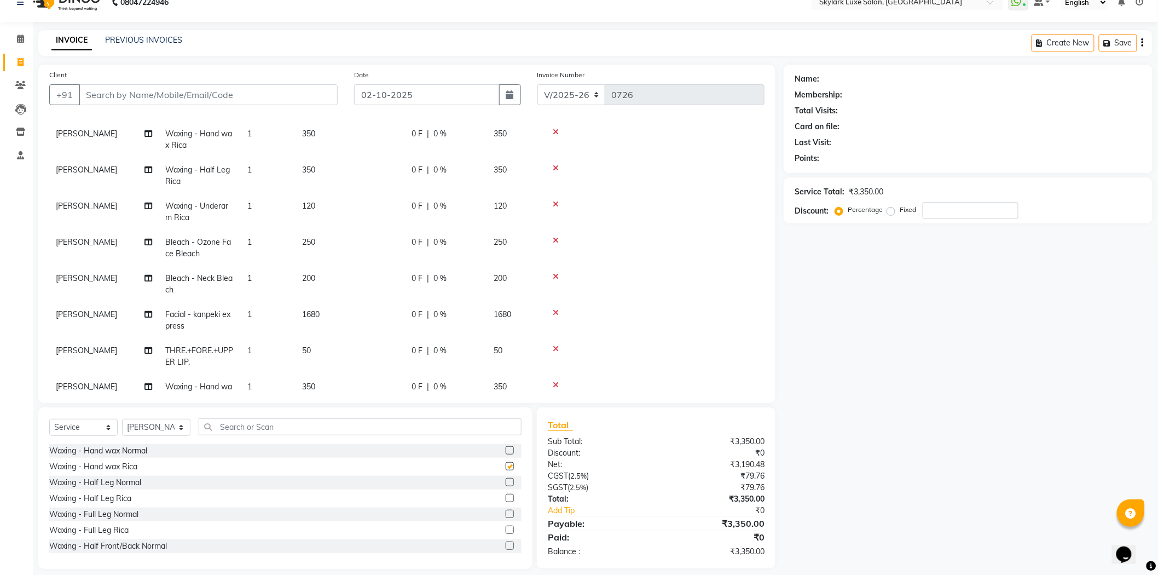
checkbox input "false"
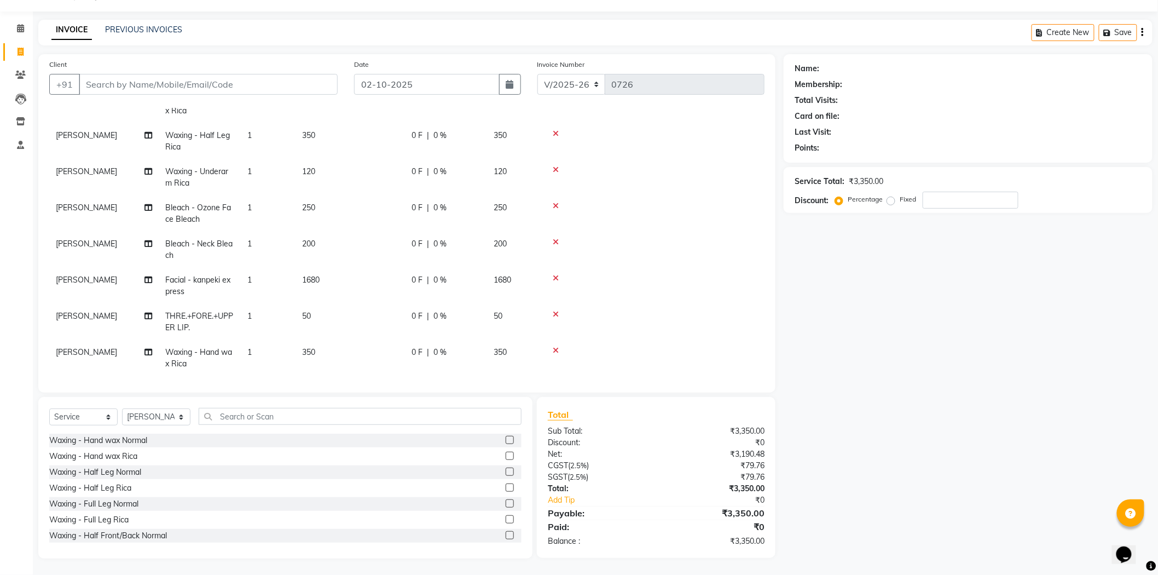
scroll to position [78, 0]
click at [506, 488] on label at bounding box center [510, 487] width 8 height 8
click at [506, 488] on input "checkbox" at bounding box center [509, 487] width 7 height 7
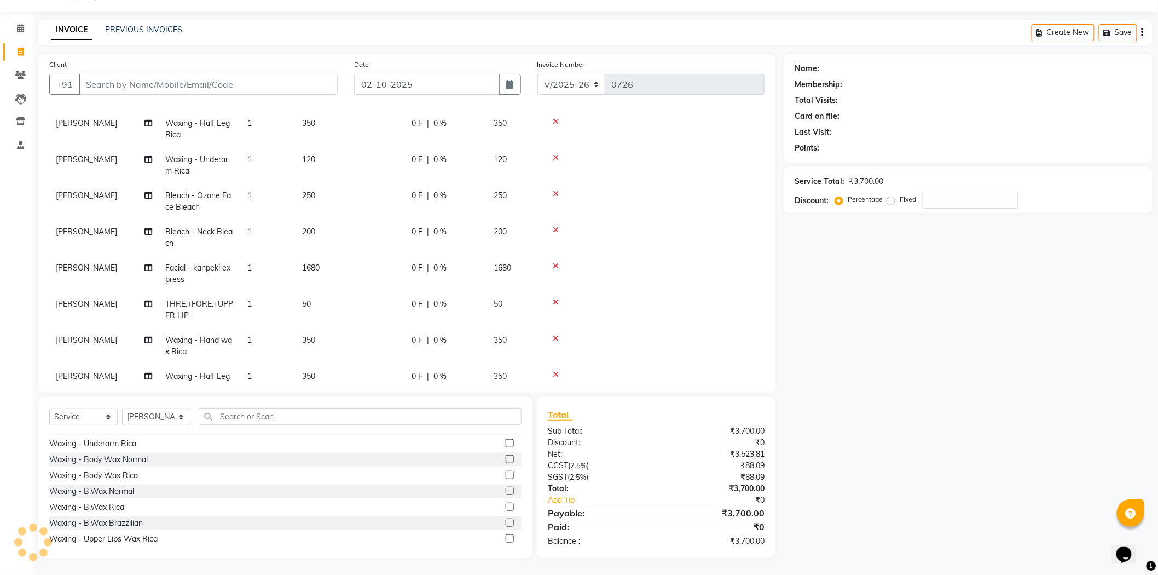
checkbox input "false"
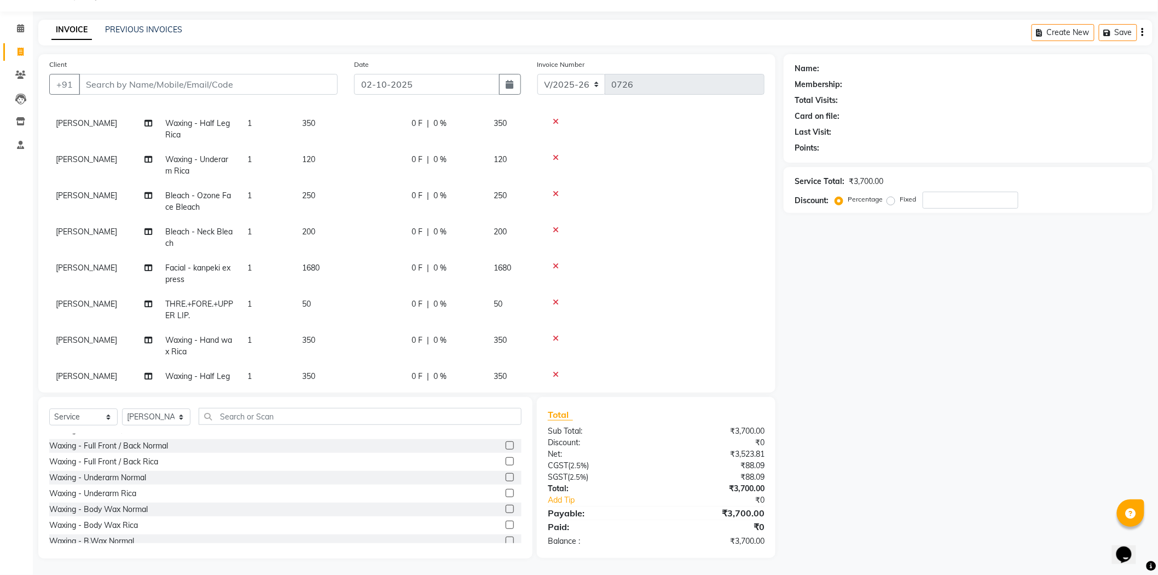
click at [506, 491] on label at bounding box center [510, 493] width 8 height 8
click at [506, 491] on input "checkbox" at bounding box center [509, 493] width 7 height 7
checkbox input "false"
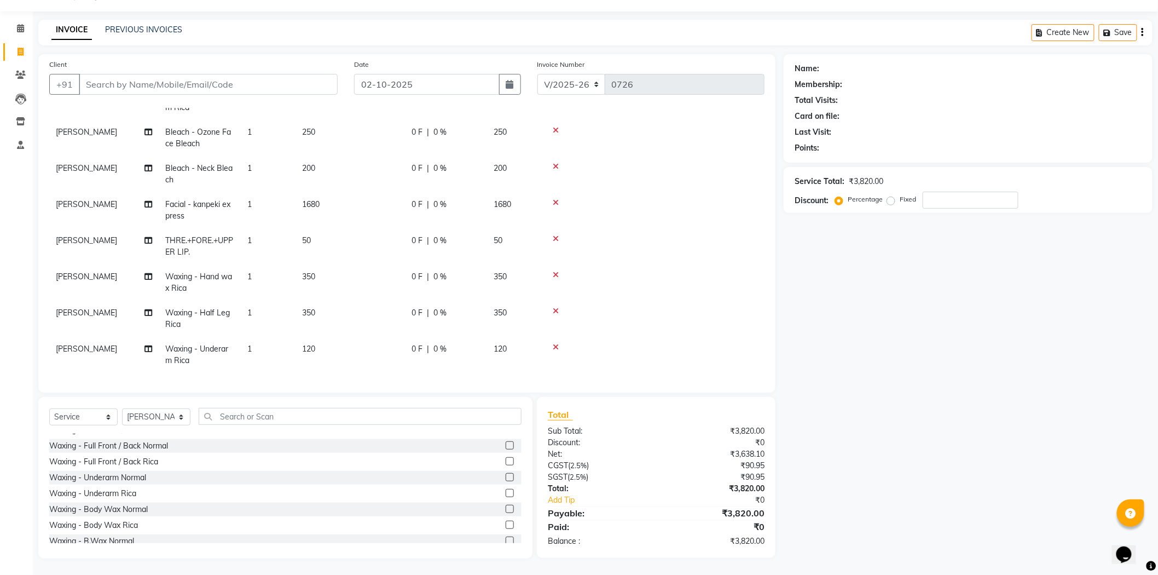
scroll to position [150, 0]
click at [404, 423] on input "text" at bounding box center [360, 416] width 323 height 17
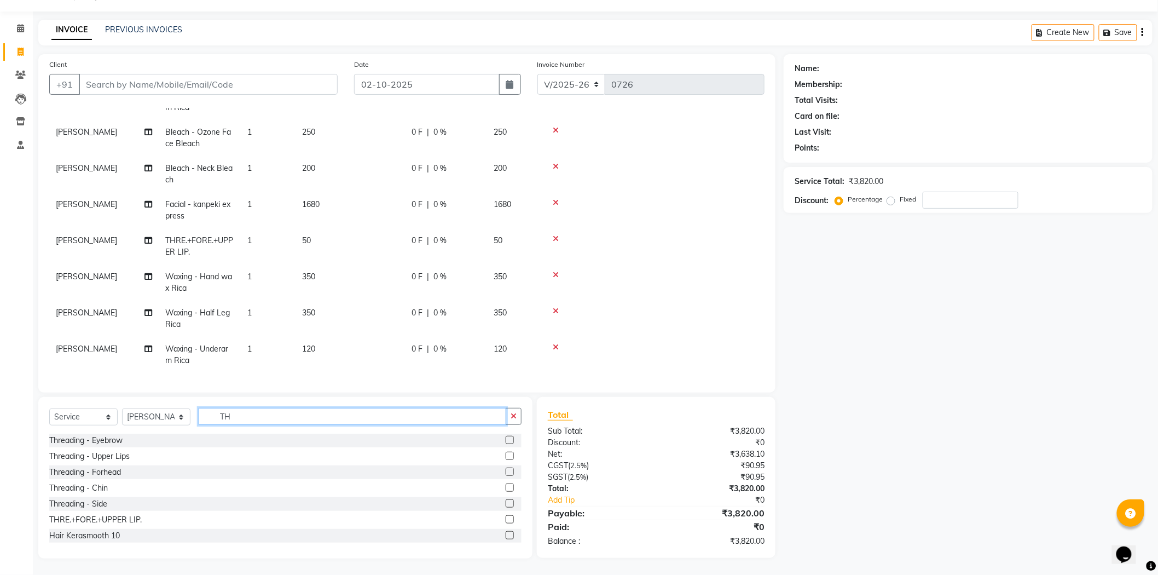
type input "TH"
click at [506, 440] on label at bounding box center [510, 440] width 8 height 8
click at [506, 440] on input "checkbox" at bounding box center [509, 440] width 7 height 7
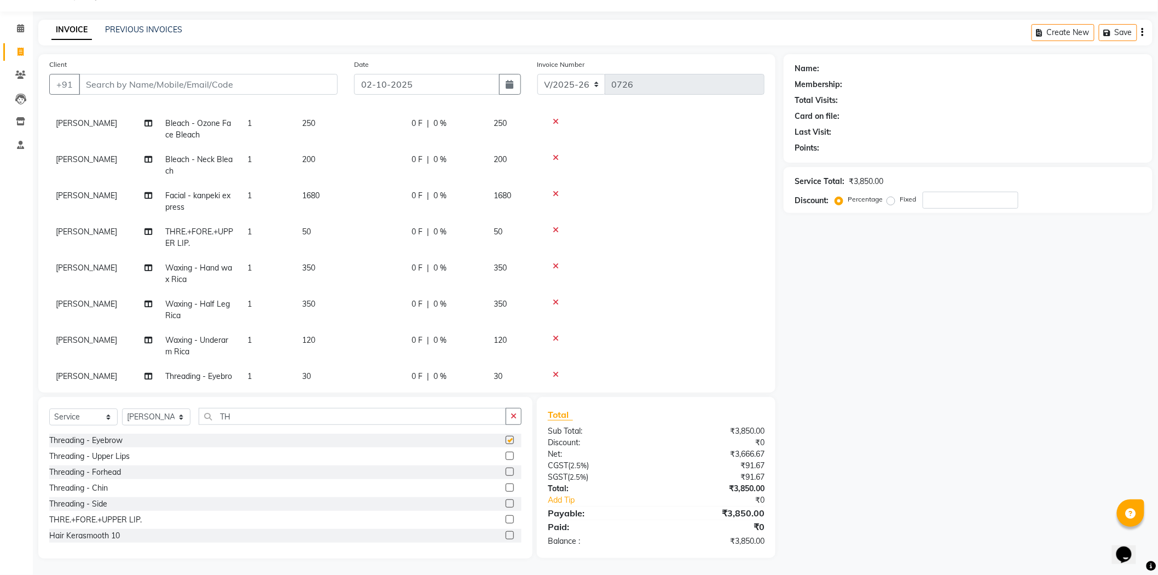
checkbox input "false"
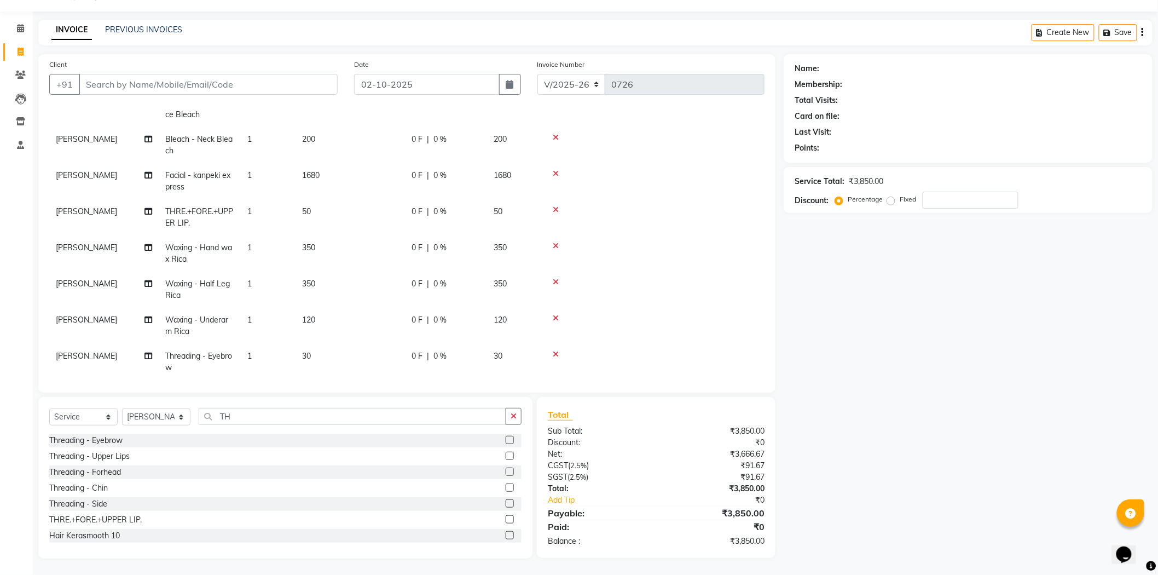
scroll to position [186, 0]
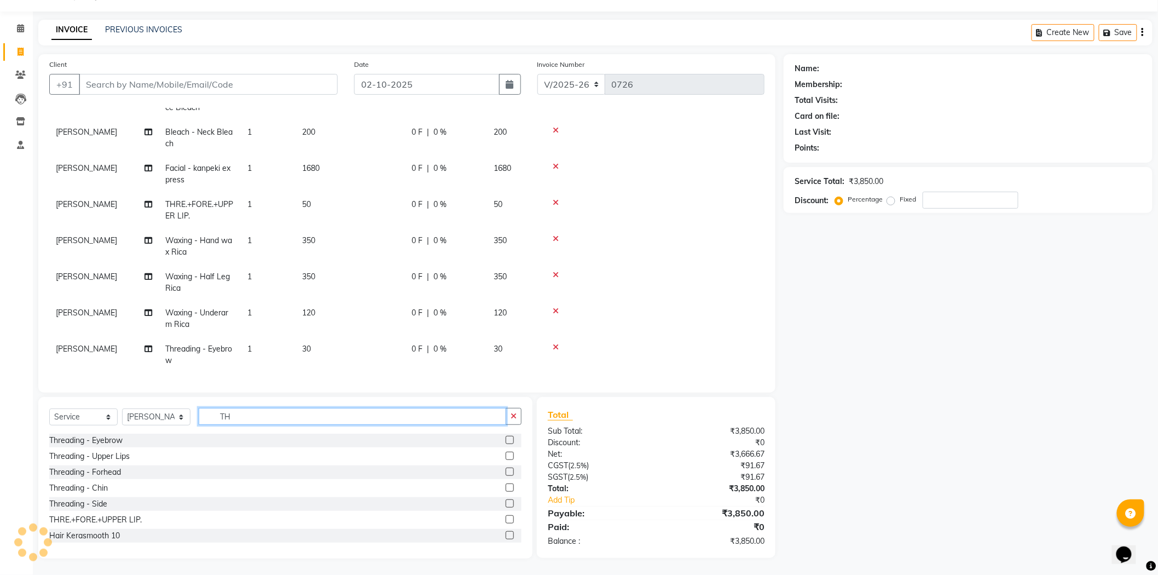
click at [401, 416] on input "TH" at bounding box center [353, 416] width 308 height 17
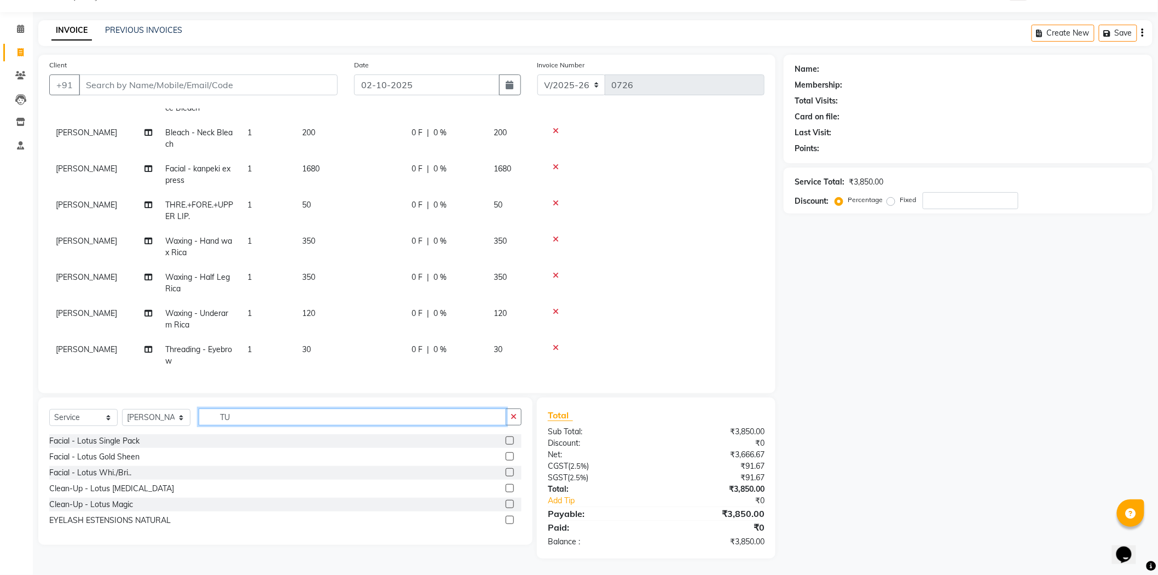
type input "T"
type input "UPP"
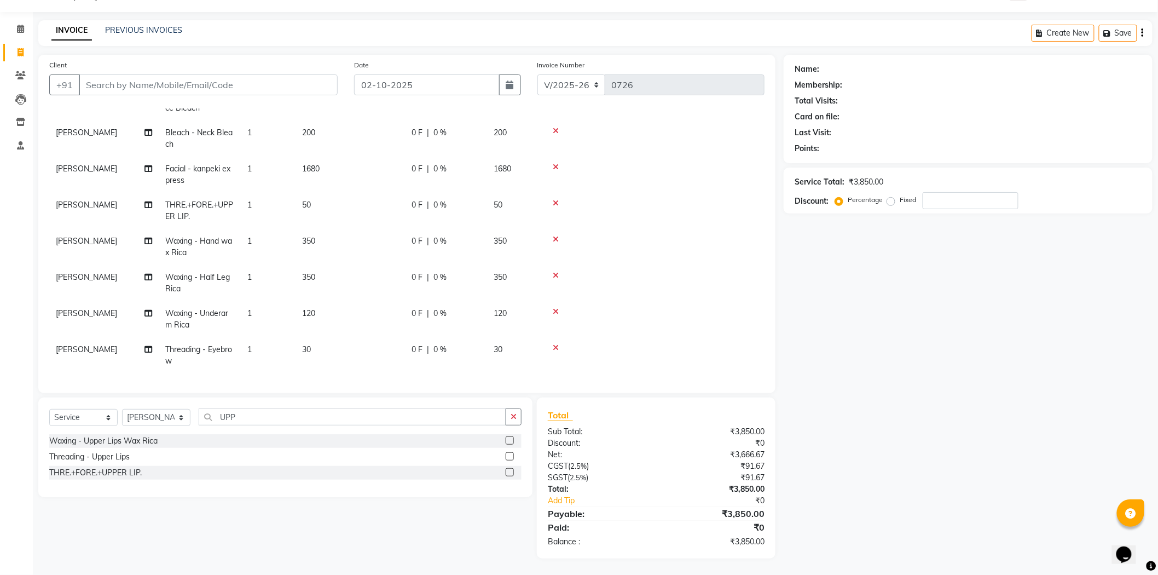
click at [509, 439] on label at bounding box center [510, 440] width 8 height 8
click at [509, 439] on input "checkbox" at bounding box center [509, 440] width 7 height 7
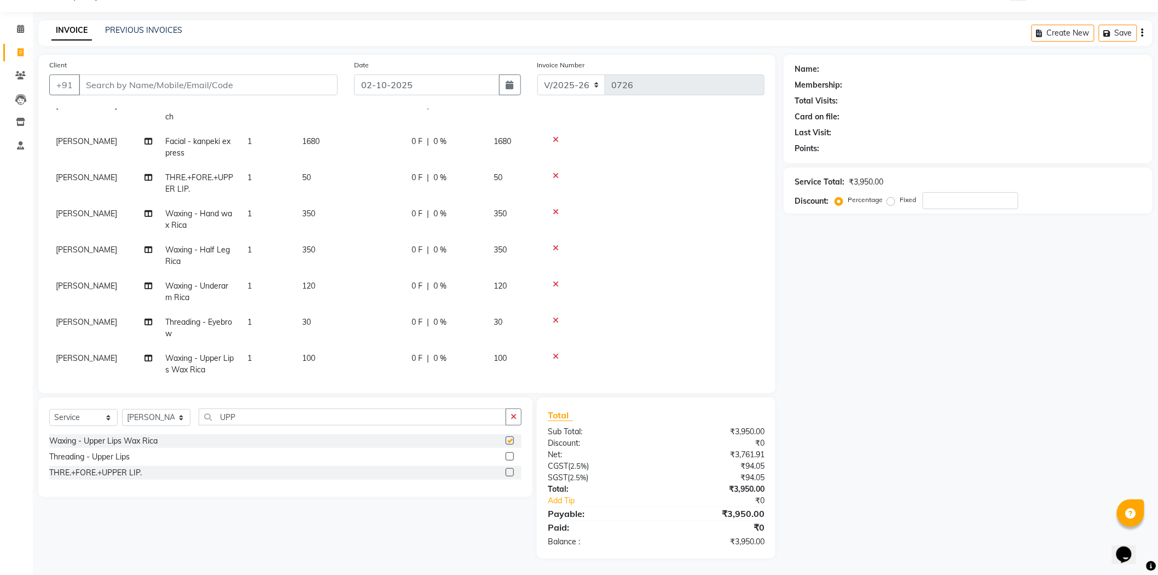
checkbox input "false"
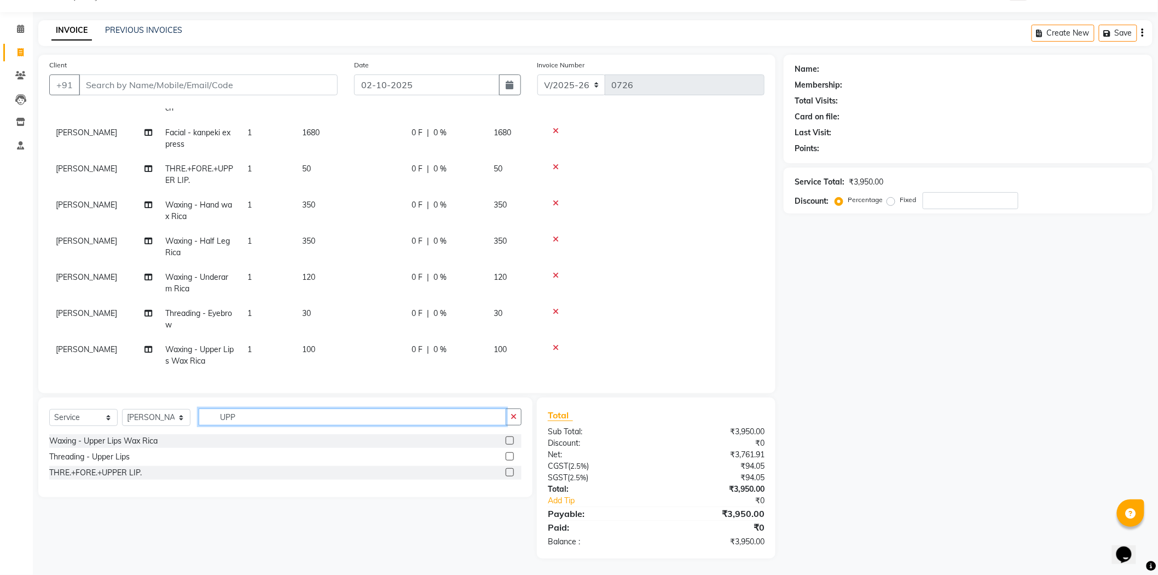
click at [429, 417] on input "UPP" at bounding box center [353, 416] width 308 height 17
type input "U"
type input "CUTT"
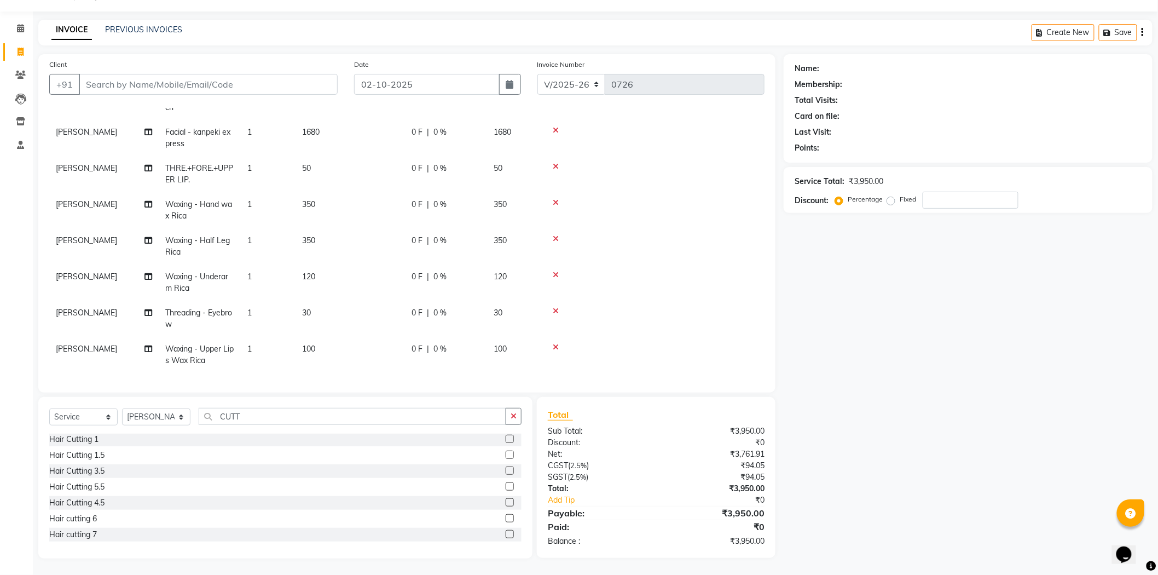
click at [506, 516] on label at bounding box center [510, 518] width 8 height 8
click at [506, 516] on input "checkbox" at bounding box center [509, 518] width 7 height 7
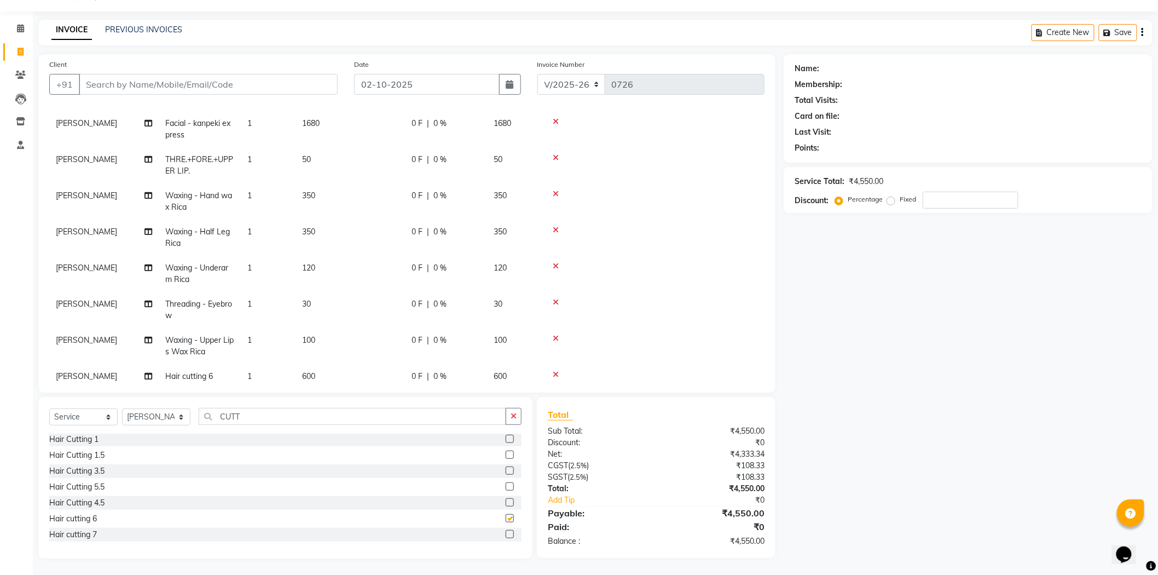
checkbox input "false"
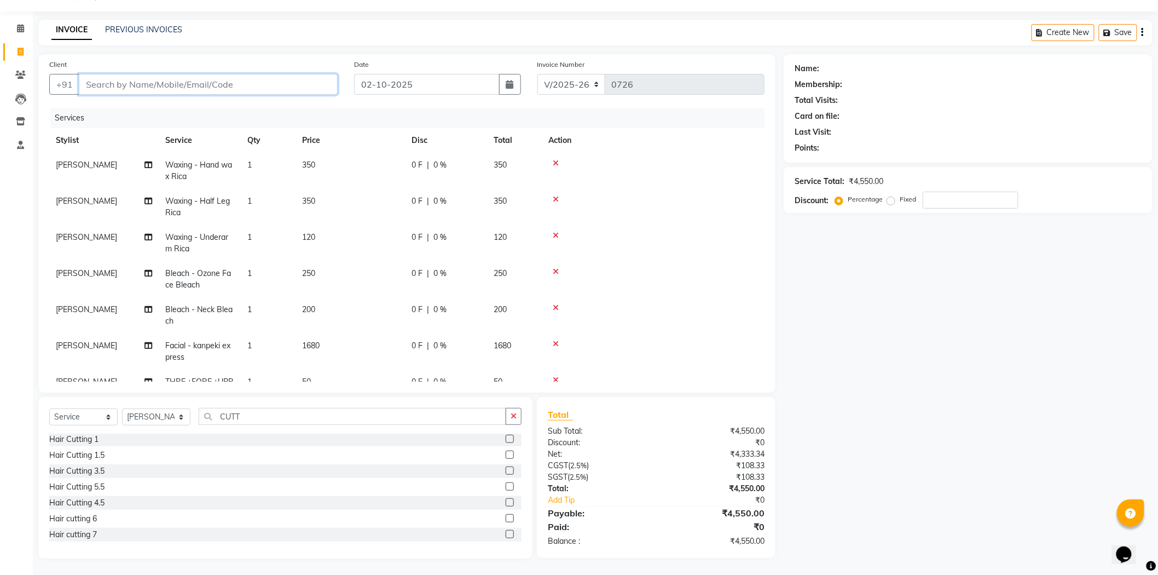
click at [152, 83] on input "Client" at bounding box center [208, 84] width 259 height 21
type input "9"
type input "0"
type input "9935254646"
click at [319, 86] on span "Add Client" at bounding box center [309, 84] width 43 height 11
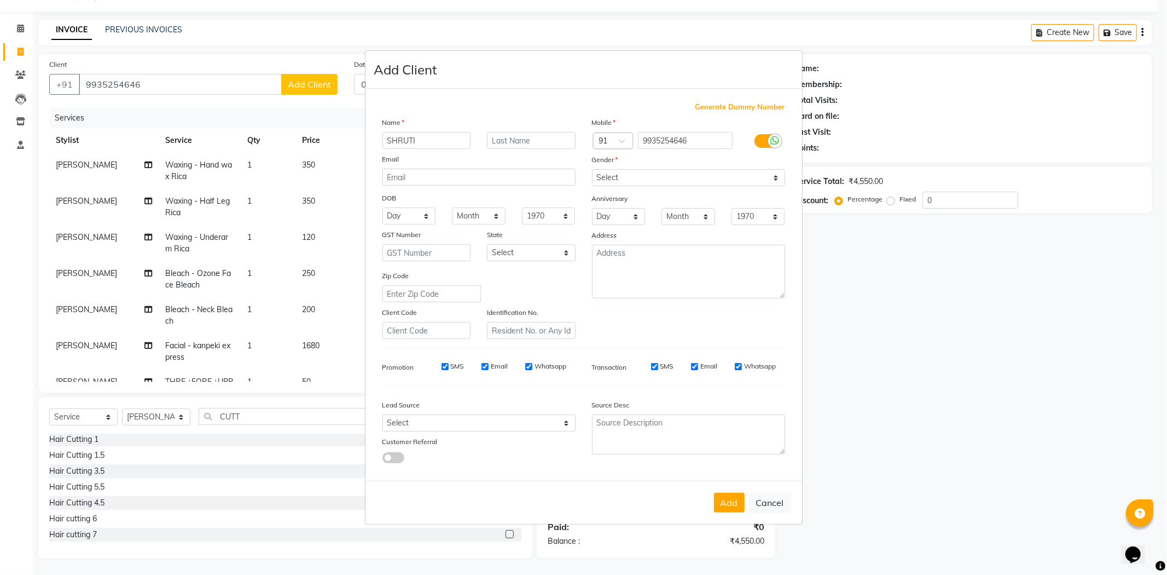
type input "SHRUTI"
click at [610, 177] on select "Select Male Female Other Prefer Not To Say" at bounding box center [688, 177] width 193 height 17
select select "female"
click at [592, 169] on select "Select Male Female Other Prefer Not To Say" at bounding box center [688, 177] width 193 height 17
click at [732, 509] on button "Add" at bounding box center [729, 503] width 31 height 20
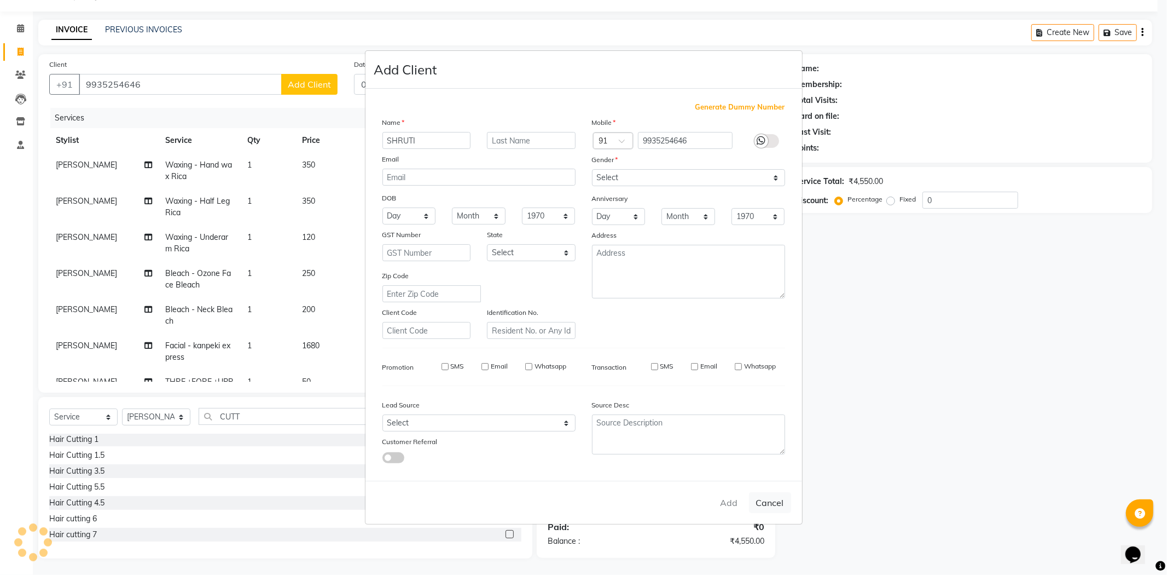
select select
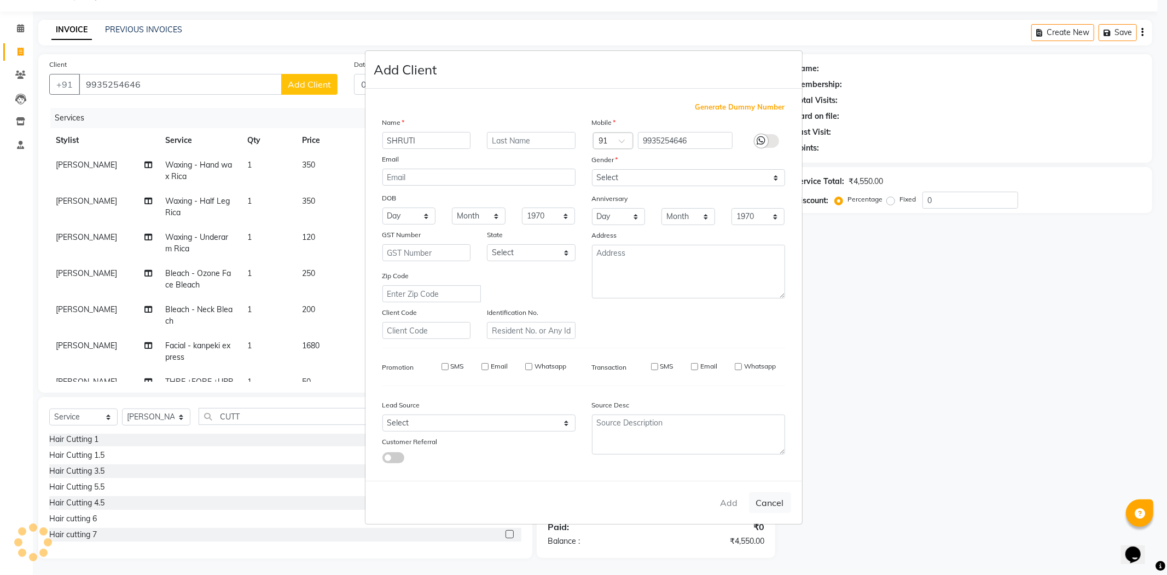
select select
checkbox input "false"
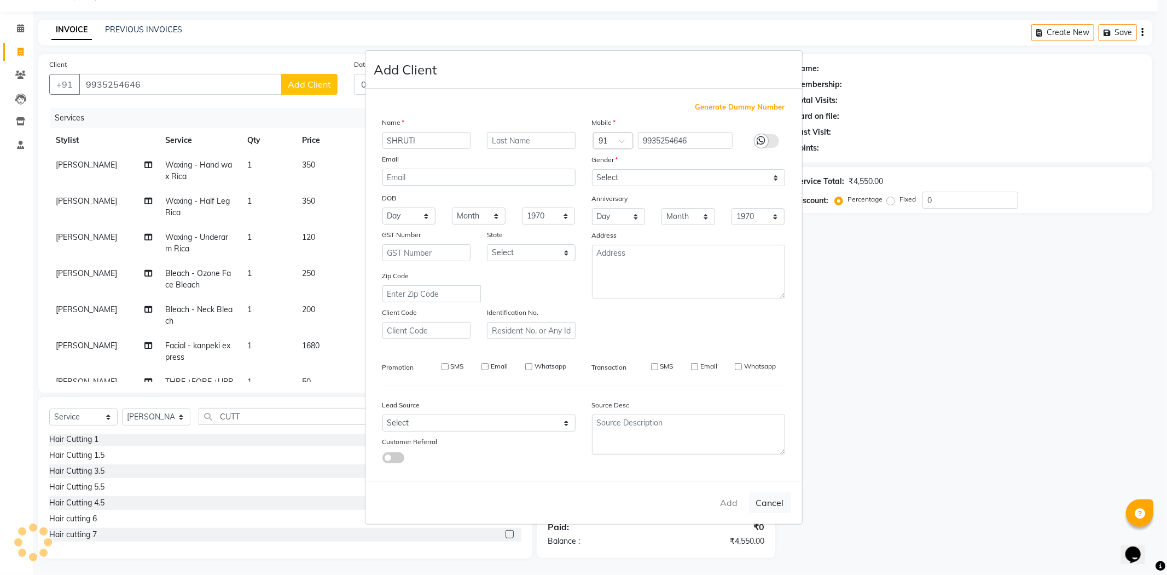
checkbox input "false"
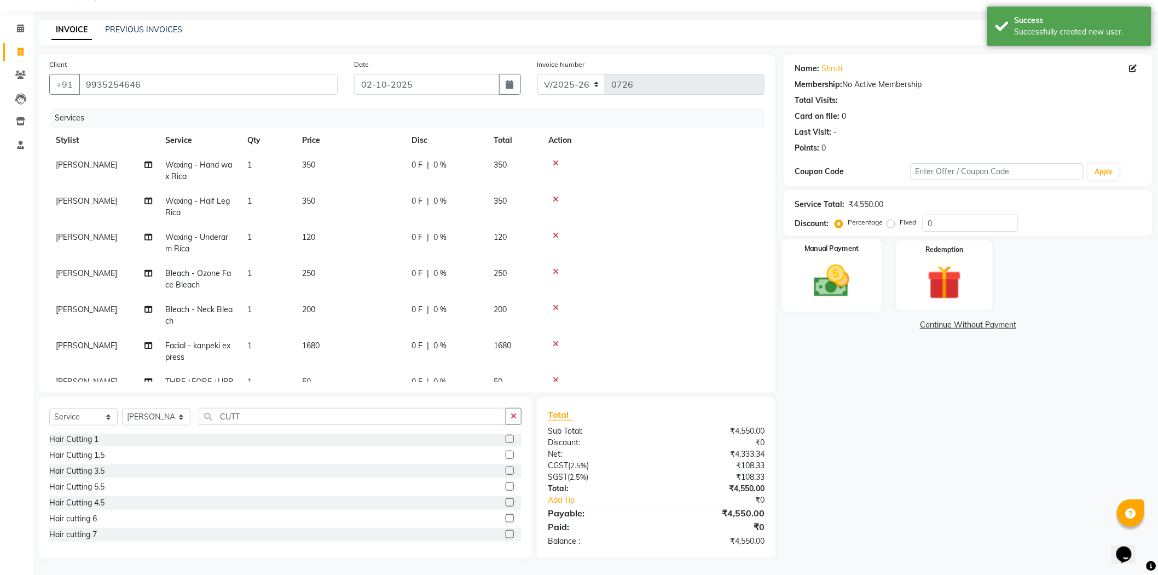
click at [833, 285] on img at bounding box center [832, 281] width 58 height 41
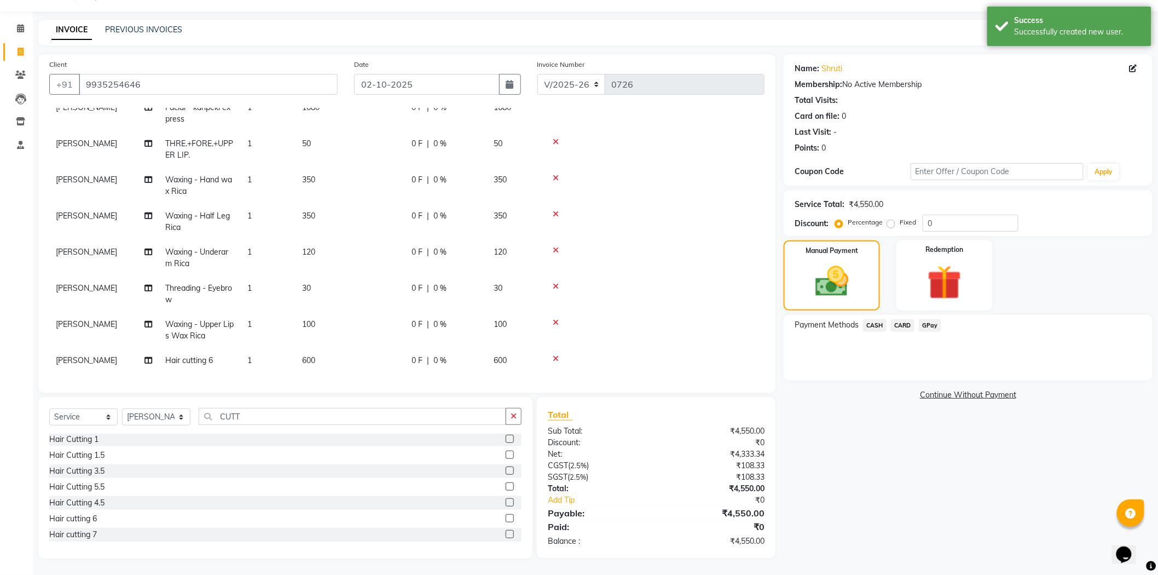
scroll to position [247, 0]
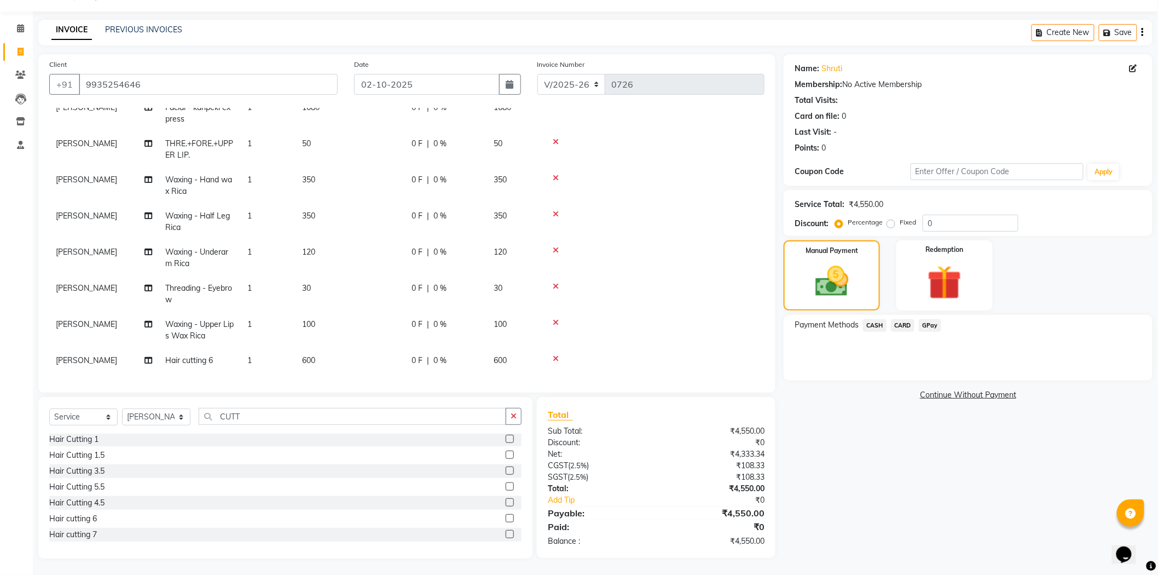
click at [924, 323] on span "GPay" at bounding box center [930, 325] width 22 height 13
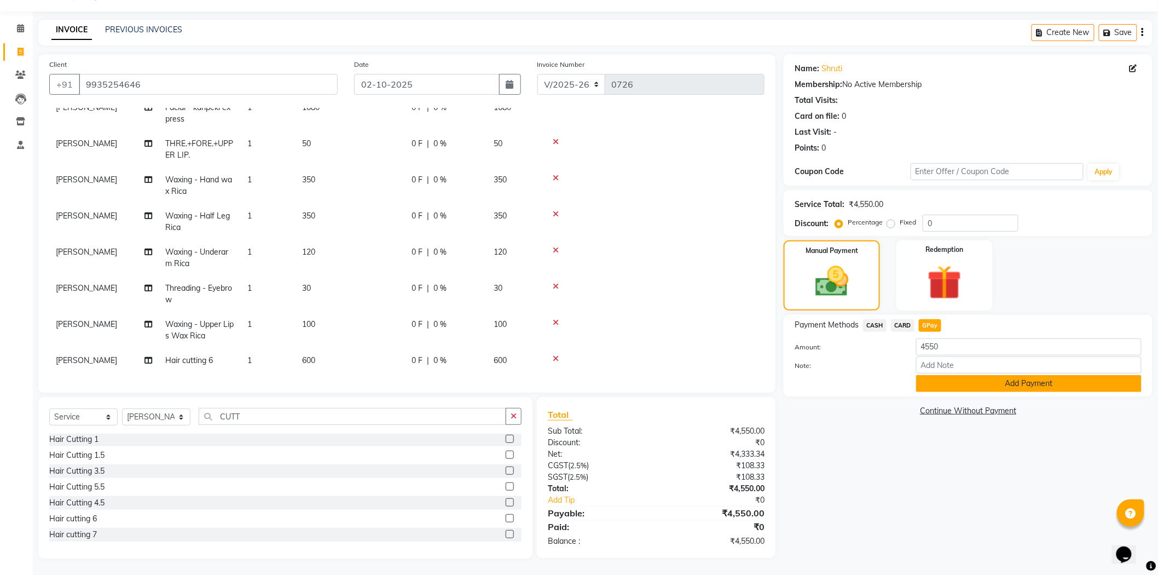
click at [951, 389] on button "Add Payment" at bounding box center [1028, 383] width 225 height 17
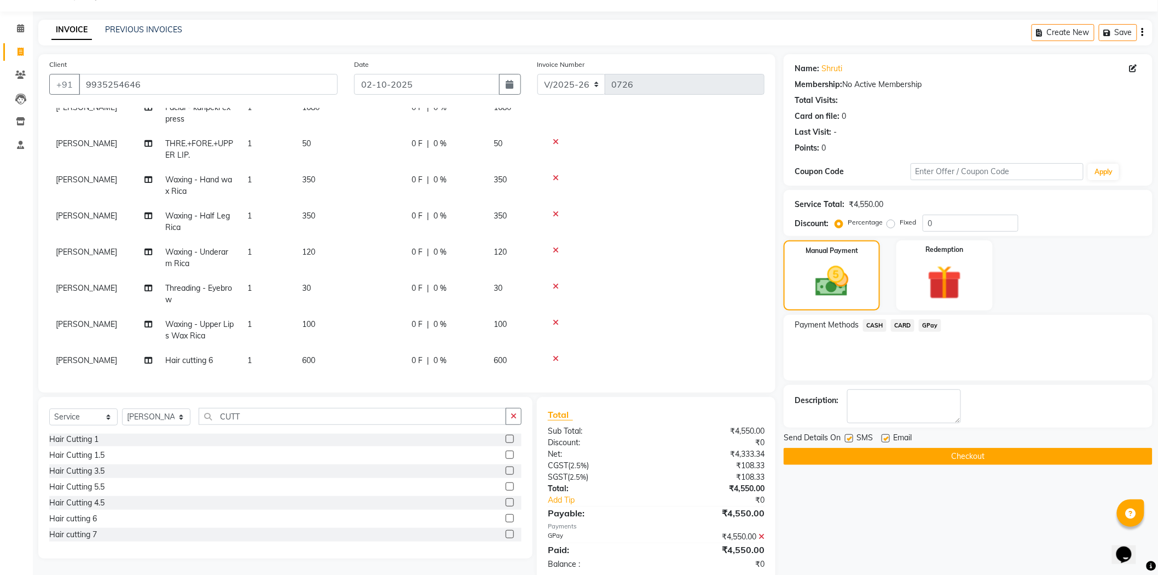
click at [925, 455] on button "Checkout" at bounding box center [968, 456] width 369 height 17
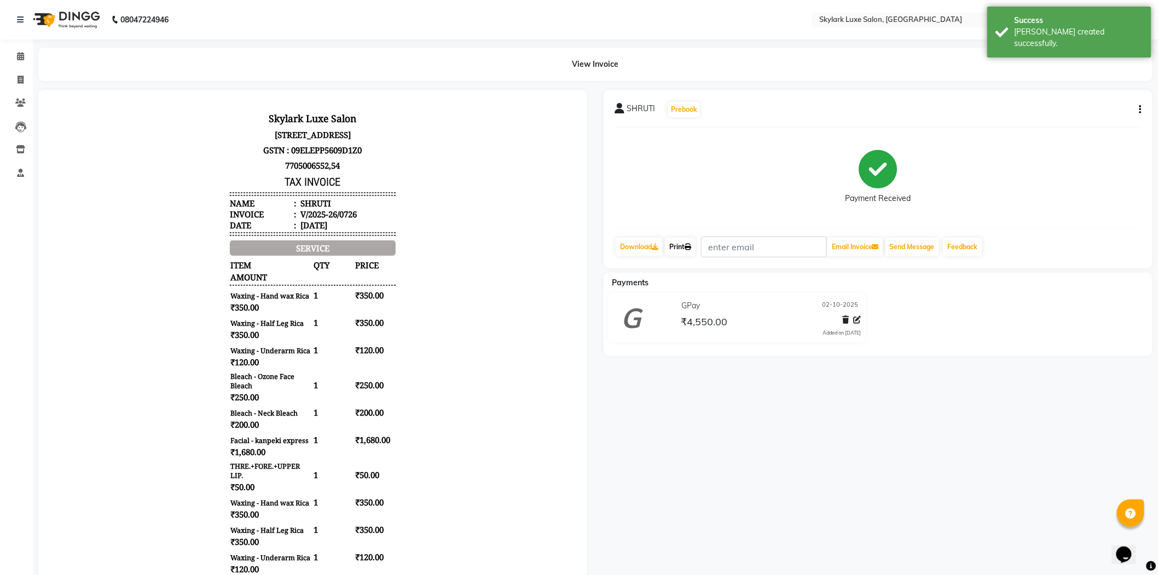
click at [686, 248] on link "Print" at bounding box center [680, 247] width 31 height 19
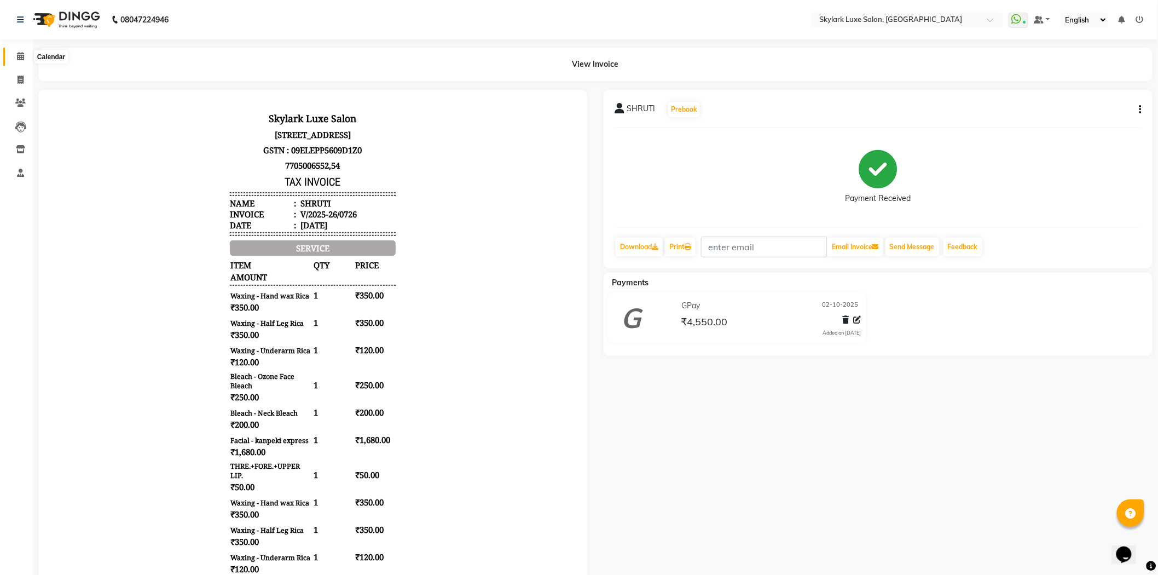
click at [18, 57] on icon at bounding box center [20, 56] width 7 height 8
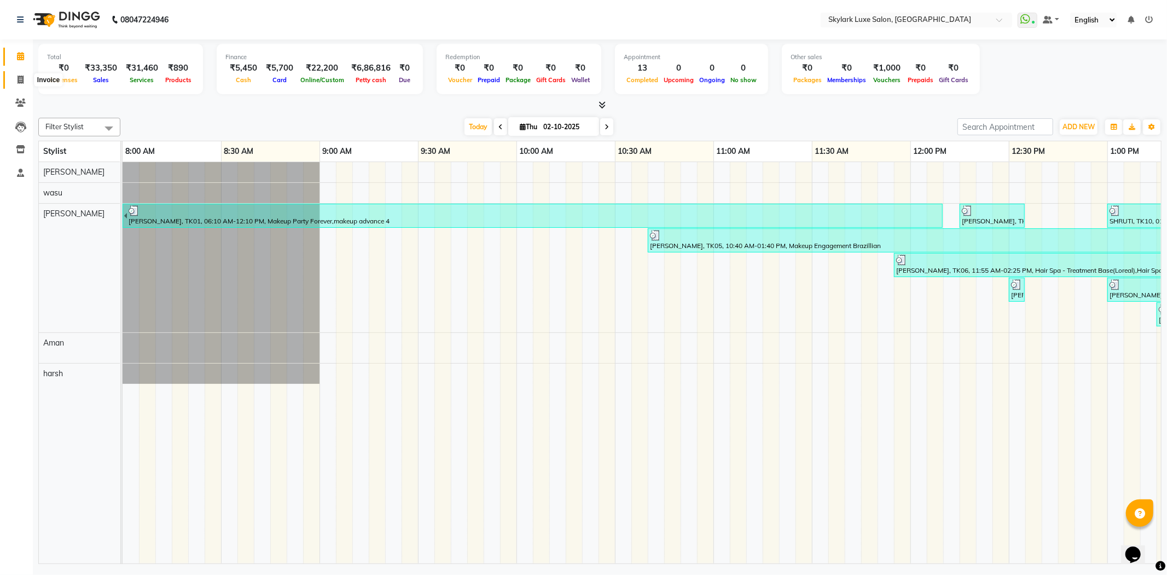
click at [21, 78] on icon at bounding box center [21, 80] width 6 height 8
select select "service"
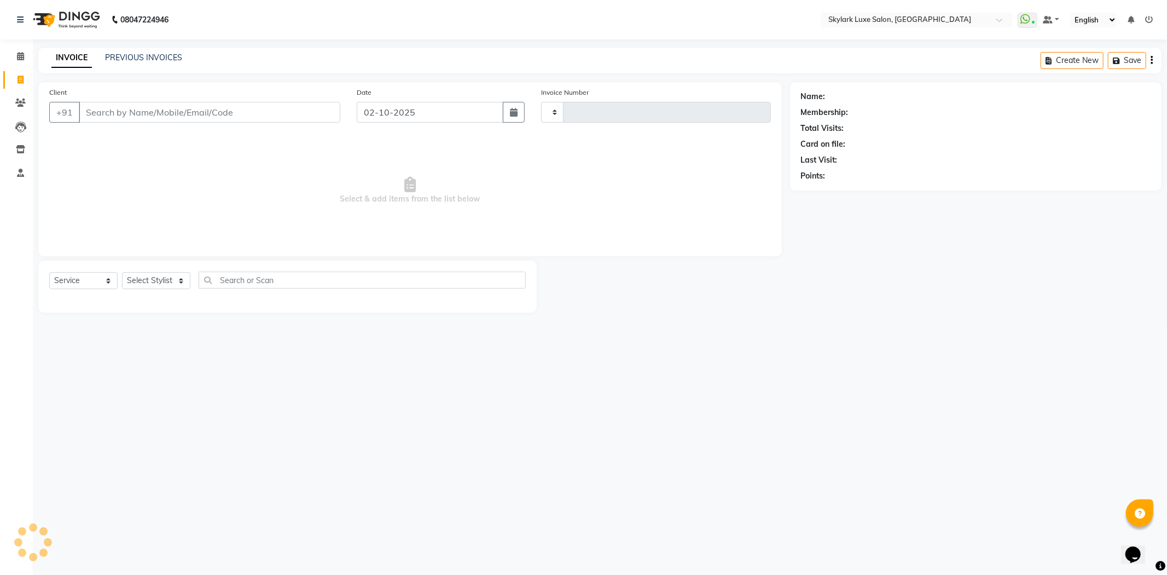
type input "0727"
select select "8191"
click at [18, 55] on icon at bounding box center [20, 56] width 7 height 8
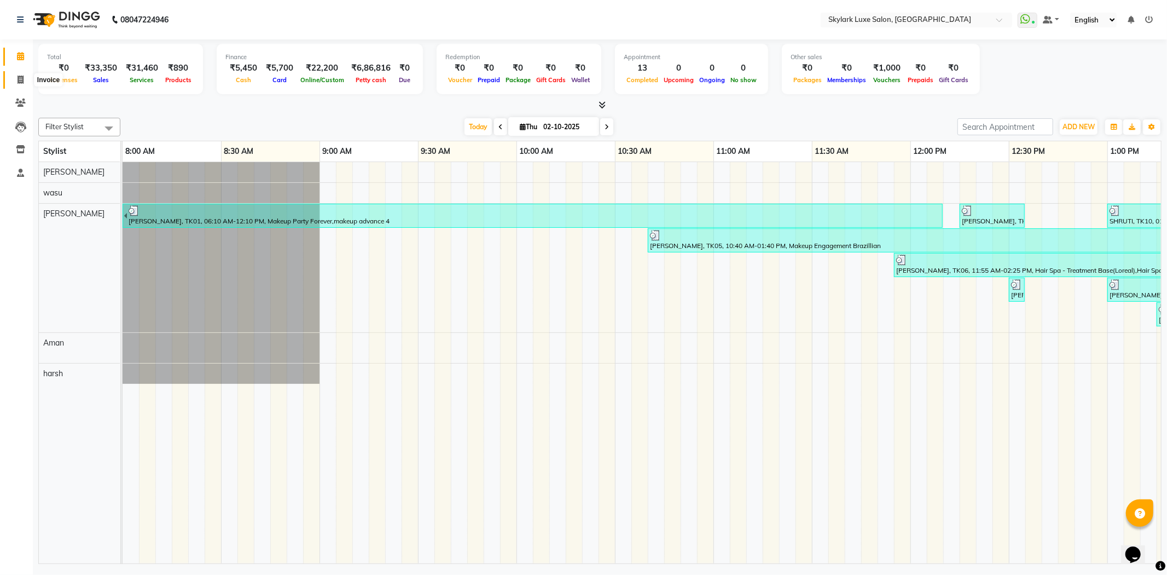
click at [19, 79] on icon at bounding box center [21, 80] width 6 height 8
select select "service"
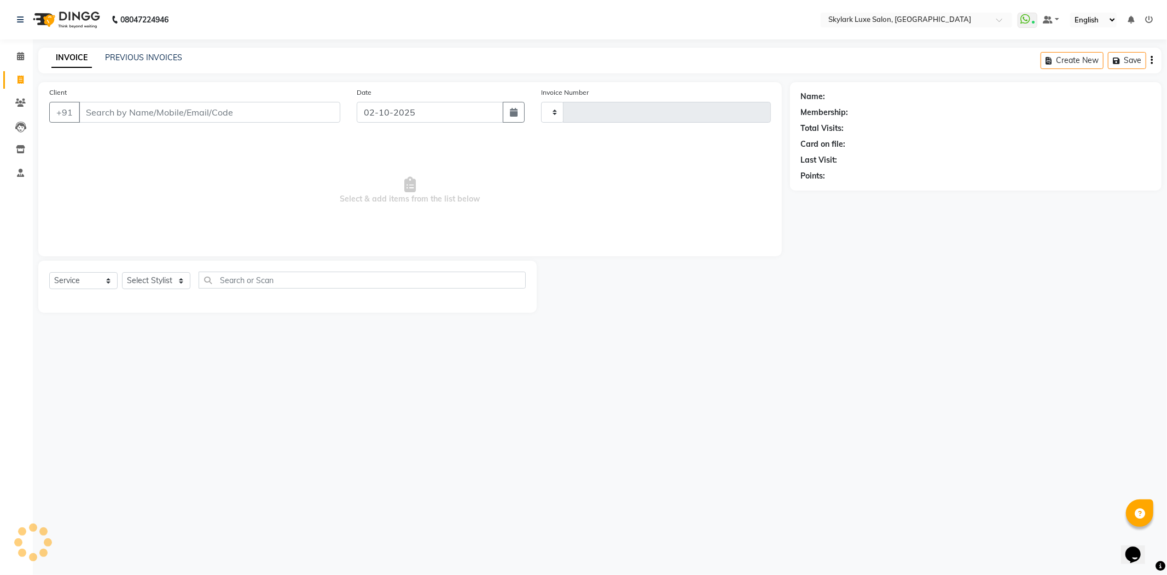
type input "0727"
select select "8191"
click at [19, 56] on icon at bounding box center [20, 56] width 7 height 8
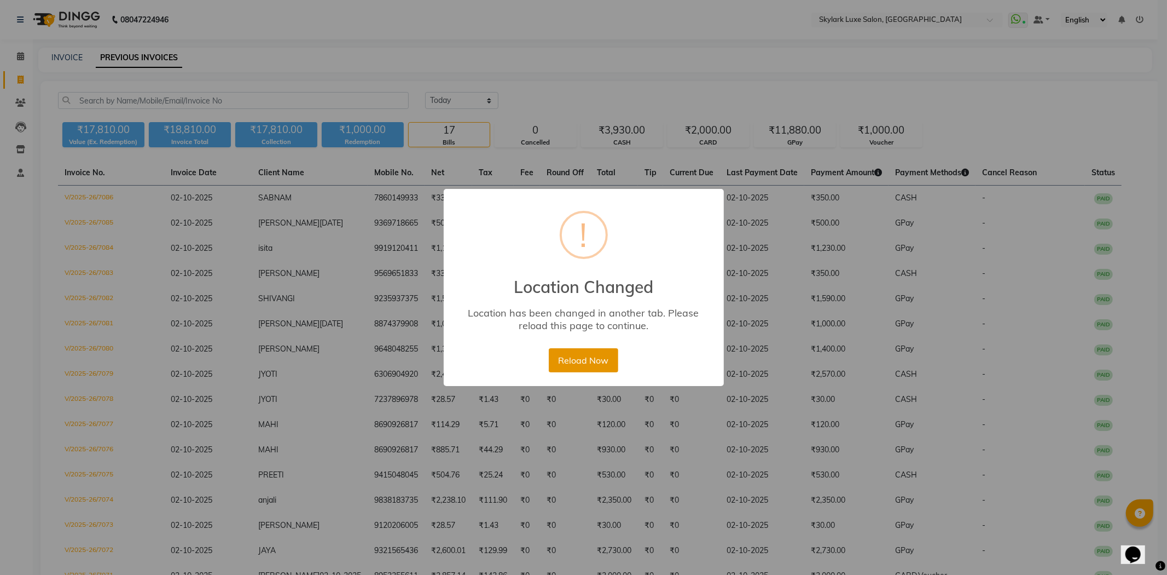
click at [598, 359] on button "Reload Now" at bounding box center [584, 360] width 70 height 24
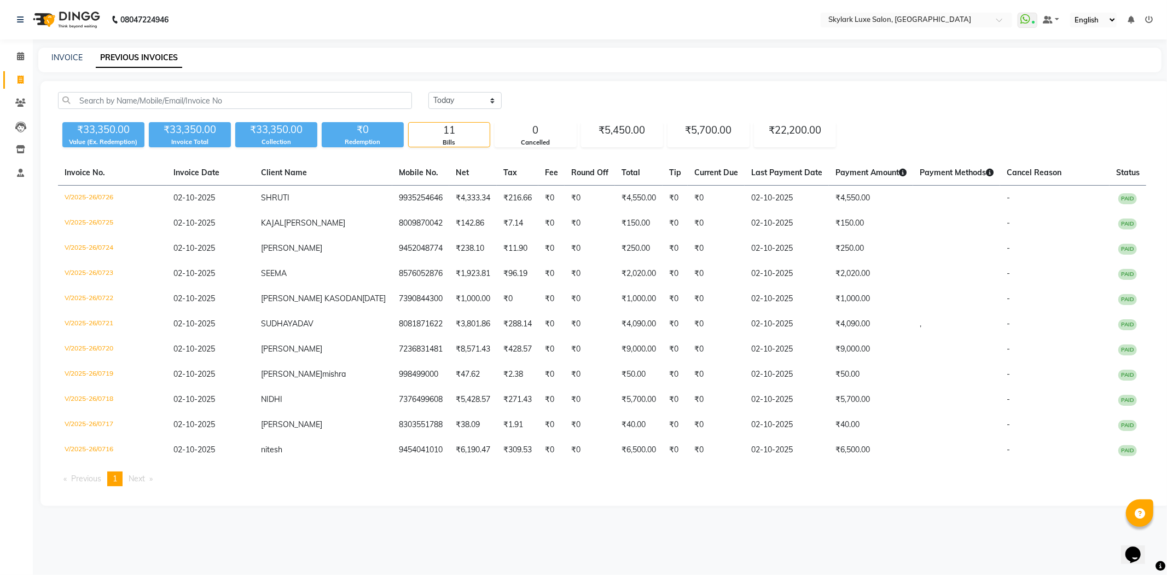
click at [20, 73] on link "Invoice" at bounding box center [16, 80] width 26 height 18
select select "8191"
select select "service"
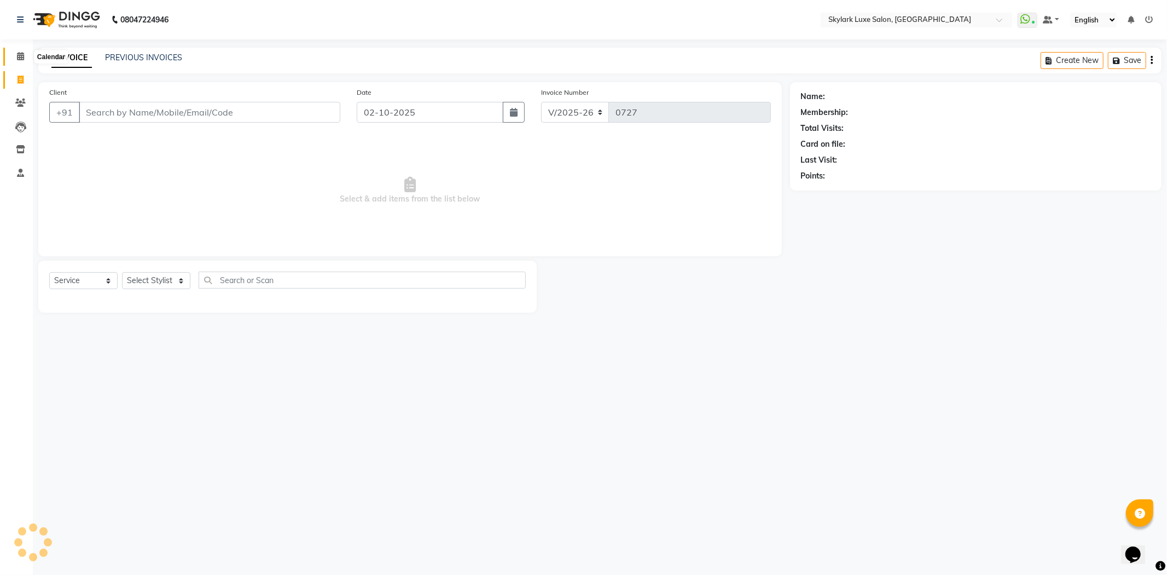
click at [20, 55] on icon at bounding box center [20, 56] width 7 height 8
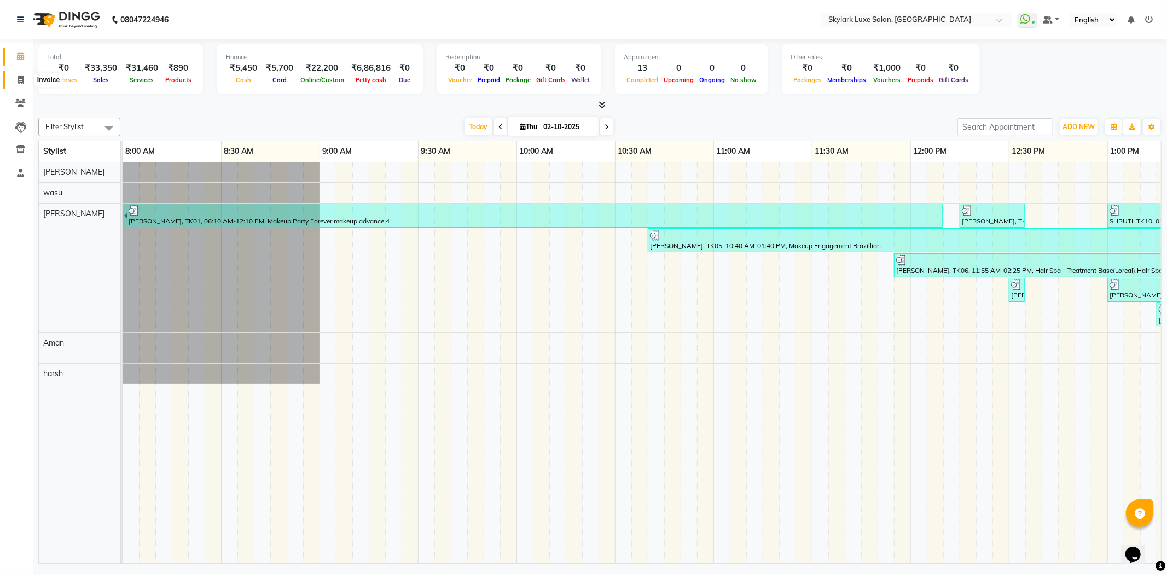
click at [21, 82] on icon at bounding box center [21, 80] width 6 height 8
select select "service"
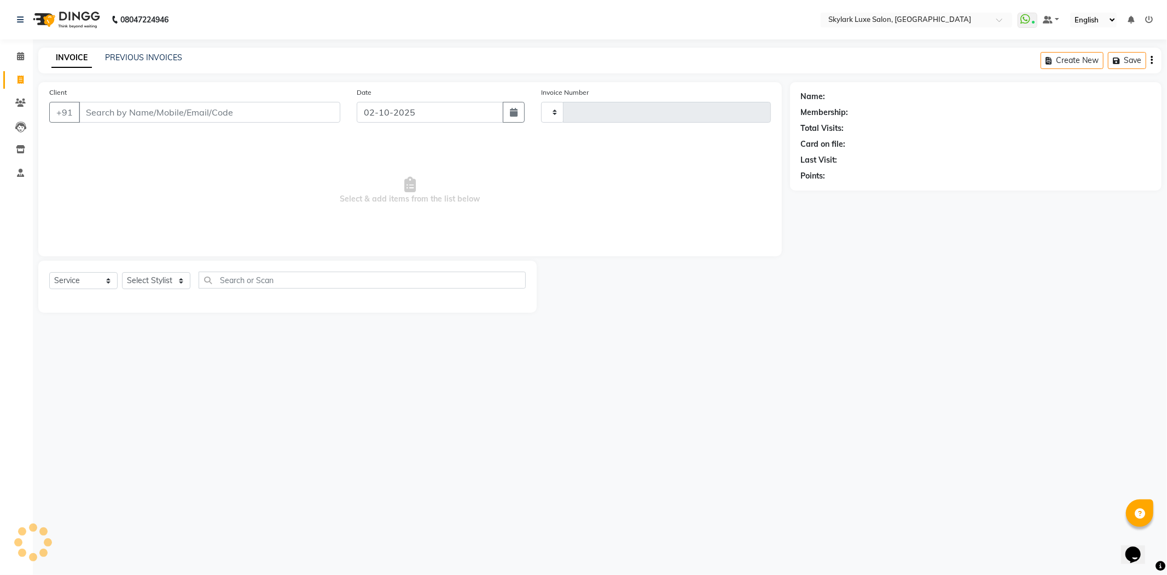
type input "0727"
select select "8191"
click at [19, 57] on icon at bounding box center [20, 56] width 7 height 8
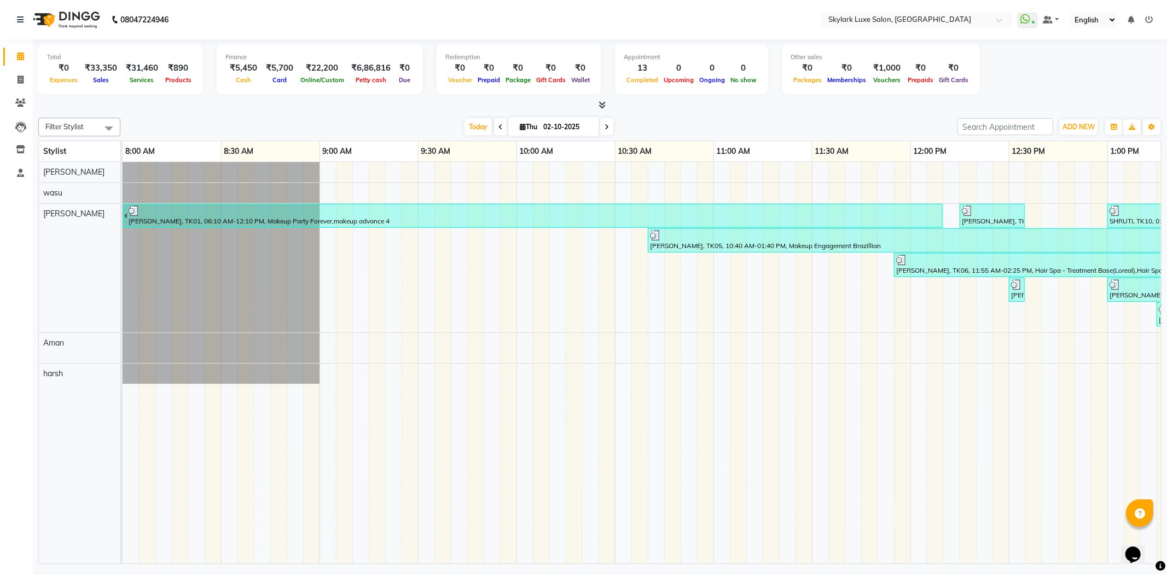
click at [107, 128] on span at bounding box center [109, 128] width 22 height 21
drag, startPoint x: 47, startPoint y: 194, endPoint x: 66, endPoint y: 184, distance: 21.1
click at [47, 194] on div "[PERSON_NAME]" at bounding box center [79, 195] width 70 height 11
checkbox input "true"
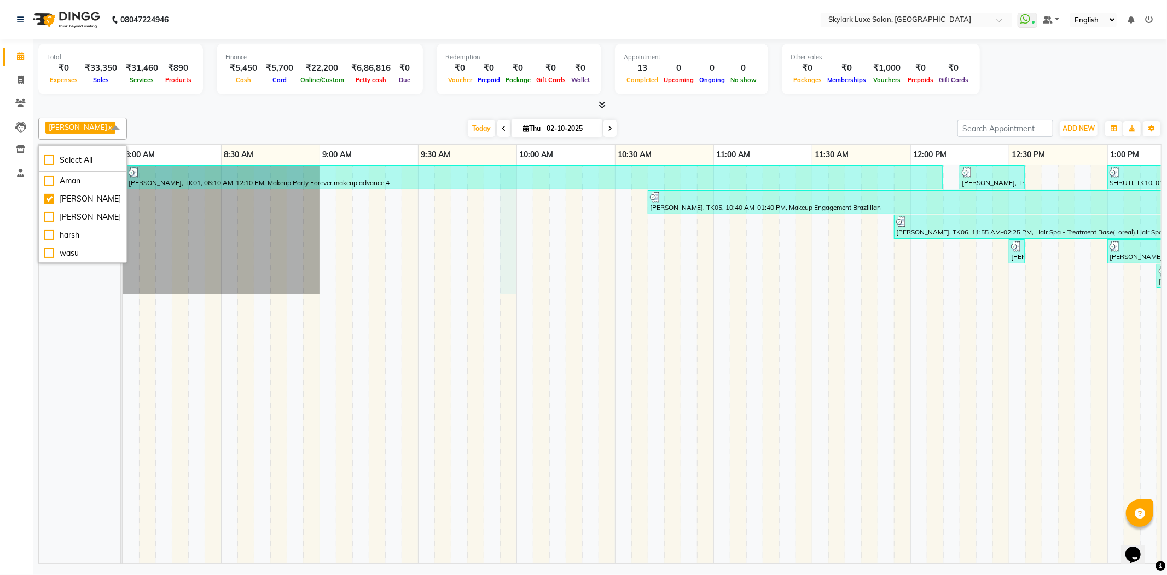
drag, startPoint x: 513, startPoint y: 235, endPoint x: 502, endPoint y: 227, distance: 13.7
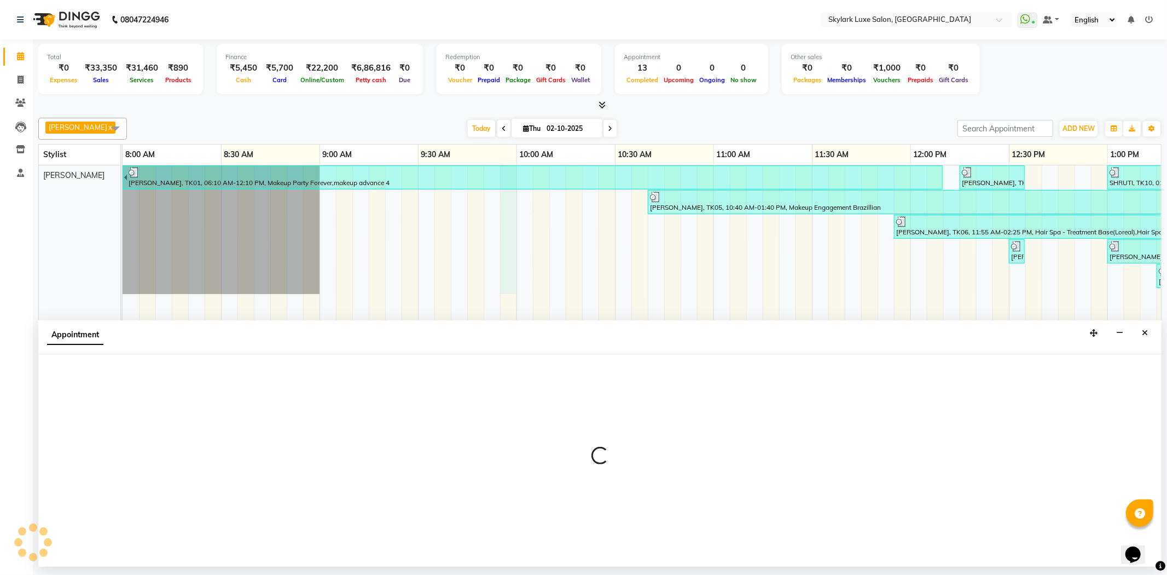
select select "85058"
select select "tentative"
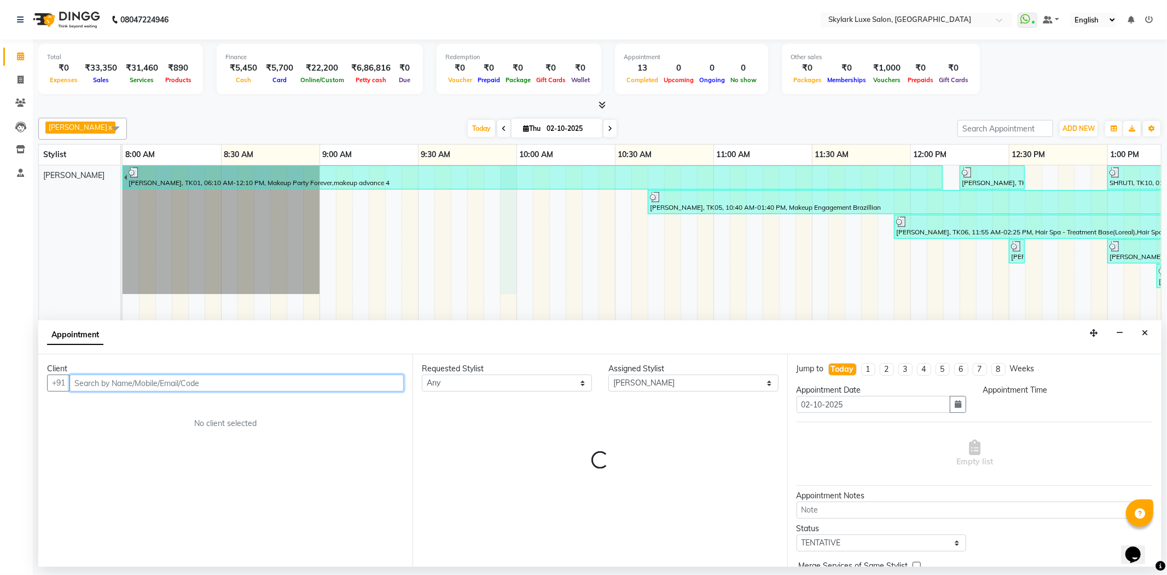
select select "600"
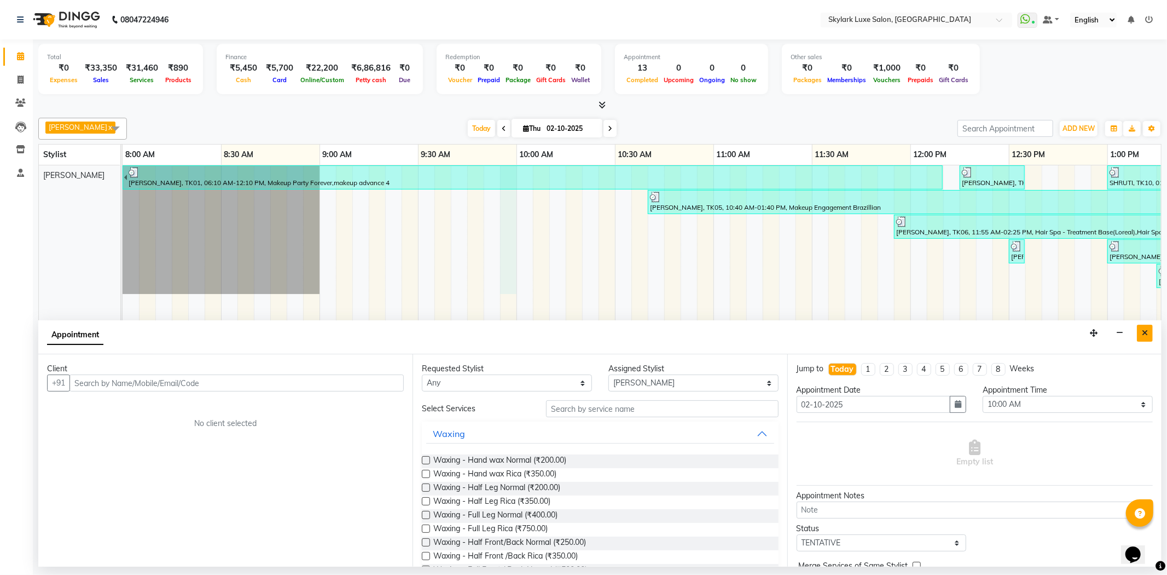
click at [1147, 335] on icon "Close" at bounding box center [1145, 333] width 6 height 8
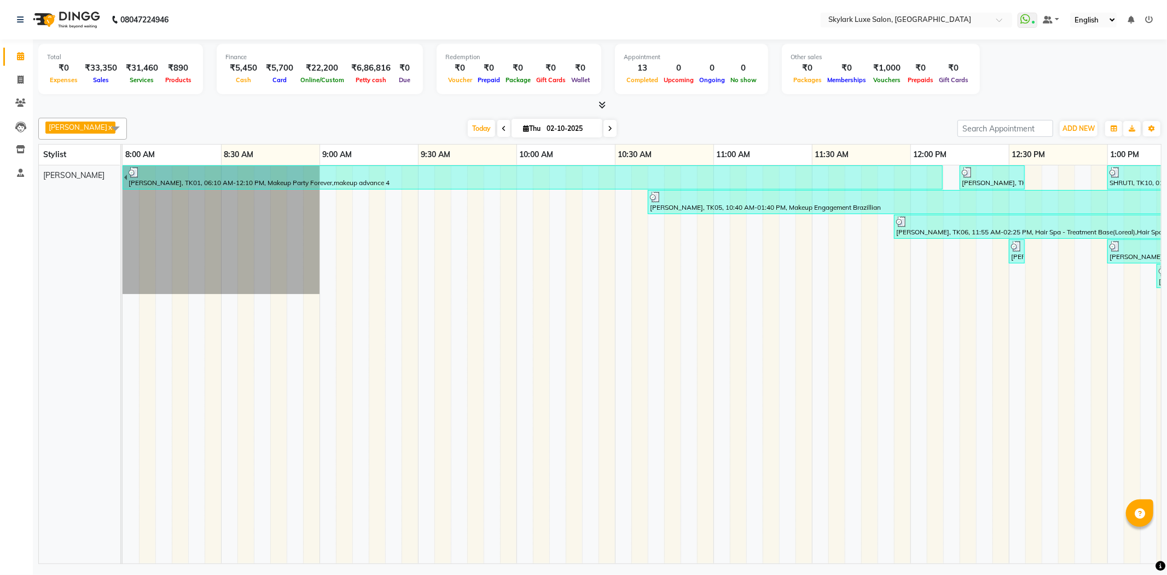
click at [753, 412] on td at bounding box center [755, 364] width 16 height 398
click at [22, 76] on icon at bounding box center [21, 80] width 6 height 8
select select "service"
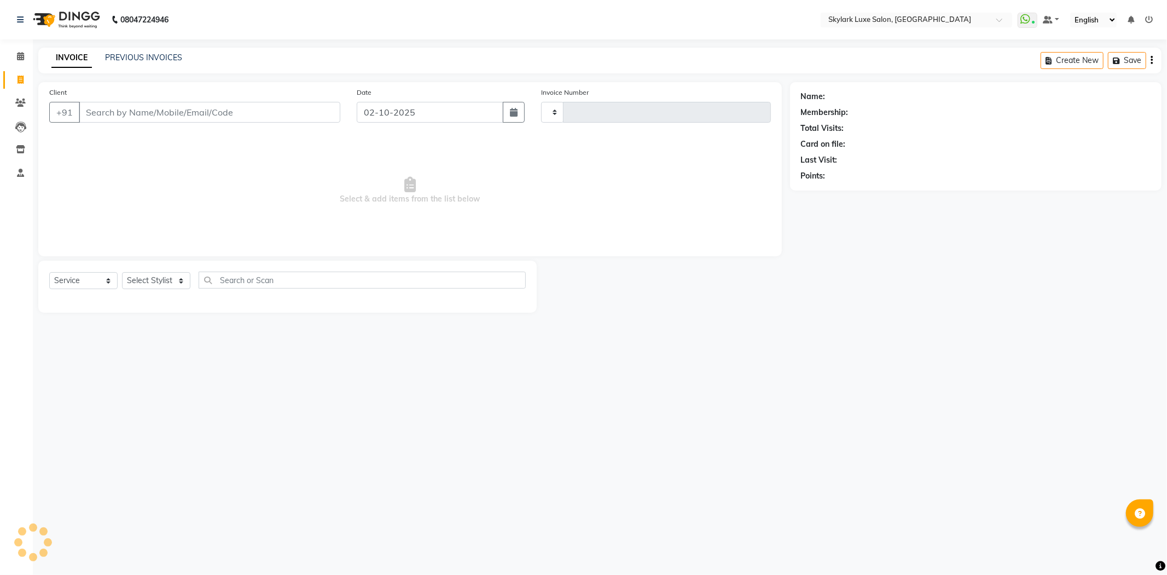
type input "0727"
select select "8191"
click at [173, 281] on select "Select Stylist Aman amy Gurwinder harsh wasu" at bounding box center [156, 280] width 68 height 17
select select "85058"
click at [122, 273] on select "Select Stylist Aman amy Gurwinder harsh wasu" at bounding box center [156, 280] width 68 height 17
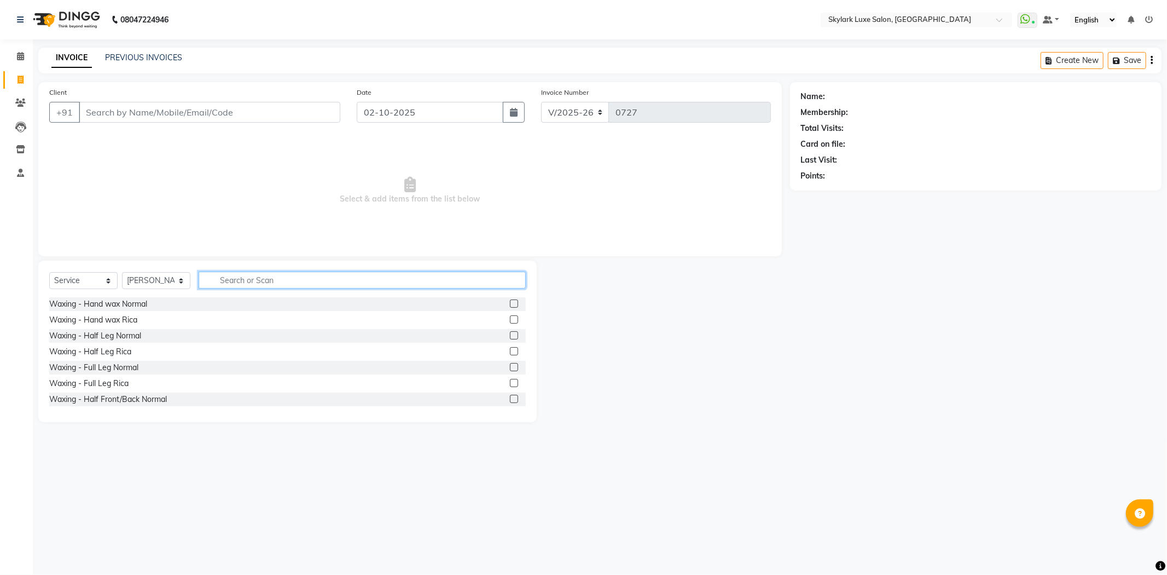
click at [240, 281] on input "text" at bounding box center [362, 279] width 327 height 17
type input "CUT"
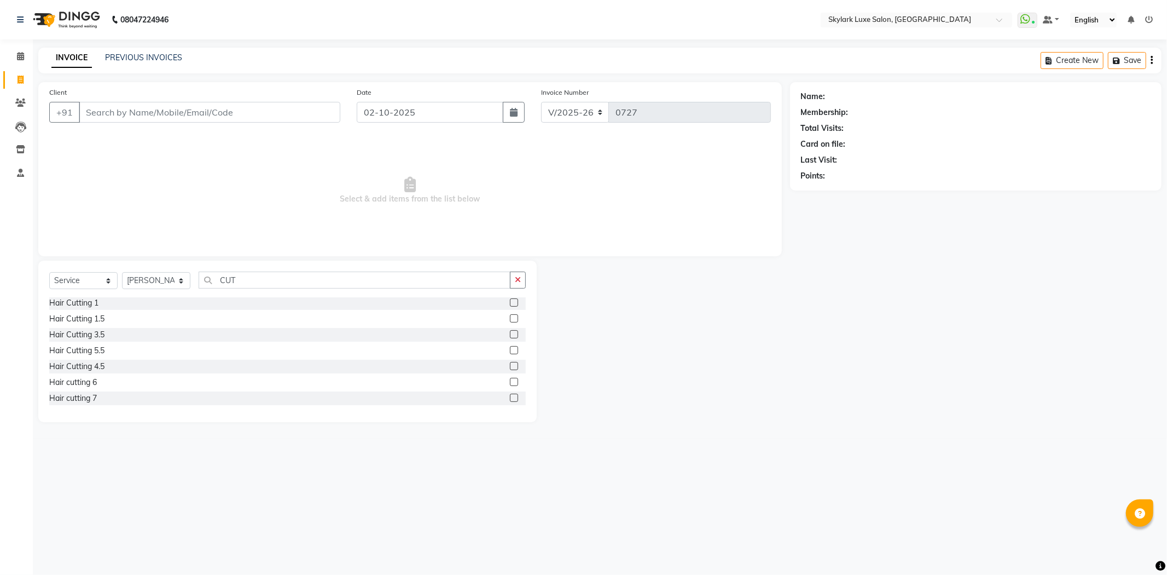
click at [510, 384] on label at bounding box center [514, 382] width 8 height 8
click at [510, 384] on input "checkbox" at bounding box center [513, 382] width 7 height 7
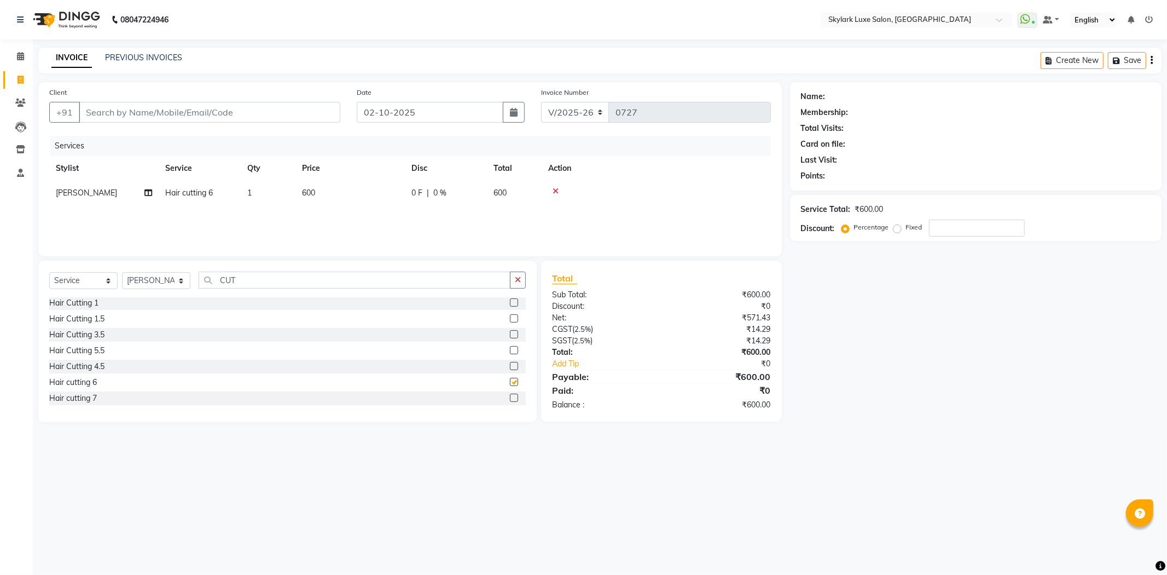
checkbox input "false"
click at [128, 115] on input "Client" at bounding box center [210, 112] width 262 height 21
type input "9"
type input "0"
type input "9129636344"
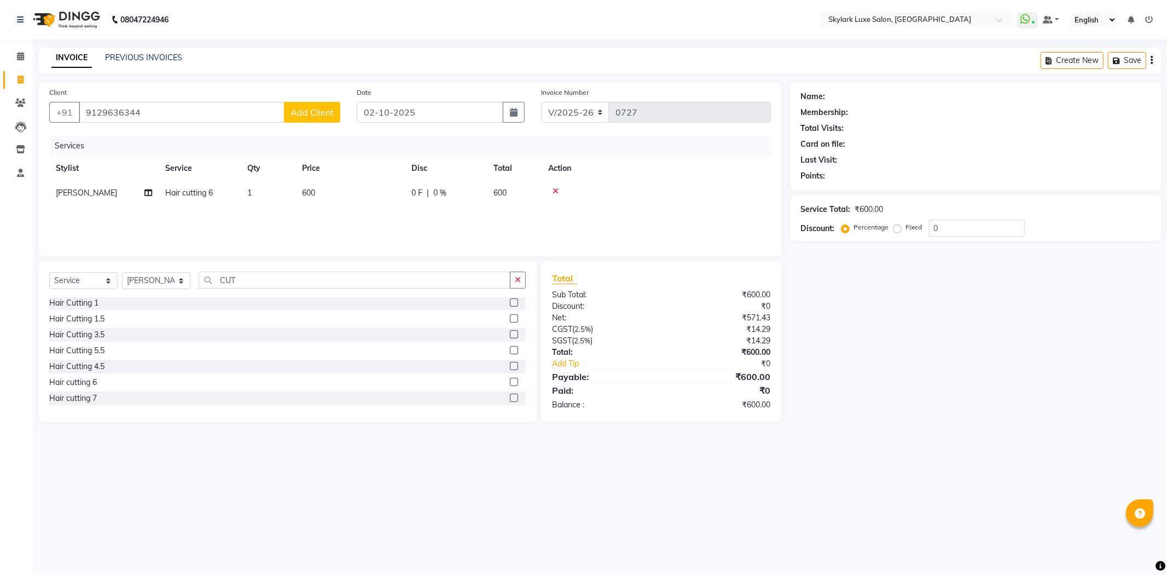
click at [299, 109] on span "Add Client" at bounding box center [312, 112] width 43 height 11
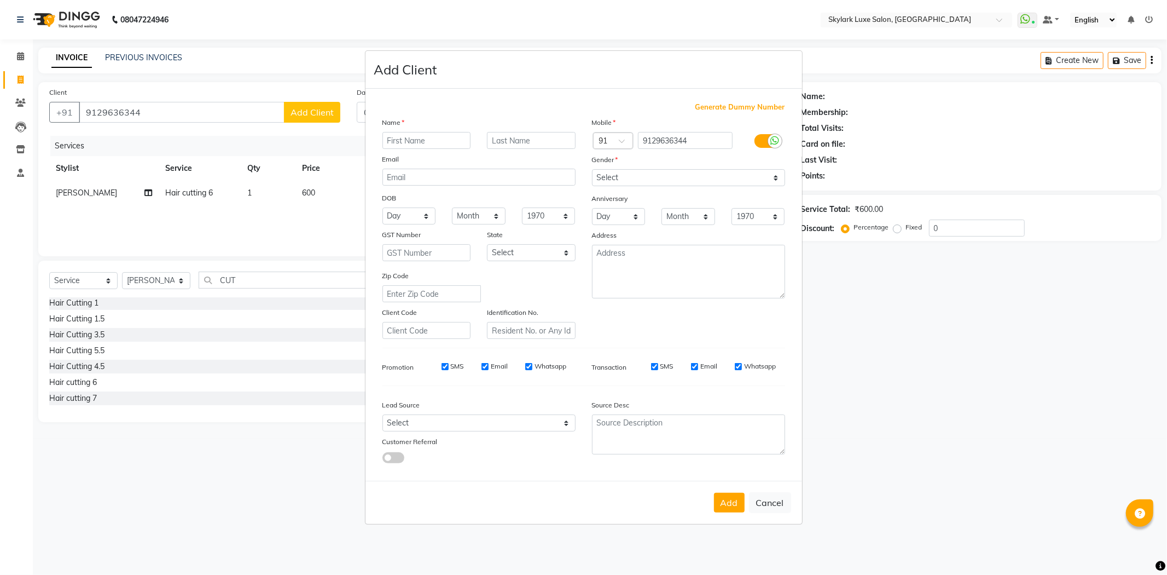
click at [423, 135] on input "text" at bounding box center [427, 140] width 89 height 17
type input "ANAYA SUKLA"
click at [733, 177] on select "Select Male Female Other Prefer Not To Say" at bounding box center [688, 177] width 193 height 17
select select "female"
click at [592, 169] on select "Select Male Female Other Prefer Not To Say" at bounding box center [688, 177] width 193 height 17
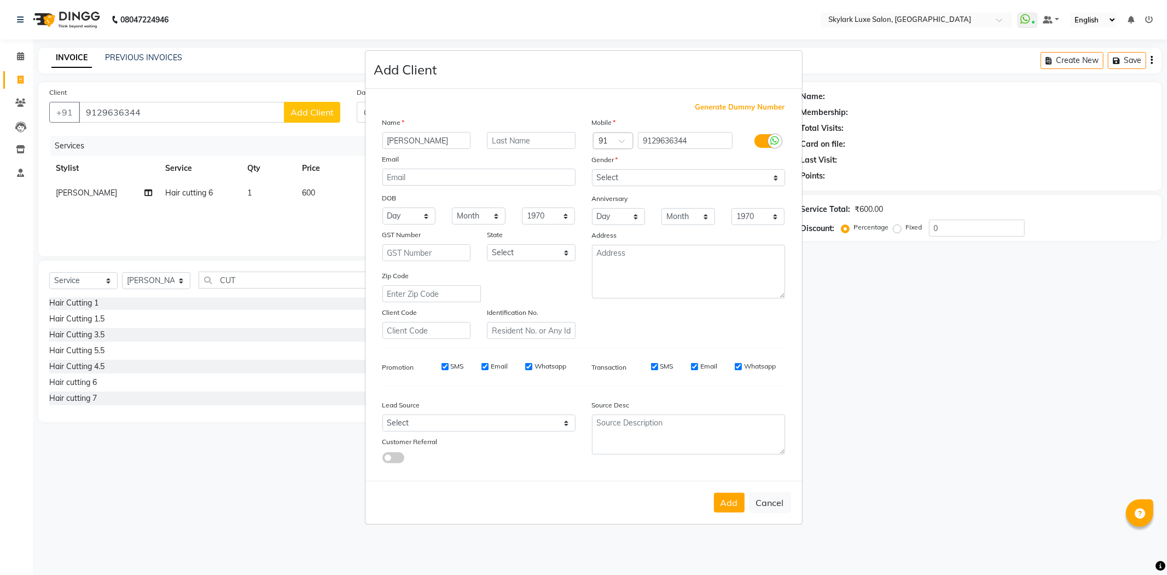
drag, startPoint x: 733, startPoint y: 506, endPoint x: 735, endPoint y: 498, distance: 7.8
click at [733, 507] on button "Add" at bounding box center [729, 503] width 31 height 20
select select
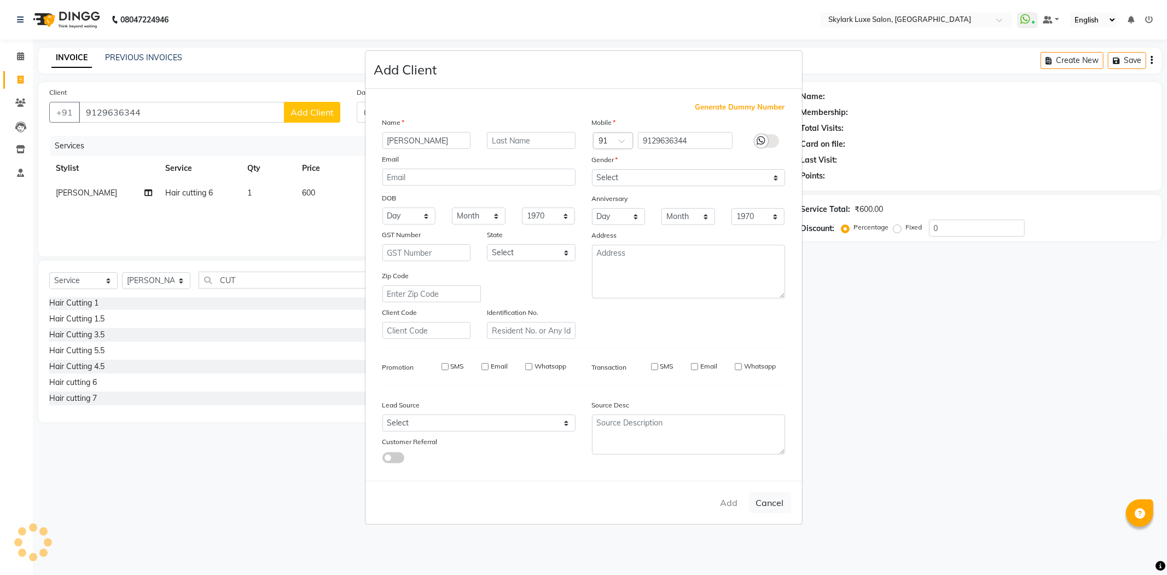
select select
checkbox input "false"
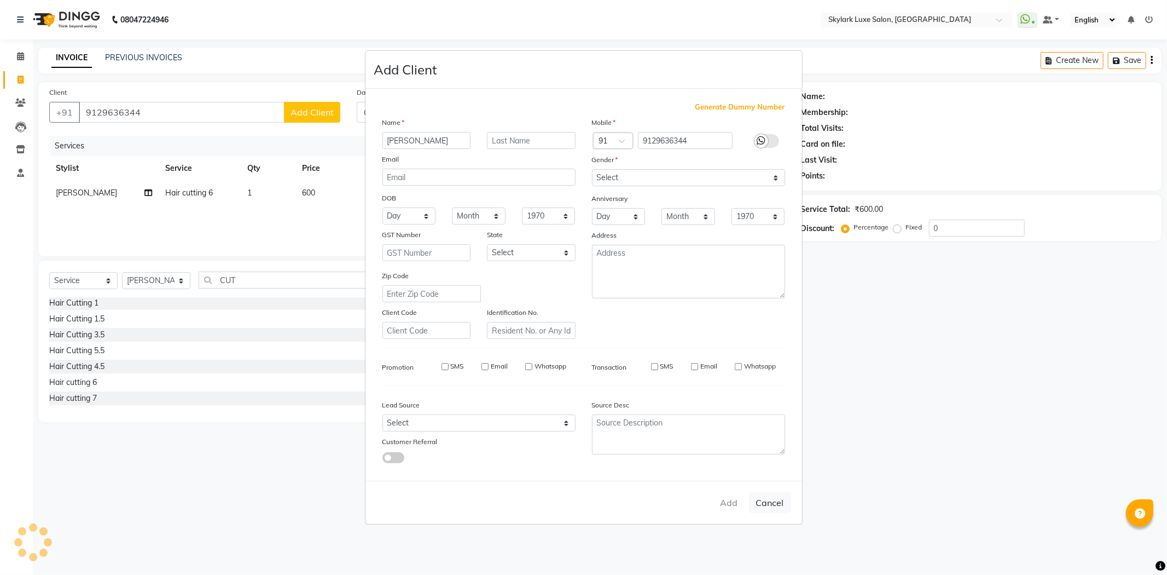
checkbox input "false"
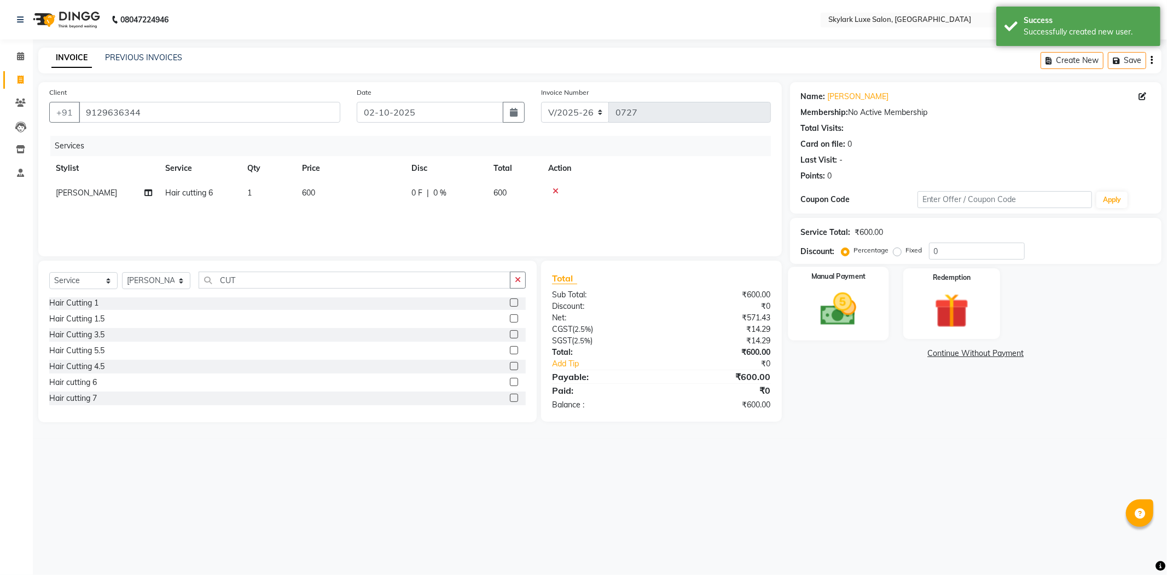
click at [882, 320] on div "Manual Payment" at bounding box center [838, 303] width 101 height 73
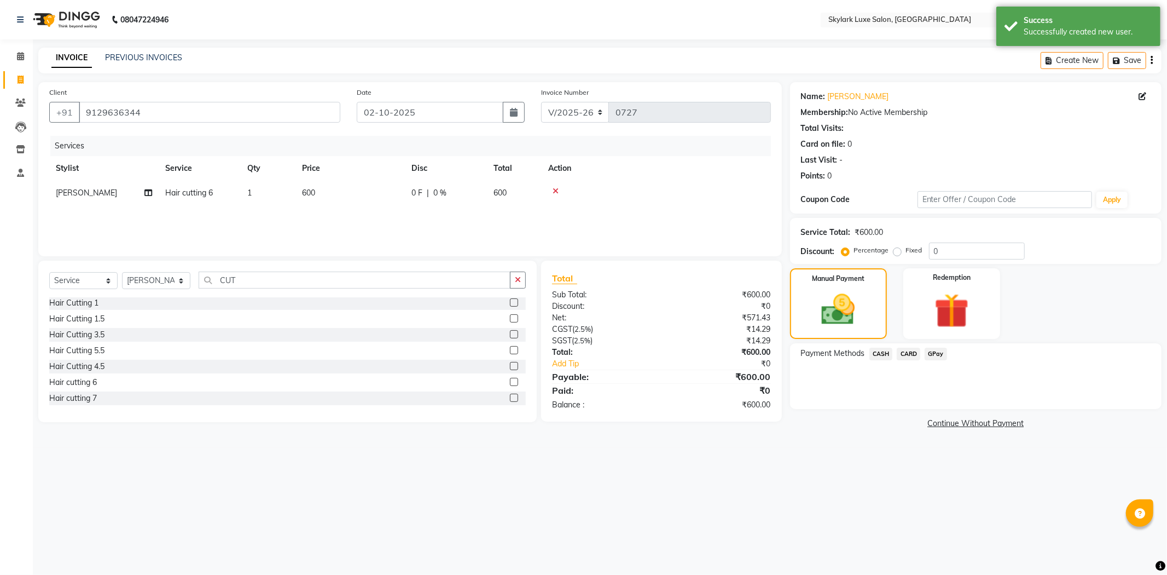
drag, startPoint x: 938, startPoint y: 353, endPoint x: 946, endPoint y: 362, distance: 12.4
click at [939, 354] on span "GPay" at bounding box center [936, 354] width 22 height 13
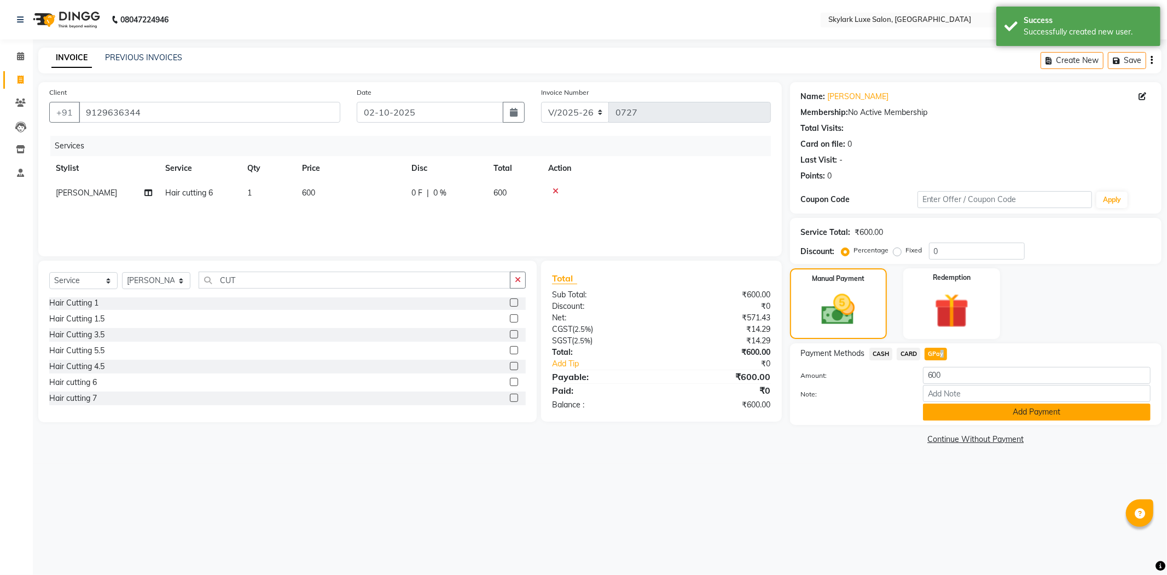
drag, startPoint x: 982, startPoint y: 412, endPoint x: 988, endPoint y: 415, distance: 6.6
click at [988, 415] on button "Add Payment" at bounding box center [1037, 411] width 228 height 17
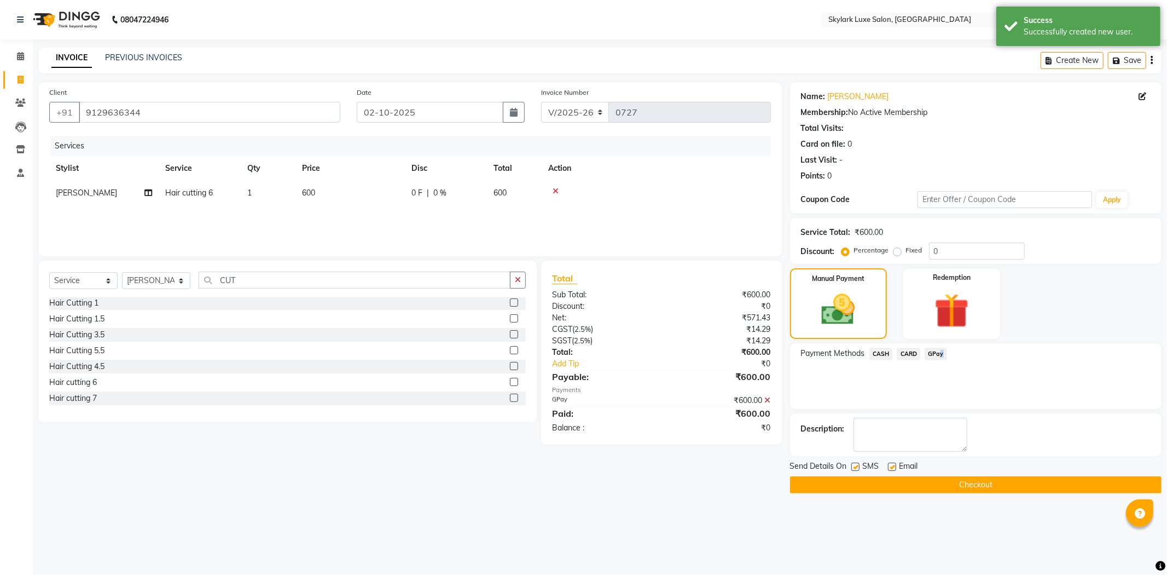
drag, startPoint x: 1017, startPoint y: 480, endPoint x: 1013, endPoint y: 475, distance: 6.6
click at [1017, 483] on button "Checkout" at bounding box center [976, 484] width 372 height 17
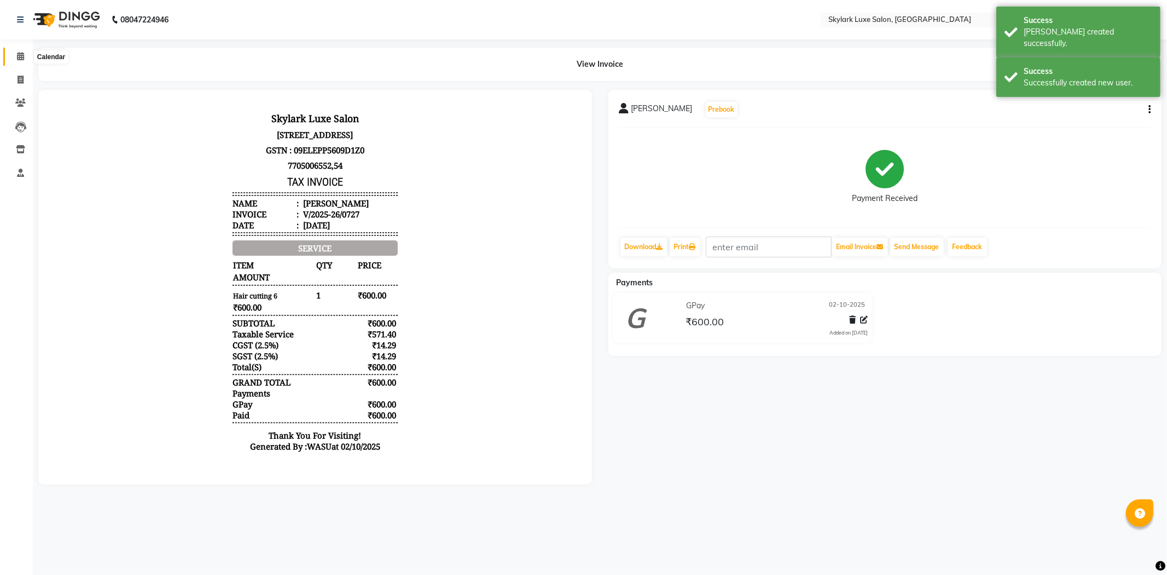
click at [19, 56] on icon at bounding box center [20, 56] width 7 height 8
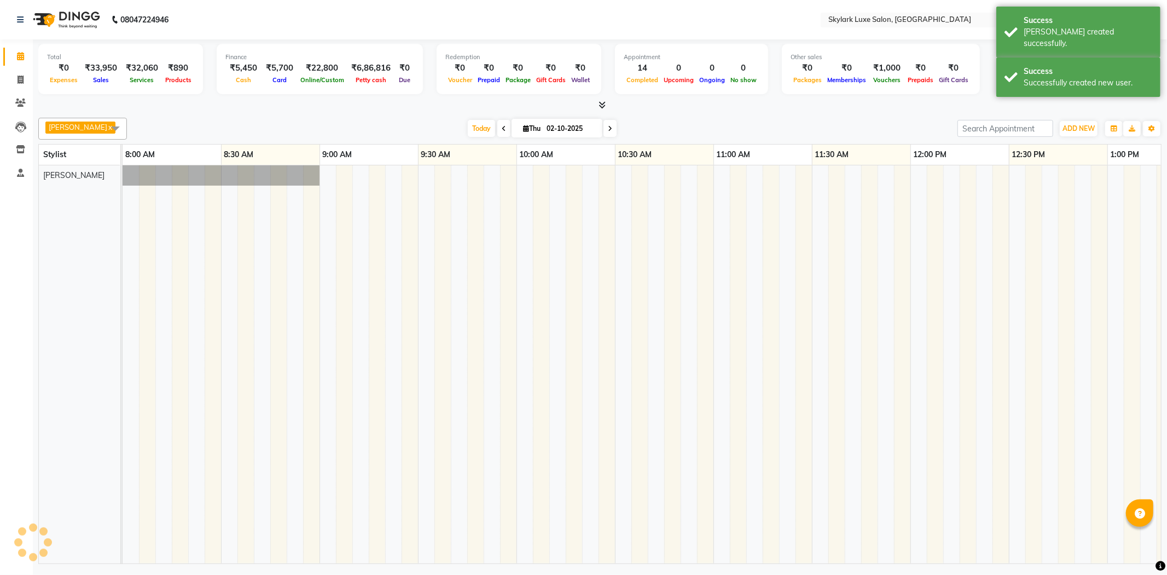
scroll to position [0, 1523]
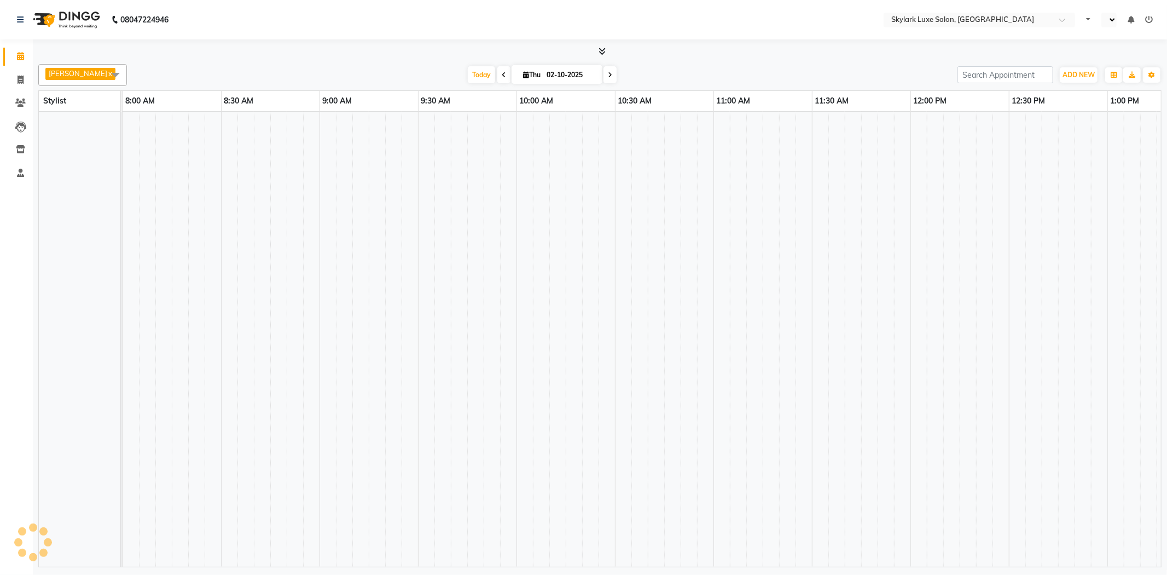
select select "en"
